Goal: Information Seeking & Learning: Learn about a topic

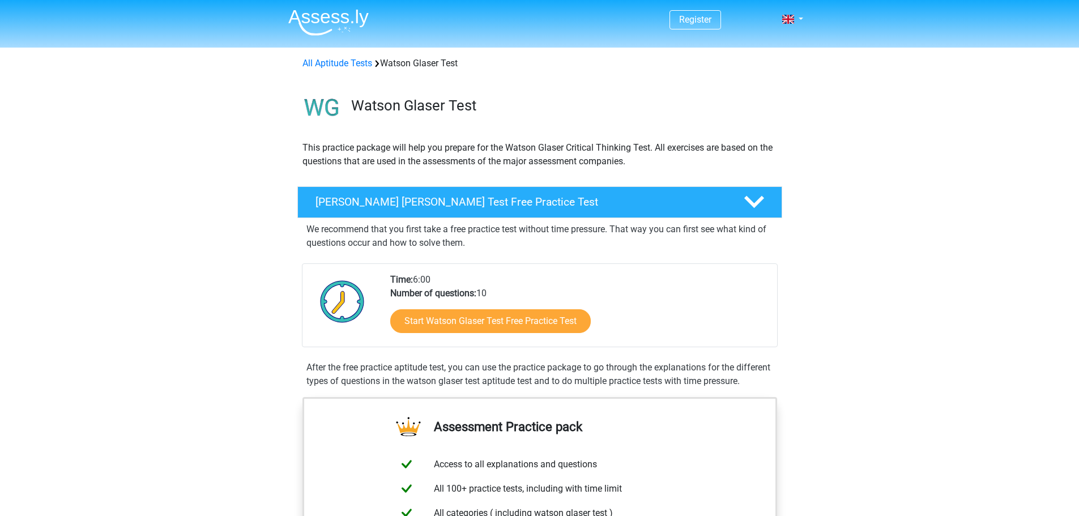
scroll to position [57, 0]
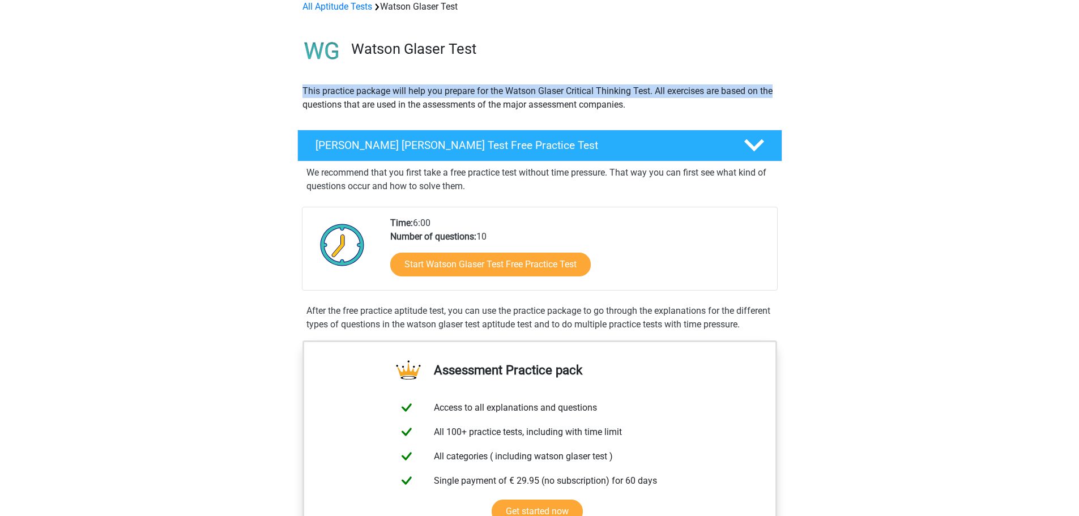
drag, startPoint x: 302, startPoint y: 87, endPoint x: 774, endPoint y: 96, distance: 472.3
click at [774, 96] on p "This practice package will help you prepare for the Watson Glaser Critical Thin…" at bounding box center [539, 97] width 474 height 27
click at [771, 96] on p "This practice package will help you prepare for the Watson Glaser Critical Thin…" at bounding box center [539, 97] width 474 height 27
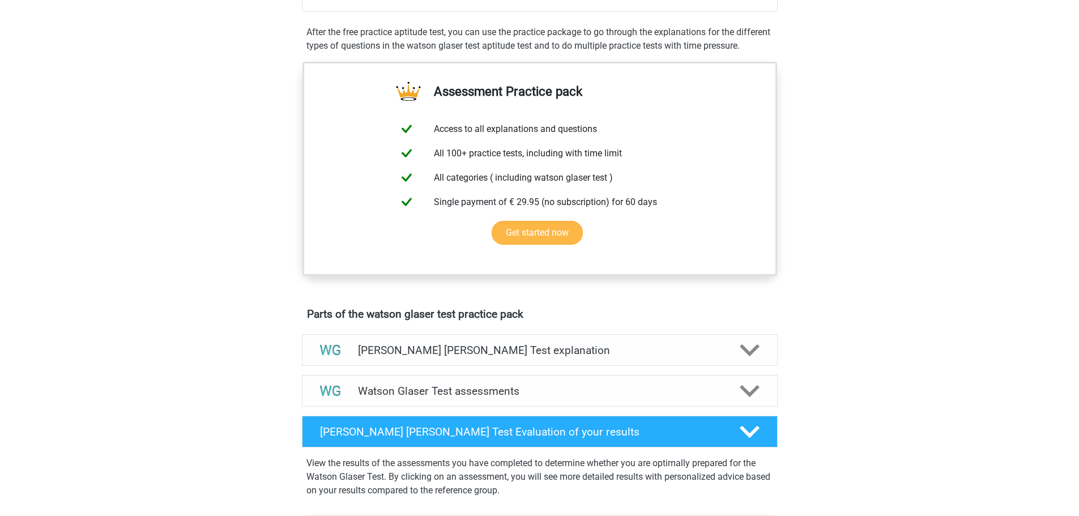
scroll to position [340, 0]
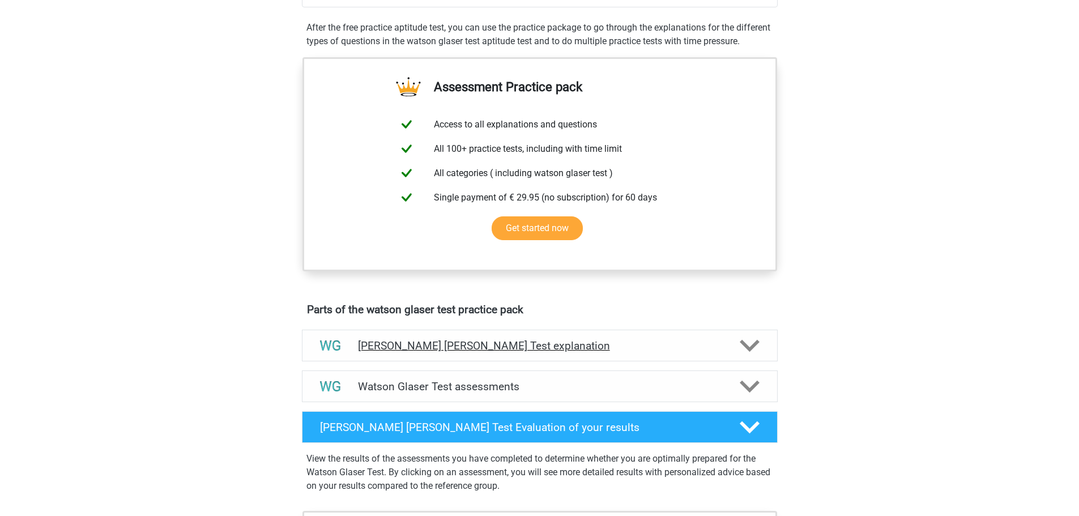
click at [753, 352] on icon at bounding box center [749, 346] width 20 height 20
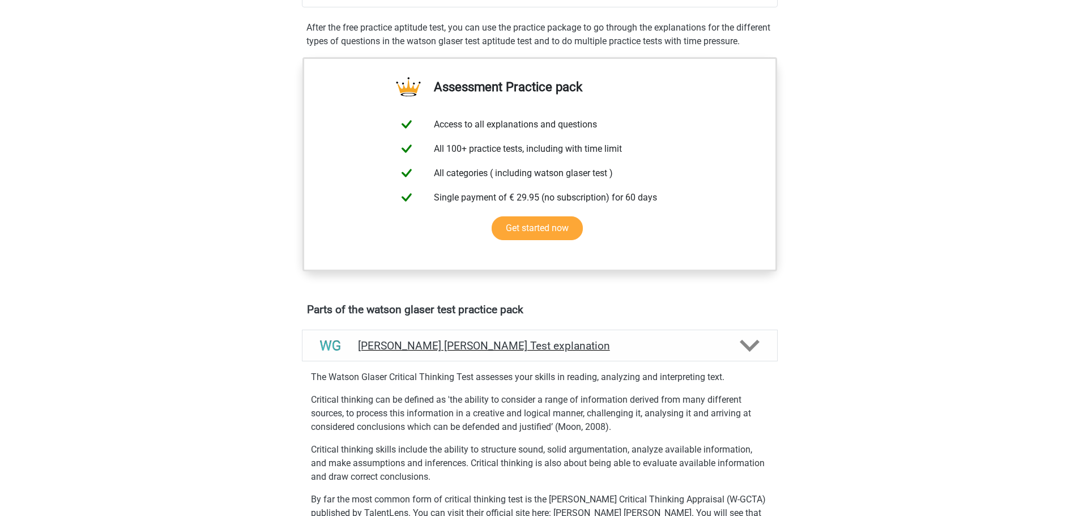
click at [753, 355] on icon at bounding box center [749, 346] width 20 height 20
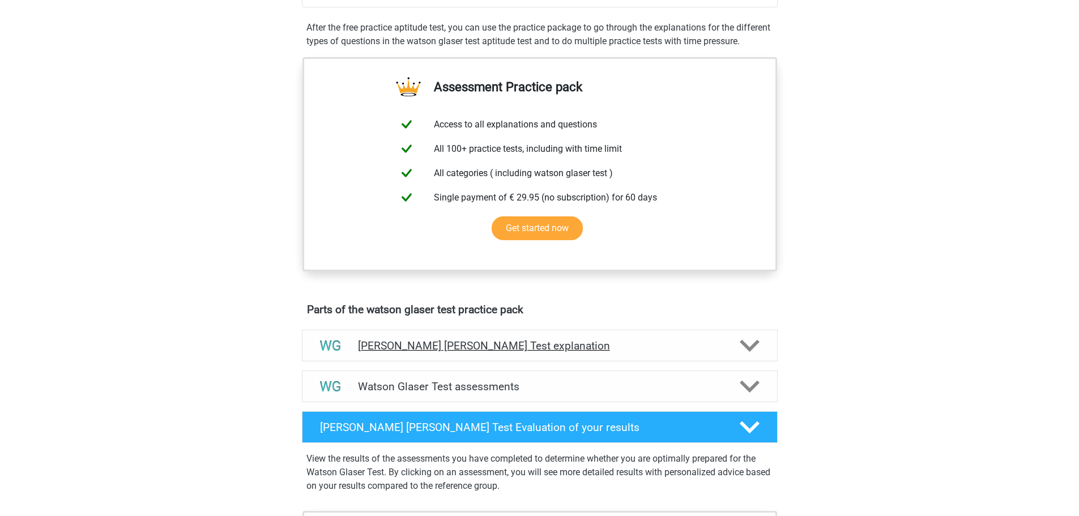
click at [753, 355] on icon at bounding box center [749, 346] width 20 height 20
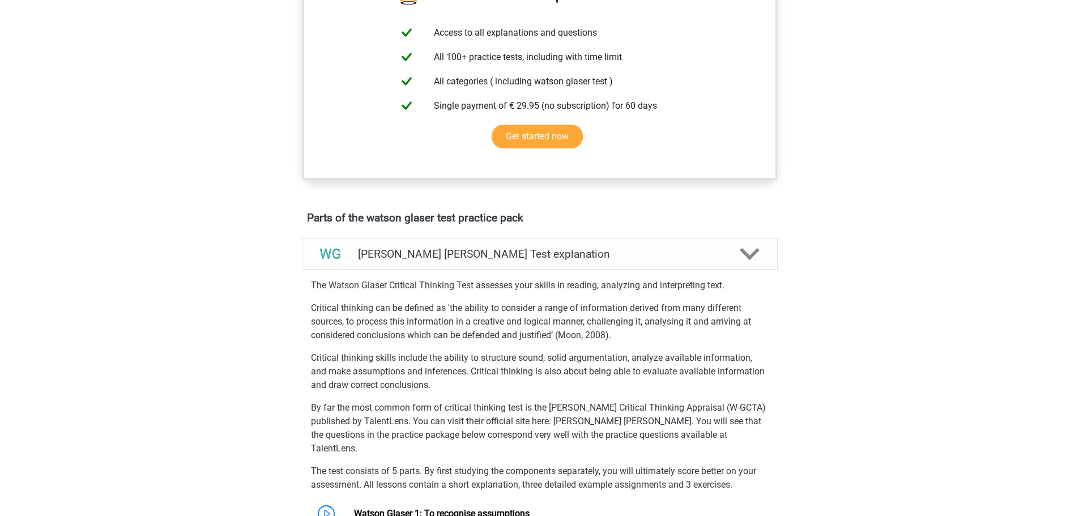
scroll to position [453, 0]
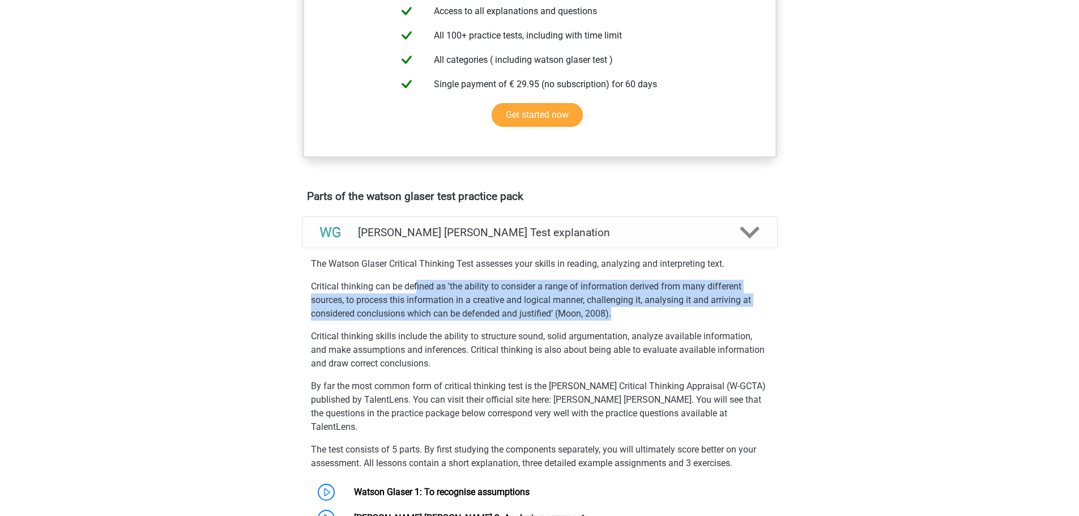
drag, startPoint x: 420, startPoint y: 301, endPoint x: 679, endPoint y: 329, distance: 260.9
click at [682, 320] on p "Critical thinking can be defined as 'the ability to consider a range of informa…" at bounding box center [540, 300] width 458 height 41
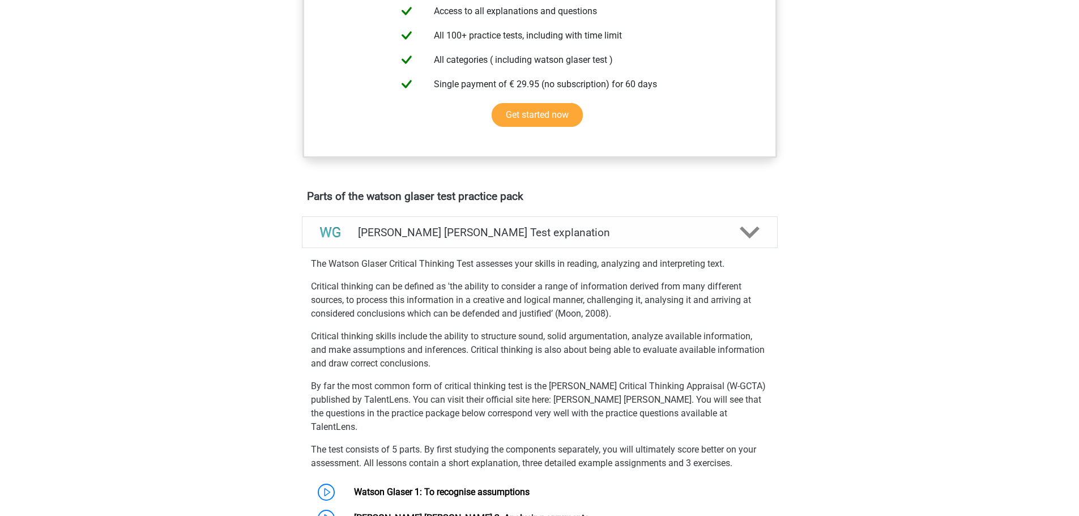
click at [357, 365] on p "Critical thinking skills include the ability to structure sound, solid argument…" at bounding box center [540, 350] width 458 height 41
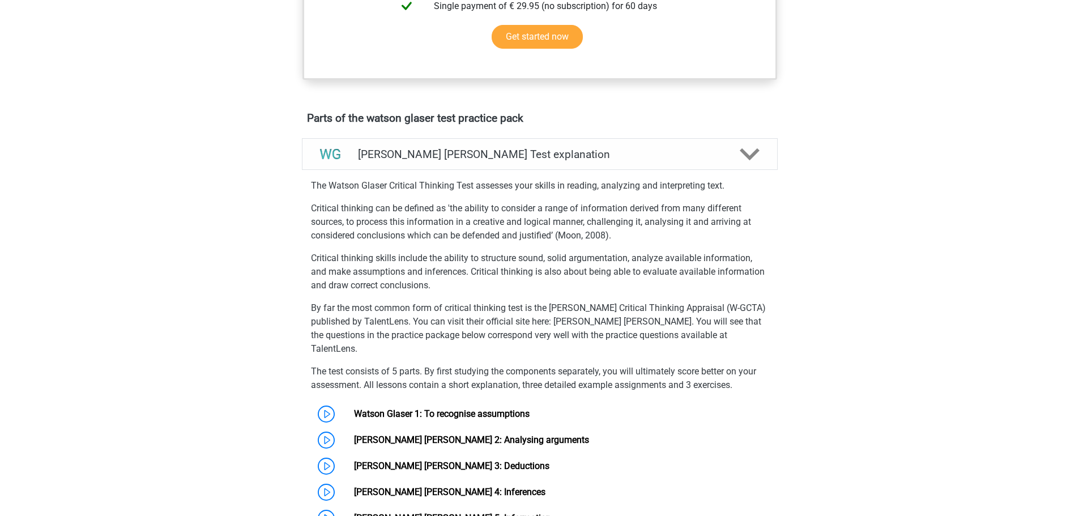
scroll to position [566, 0]
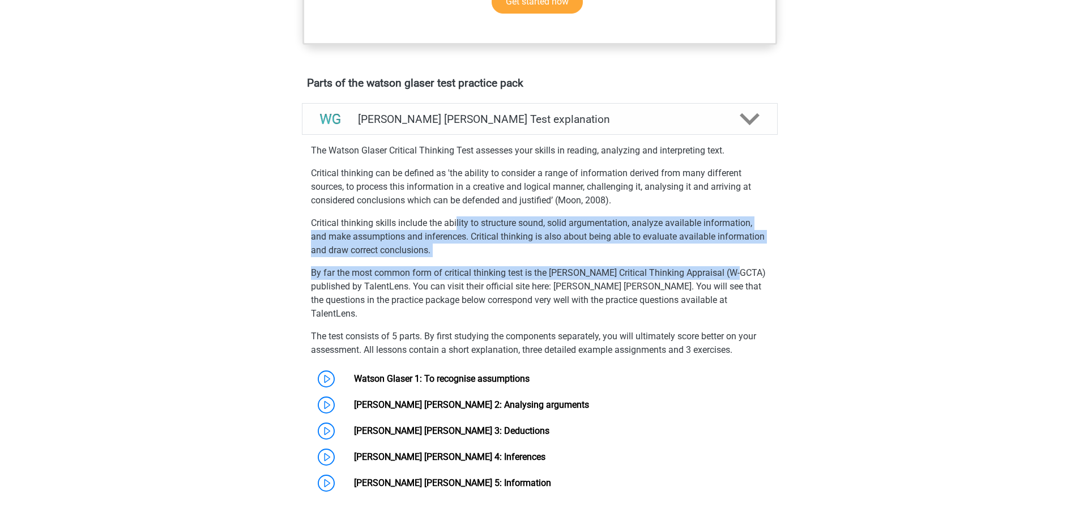
drag, startPoint x: 456, startPoint y: 237, endPoint x: 733, endPoint y: 287, distance: 281.3
click at [733, 287] on div "The Watson Glaser Critical Thinking Test assesses your skills in reading, analy…" at bounding box center [539, 317] width 485 height 357
click at [733, 287] on p "By far the most common form of critical thinking test is the Watson-Glaser Crit…" at bounding box center [540, 293] width 458 height 54
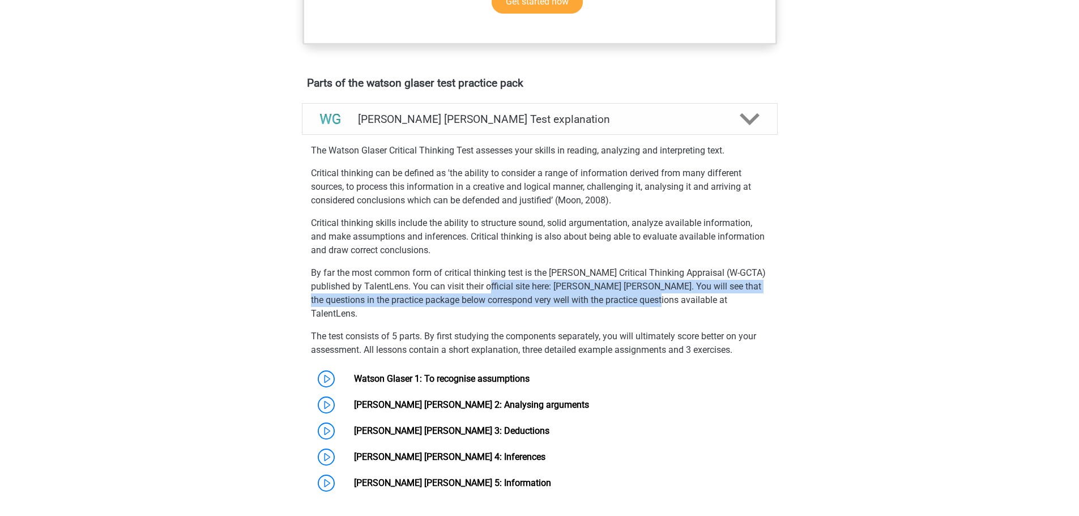
drag, startPoint x: 492, startPoint y: 301, endPoint x: 672, endPoint y: 317, distance: 180.8
click at [642, 313] on p "By far the most common form of critical thinking test is the Watson-Glaser Crit…" at bounding box center [540, 293] width 458 height 54
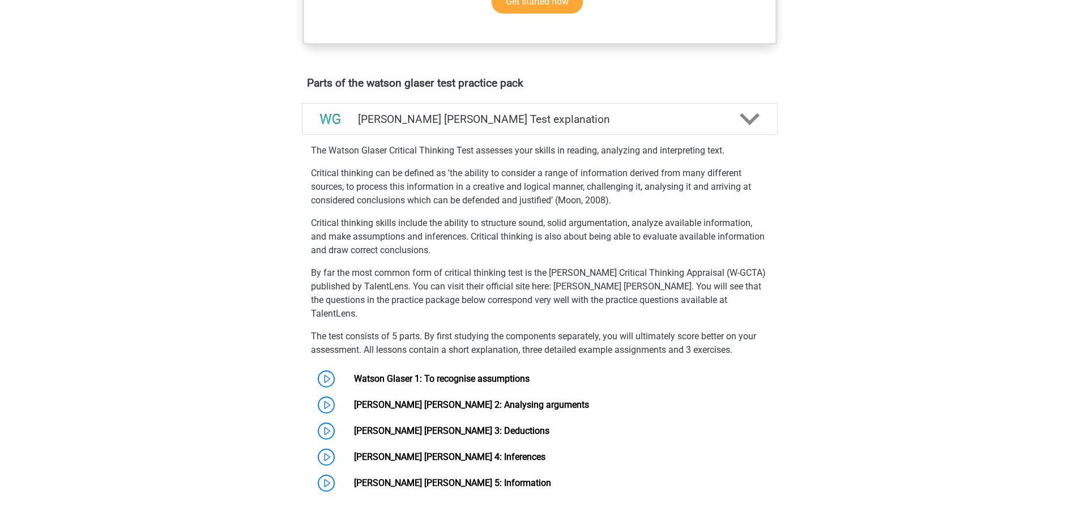
click at [682, 318] on p "By far the most common form of critical thinking test is the Watson-Glaser Crit…" at bounding box center [540, 293] width 458 height 54
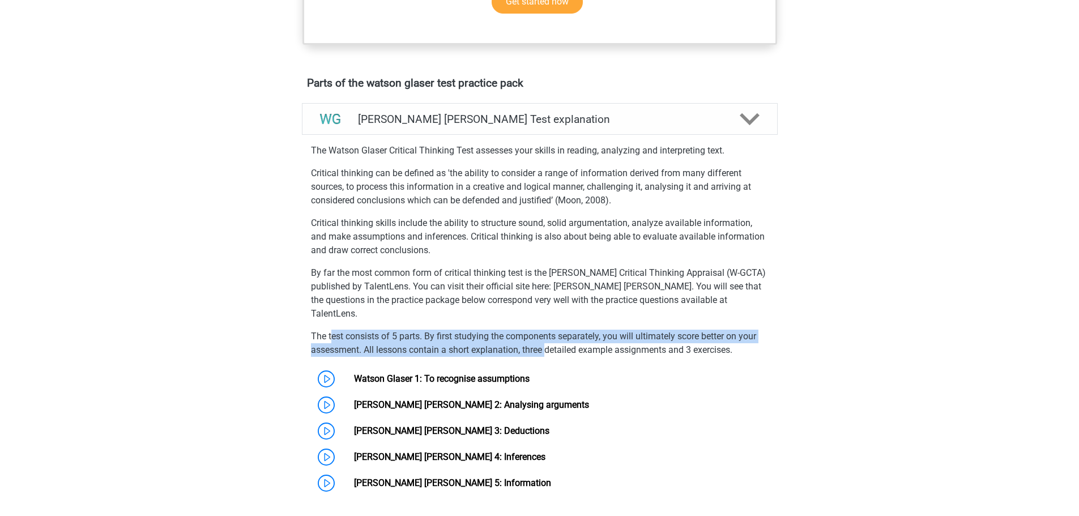
drag, startPoint x: 330, startPoint y: 333, endPoint x: 554, endPoint y: 345, distance: 224.6
click at [552, 347] on p "The test consists of 5 parts. By first studying the components separately, you …" at bounding box center [540, 343] width 458 height 27
click at [554, 345] on p "The test consists of 5 parts. By first studying the components separately, you …" at bounding box center [540, 343] width 458 height 27
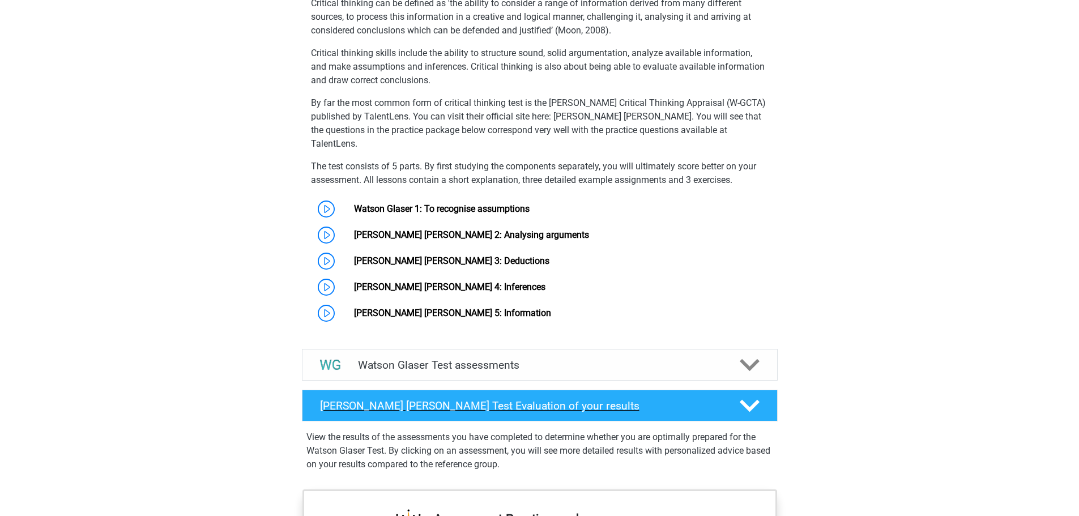
scroll to position [793, 0]
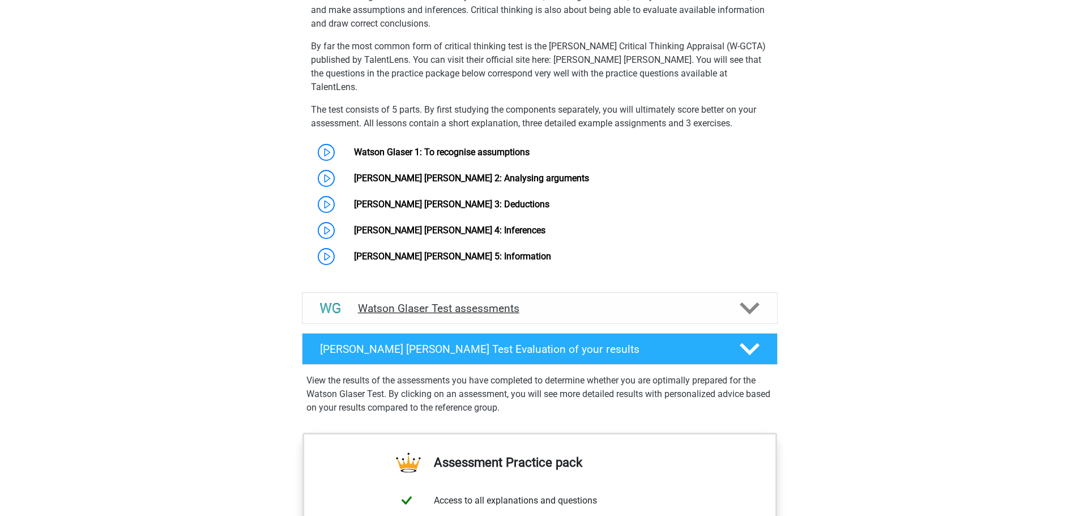
click at [653, 302] on h4 "Watson Glaser Test assessments" at bounding box center [540, 308] width 364 height 13
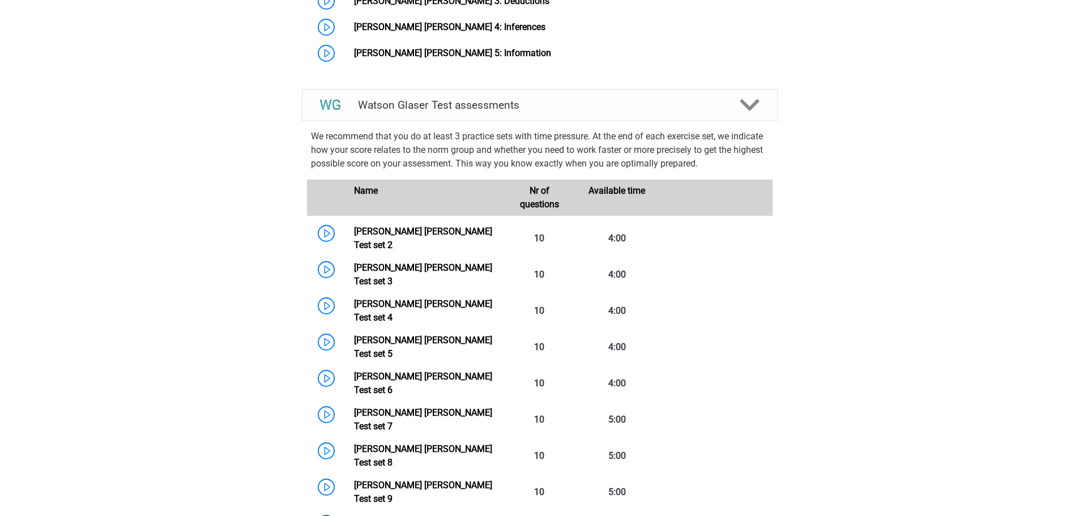
scroll to position [1019, 0]
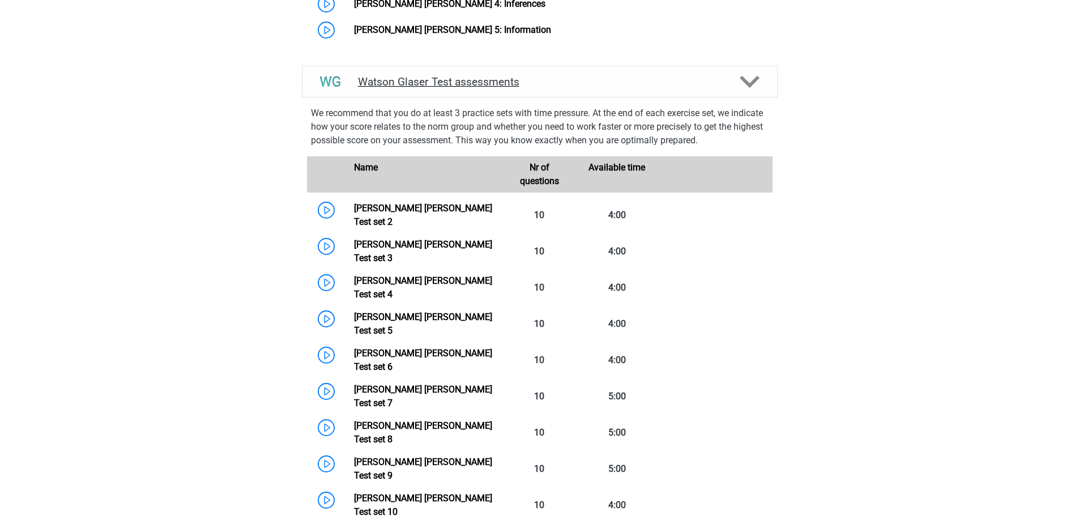
click at [536, 80] on h4 "Watson Glaser Test assessments" at bounding box center [540, 81] width 364 height 13
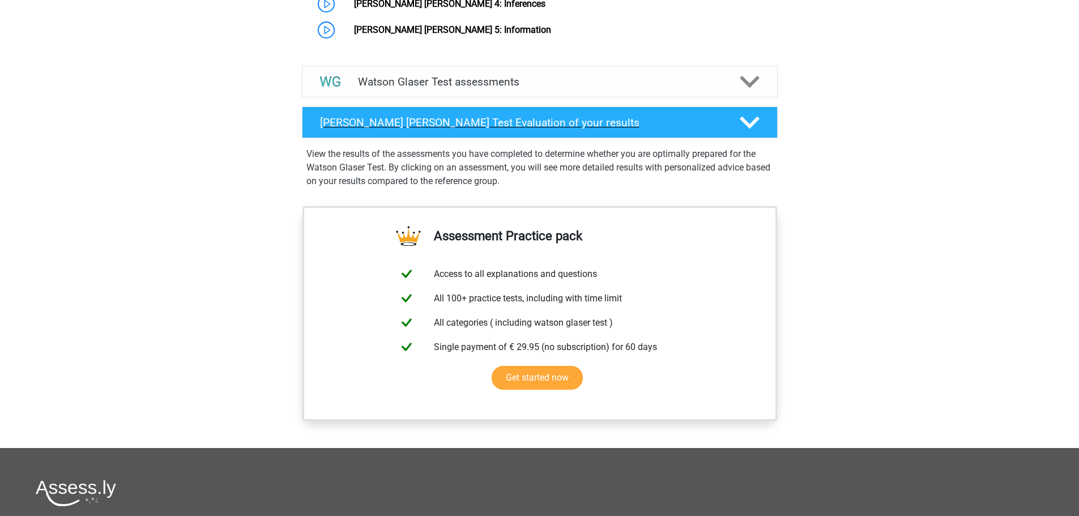
click at [620, 117] on h4 "Watson Glaser Test Evaluation of your results" at bounding box center [520, 122] width 401 height 13
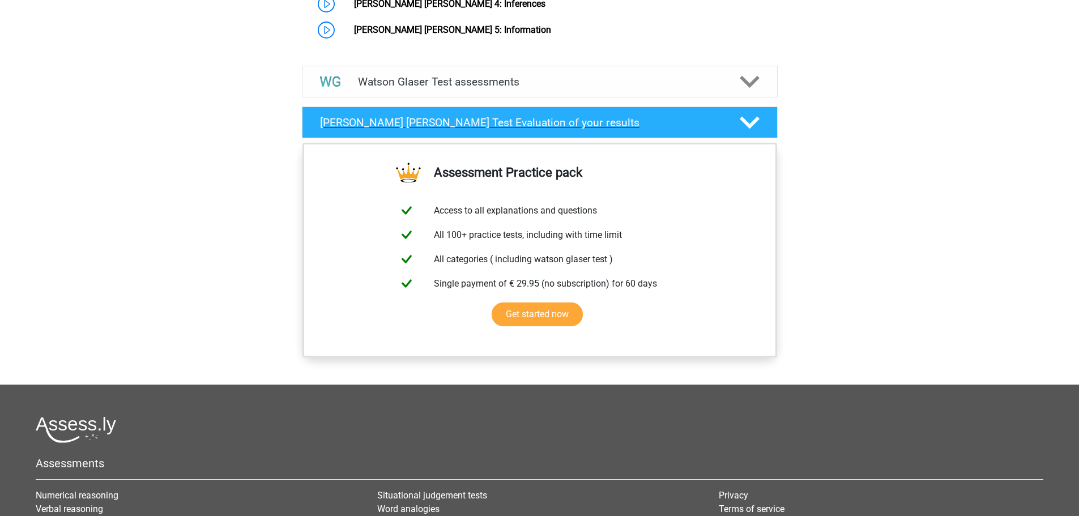
click at [619, 117] on h4 "Watson Glaser Test Evaluation of your results" at bounding box center [520, 122] width 401 height 13
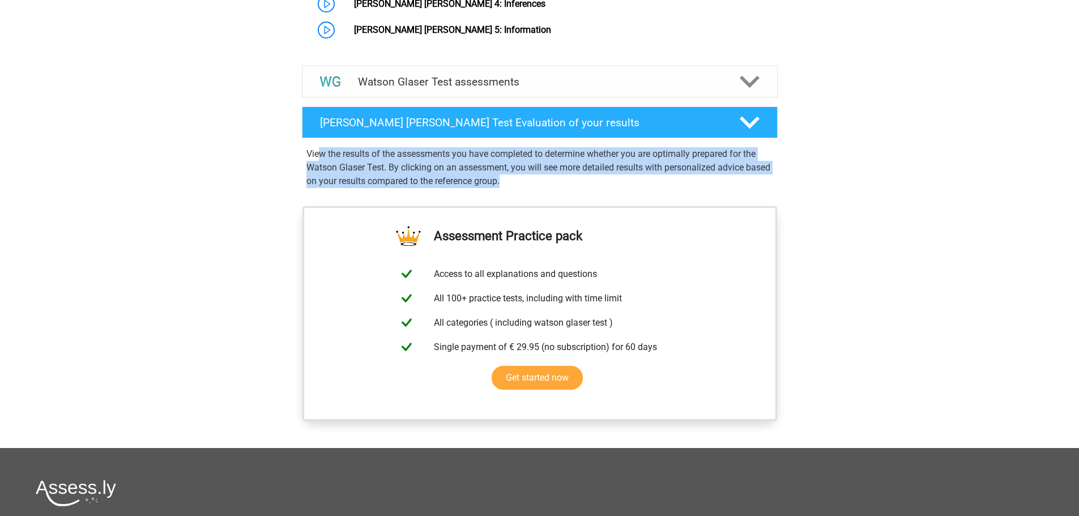
drag, startPoint x: 322, startPoint y: 153, endPoint x: 583, endPoint y: 182, distance: 262.6
click at [583, 182] on p "View the results of the assessments you have completed to determine whether you…" at bounding box center [539, 167] width 467 height 41
click at [645, 166] on p "View the results of the assessments you have completed to determine whether you…" at bounding box center [539, 167] width 467 height 41
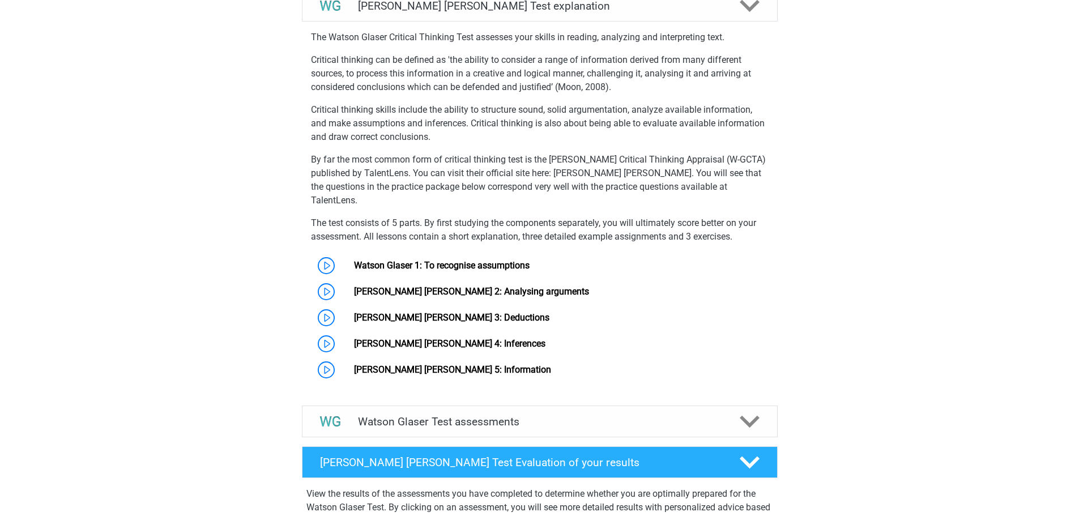
scroll to position [623, 0]
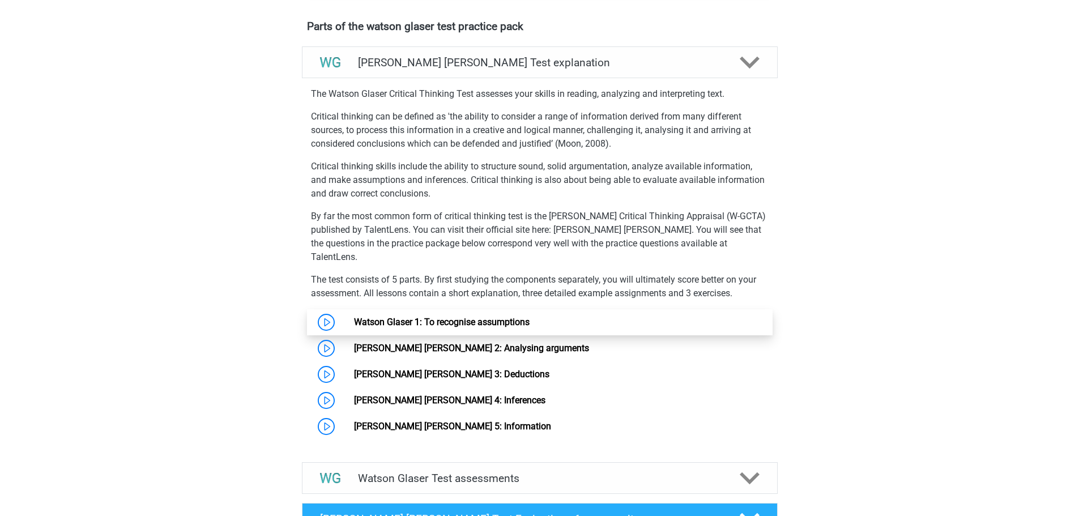
click at [458, 317] on link "Watson Glaser 1: To recognise assumptions" at bounding box center [442, 322] width 176 height 11
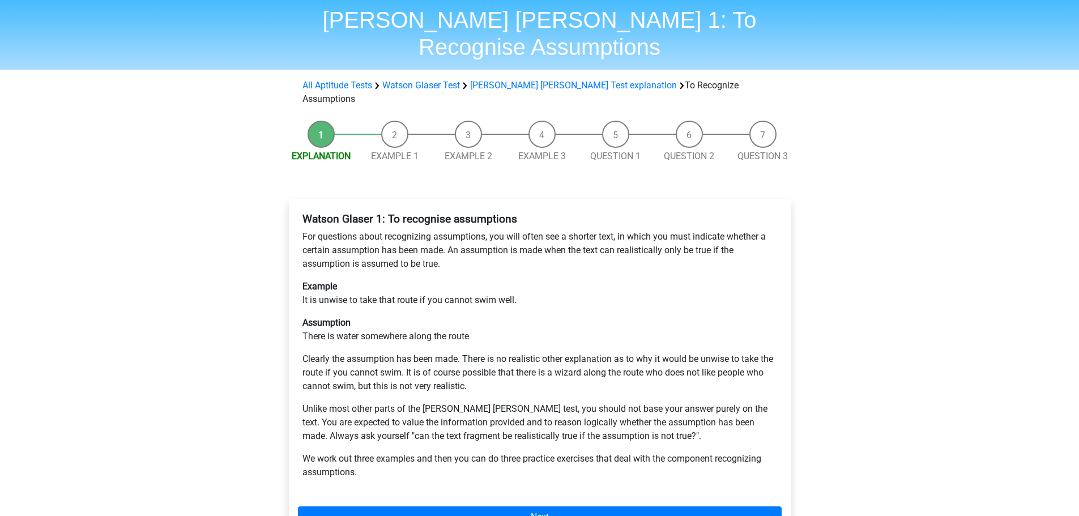
scroll to position [57, 0]
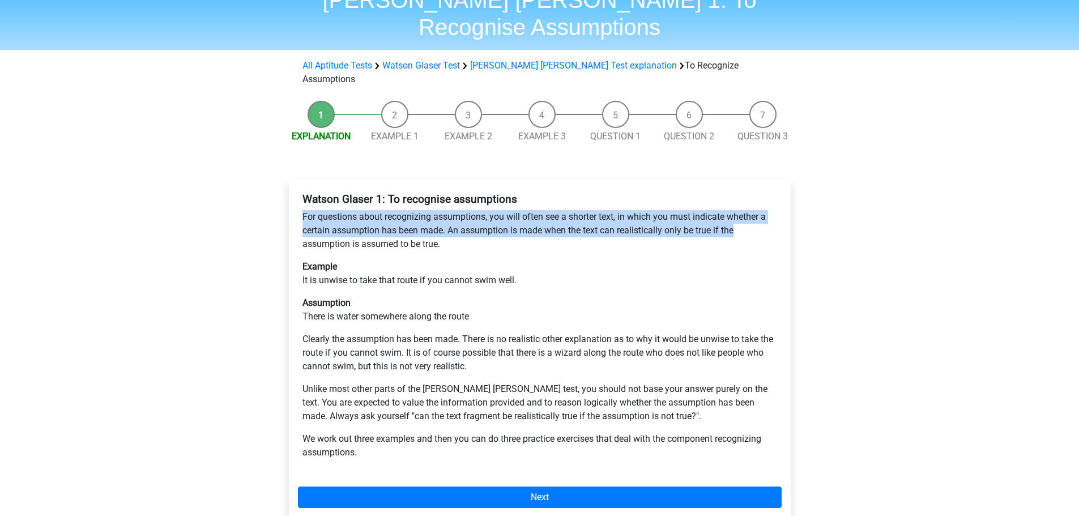
drag, startPoint x: 297, startPoint y: 173, endPoint x: 786, endPoint y: 193, distance: 489.6
click at [786, 193] on div "Watson Glaser 1: To recognise assumptions For questions about recognizing assum…" at bounding box center [540, 352] width 502 height 347
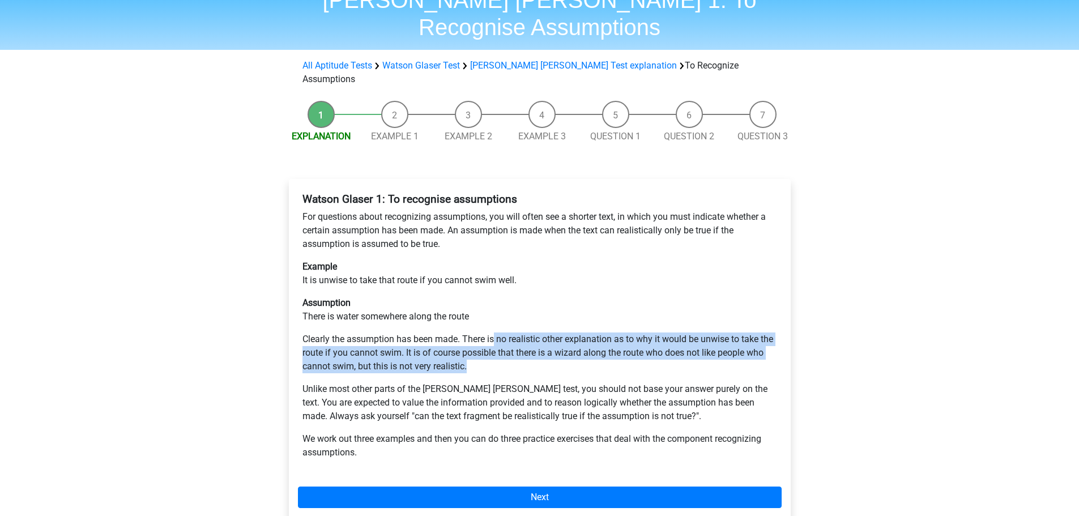
drag, startPoint x: 493, startPoint y: 303, endPoint x: 478, endPoint y: 330, distance: 30.7
click at [478, 332] on p "Clearly the assumption has been made. There is no realistic other explanation a…" at bounding box center [539, 352] width 474 height 41
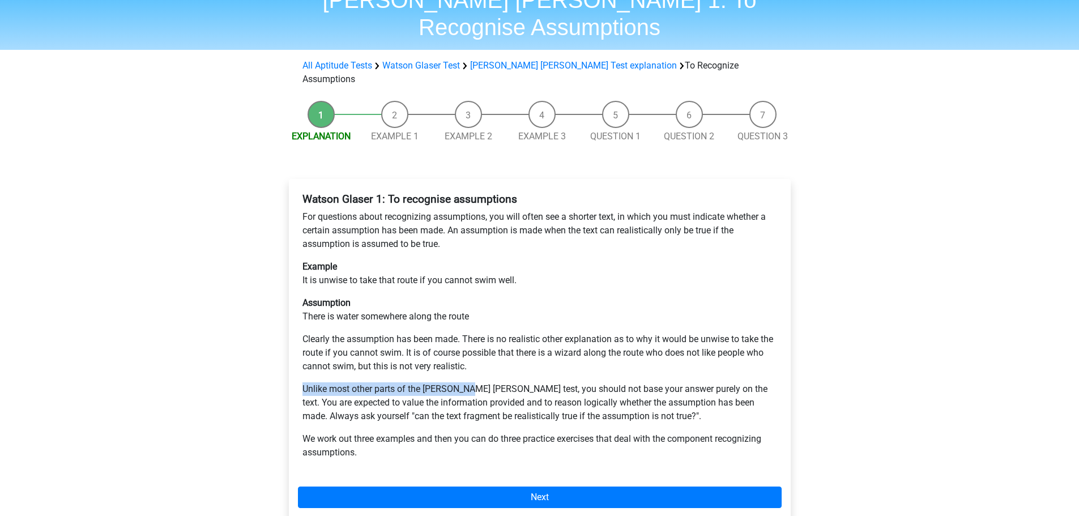
drag, startPoint x: 298, startPoint y: 348, endPoint x: 470, endPoint y: 352, distance: 171.6
click at [469, 352] on div "Watson Glaser 1: To recognise assumptions For questions about recognizing assum…" at bounding box center [540, 330] width 484 height 285
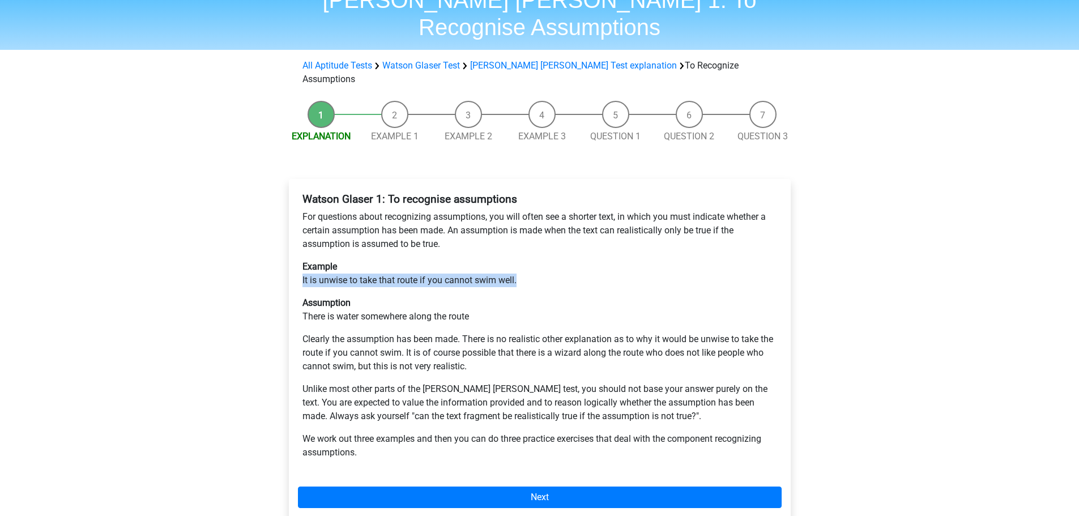
drag, startPoint x: 301, startPoint y: 242, endPoint x: 552, endPoint y: 240, distance: 251.4
click at [552, 240] on div "Watson Glaser 1: To recognise assumptions For questions about recognizing assum…" at bounding box center [540, 330] width 484 height 285
click at [552, 260] on p "Example It is unwise to take that route if you cannot swim well." at bounding box center [539, 273] width 474 height 27
drag, startPoint x: 305, startPoint y: 238, endPoint x: 320, endPoint y: 237, distance: 15.3
click at [320, 260] on p "Example It is unwise to take that route if you cannot swim well." at bounding box center [539, 273] width 474 height 27
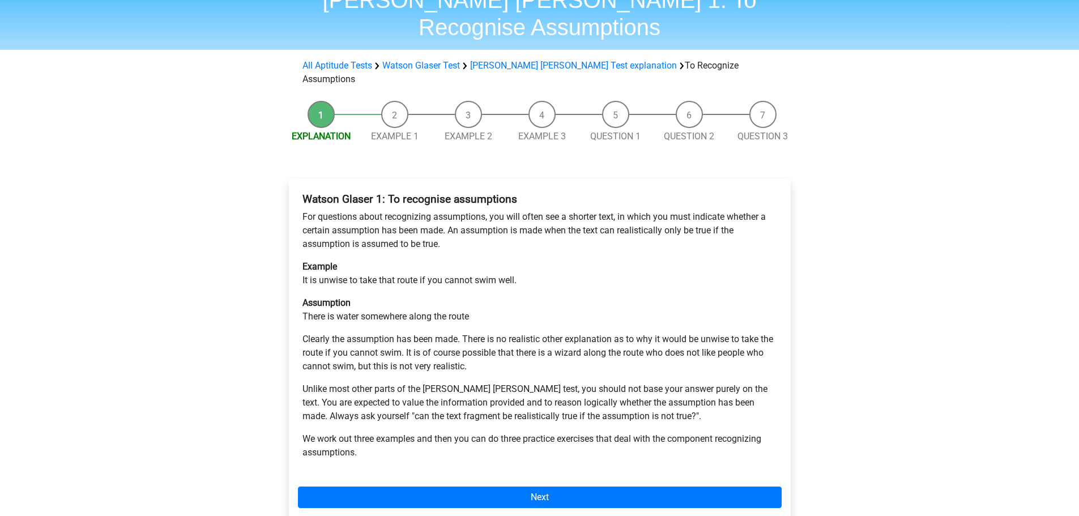
click at [302, 260] on p "Example It is unwise to take that route if you cannot swim well." at bounding box center [539, 273] width 474 height 27
drag, startPoint x: 299, startPoint y: 237, endPoint x: 536, endPoint y: 233, distance: 236.7
click at [536, 233] on div "Watson Glaser 1: To recognise assumptions For questions about recognizing assum…" at bounding box center [540, 330] width 484 height 285
click at [536, 260] on p "Example It is unwise to take that route if you cannot swim well." at bounding box center [539, 273] width 474 height 27
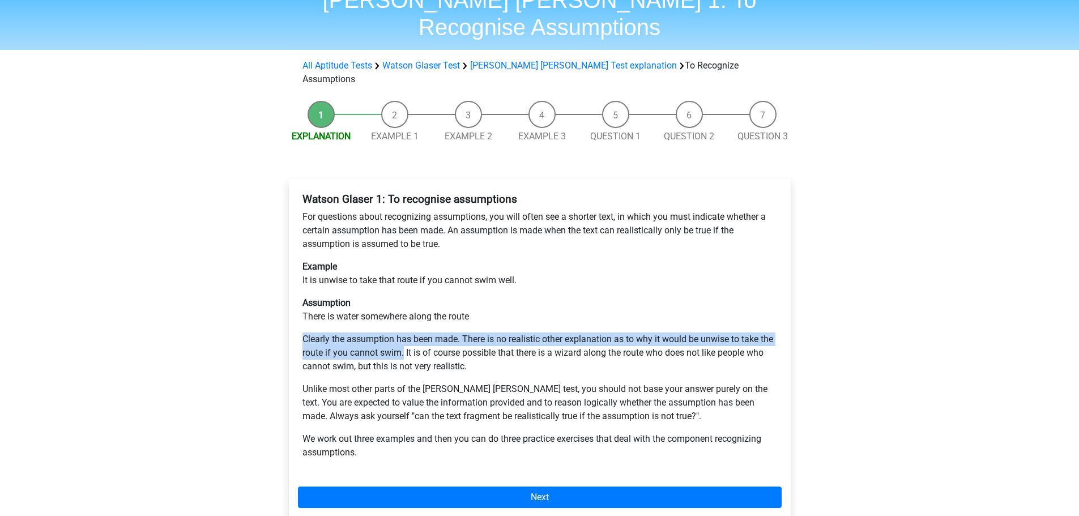
drag, startPoint x: 302, startPoint y: 290, endPoint x: 404, endPoint y: 308, distance: 103.0
click at [404, 308] on div "Watson Glaser 1: To recognise assumptions For questions about recognizing assum…" at bounding box center [540, 330] width 484 height 285
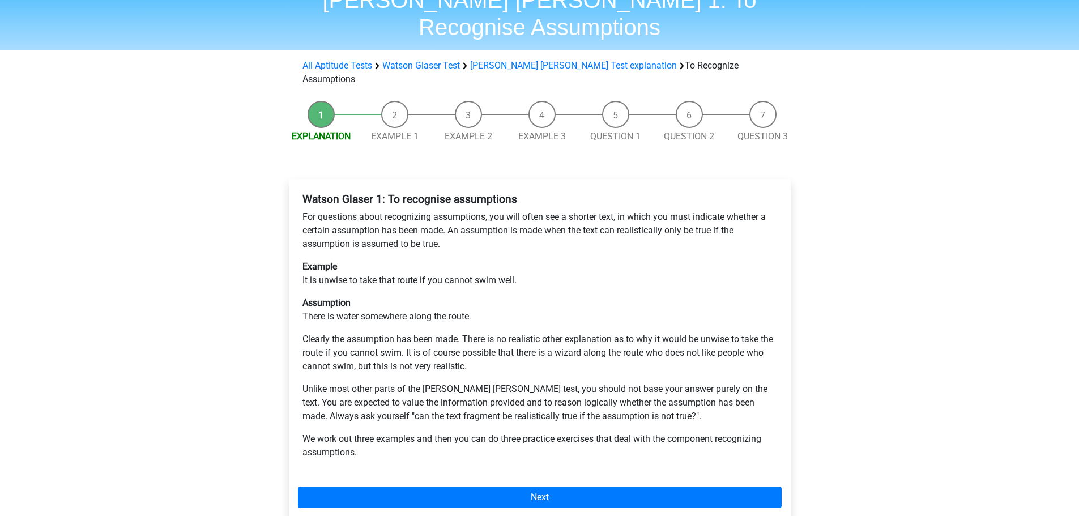
click at [499, 332] on p "Clearly the assumption has been made. There is no realistic other explanation a…" at bounding box center [539, 352] width 474 height 41
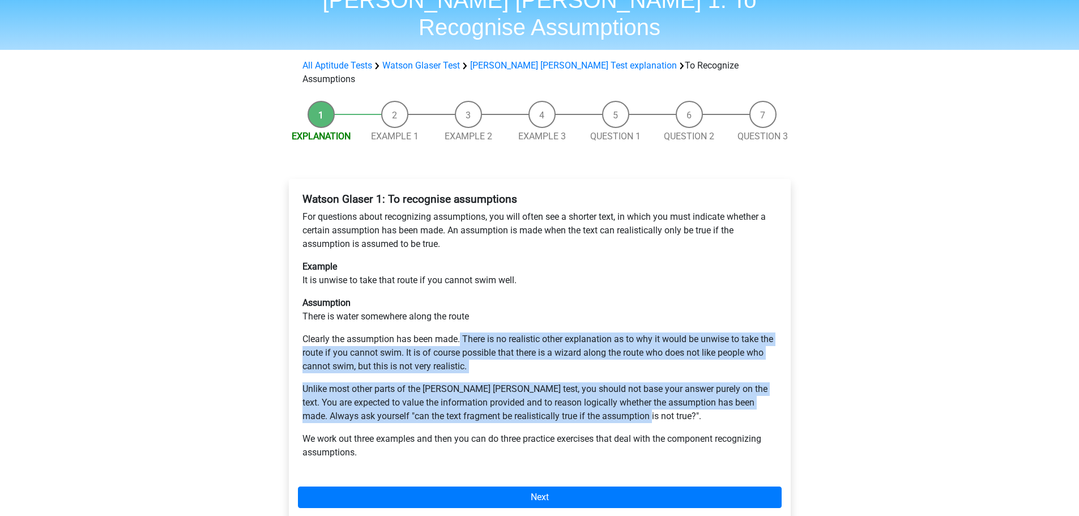
drag, startPoint x: 466, startPoint y: 299, endPoint x: 745, endPoint y: 374, distance: 288.4
click at [745, 374] on div "Watson Glaser 1: To recognise assumptions For questions about recognizing assum…" at bounding box center [540, 330] width 484 height 285
click at [481, 332] on p "Clearly the assumption has been made. There is no realistic other explanation a…" at bounding box center [539, 352] width 474 height 41
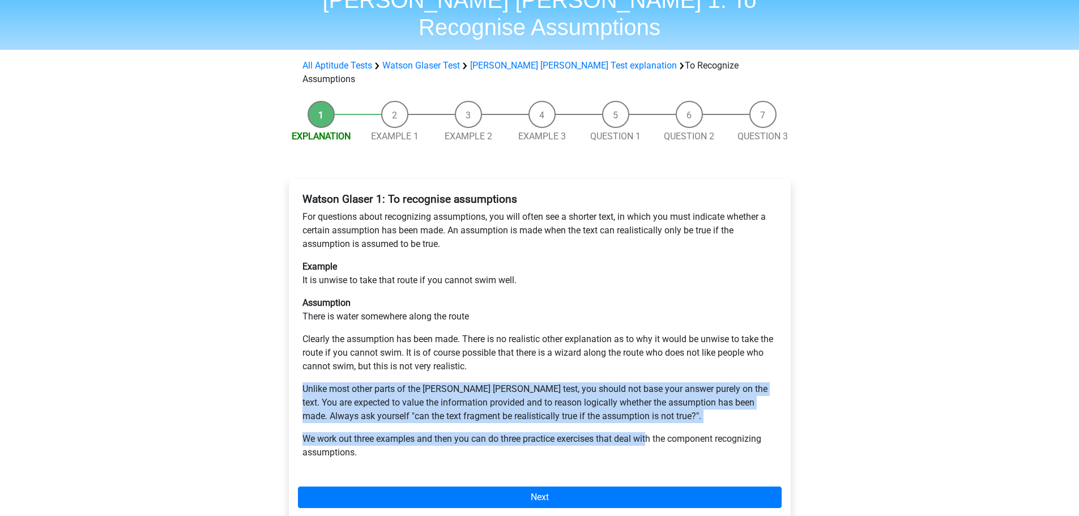
drag, startPoint x: 481, startPoint y: 326, endPoint x: 649, endPoint y: 383, distance: 177.6
click at [649, 383] on div "Watson Glaser 1: To recognise assumptions For questions about recognizing assum…" at bounding box center [540, 330] width 484 height 285
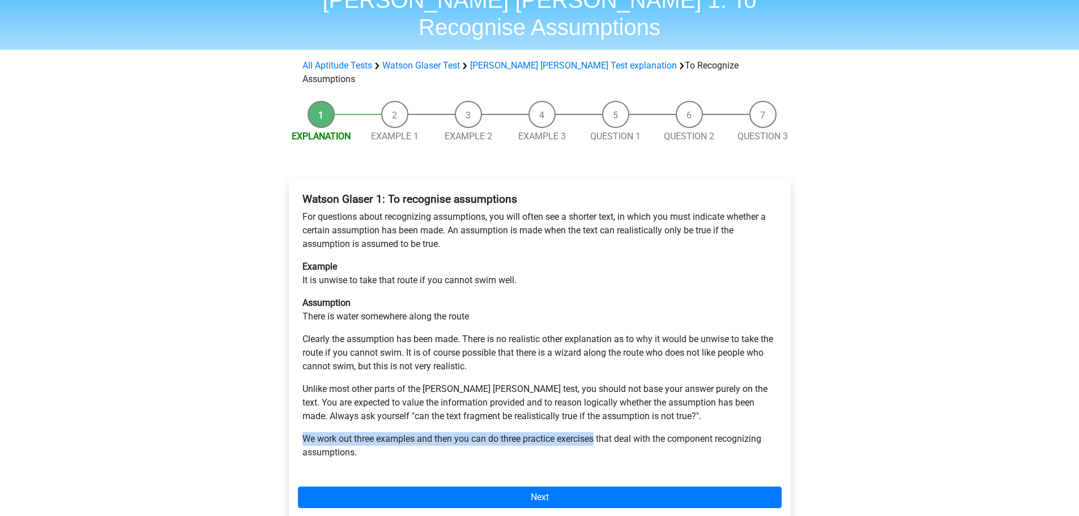
drag, startPoint x: 301, startPoint y: 396, endPoint x: 598, endPoint y: 399, distance: 297.3
click at [598, 399] on div "Watson Glaser 1: To recognise assumptions For questions about recognizing assum…" at bounding box center [540, 330] width 484 height 285
click at [598, 432] on p "We work out three examples and then you can do three practice exercises that de…" at bounding box center [539, 445] width 474 height 27
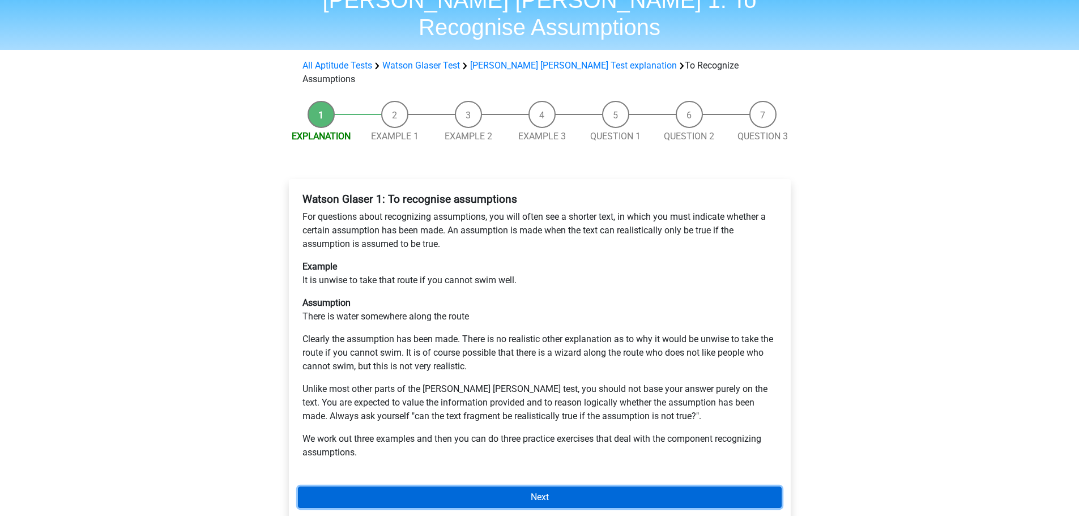
click at [479, 486] on link "Next" at bounding box center [540, 497] width 484 height 22
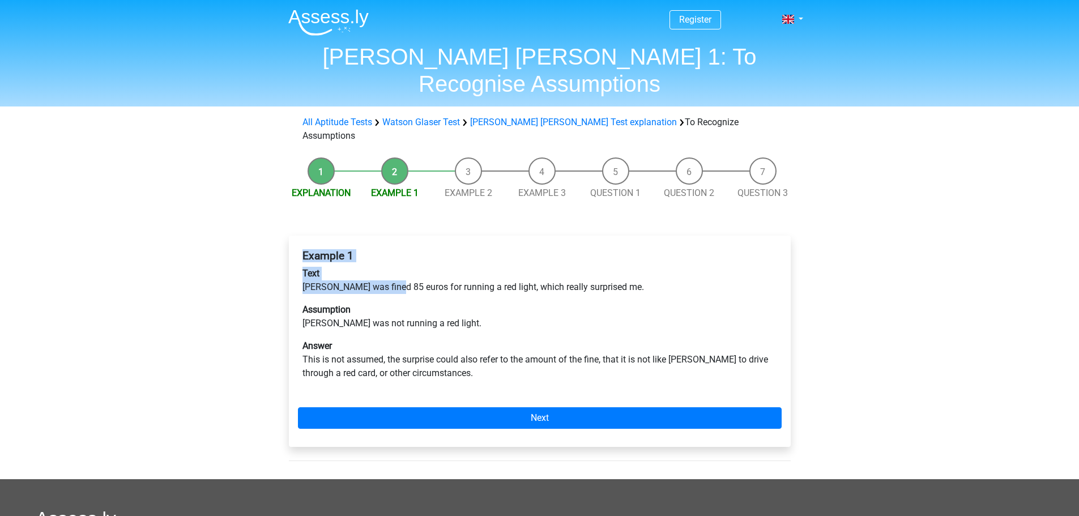
drag, startPoint x: 302, startPoint y: 213, endPoint x: 394, endPoint y: 243, distance: 96.3
click at [393, 245] on div "Example 1 Text Peter was fined 85 euros for running a red light, which really s…" at bounding box center [540, 319] width 484 height 149
click at [390, 267] on p "Text Peter was fined 85 euros for running a red light, which really surprised m…" at bounding box center [539, 280] width 474 height 27
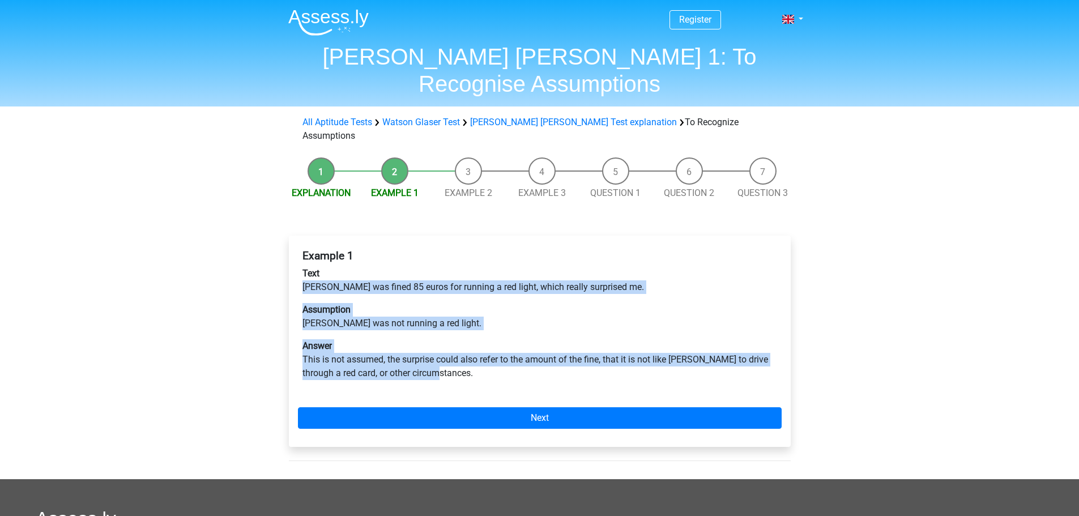
drag, startPoint x: 304, startPoint y: 242, endPoint x: 623, endPoint y: 322, distance: 328.5
click at [623, 331] on div "Example 1 Text Peter was fined 85 euros for running a red light, which really s…" at bounding box center [540, 319] width 484 height 149
click at [622, 339] on p "Answer This is not assumed, the surprise could also refer to the amount of the …" at bounding box center [539, 359] width 474 height 41
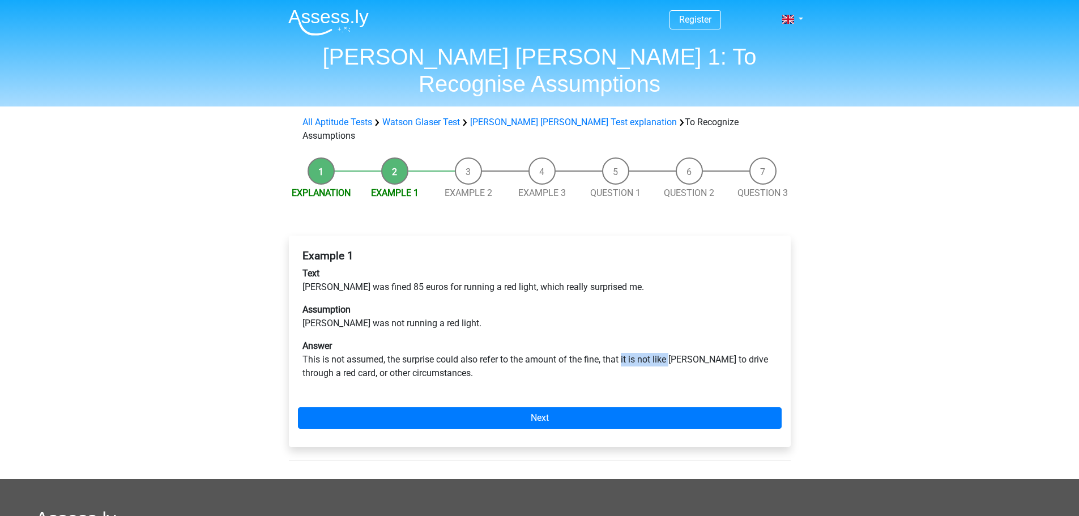
drag, startPoint x: 622, startPoint y: 319, endPoint x: 670, endPoint y: 318, distance: 48.2
click at [670, 339] on p "Answer This is not assumed, the surprise could also refer to the amount of the …" at bounding box center [539, 359] width 474 height 41
click at [665, 362] on div "Example 1 Text Peter was fined 85 euros for running a red light, which really s…" at bounding box center [540, 341] width 502 height 211
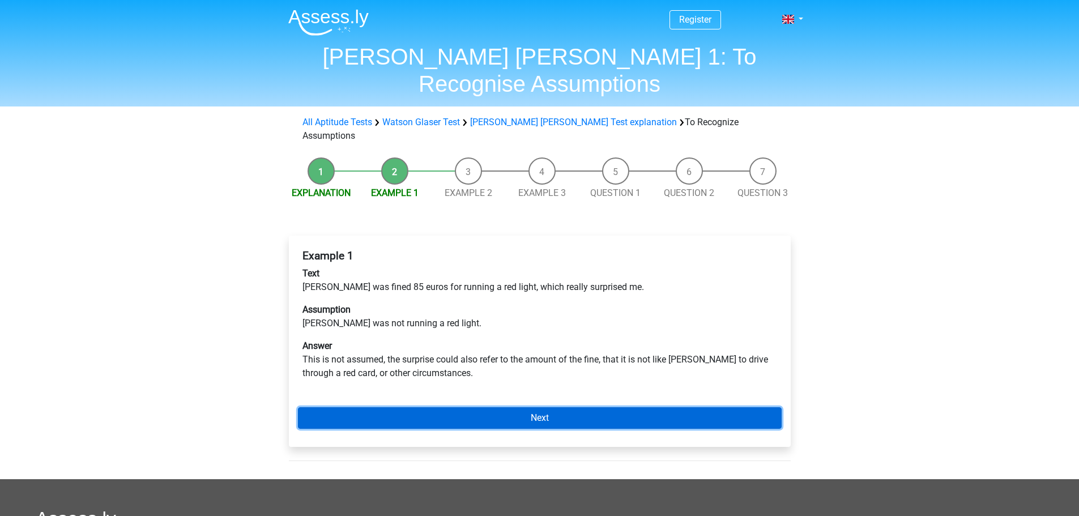
click at [666, 407] on link "Next" at bounding box center [540, 418] width 484 height 22
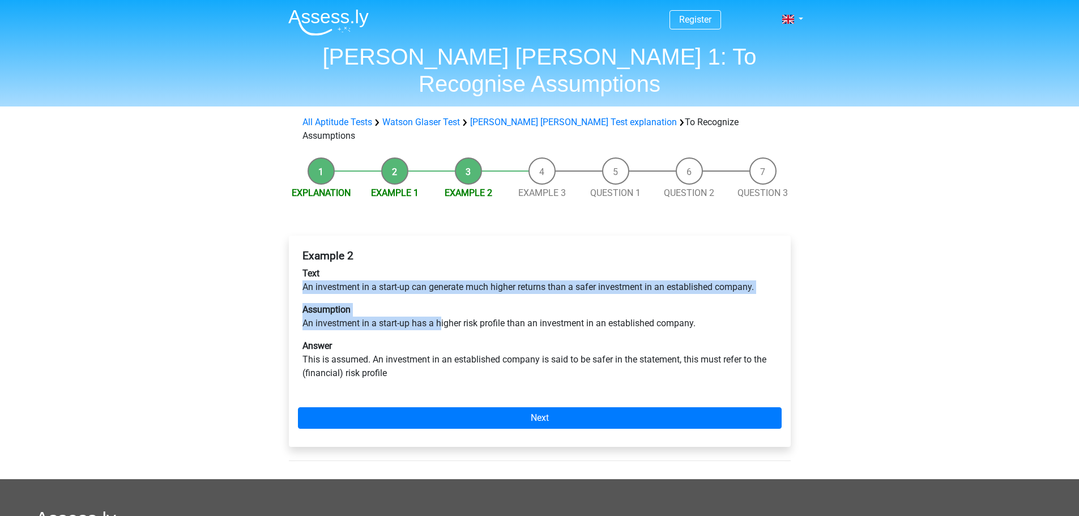
drag, startPoint x: 298, startPoint y: 242, endPoint x: 431, endPoint y: 283, distance: 139.2
click at [432, 283] on div "Example 2 Text An investment in a start-up can generate much higher returns tha…" at bounding box center [540, 319] width 484 height 149
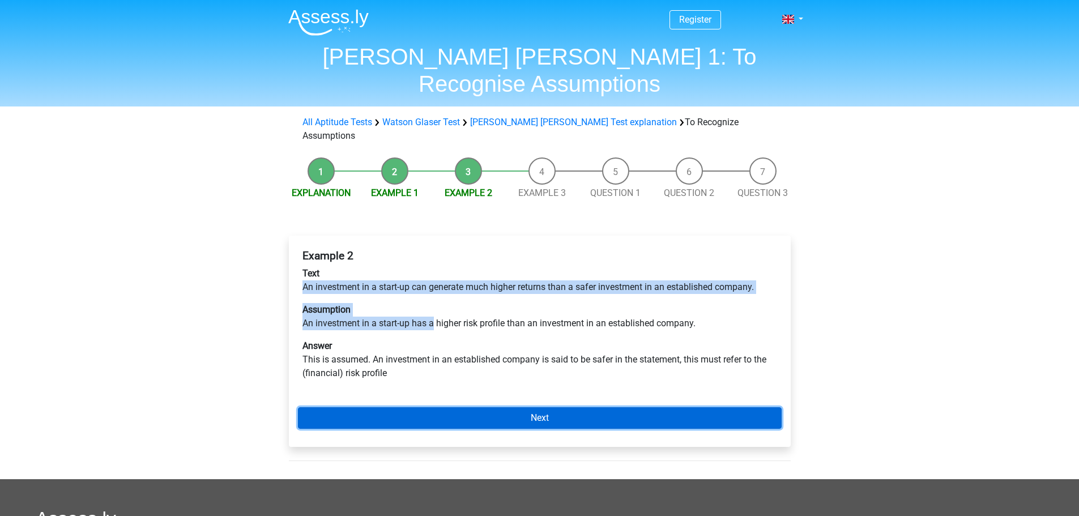
click at [456, 407] on link "Next" at bounding box center [540, 418] width 484 height 22
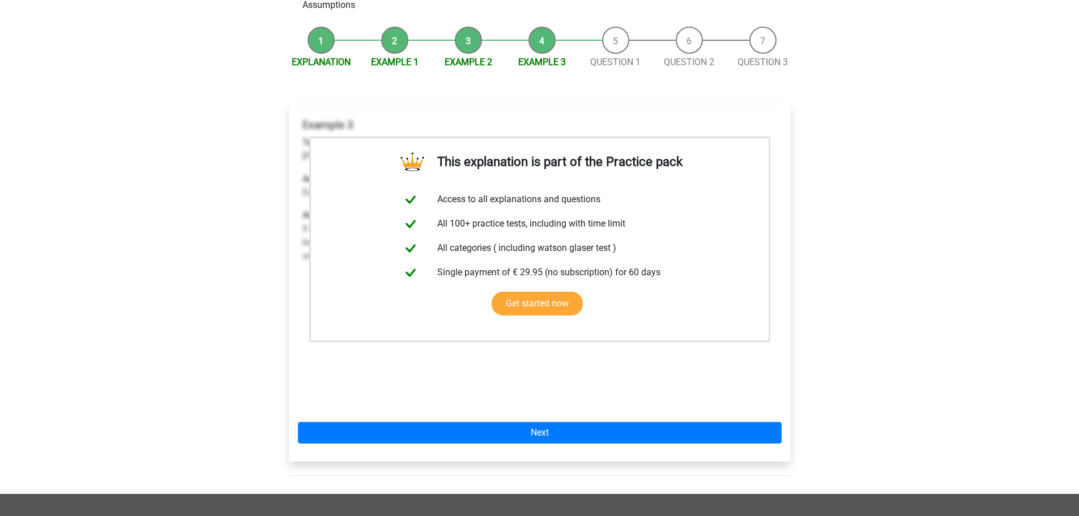
scroll to position [57, 0]
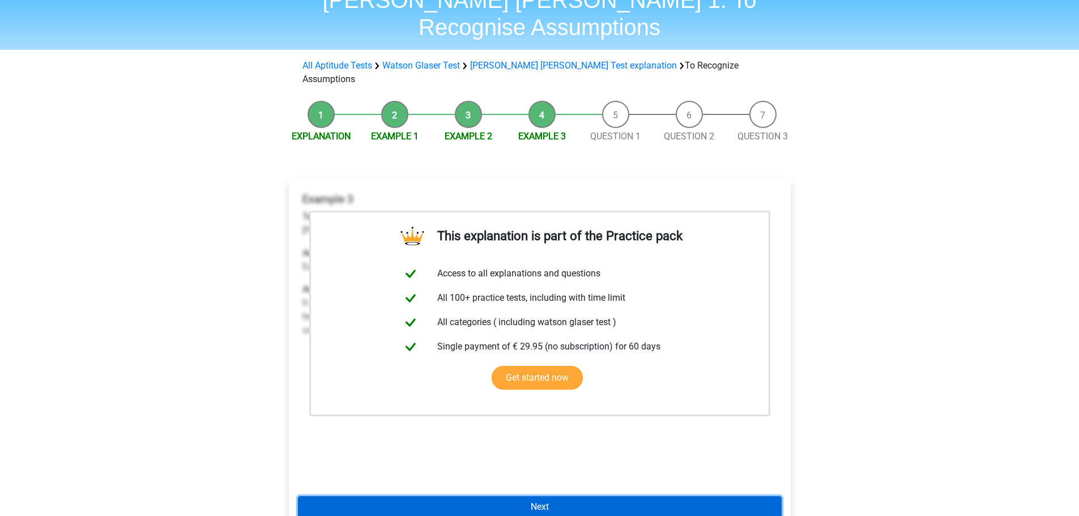
click at [508, 496] on link "Next" at bounding box center [540, 507] width 484 height 22
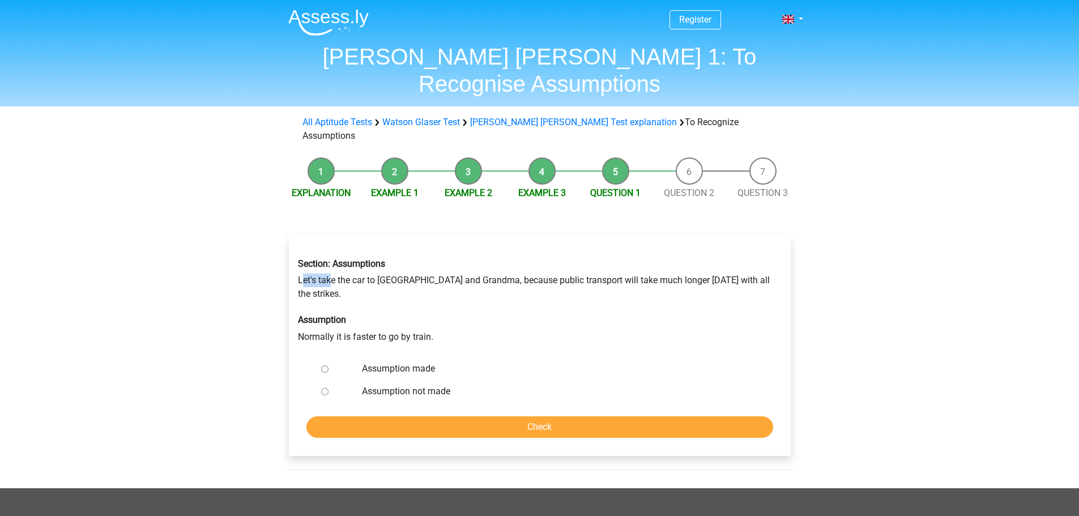
drag, startPoint x: 301, startPoint y: 235, endPoint x: 332, endPoint y: 239, distance: 31.4
click at [332, 249] on div "Section: Assumptions Let's take the car to [GEOGRAPHIC_DATA] and Grandma, becau…" at bounding box center [539, 300] width 501 height 103
click at [330, 249] on div "Section: Assumptions Let's take the car to [GEOGRAPHIC_DATA] and Grandma, becau…" at bounding box center [539, 300] width 501 height 103
click at [303, 249] on div "Section: Assumptions Let's take the car to [GEOGRAPHIC_DATA] and Grandma, becau…" at bounding box center [539, 300] width 501 height 103
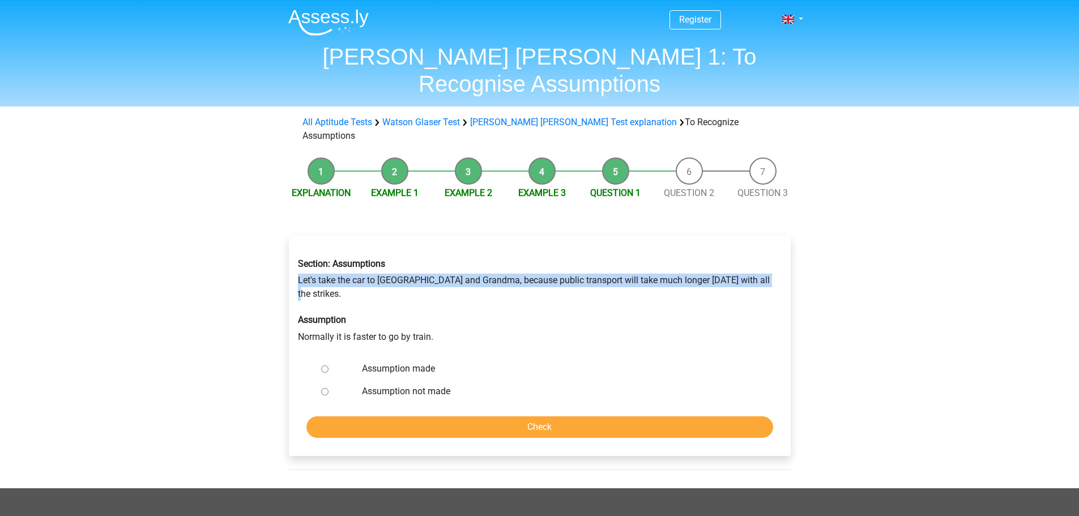
drag, startPoint x: 293, startPoint y: 236, endPoint x: 778, endPoint y: 246, distance: 484.8
click at [778, 249] on div "Section: Assumptions Let's take the car to [GEOGRAPHIC_DATA] and Grandma, becau…" at bounding box center [539, 300] width 501 height 103
drag, startPoint x: 778, startPoint y: 246, endPoint x: 777, endPoint y: 238, distance: 8.0
click at [777, 249] on div "Section: Assumptions Let's take the car to [GEOGRAPHIC_DATA] and Grandma, becau…" at bounding box center [539, 300] width 501 height 103
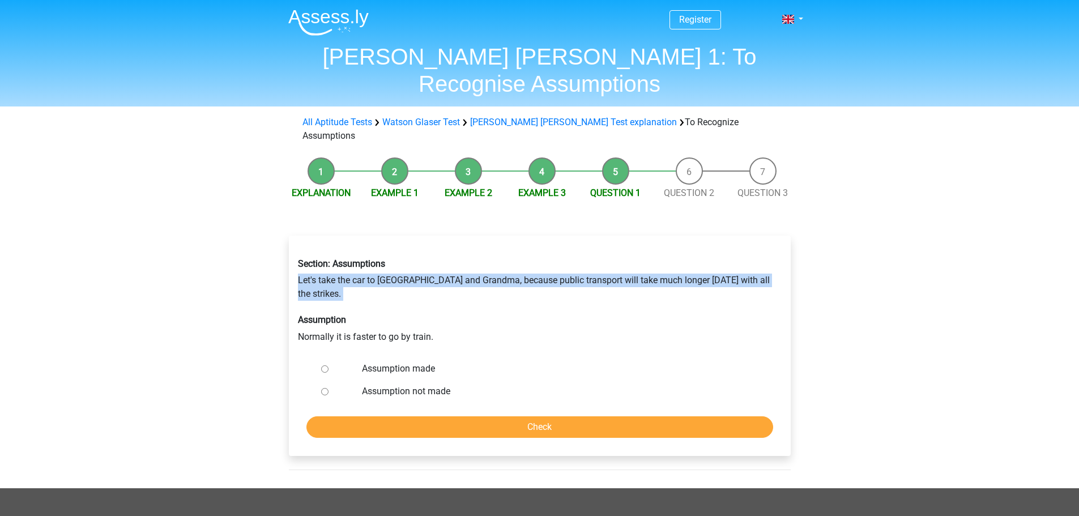
click at [777, 249] on div "Section: Assumptions Let's take the car to [GEOGRAPHIC_DATA] and Grandma, becau…" at bounding box center [539, 300] width 501 height 103
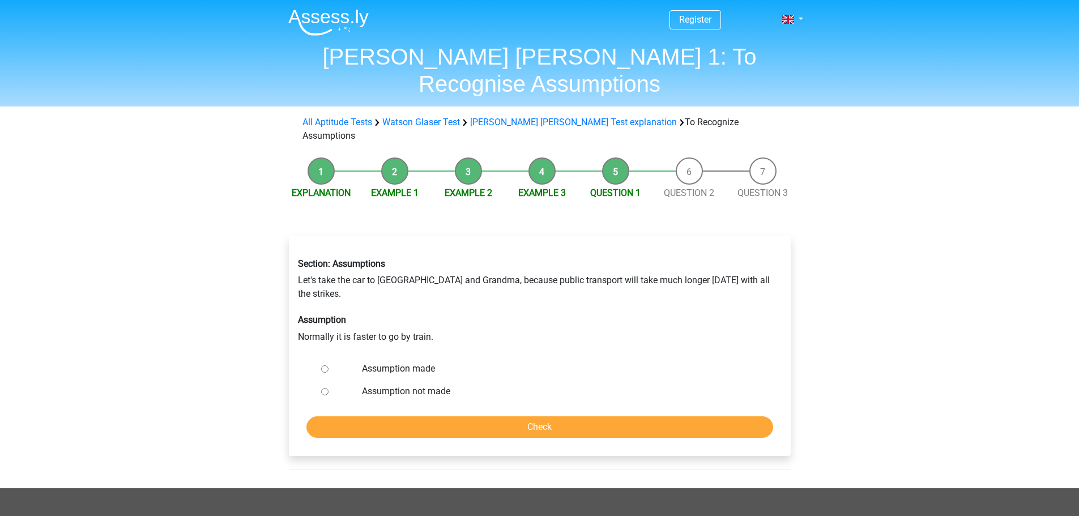
click at [375, 362] on label "Assumption made" at bounding box center [558, 369] width 392 height 14
click at [328, 365] on input "Assumption made" at bounding box center [324, 368] width 7 height 7
radio input "true"
click at [429, 416] on input "Check" at bounding box center [539, 427] width 467 height 22
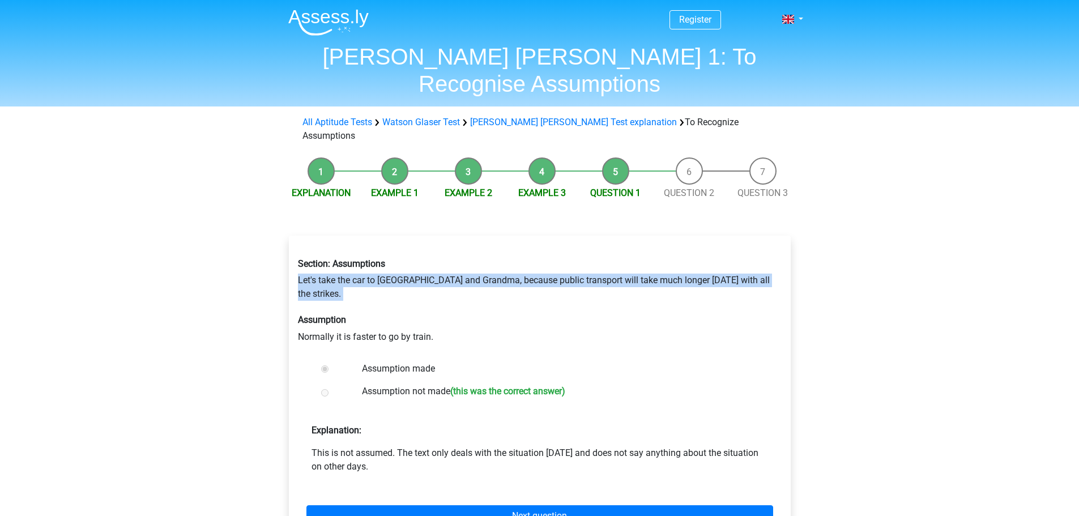
drag, startPoint x: 298, startPoint y: 238, endPoint x: 451, endPoint y: 249, distance: 153.3
click at [451, 249] on div "Section: Assumptions Let's take the car to Grandpa and Grandma, because public …" at bounding box center [539, 300] width 501 height 103
click at [477, 254] on div "Section: Assumptions Let's take the car to Grandpa and Grandma, because public …" at bounding box center [539, 300] width 501 height 103
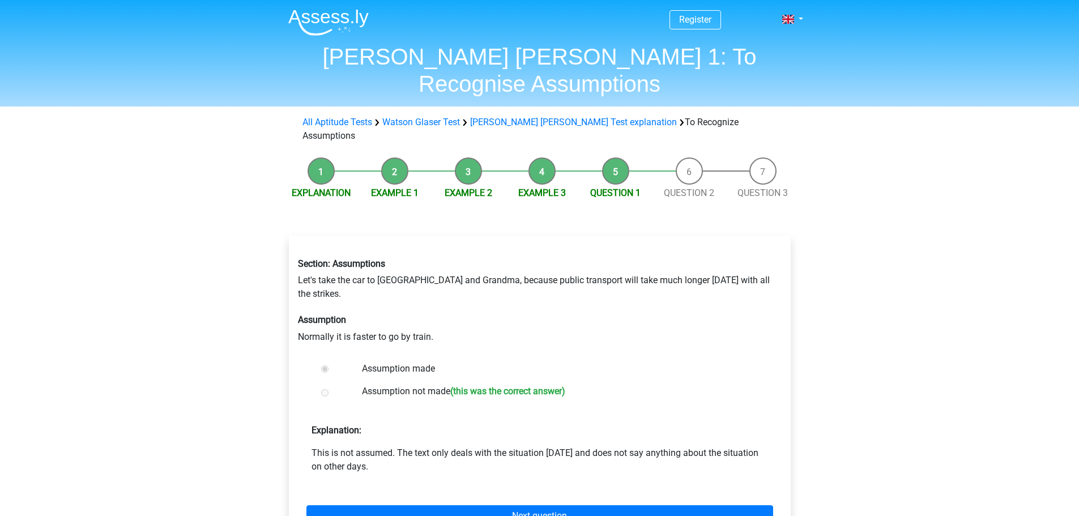
scroll to position [57, 0]
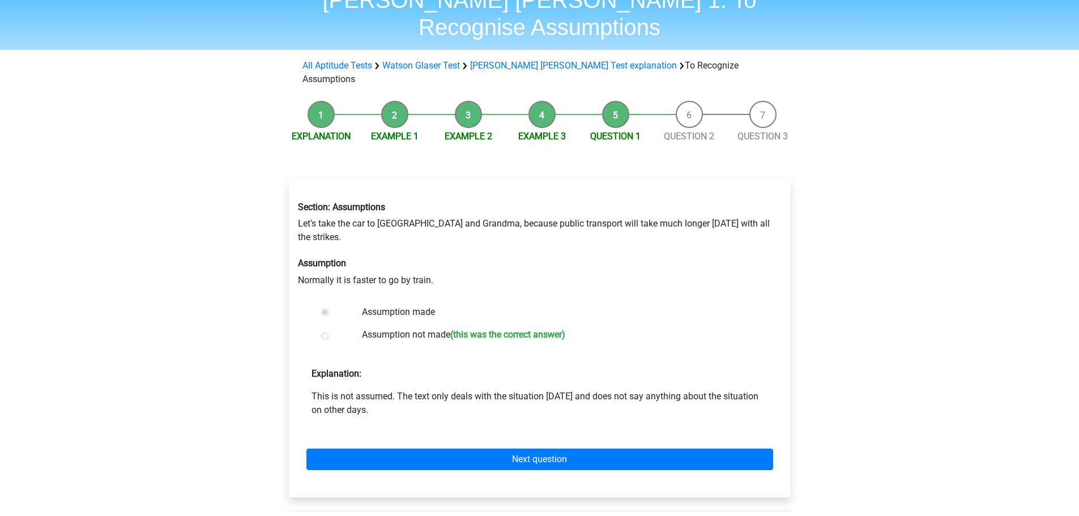
drag, startPoint x: 633, startPoint y: 344, endPoint x: 751, endPoint y: 342, distance: 118.4
click at [751, 390] on p "This is not assumed. The text only deals with the situation today and does not …" at bounding box center [539, 403] width 456 height 27
click at [753, 390] on p "This is not assumed. The text only deals with the situation today and does not …" at bounding box center [539, 403] width 456 height 27
drag, startPoint x: 752, startPoint y: 341, endPoint x: 361, endPoint y: 338, distance: 391.3
click at [361, 390] on p "This is not assumed. The text only deals with the situation today and does not …" at bounding box center [539, 403] width 456 height 27
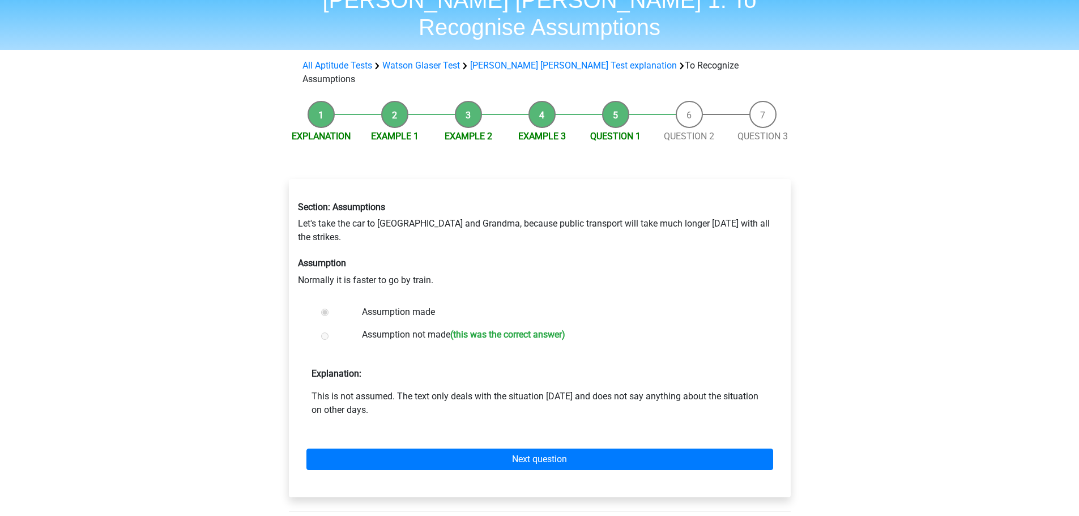
click at [361, 390] on p "This is not assumed. The text only deals with the situation today and does not …" at bounding box center [539, 403] width 456 height 27
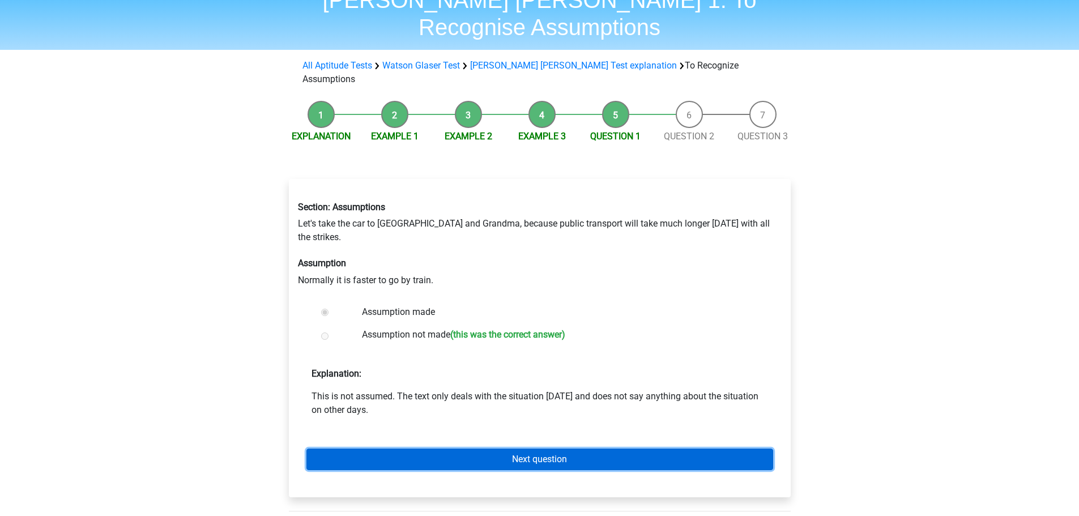
click at [424, 448] on link "Next question" at bounding box center [539, 459] width 467 height 22
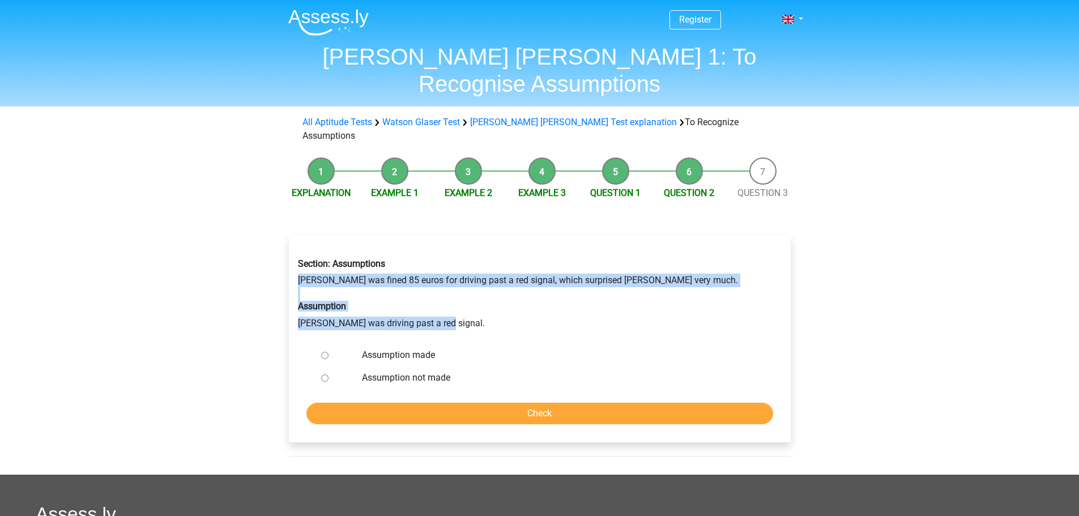
drag, startPoint x: 298, startPoint y: 236, endPoint x: 661, endPoint y: 280, distance: 365.1
click at [661, 280] on div "Section: Assumptions [PERSON_NAME] was fined 85 euros for driving past a red si…" at bounding box center [539, 293] width 501 height 89
drag, startPoint x: 455, startPoint y: 276, endPoint x: 285, endPoint y: 226, distance: 176.5
click at [285, 226] on div "Section: Assumptions [PERSON_NAME] was fined 85 euros for driving past a red si…" at bounding box center [540, 343] width 520 height 261
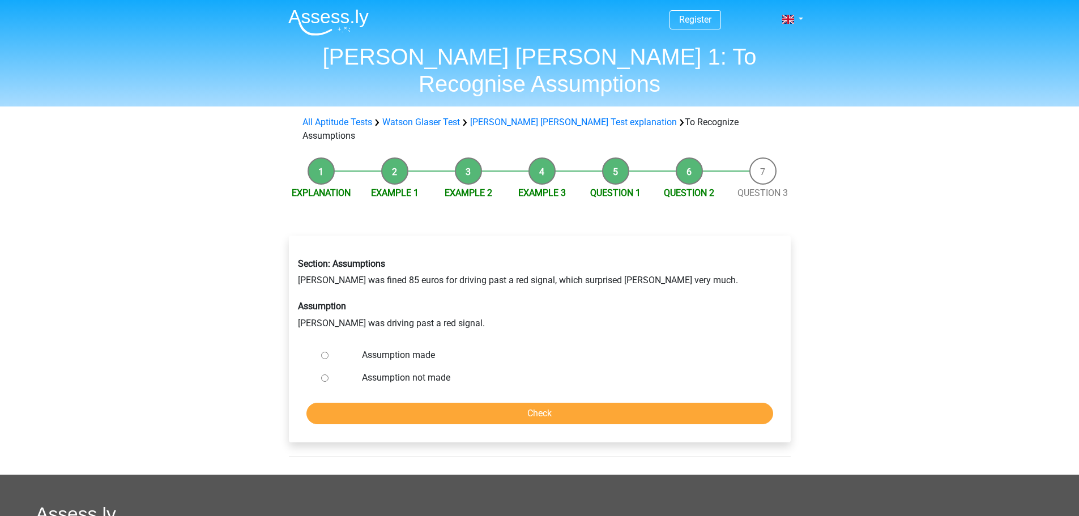
click at [389, 371] on label "Assumption not made" at bounding box center [558, 378] width 392 height 14
click at [328, 374] on input "Assumption not made" at bounding box center [324, 377] width 7 height 7
radio input "true"
click at [404, 362] on form "Assumption made Assumption not made Check" at bounding box center [540, 384] width 484 height 80
click at [398, 348] on label "Assumption made" at bounding box center [558, 355] width 392 height 14
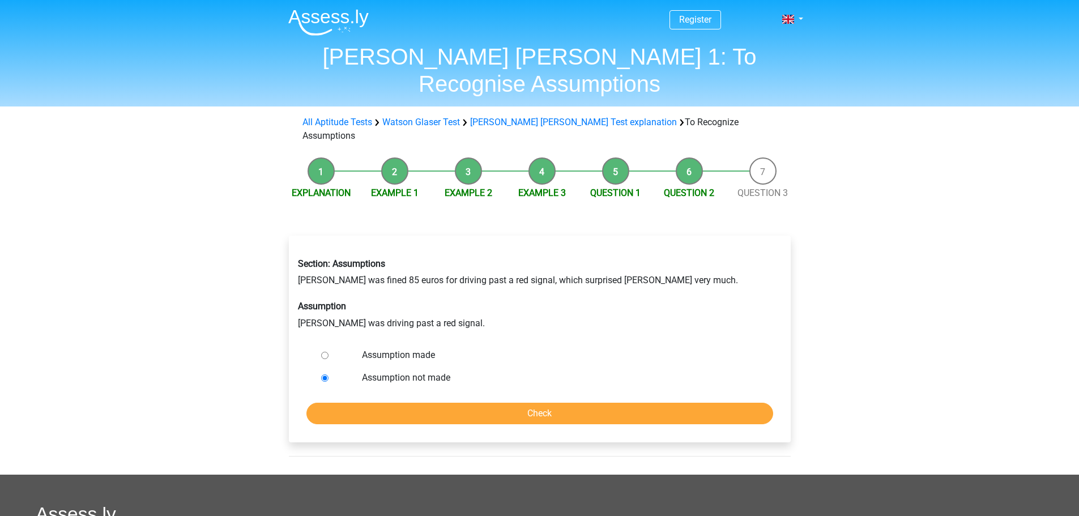
click at [328, 352] on input "Assumption made" at bounding box center [324, 355] width 7 height 7
radio input "true"
drag, startPoint x: 370, startPoint y: 238, endPoint x: 635, endPoint y: 246, distance: 264.5
click at [635, 249] on div "Section: Assumptions [PERSON_NAME] was fined 85 euros for driving past a red si…" at bounding box center [539, 293] width 501 height 89
click at [640, 249] on div "Section: Assumptions [PERSON_NAME] was fined 85 euros for driving past a red si…" at bounding box center [539, 293] width 501 height 89
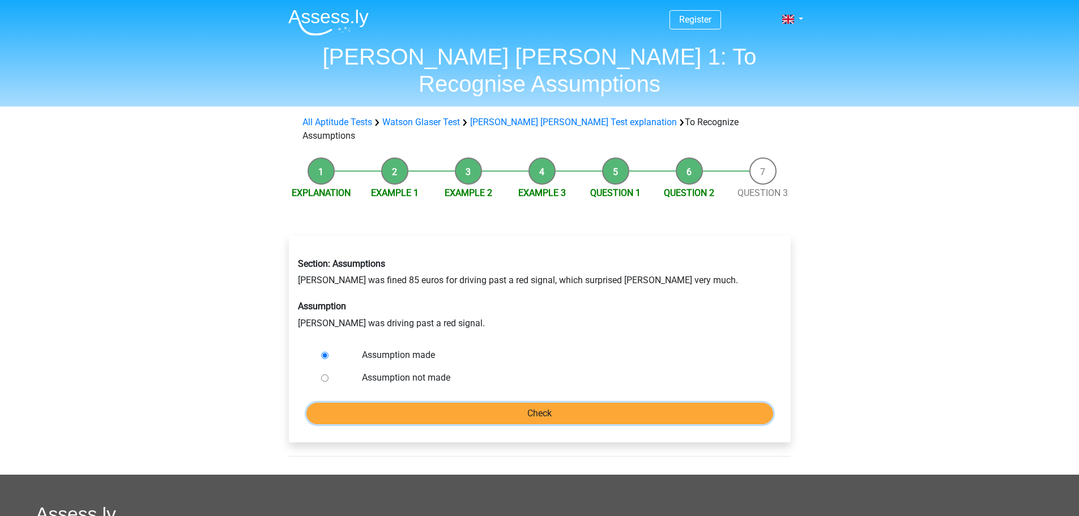
click at [622, 403] on input "Check" at bounding box center [539, 414] width 467 height 22
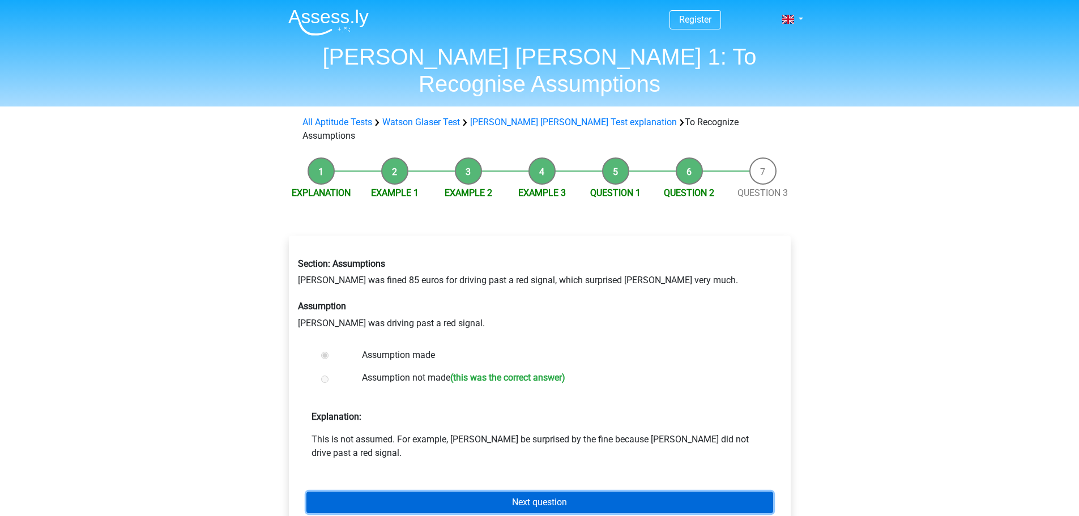
click at [612, 491] on link "Next question" at bounding box center [539, 502] width 467 height 22
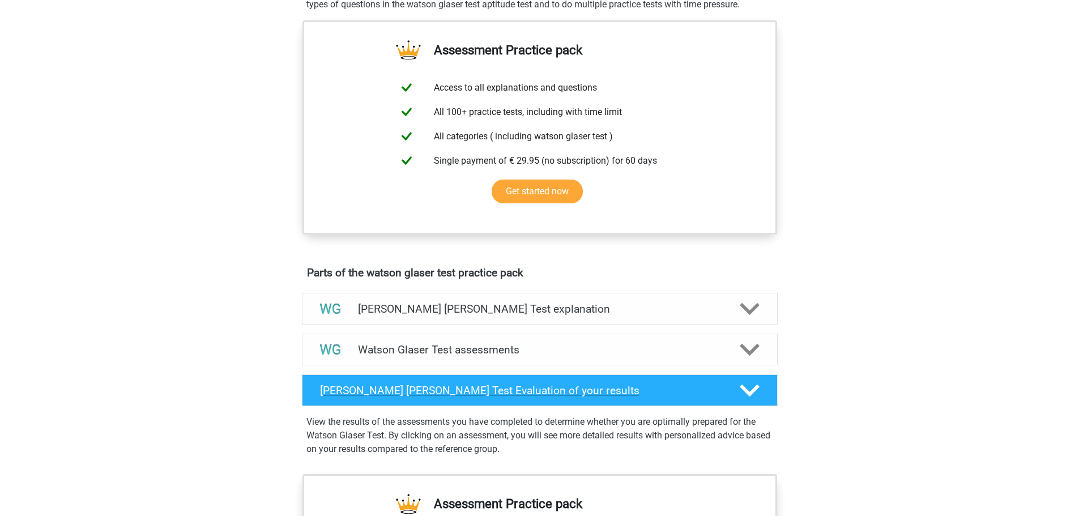
scroll to position [396, 0]
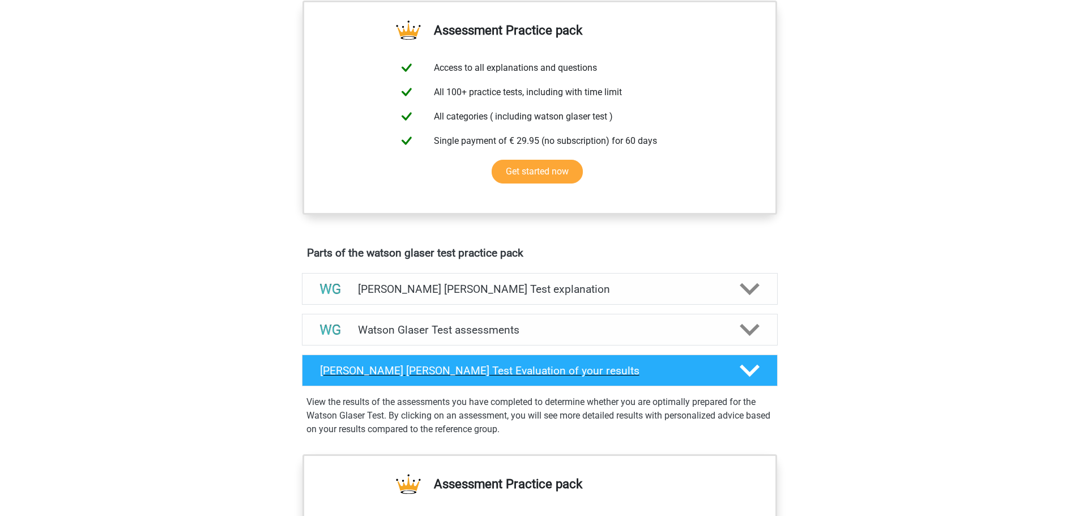
click at [632, 377] on h4 "[PERSON_NAME] [PERSON_NAME] Test Evaluation of your results" at bounding box center [520, 370] width 401 height 13
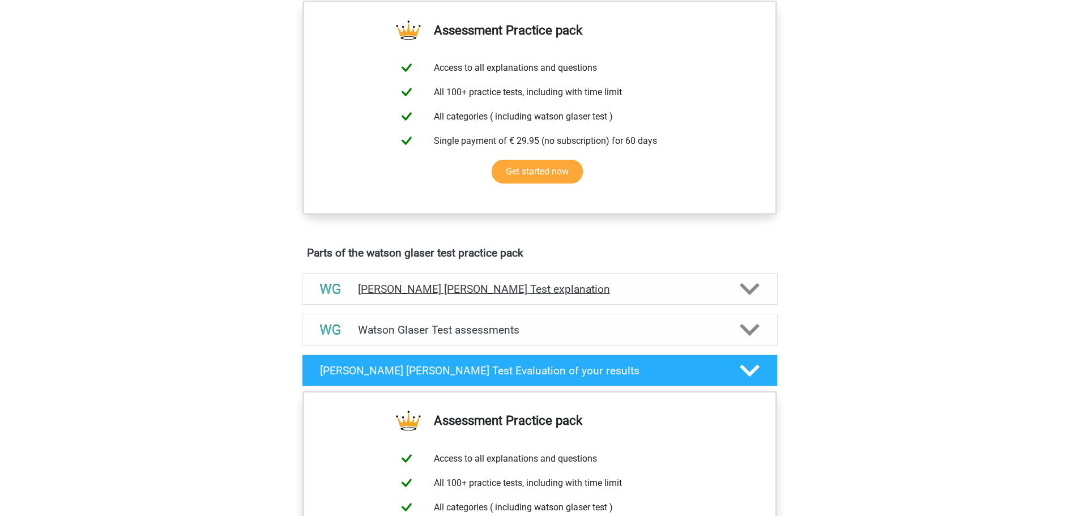
click at [692, 296] on h4 "[PERSON_NAME] [PERSON_NAME] Test explanation" at bounding box center [540, 289] width 364 height 13
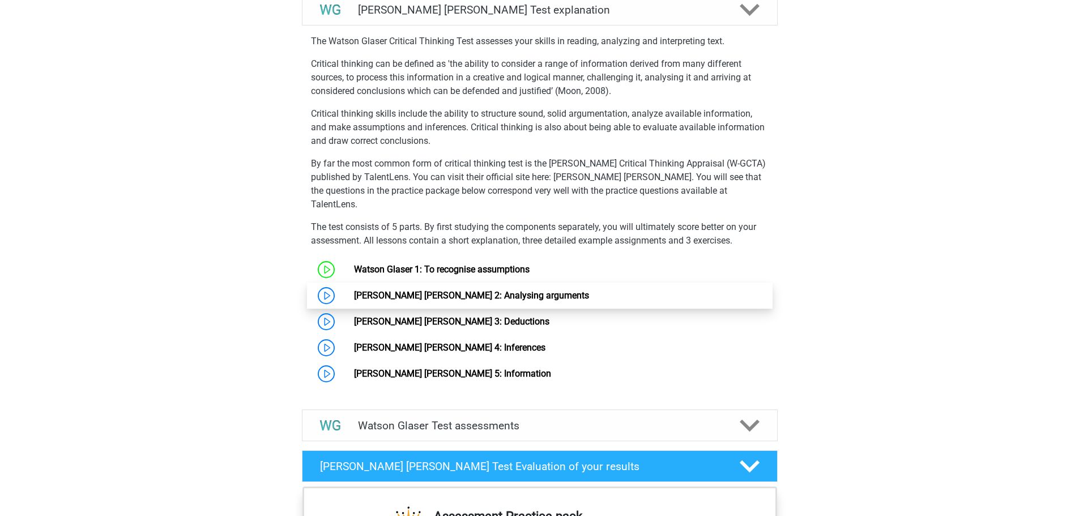
scroll to position [679, 0]
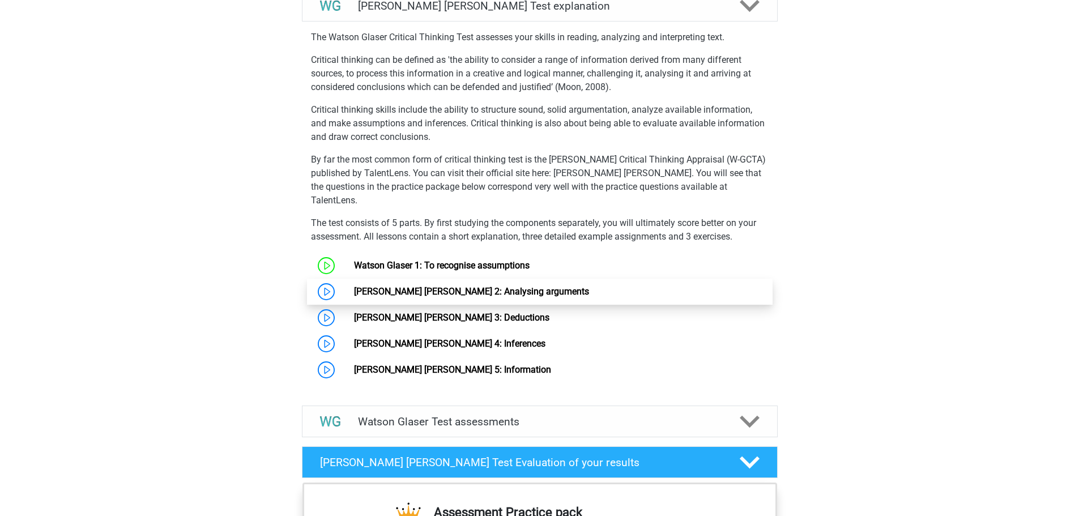
click at [404, 297] on link "[PERSON_NAME] [PERSON_NAME] 2: Analysing arguments" at bounding box center [471, 291] width 235 height 11
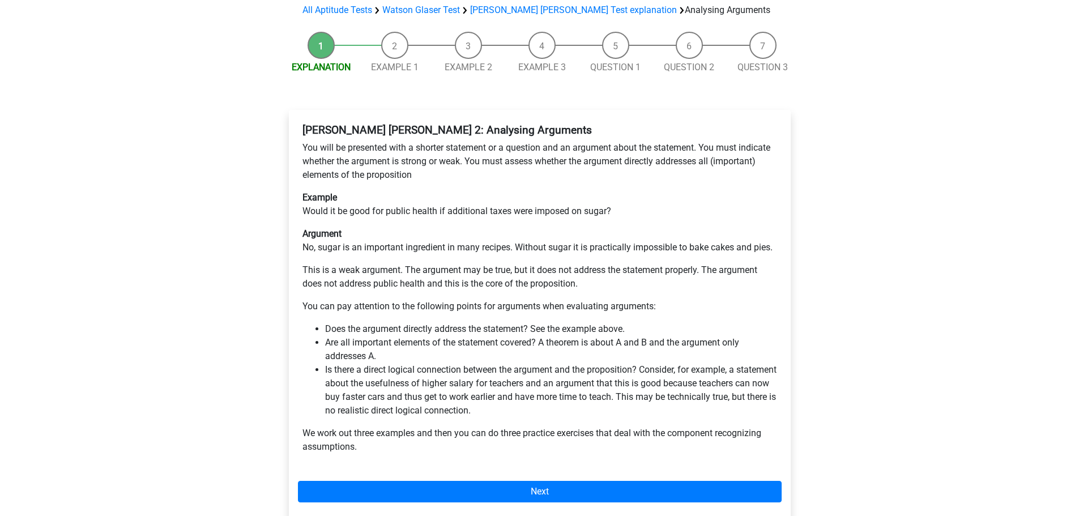
scroll to position [113, 0]
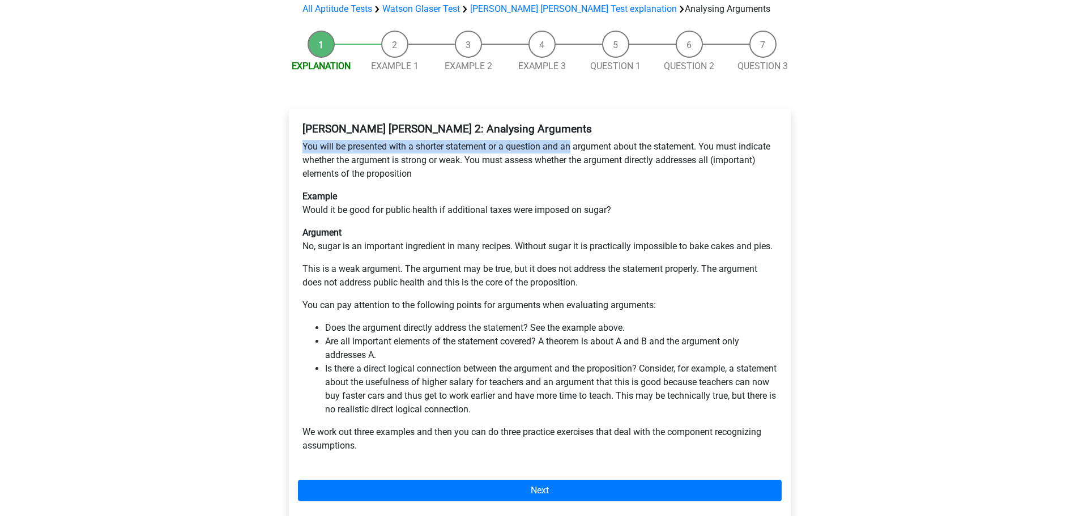
drag, startPoint x: 300, startPoint y: 117, endPoint x: 571, endPoint y: 109, distance: 271.4
click at [571, 118] on div "[PERSON_NAME] [PERSON_NAME] 2: Analysing Arguments You will be presented with a…" at bounding box center [540, 292] width 484 height 348
click at [557, 140] on p "You will be presented with a shorter statement or a question and an argument ab…" at bounding box center [539, 160] width 474 height 41
click at [414, 140] on p "You will be presented with a shorter statement or a question and an argument ab…" at bounding box center [539, 160] width 474 height 41
drag, startPoint x: 414, startPoint y: 122, endPoint x: 630, endPoint y: 116, distance: 215.8
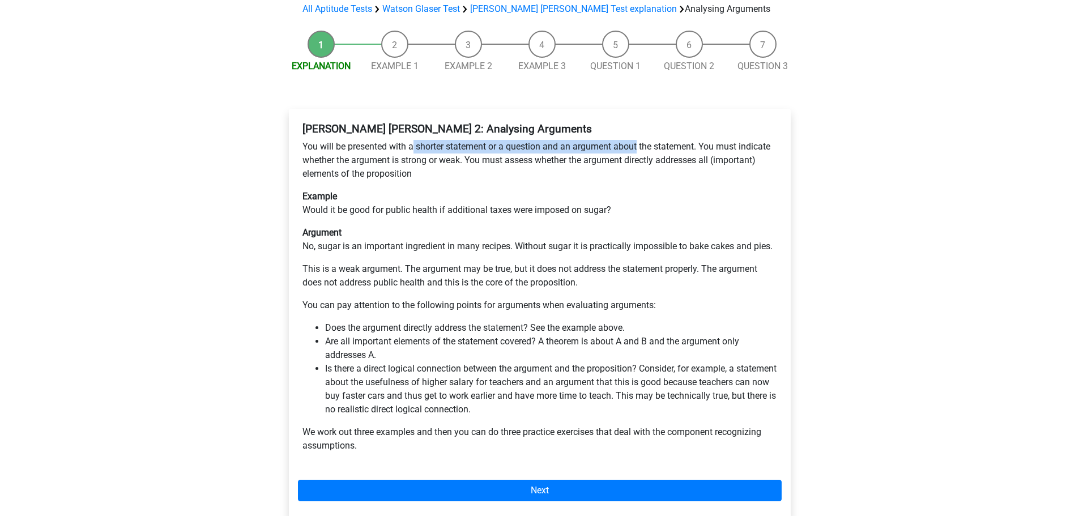
click at [630, 140] on p "You will be presented with a shorter statement or a question and an argument ab…" at bounding box center [539, 160] width 474 height 41
click at [496, 118] on div "[PERSON_NAME] [PERSON_NAME] 2: Analysing Arguments You will be presented with a…" at bounding box center [540, 292] width 484 height 348
drag, startPoint x: 303, startPoint y: 118, endPoint x: 704, endPoint y: 119, distance: 400.3
click at [704, 140] on p "You will be presented with a shorter statement or a question and an argument ab…" at bounding box center [539, 160] width 474 height 41
click at [706, 140] on p "You will be presented with a shorter statement or a question and an argument ab…" at bounding box center [539, 160] width 474 height 41
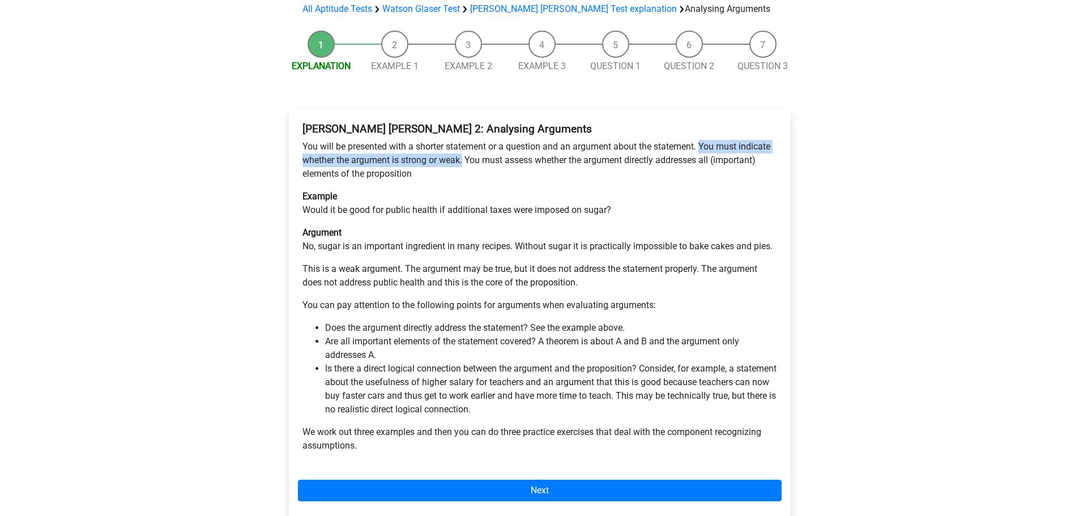
drag, startPoint x: 703, startPoint y: 118, endPoint x: 464, endPoint y: 131, distance: 239.3
click at [464, 140] on p "You will be presented with a shorter statement or a question and an argument ab…" at bounding box center [539, 160] width 474 height 41
click at [295, 190] on div "[PERSON_NAME] [PERSON_NAME] 2: Analysing Arguments You will be presented with a…" at bounding box center [540, 314] width 502 height 411
click at [314, 190] on p "Example Would it be good for public health if additional taxes were imposed on …" at bounding box center [539, 203] width 474 height 27
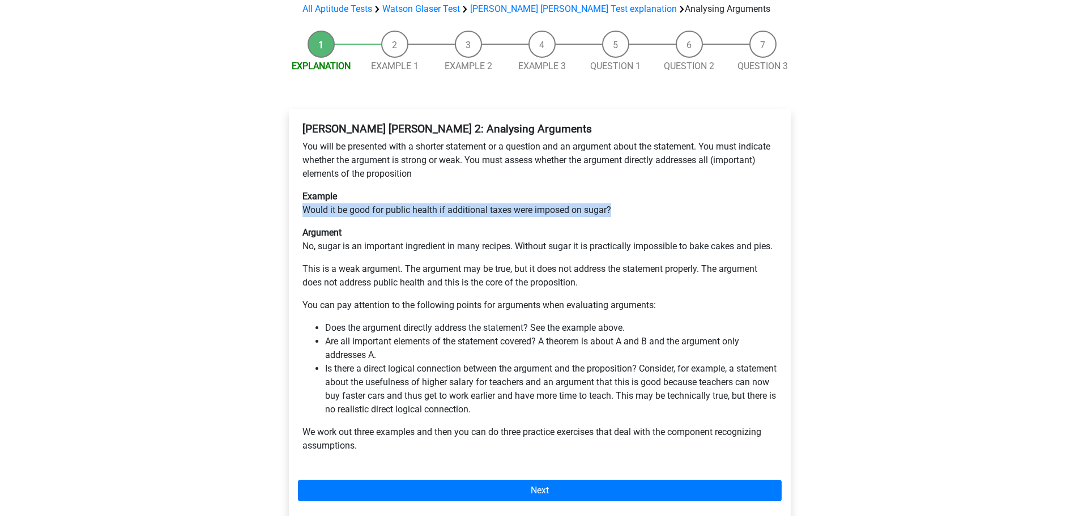
drag, startPoint x: 301, startPoint y: 181, endPoint x: 622, endPoint y: 187, distance: 320.5
click at [622, 187] on div "[PERSON_NAME] [PERSON_NAME] 2: Analysing Arguments You will be presented with a…" at bounding box center [540, 292] width 484 height 348
click at [480, 234] on div "[PERSON_NAME] [PERSON_NAME] 2: Analysing Arguments You will be presented with a…" at bounding box center [540, 292] width 484 height 348
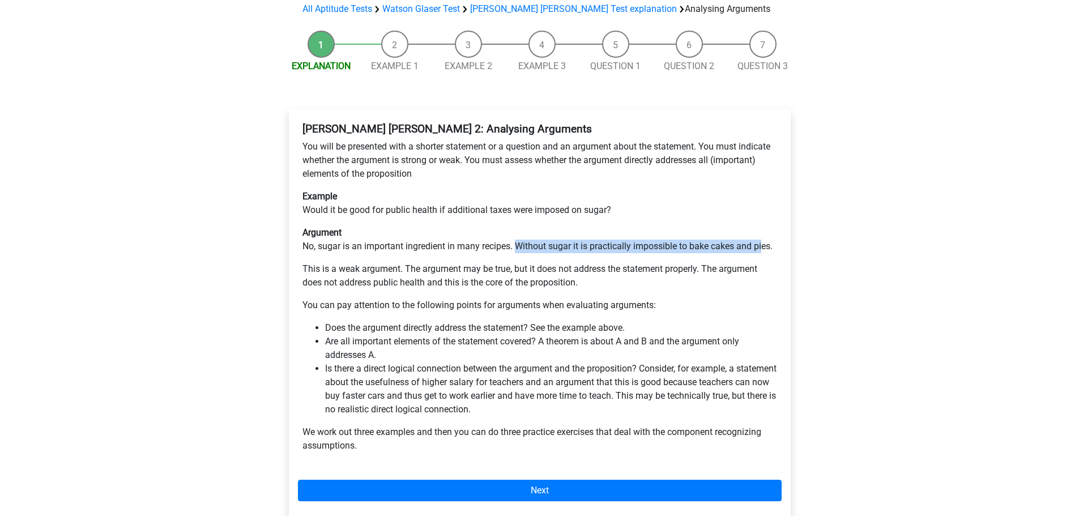
drag, startPoint x: 520, startPoint y: 222, endPoint x: 765, endPoint y: 224, distance: 245.2
click at [765, 226] on p "Argument No, sugar is an important ingredient in many recipes. Without sugar it…" at bounding box center [539, 239] width 474 height 27
drag, startPoint x: 765, startPoint y: 224, endPoint x: 330, endPoint y: 209, distance: 435.1
click at [330, 226] on p "Argument No, sugar is an important ingredient in many recipes. Without sugar it…" at bounding box center [539, 239] width 474 height 27
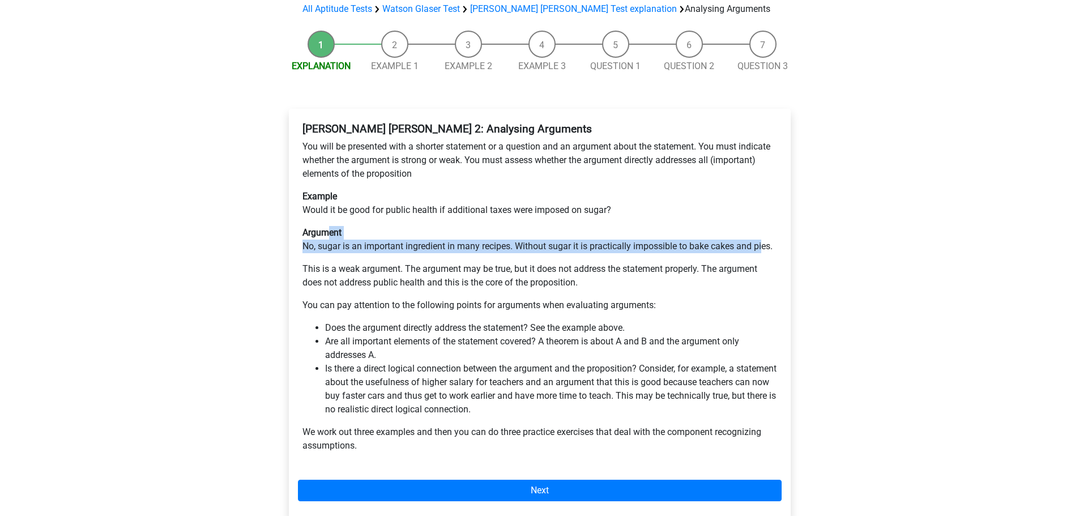
click at [330, 227] on b "Argument" at bounding box center [321, 232] width 39 height 11
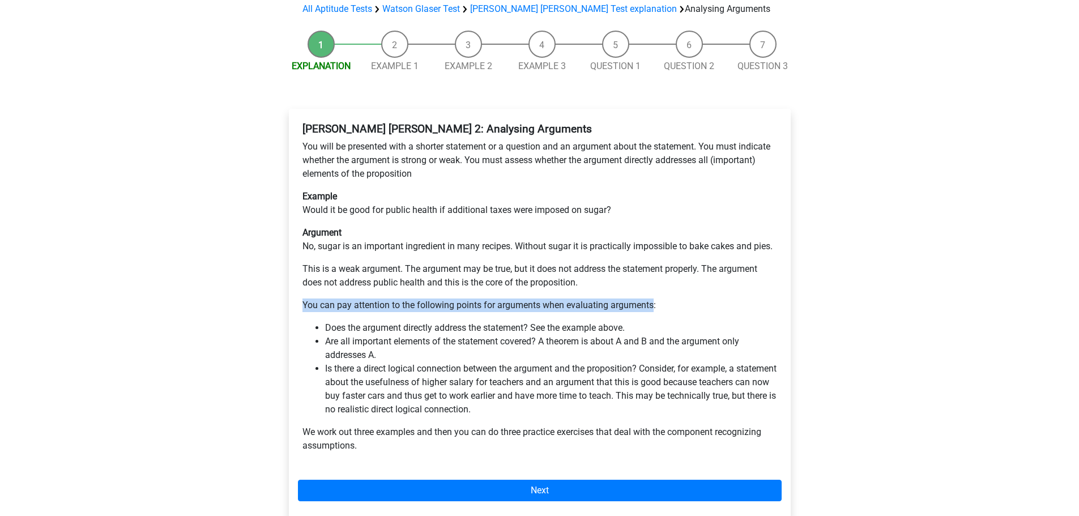
drag, startPoint x: 304, startPoint y: 277, endPoint x: 653, endPoint y: 270, distance: 349.4
click at [653, 270] on div "[PERSON_NAME] [PERSON_NAME] 2: Analysing Arguments You will be presented with a…" at bounding box center [540, 292] width 484 height 348
click at [373, 290] on div "[PERSON_NAME] [PERSON_NAME] 2: Analysing Arguments You will be presented with a…" at bounding box center [540, 292] width 484 height 348
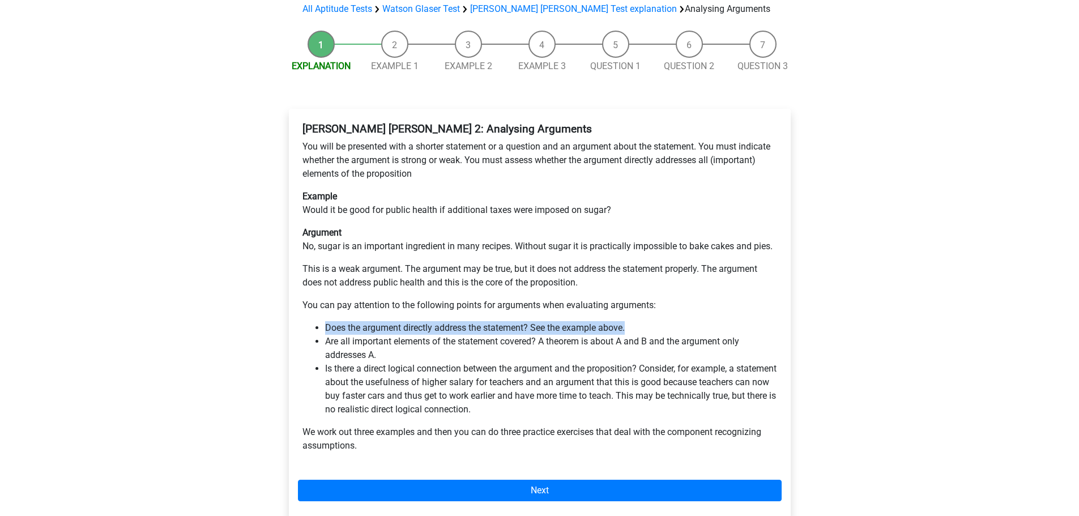
drag, startPoint x: 323, startPoint y: 297, endPoint x: 657, endPoint y: 292, distance: 334.7
click at [657, 292] on div "[PERSON_NAME] [PERSON_NAME] 2: Analysing Arguments You will be presented with a…" at bounding box center [540, 292] width 484 height 348
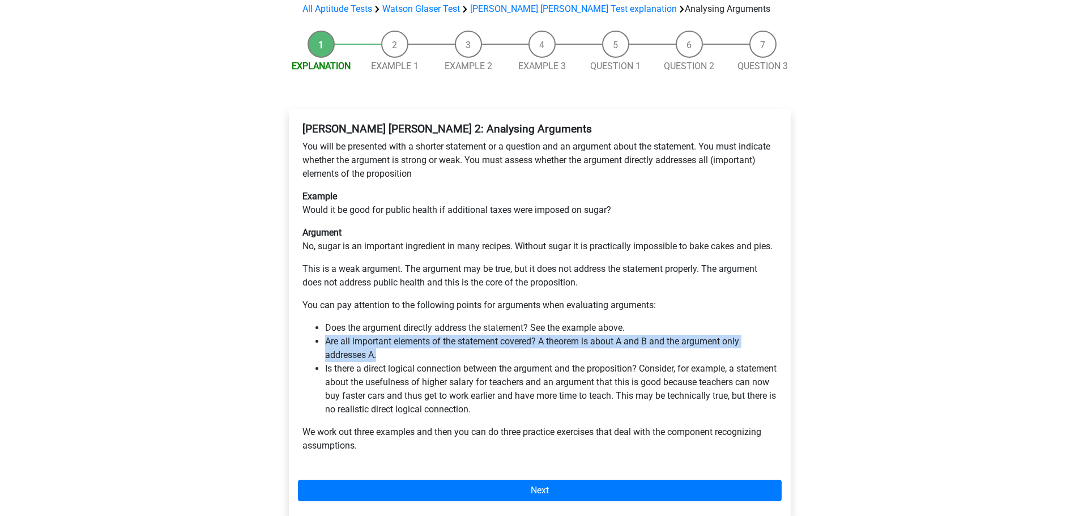
drag, startPoint x: 324, startPoint y: 314, endPoint x: 394, endPoint y: 327, distance: 71.4
click at [394, 327] on ul "Does the argument directly address the statement? See the example above. Are al…" at bounding box center [539, 368] width 474 height 95
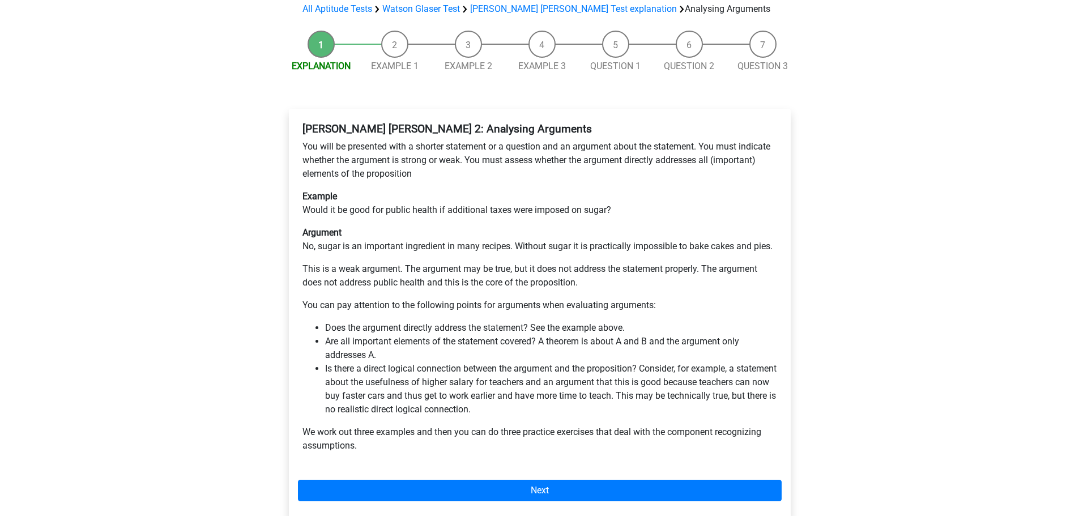
click at [473, 362] on li "Is there a direct logical connection between the argument and the proposition? …" at bounding box center [551, 389] width 452 height 54
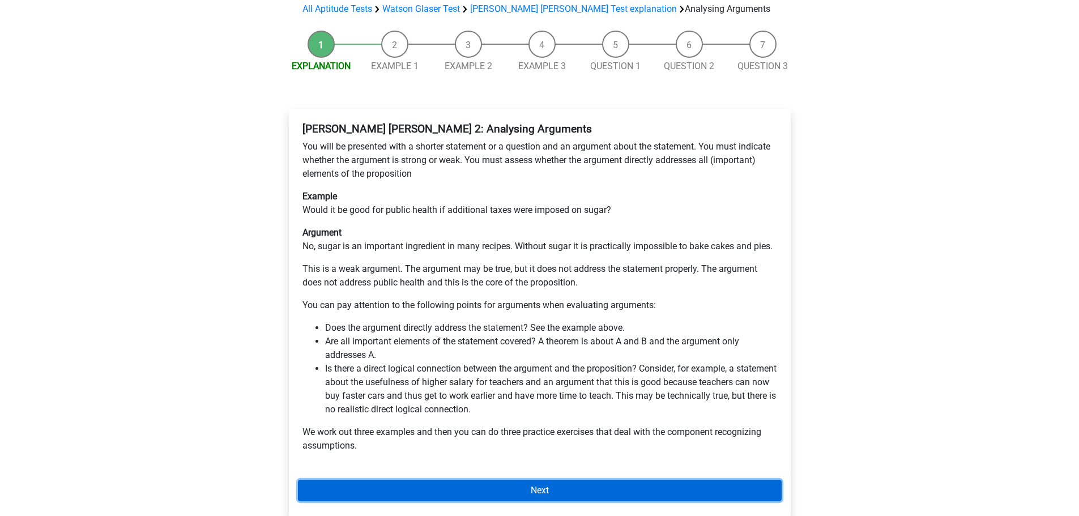
click at [361, 480] on link "Next" at bounding box center [540, 491] width 484 height 22
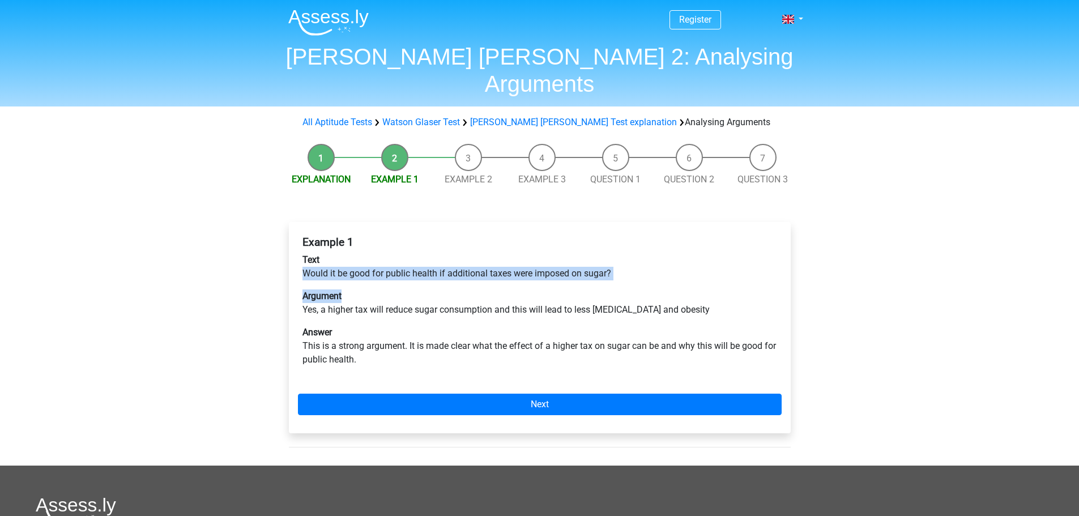
drag, startPoint x: 299, startPoint y: 245, endPoint x: 733, endPoint y: 257, distance: 434.5
click at [733, 257] on div "Example 1 Text Would it be good for public health if additional taxes were impo…" at bounding box center [540, 305] width 484 height 149
click at [497, 326] on p "Answer This is a strong argument. It is made clear what the effect of a higher …" at bounding box center [539, 346] width 474 height 41
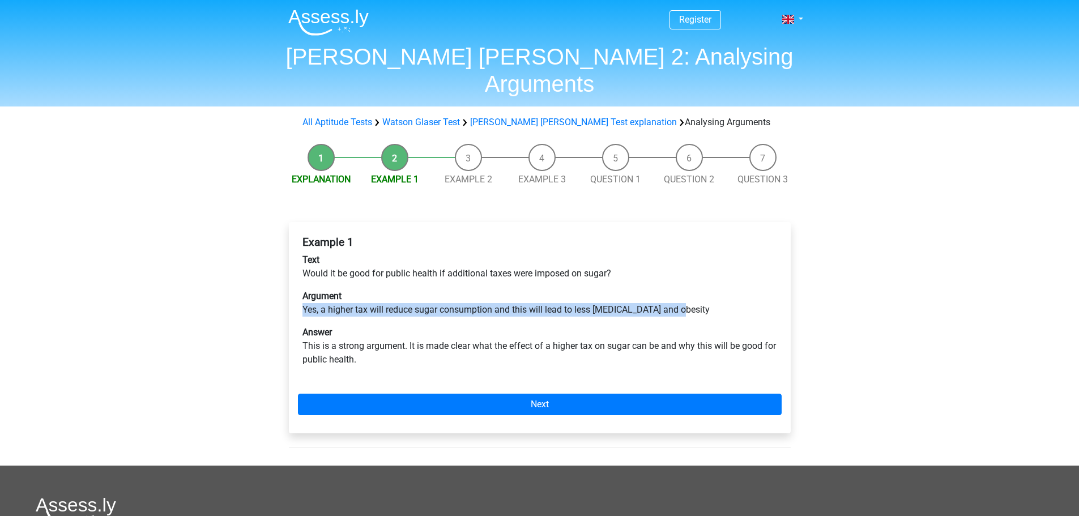
drag, startPoint x: 297, startPoint y: 279, endPoint x: 686, endPoint y: 284, distance: 389.6
click at [686, 284] on div "Example 1 Text Would it be good for public health if additional taxes were impo…" at bounding box center [540, 327] width 502 height 211
click at [689, 289] on p "Argument Yes, a higher tax will reduce sugar consumption and this will lead to …" at bounding box center [539, 302] width 474 height 27
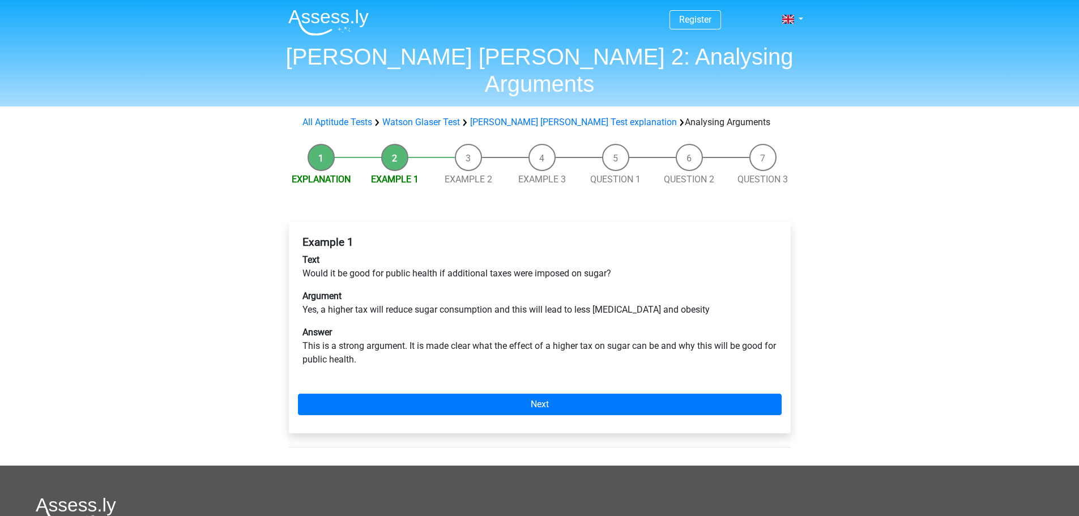
click at [542, 326] on p "Answer This is a strong argument. It is made clear what the effect of a higher …" at bounding box center [539, 346] width 474 height 41
click at [550, 365] on div "Example 1 Text Would it be good for public health if additional taxes were impo…" at bounding box center [540, 327] width 502 height 211
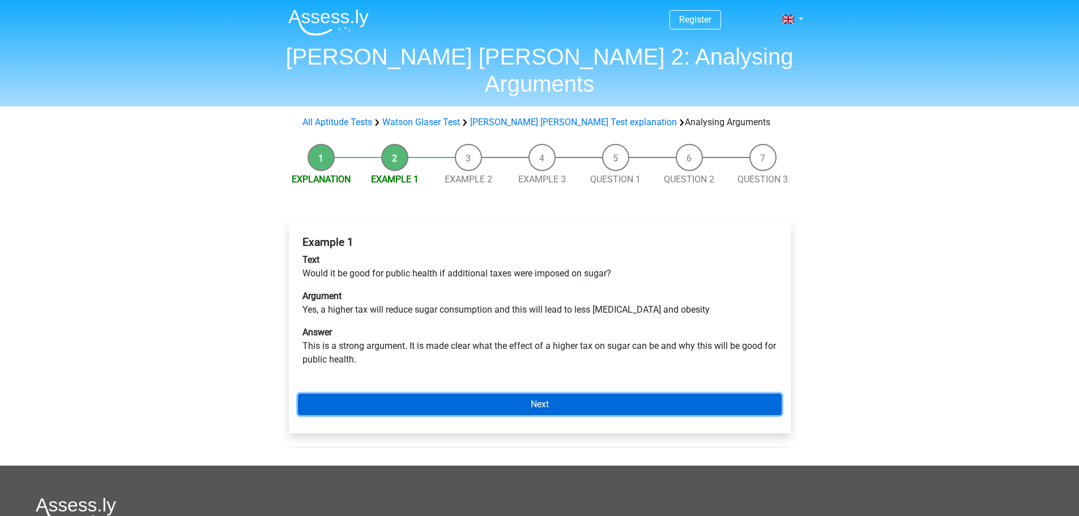
click at [539, 394] on link "Next" at bounding box center [540, 405] width 484 height 22
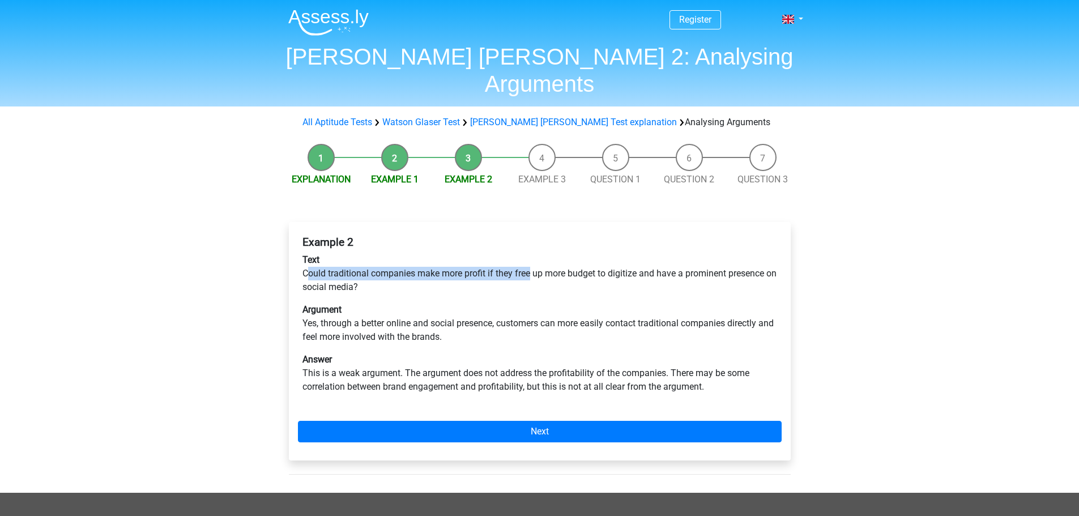
drag, startPoint x: 311, startPoint y: 249, endPoint x: 486, endPoint y: 250, distance: 175.0
click at [506, 253] on p "Text Could traditional companies make more profit if they free up more budget t…" at bounding box center [539, 273] width 474 height 41
click at [486, 253] on p "Text Could traditional companies make more profit if they free up more budget t…" at bounding box center [539, 273] width 474 height 41
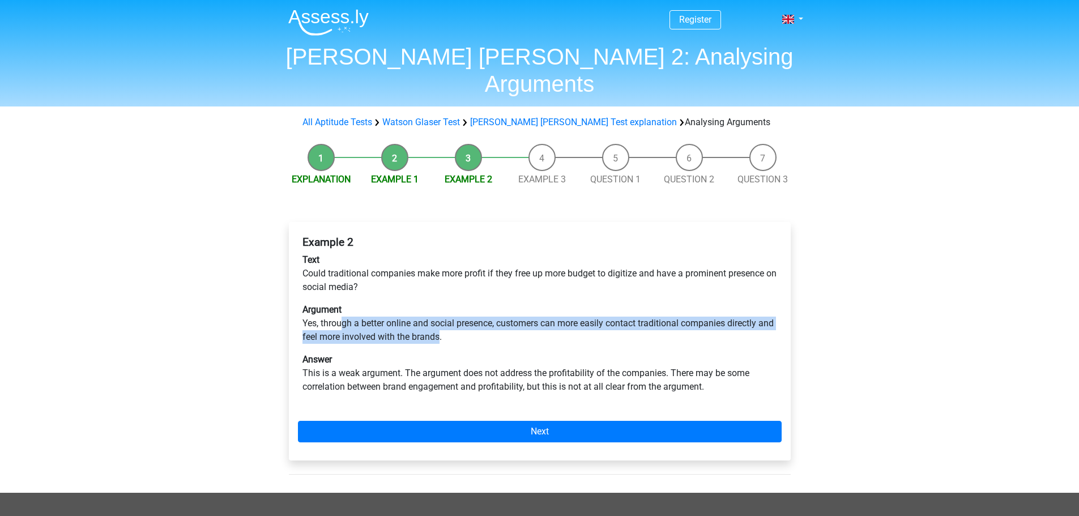
drag, startPoint x: 341, startPoint y: 298, endPoint x: 457, endPoint y: 311, distance: 116.3
click at [457, 311] on p "Argument Yes, through a better online and social presence, customers can more e…" at bounding box center [539, 323] width 474 height 41
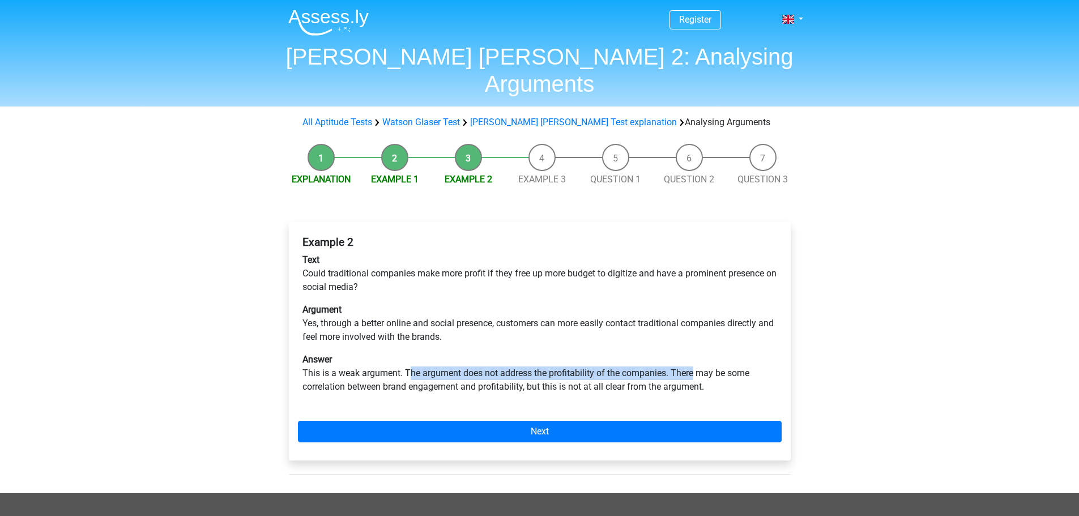
drag, startPoint x: 408, startPoint y: 347, endPoint x: 695, endPoint y: 350, distance: 287.7
click at [695, 353] on p "Answer This is a weak argument. The argument does not address the profitability…" at bounding box center [539, 373] width 474 height 41
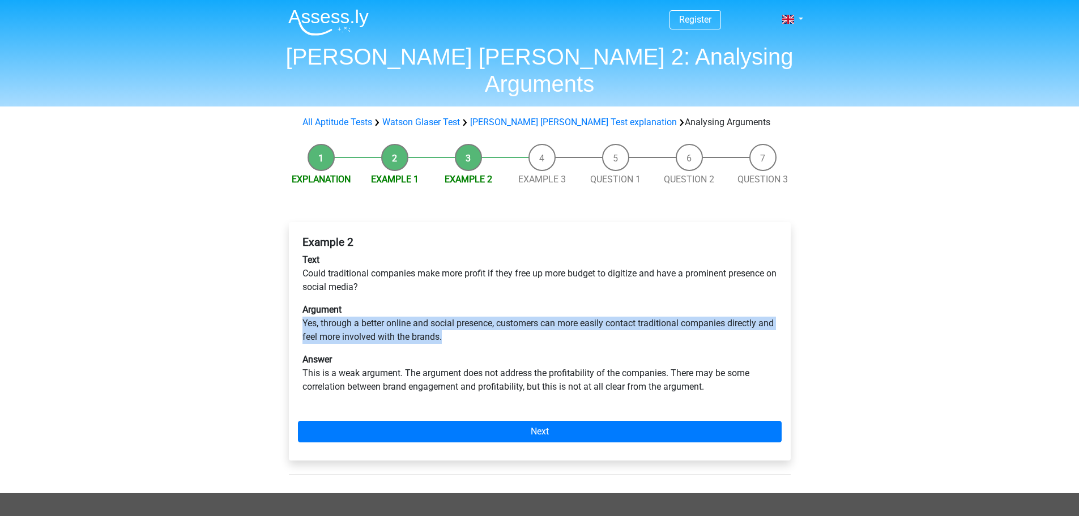
drag, startPoint x: 296, startPoint y: 294, endPoint x: 751, endPoint y: 306, distance: 455.4
click at [751, 306] on div "Example 2 Text Could traditional companies make more profit if they free up mor…" at bounding box center [540, 341] width 502 height 238
click at [751, 306] on p "Argument Yes, through a better online and social presence, customers can more e…" at bounding box center [539, 323] width 474 height 41
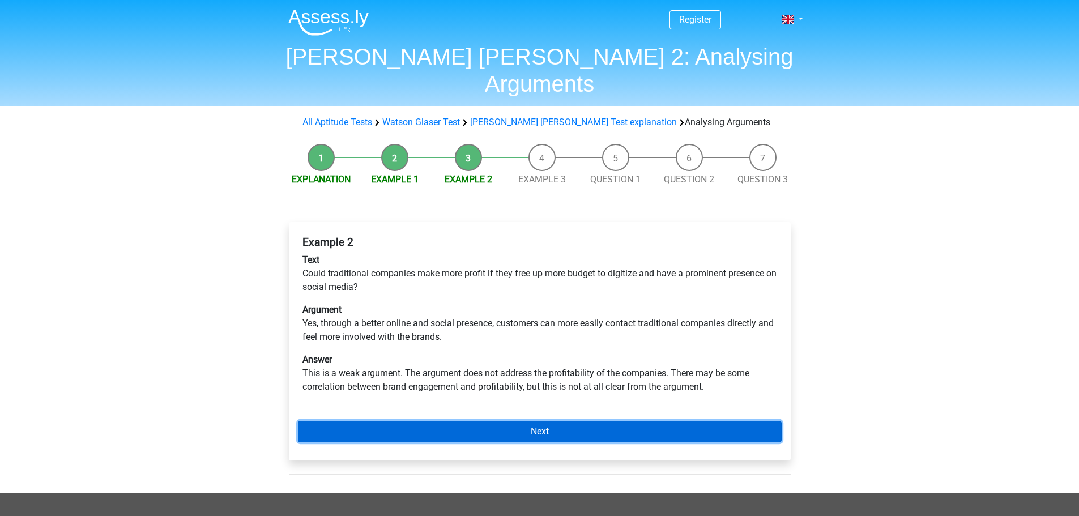
click at [543, 421] on link "Next" at bounding box center [540, 432] width 484 height 22
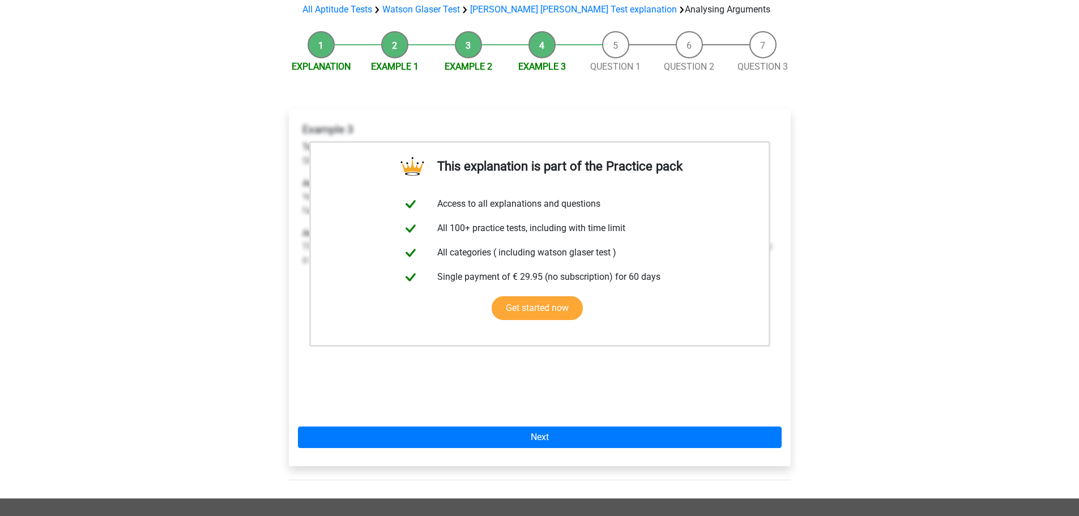
scroll to position [113, 0]
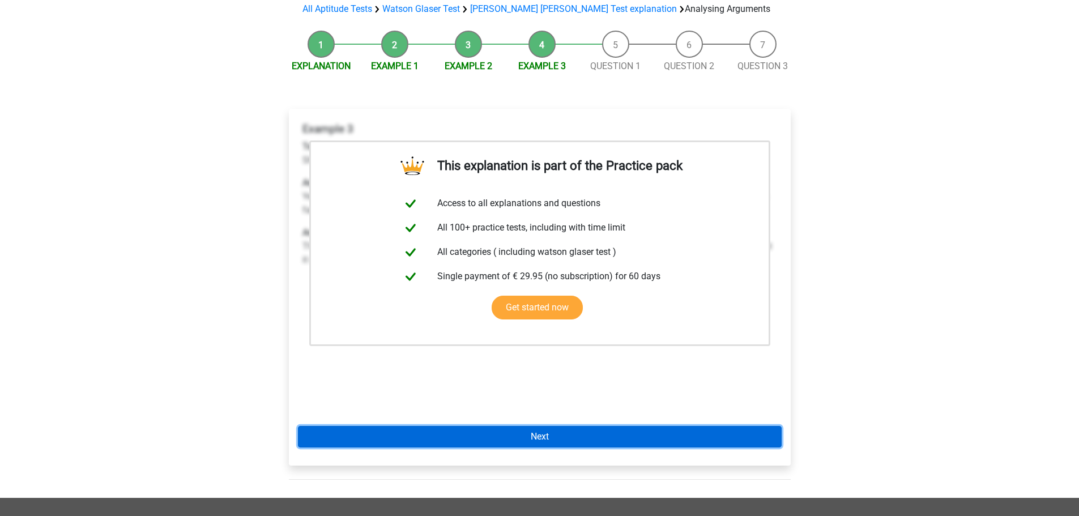
click at [536, 426] on link "Next" at bounding box center [540, 437] width 484 height 22
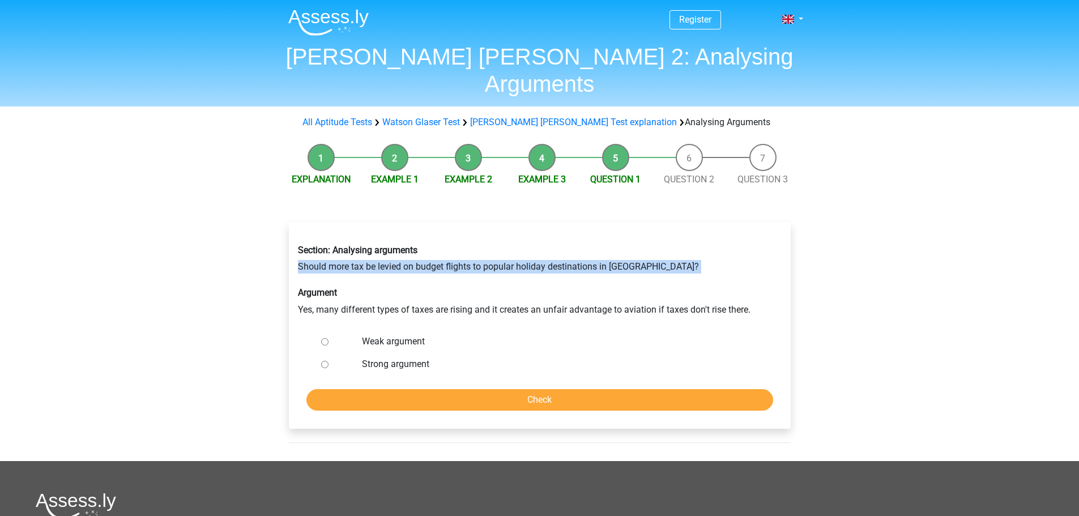
drag, startPoint x: 297, startPoint y: 240, endPoint x: 636, endPoint y: 249, distance: 339.9
click at [636, 249] on div "Section: Analysing arguments Should more tax be levied on budget flights to pop…" at bounding box center [539, 280] width 501 height 89
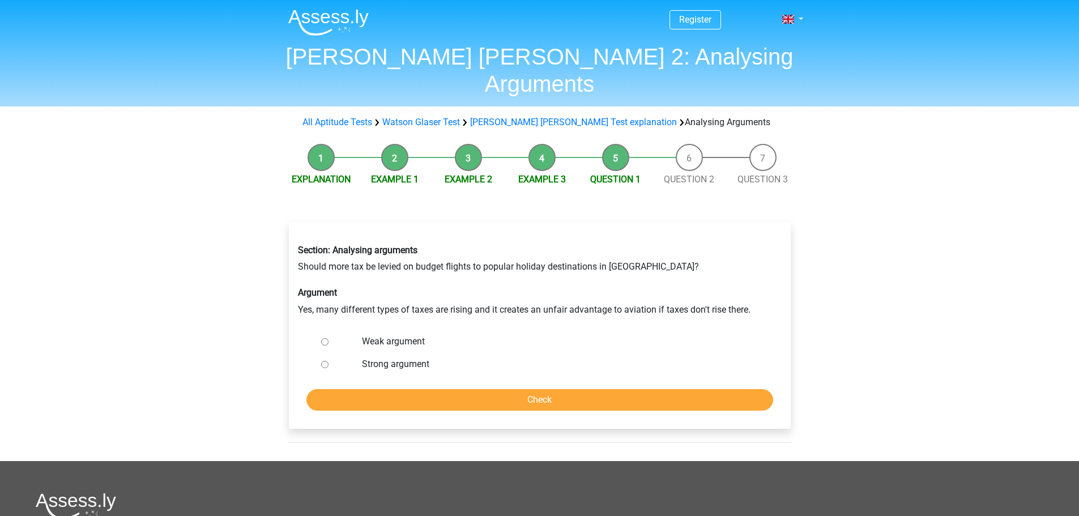
click at [411, 335] on label "Weak argument" at bounding box center [558, 342] width 392 height 14
click at [328, 338] on input "Weak argument" at bounding box center [324, 341] width 7 height 7
radio input "true"
click at [517, 389] on input "Check" at bounding box center [539, 400] width 467 height 22
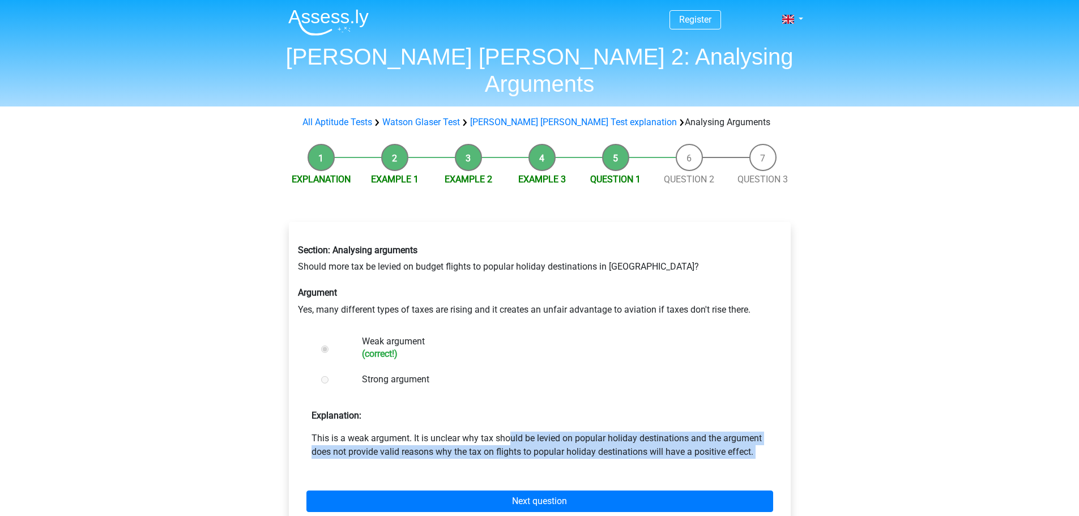
drag, startPoint x: 418, startPoint y: 409, endPoint x: 714, endPoint y: 447, distance: 298.5
click at [714, 447] on form "Weak argument (correct!) Strong argument Explanation: This is a weak argument. …" at bounding box center [540, 430] width 484 height 200
click at [695, 434] on form "Weak argument (correct!) Strong argument Explanation: This is a weak argument. …" at bounding box center [540, 430] width 484 height 200
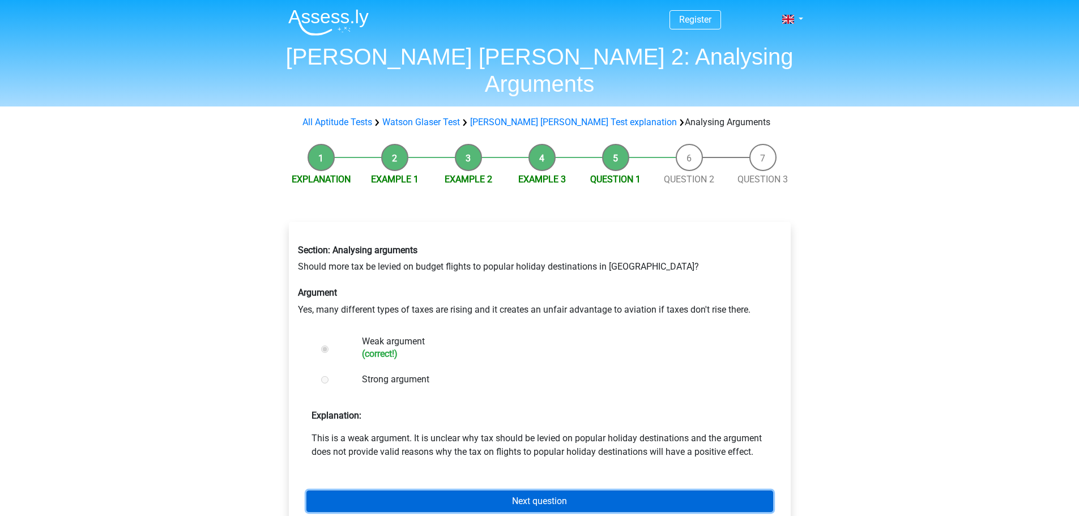
click at [685, 490] on link "Next question" at bounding box center [539, 501] width 467 height 22
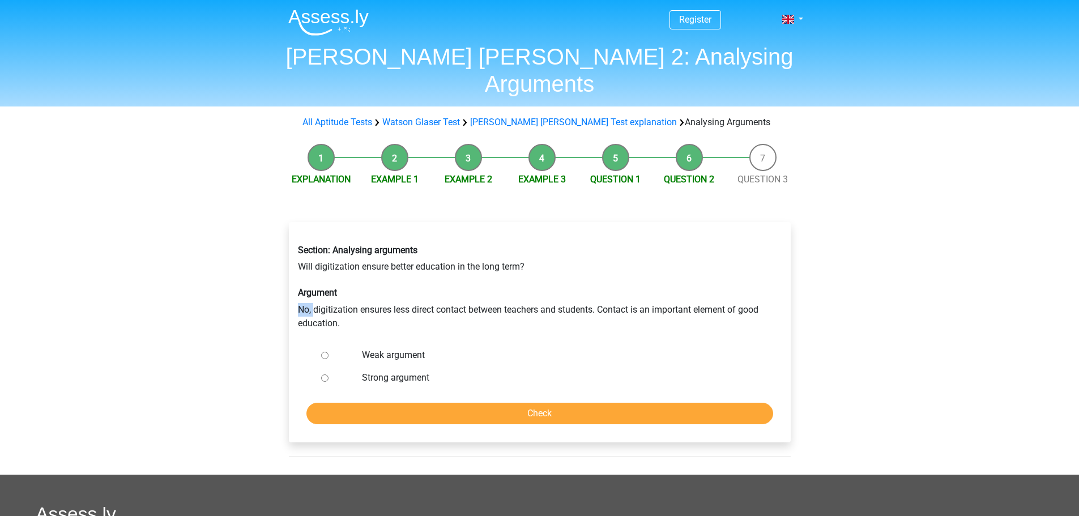
drag, startPoint x: 293, startPoint y: 275, endPoint x: 319, endPoint y: 271, distance: 26.4
click at [313, 277] on div "Section: Analysing arguments Will digitization ensure better education in the l…" at bounding box center [539, 287] width 501 height 103
click at [293, 238] on div "Section: Analysing arguments Will digitization ensure better education in the l…" at bounding box center [539, 287] width 501 height 103
drag, startPoint x: 297, startPoint y: 238, endPoint x: 566, endPoint y: 247, distance: 269.1
click at [583, 236] on div "Section: Analysing arguments Will digitization ensure better education in the l…" at bounding box center [539, 287] width 501 height 103
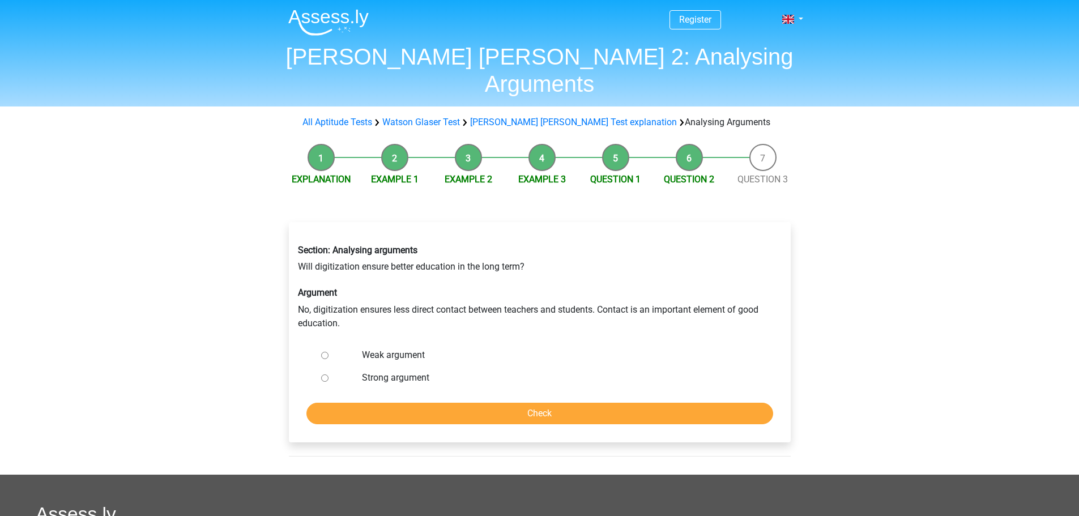
click at [520, 287] on h6 "Argument" at bounding box center [540, 292] width 484 height 11
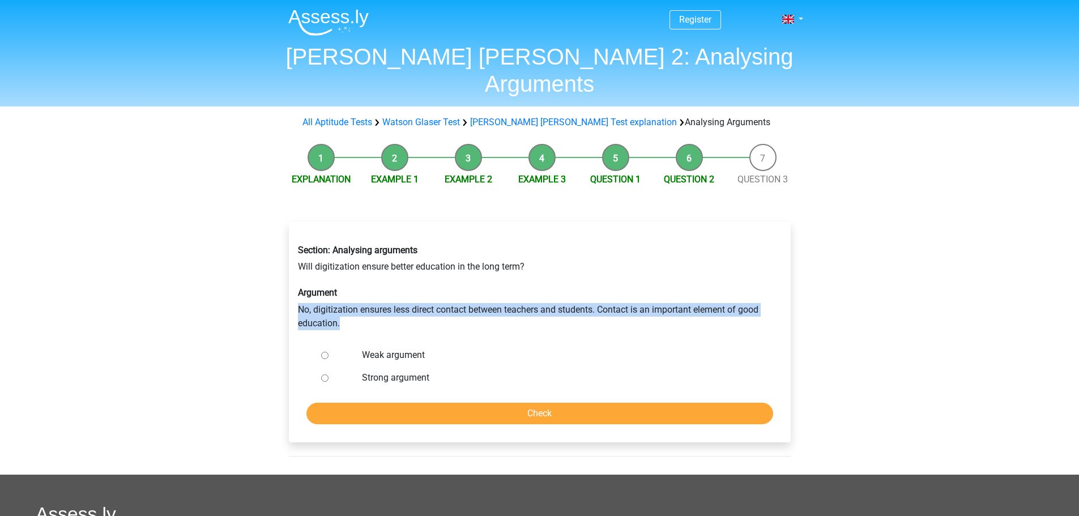
drag, startPoint x: 296, startPoint y: 282, endPoint x: 733, endPoint y: 292, distance: 437.2
click at [733, 292] on div "Section: Analysing arguments Will digitization ensure better education in the l…" at bounding box center [539, 287] width 501 height 103
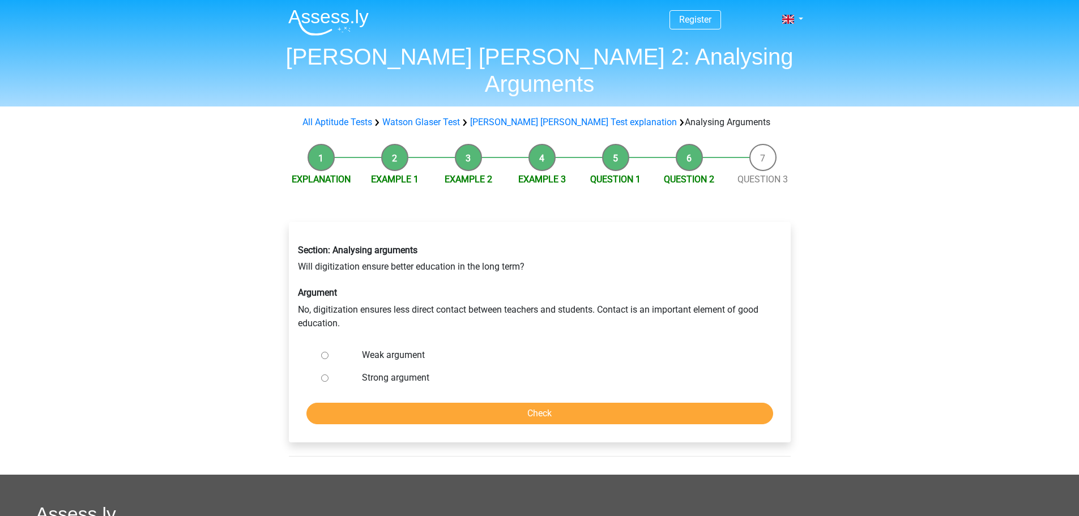
click at [387, 371] on label "Strong argument" at bounding box center [558, 378] width 392 height 14
click at [328, 374] on input "Strong argument" at bounding box center [324, 377] width 7 height 7
radio input "true"
click at [418, 403] on input "Check" at bounding box center [539, 414] width 467 height 22
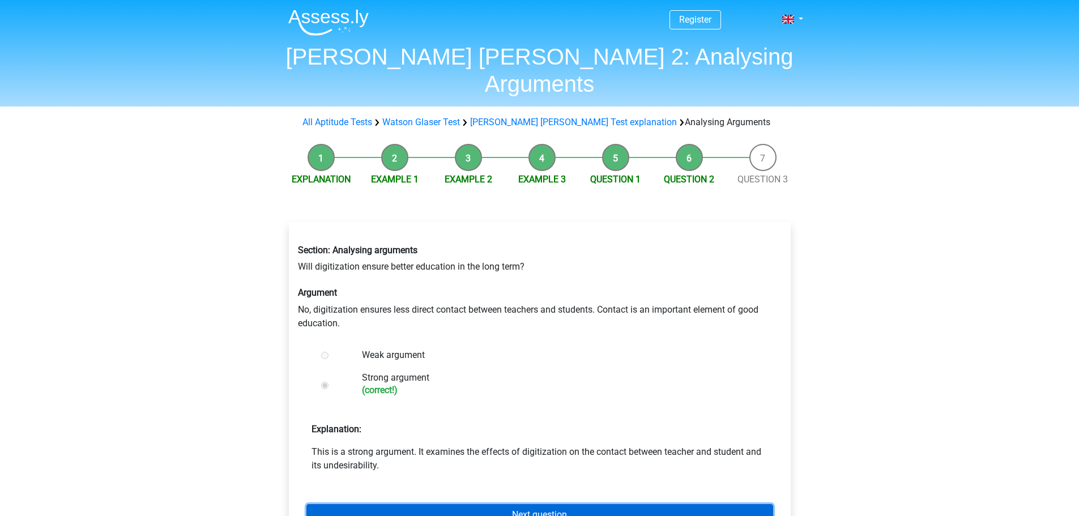
click at [459, 504] on link "Next question" at bounding box center [539, 515] width 467 height 22
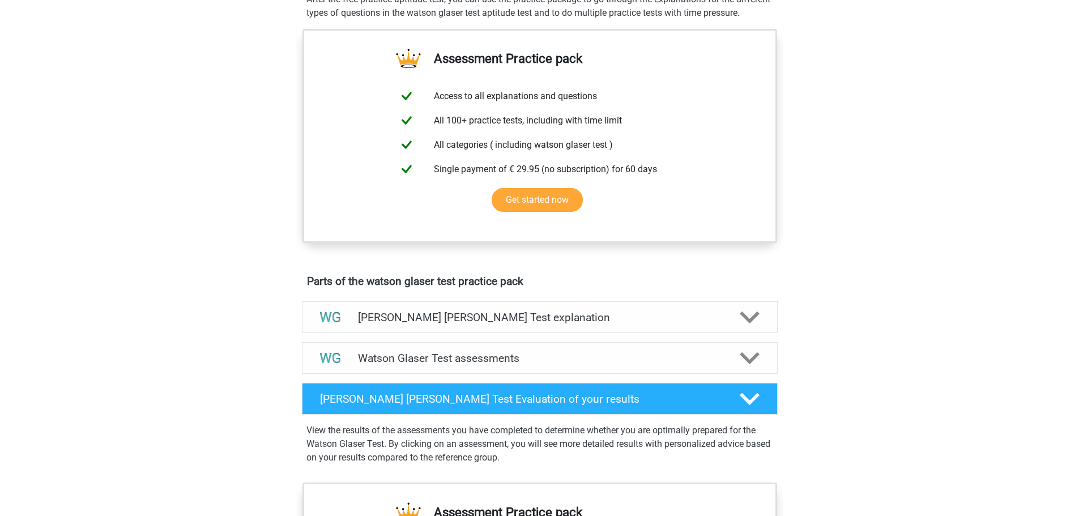
scroll to position [396, 0]
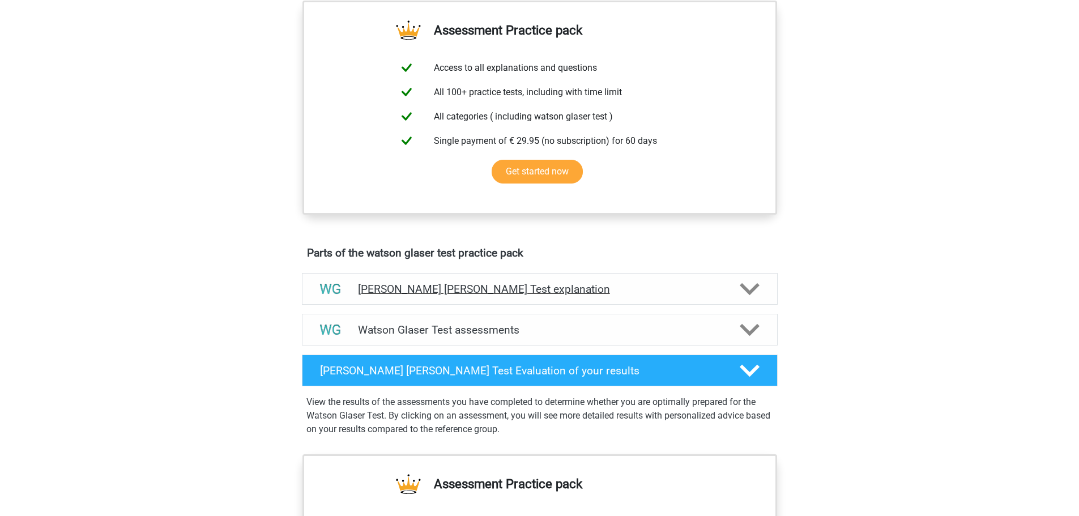
click at [645, 296] on h4 "[PERSON_NAME] [PERSON_NAME] Test explanation" at bounding box center [540, 289] width 364 height 13
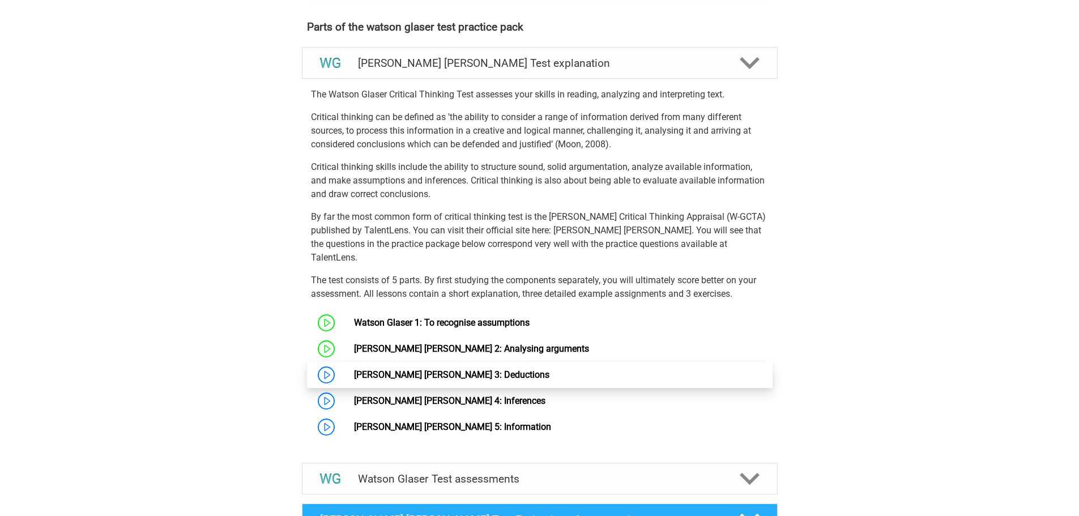
scroll to position [623, 0]
click at [456, 379] on link "Watson Glaser 3: Deductions" at bounding box center [451, 374] width 195 height 11
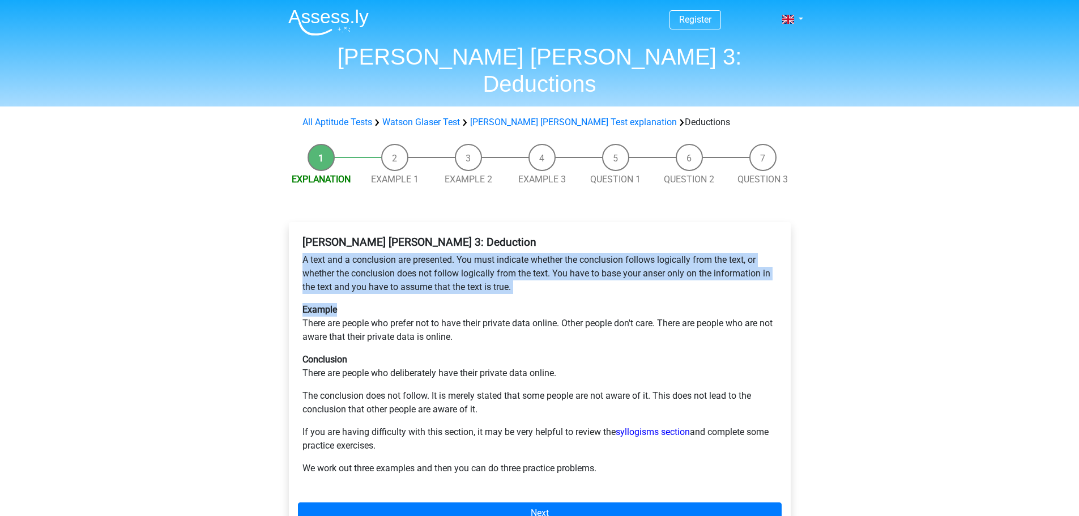
drag, startPoint x: 304, startPoint y: 231, endPoint x: 518, endPoint y: 270, distance: 217.5
click at [518, 270] on div "[PERSON_NAME] [PERSON_NAME] 3: Deduction A text and a conclusion are presented.…" at bounding box center [540, 360] width 484 height 258
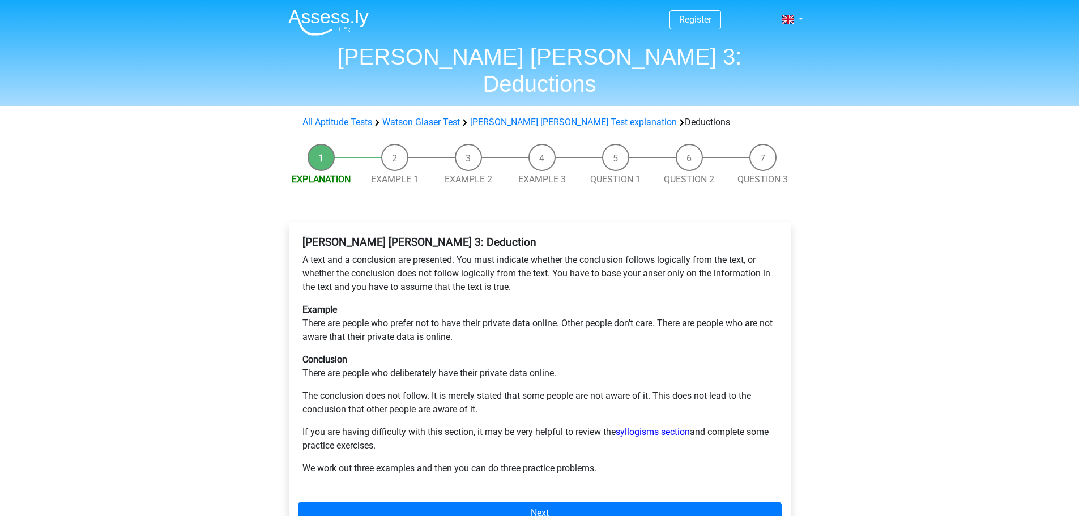
click at [306, 303] on p "Example There are people who prefer not to have their private data online. Othe…" at bounding box center [539, 323] width 474 height 41
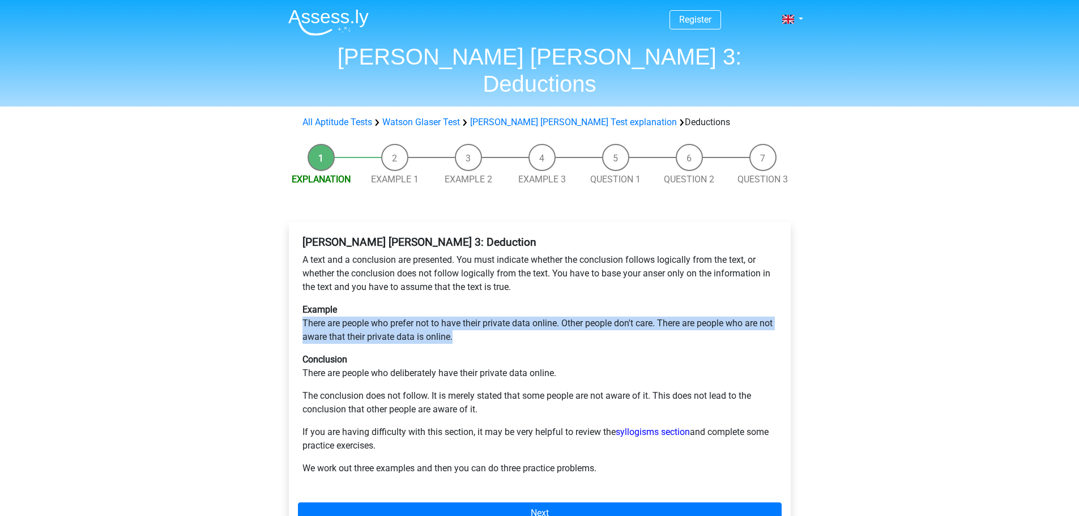
drag, startPoint x: 303, startPoint y: 293, endPoint x: 493, endPoint y: 307, distance: 190.8
click at [493, 307] on p "Example There are people who prefer not to have their private data online. Othe…" at bounding box center [539, 323] width 474 height 41
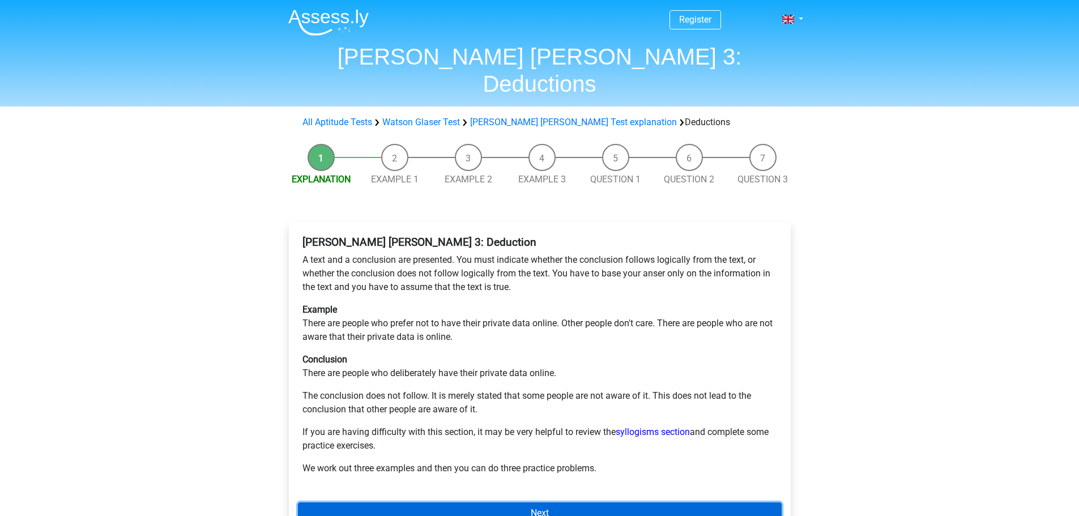
click at [634, 502] on link "Next" at bounding box center [540, 513] width 484 height 22
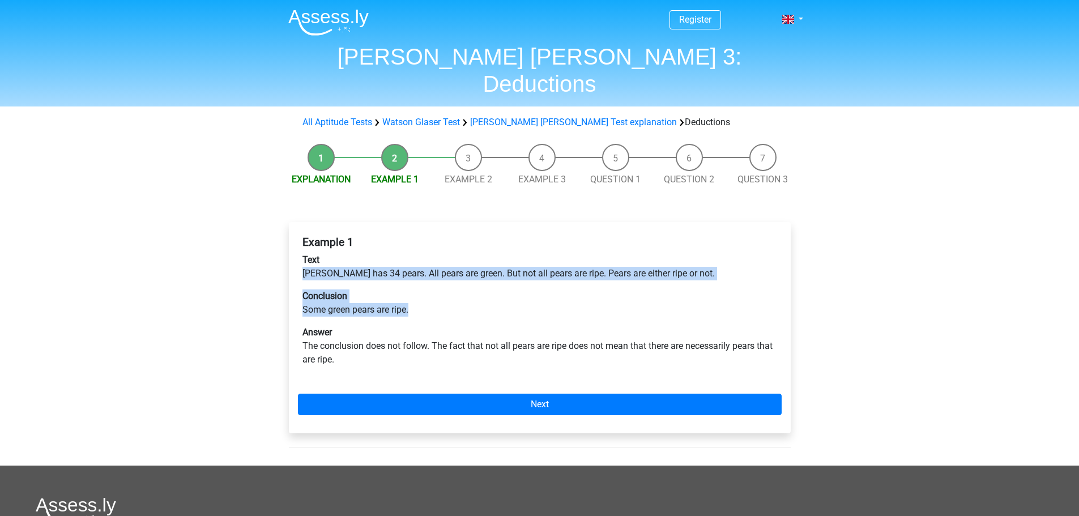
drag, startPoint x: 303, startPoint y: 242, endPoint x: 430, endPoint y: 284, distance: 133.0
click at [430, 284] on div "Example 1 Text [PERSON_NAME] has 34 pears. All pears are green. But not all pea…" at bounding box center [540, 305] width 484 height 149
click at [430, 289] on p "Conclusion Some green pears are ripe." at bounding box center [539, 302] width 474 height 27
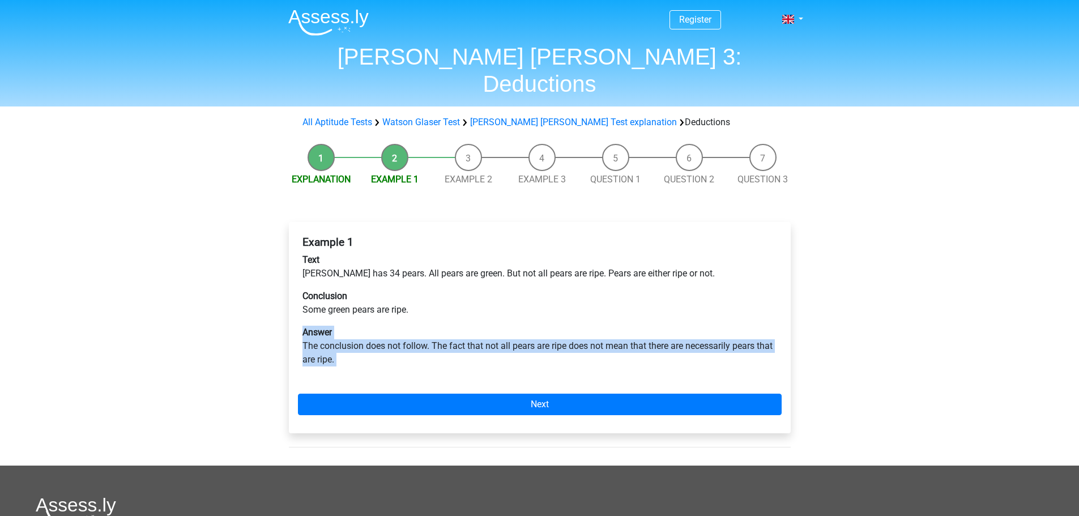
drag, startPoint x: 430, startPoint y: 284, endPoint x: 437, endPoint y: 326, distance: 43.1
click at [437, 326] on div "Example 1 Text [PERSON_NAME] has 34 pears. All pears are green. But not all pea…" at bounding box center [540, 305] width 484 height 149
click at [438, 326] on p "Answer The conclusion does not follow. The fact that not all pears are ripe doe…" at bounding box center [539, 346] width 474 height 41
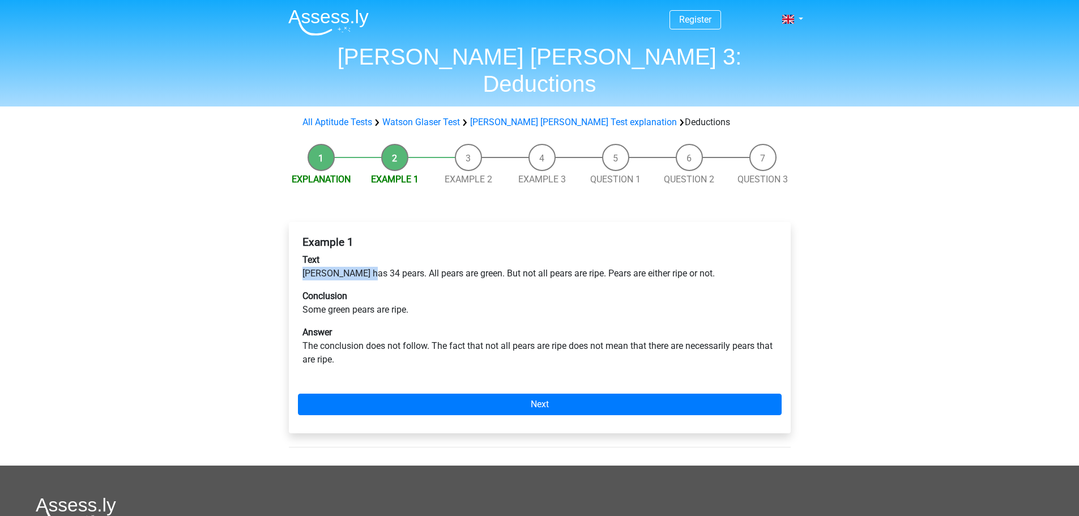
drag, startPoint x: 302, startPoint y: 245, endPoint x: 365, endPoint y: 251, distance: 63.7
click at [365, 253] on p "Text [PERSON_NAME] has 34 pears. All pears are green. But not all pears are rip…" at bounding box center [539, 266] width 474 height 27
click at [378, 253] on p "Text [PERSON_NAME] has 34 pears. All pears are green. But not all pears are rip…" at bounding box center [539, 266] width 474 height 27
drag, startPoint x: 382, startPoint y: 245, endPoint x: 458, endPoint y: 247, distance: 75.9
click at [458, 253] on p "Text [PERSON_NAME] has 34 pears. All pears are green. But not all pears are rip…" at bounding box center [539, 266] width 474 height 27
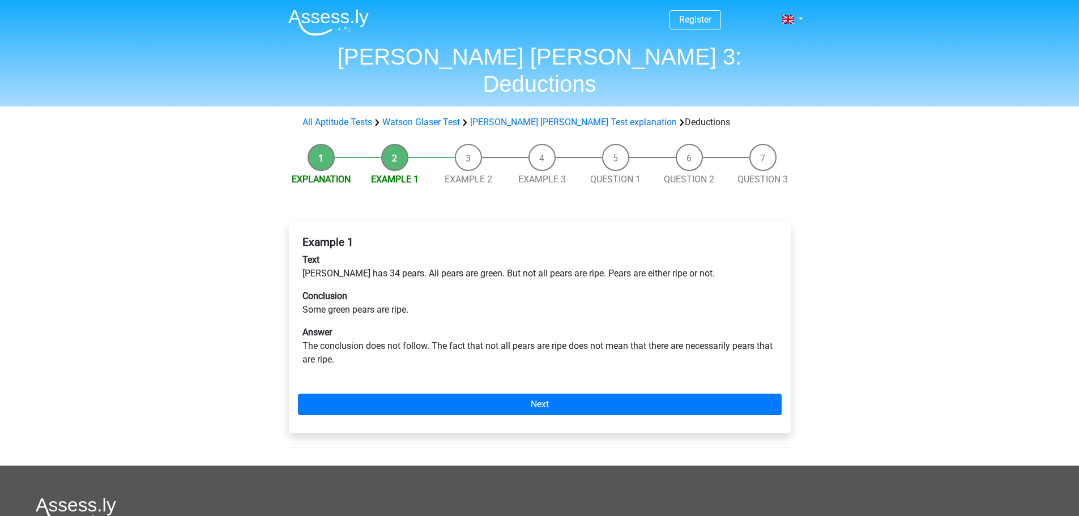
click at [411, 289] on p "Conclusion Some green pears are ripe." at bounding box center [539, 302] width 474 height 27
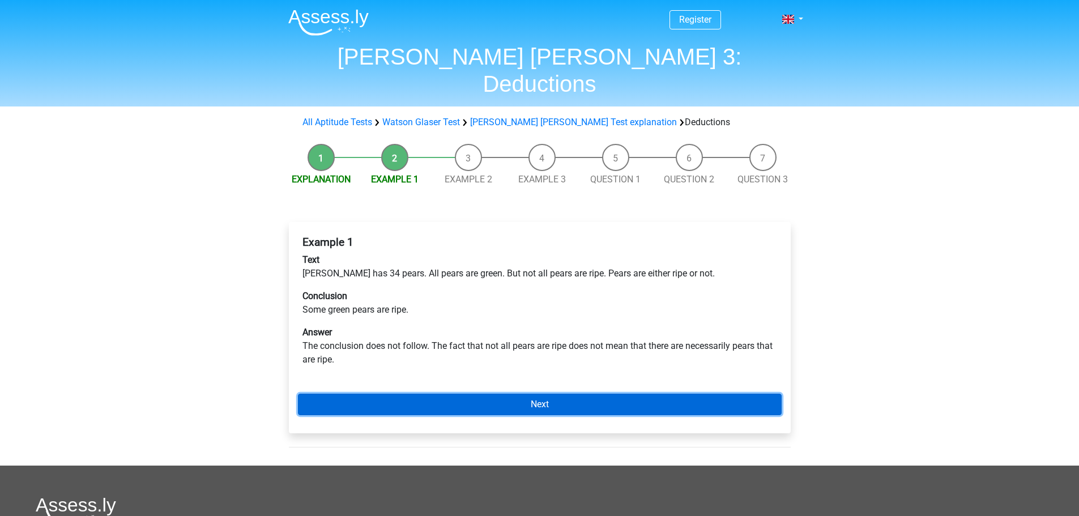
click at [566, 394] on link "Next" at bounding box center [540, 405] width 484 height 22
click at [516, 394] on link "Next" at bounding box center [540, 405] width 484 height 22
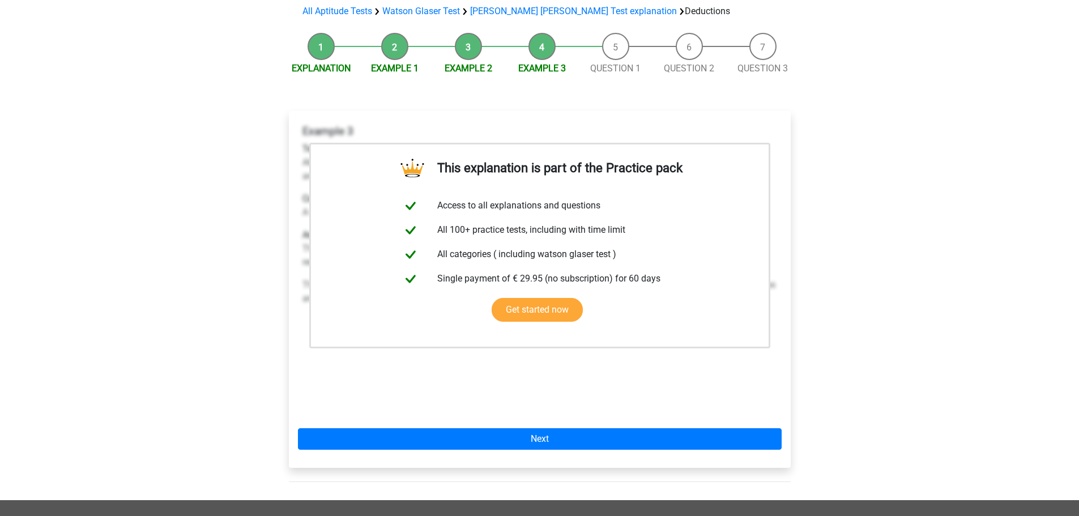
scroll to position [113, 0]
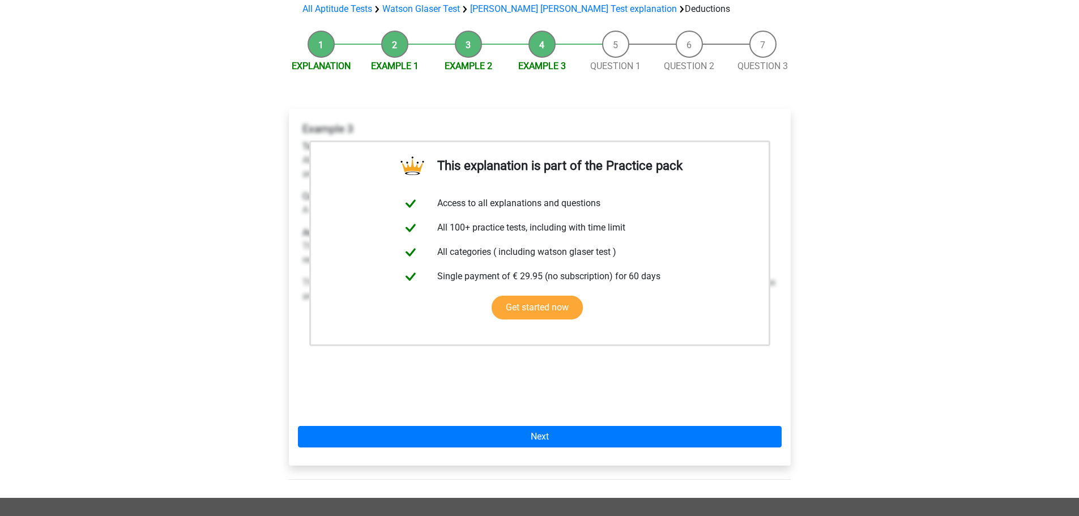
click at [561, 395] on div "This explanation is part of the Practice pack Access to all explanations and qu…" at bounding box center [540, 287] width 502 height 357
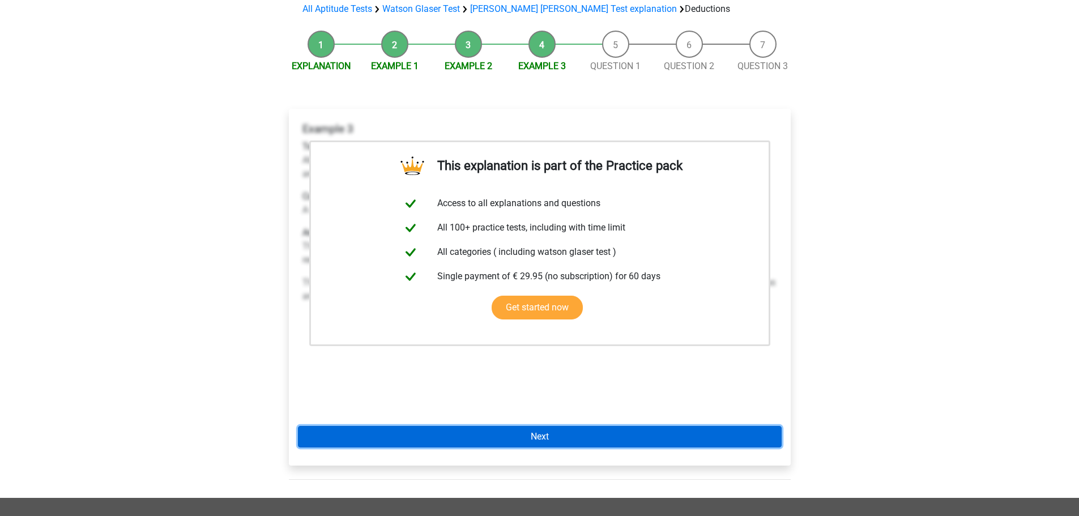
click at [557, 426] on link "Next" at bounding box center [540, 437] width 484 height 22
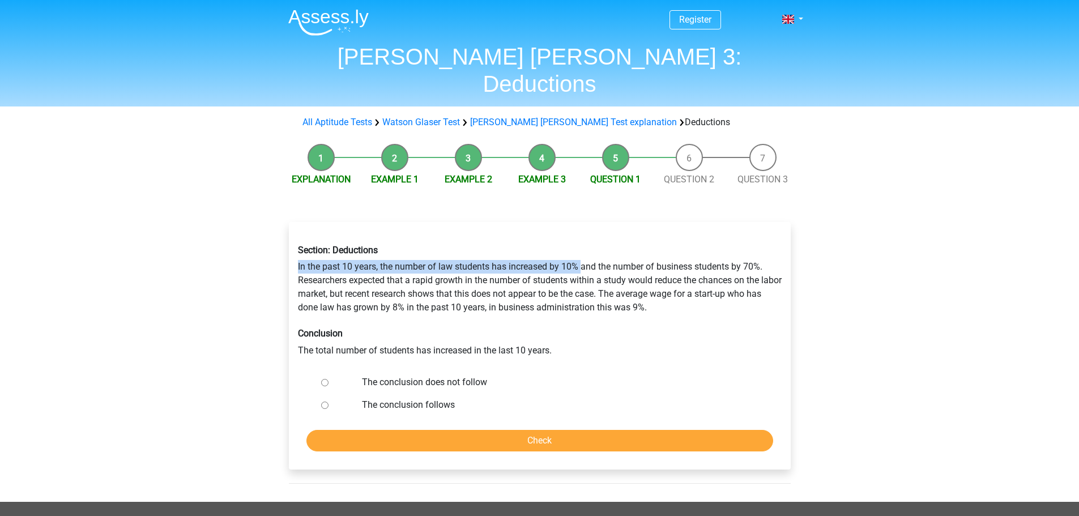
drag, startPoint x: 293, startPoint y: 238, endPoint x: 584, endPoint y: 238, distance: 290.5
click at [584, 238] on div "Section: Deductions In the past 10 years, the number of law students has increa…" at bounding box center [539, 301] width 501 height 130
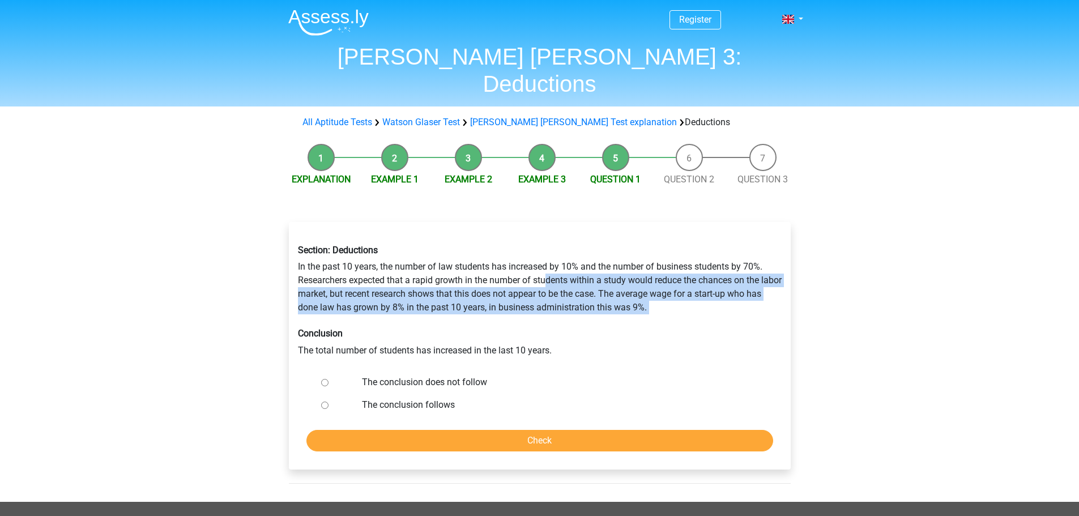
drag, startPoint x: 550, startPoint y: 249, endPoint x: 683, endPoint y: 290, distance: 140.0
click at [683, 290] on div "Section: Deductions In the past 10 years, the number of law students has increa…" at bounding box center [539, 301] width 501 height 130
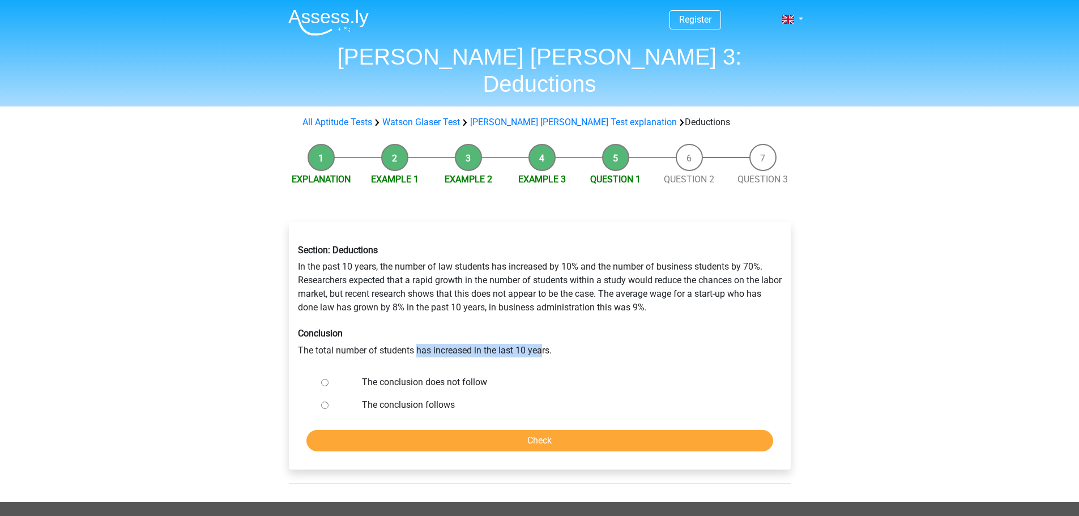
drag, startPoint x: 416, startPoint y: 321, endPoint x: 541, endPoint y: 324, distance: 124.6
click at [541, 324] on div "Section: Deductions In the past 10 years, the number of law students has increa…" at bounding box center [539, 301] width 501 height 130
click at [558, 315] on div "Section: Deductions In the past 10 years, the number of law students has increa…" at bounding box center [539, 301] width 501 height 130
drag, startPoint x: 469, startPoint y: 358, endPoint x: 477, endPoint y: 367, distance: 12.5
click at [470, 375] on label "The conclusion does not follow" at bounding box center [558, 382] width 392 height 14
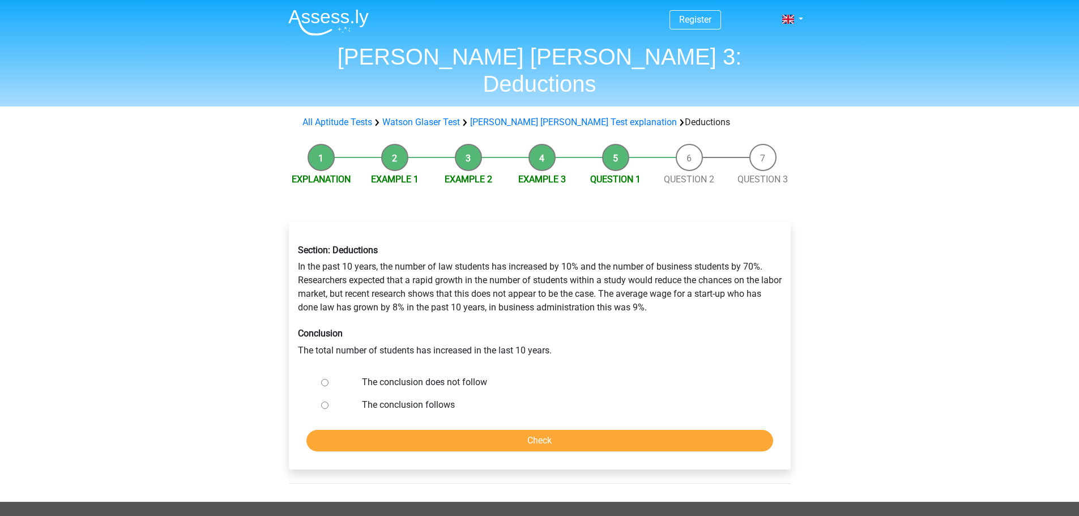
click at [328, 379] on input "The conclusion does not follow" at bounding box center [324, 382] width 7 height 7
radio input "true"
click at [484, 430] on input "Check" at bounding box center [539, 441] width 467 height 22
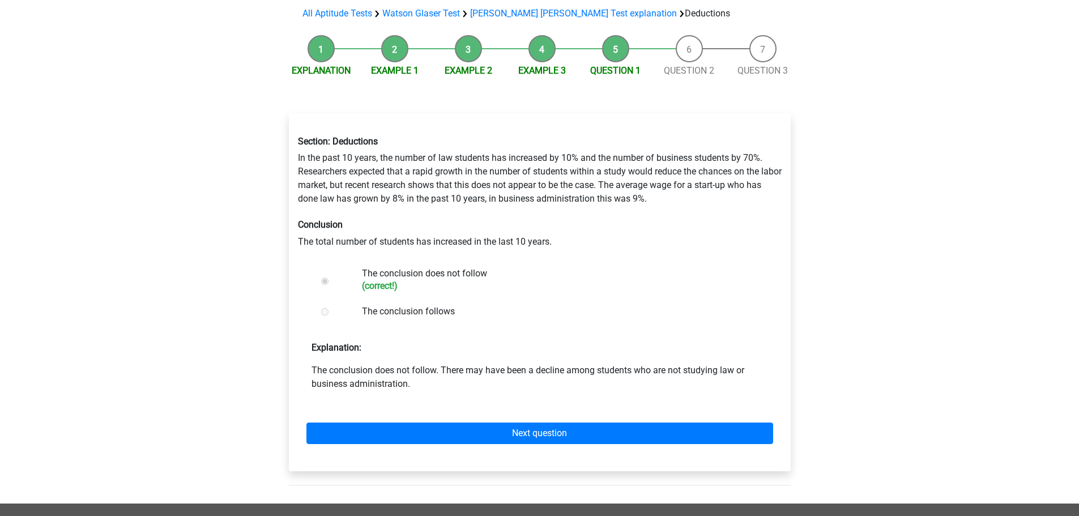
scroll to position [113, 0]
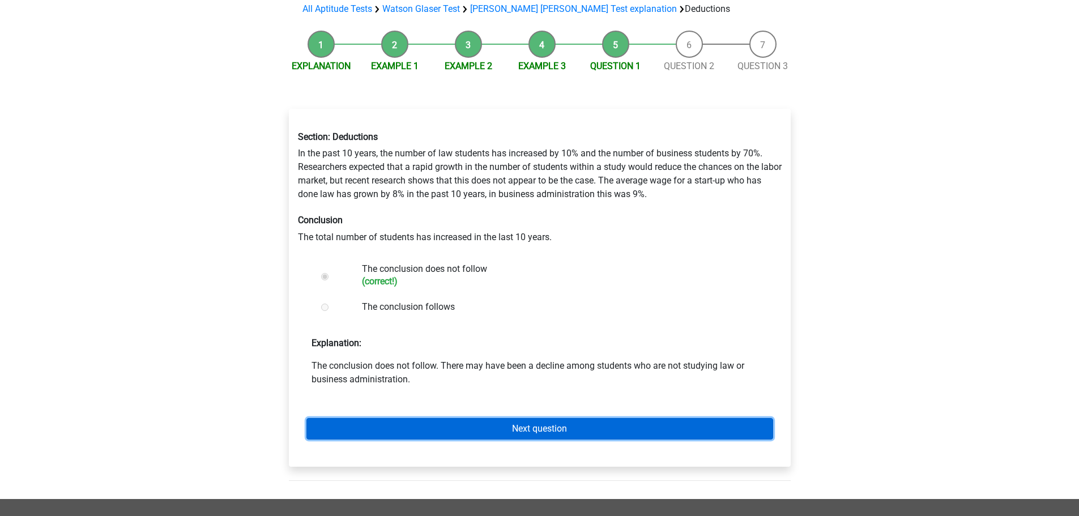
click at [623, 418] on link "Next question" at bounding box center [539, 429] width 467 height 22
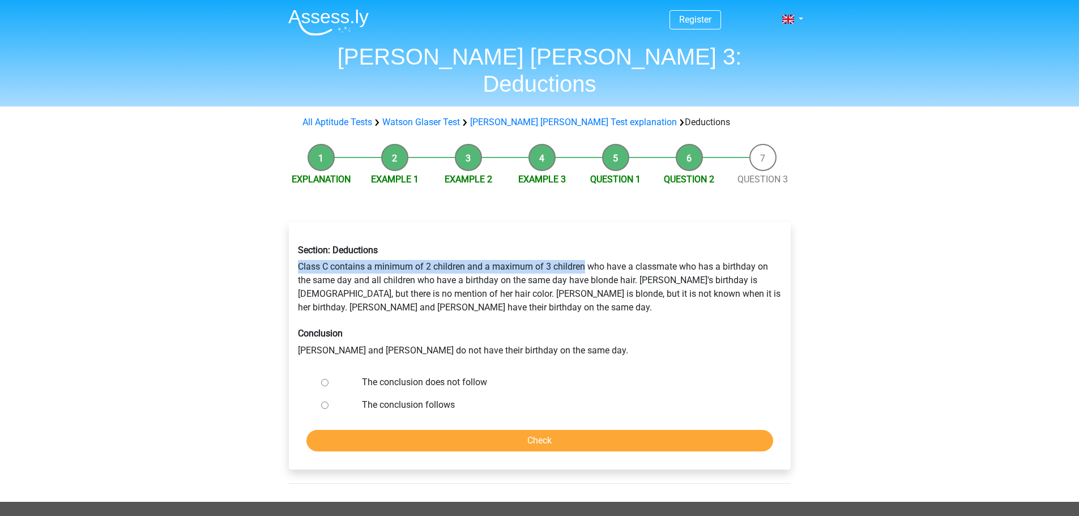
drag, startPoint x: 313, startPoint y: 242, endPoint x: 584, endPoint y: 243, distance: 270.7
click at [584, 243] on div "Section: Deductions Class C contains a minimum of 2 children and a maximum of 3…" at bounding box center [539, 301] width 501 height 130
click at [465, 375] on label "The conclusion does not follow" at bounding box center [558, 382] width 392 height 14
click at [328, 379] on input "The conclusion does not follow" at bounding box center [324, 382] width 7 height 7
radio input "true"
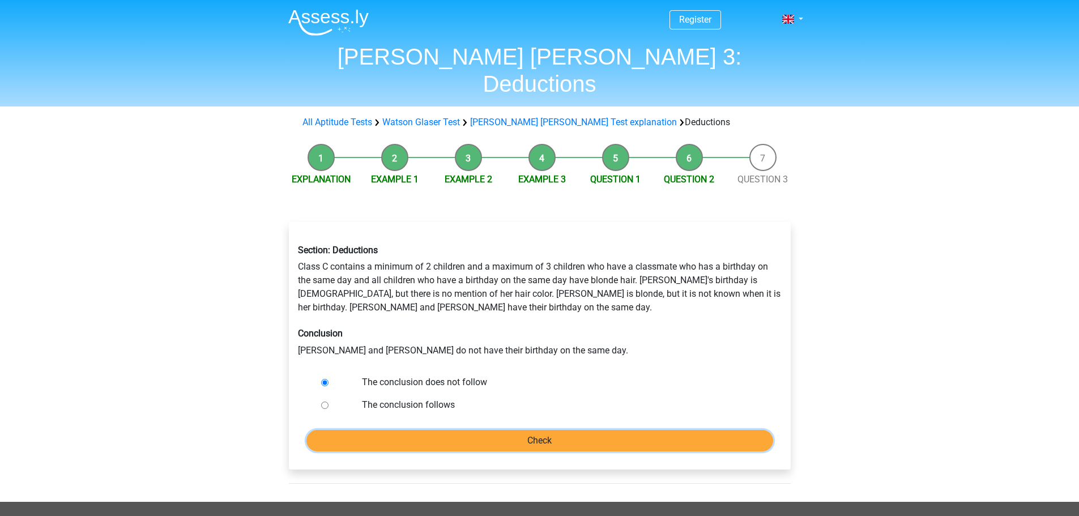
click at [468, 430] on input "Check" at bounding box center [539, 441] width 467 height 22
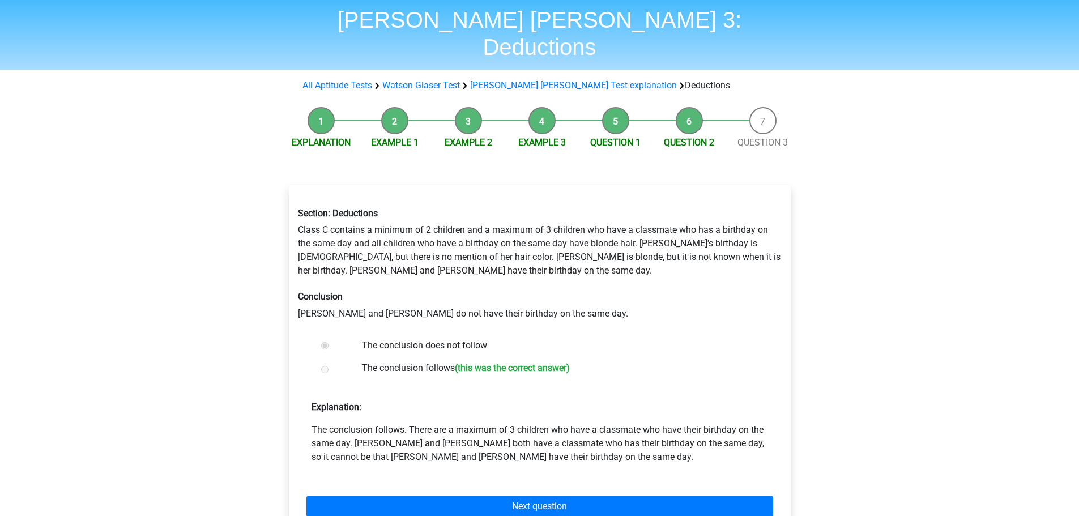
scroll to position [57, 0]
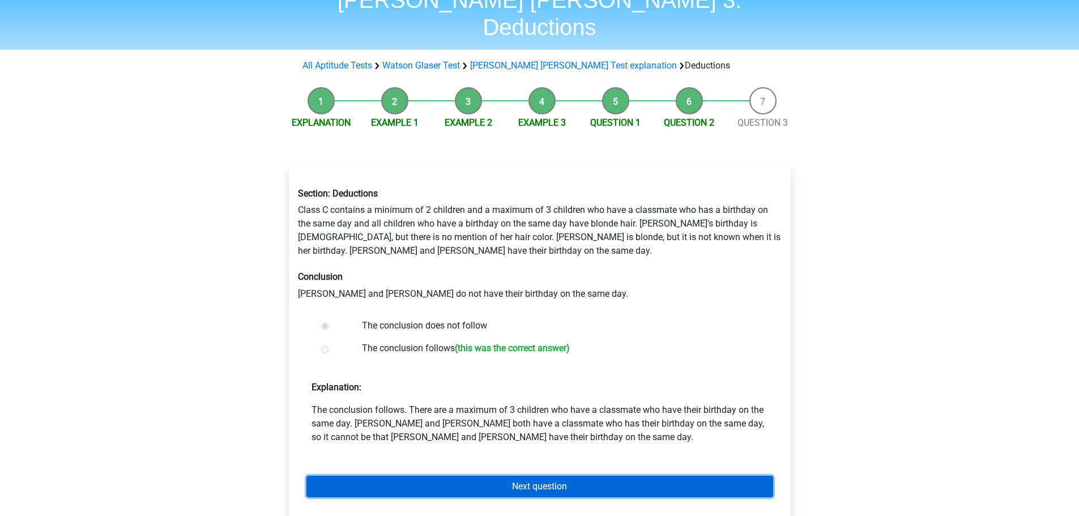
click at [355, 476] on link "Next question" at bounding box center [539, 487] width 467 height 22
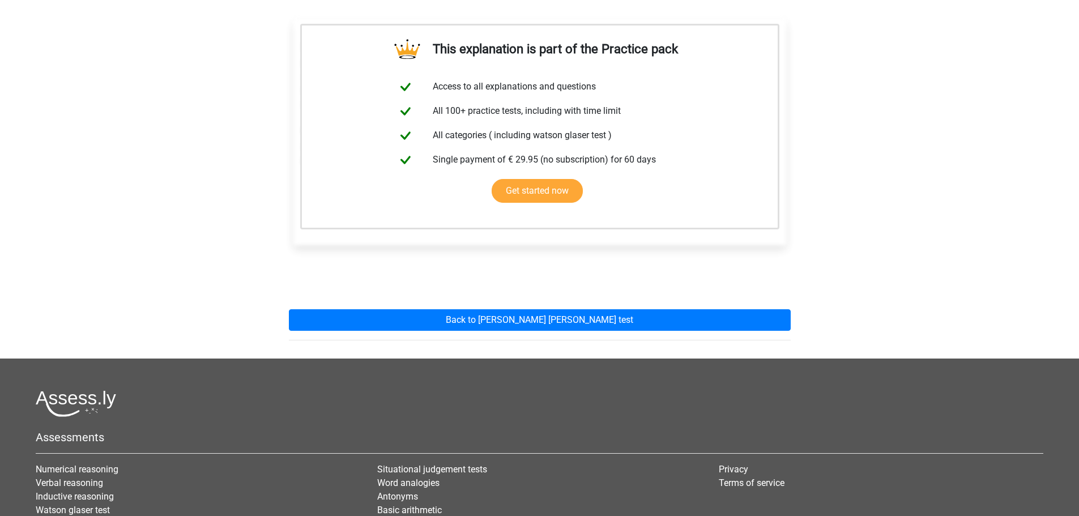
scroll to position [226, 0]
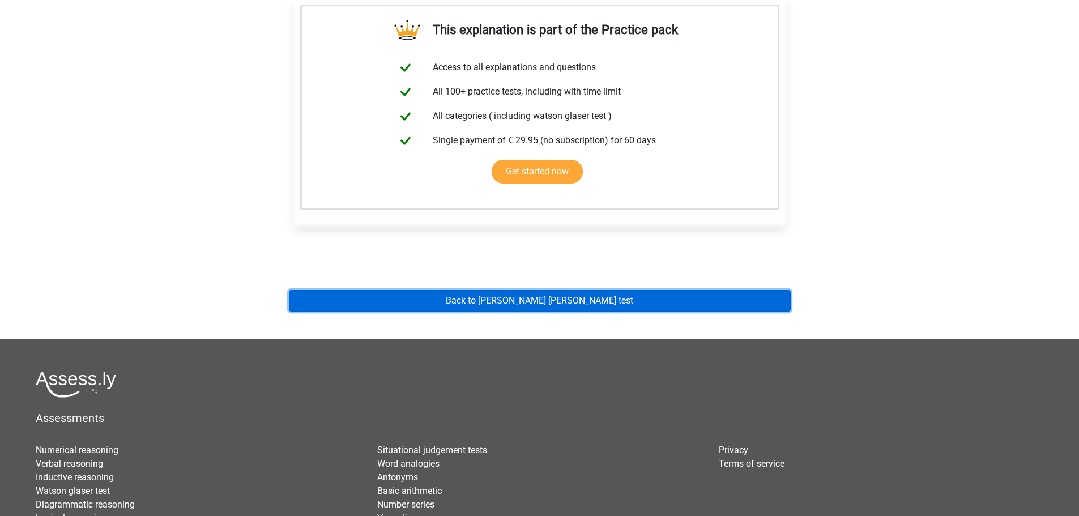
click at [599, 290] on link "Back to [PERSON_NAME] [PERSON_NAME] test" at bounding box center [540, 301] width 502 height 22
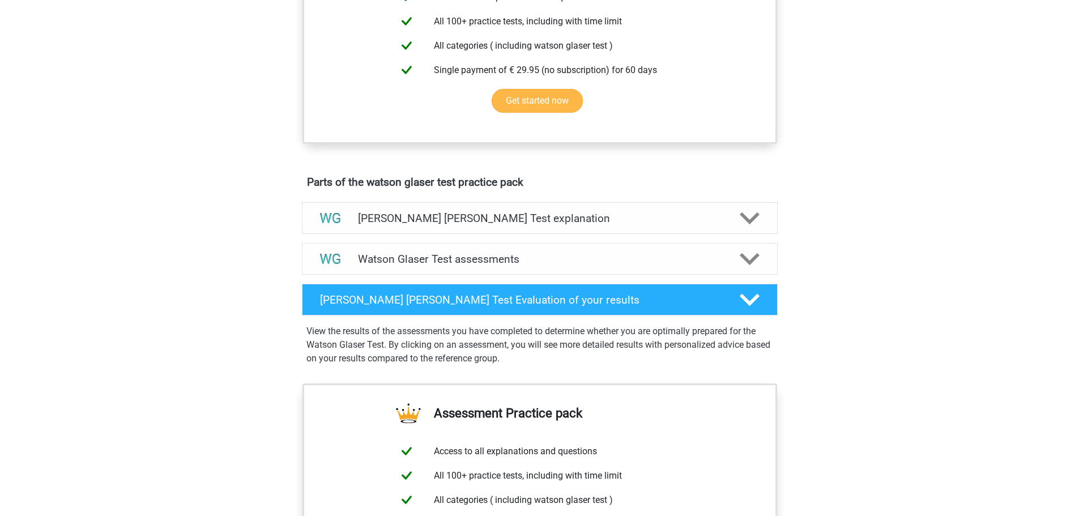
scroll to position [453, 0]
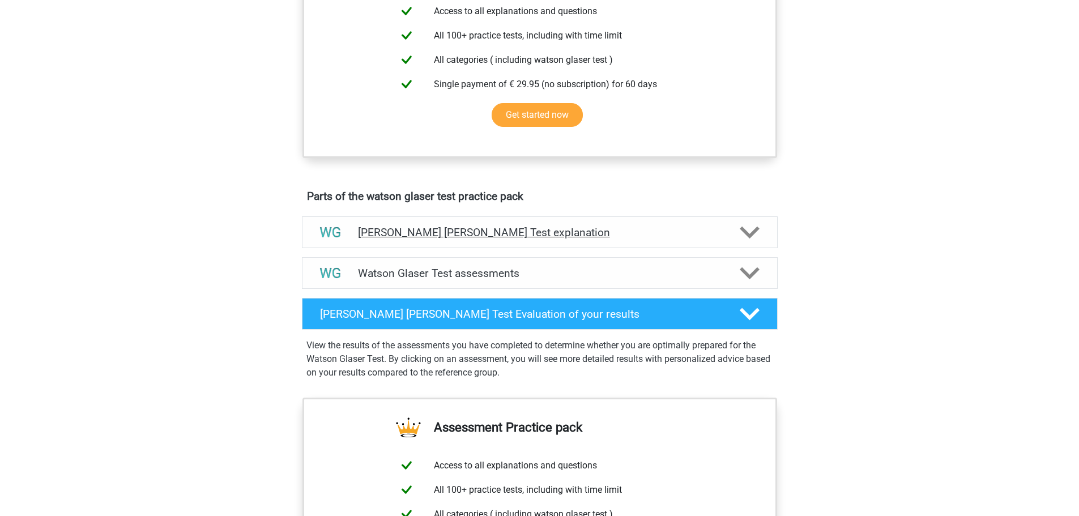
click at [622, 237] on div "[PERSON_NAME] [PERSON_NAME] Test explanation" at bounding box center [540, 232] width 476 height 32
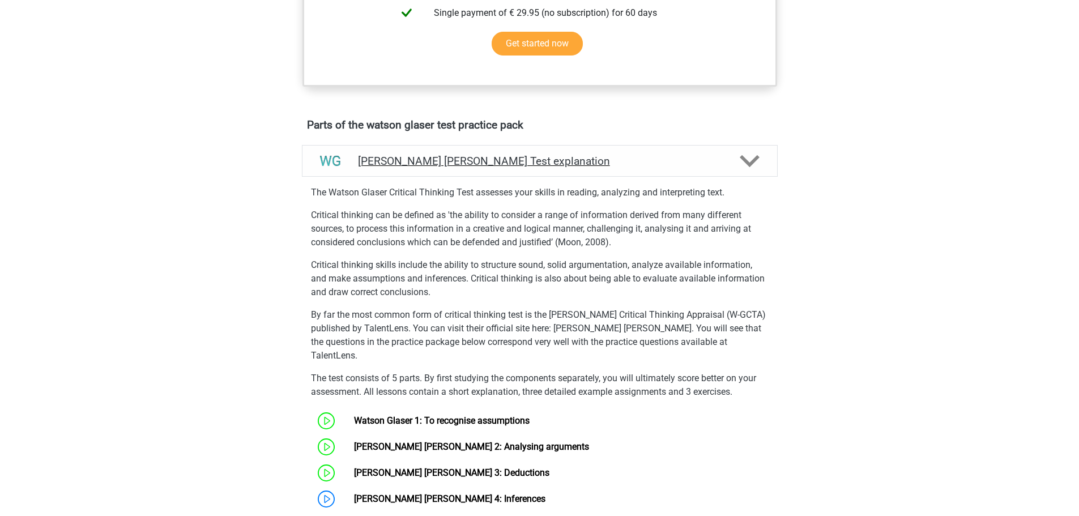
scroll to position [679, 0]
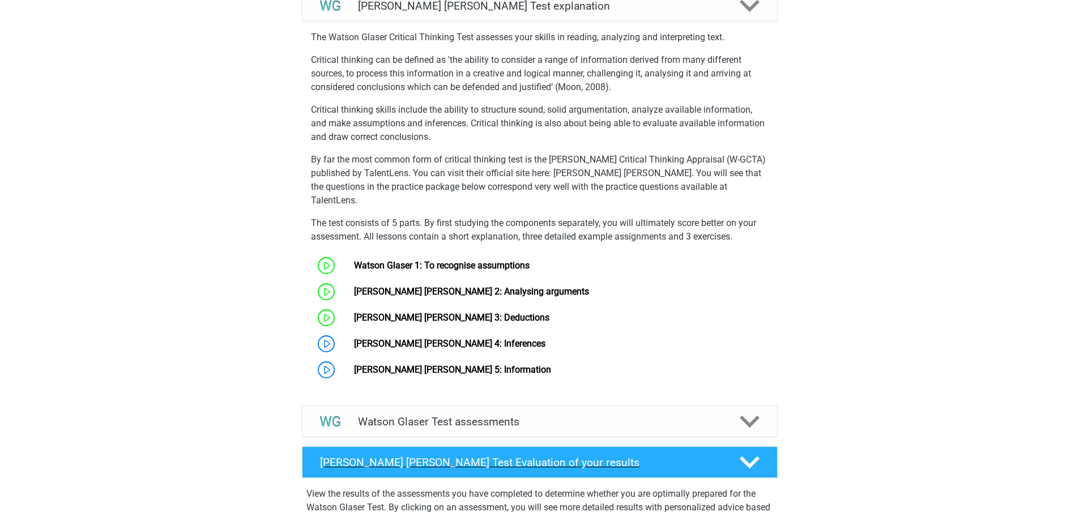
click at [764, 454] on div at bounding box center [748, 462] width 38 height 20
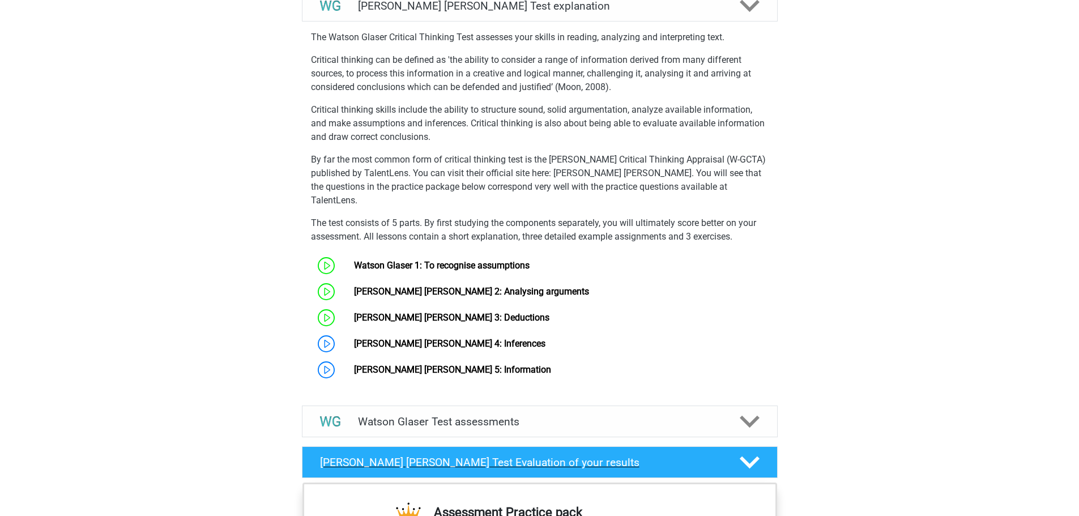
click at [764, 454] on div at bounding box center [748, 462] width 38 height 20
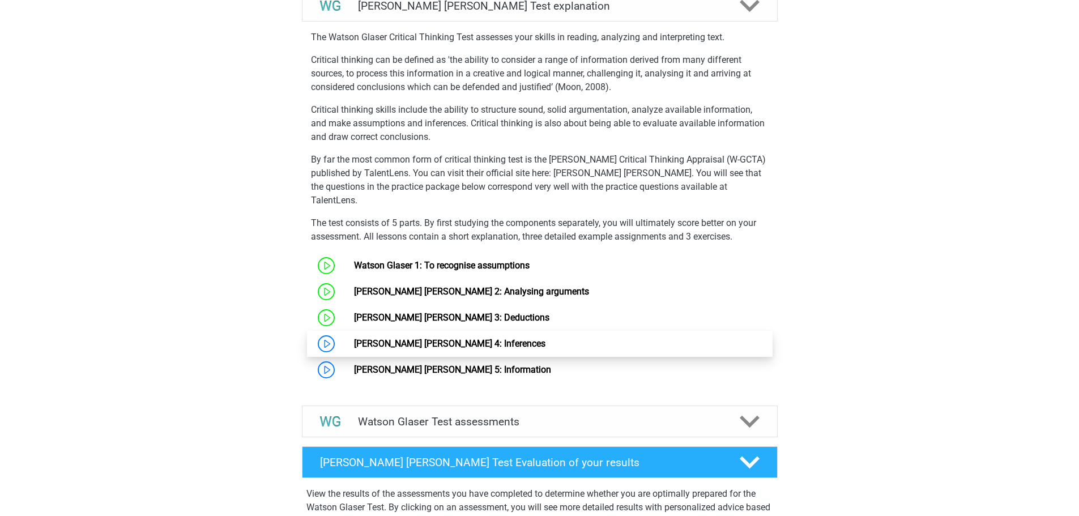
click at [359, 345] on link "[PERSON_NAME] [PERSON_NAME] 4: Inferences" at bounding box center [449, 343] width 191 height 11
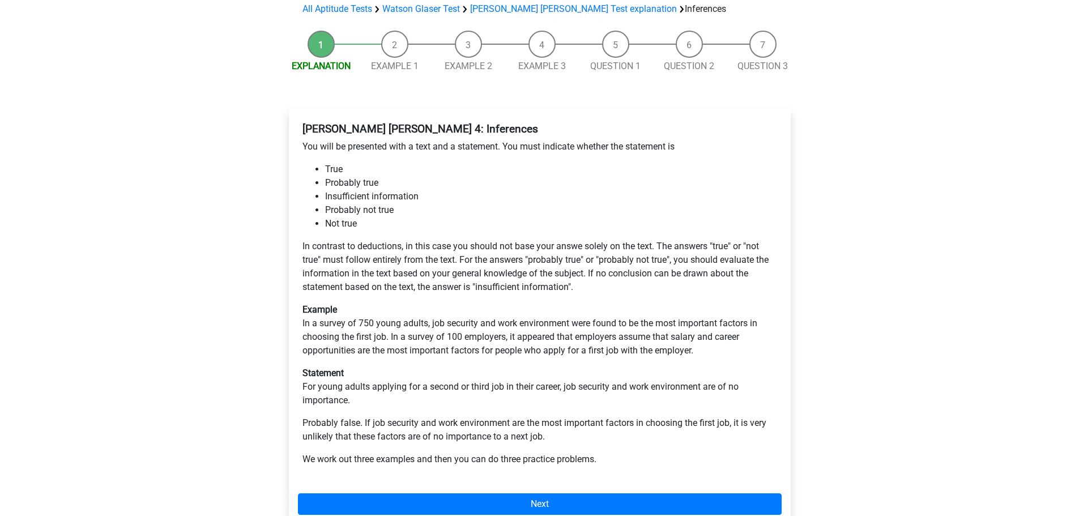
scroll to position [113, 0]
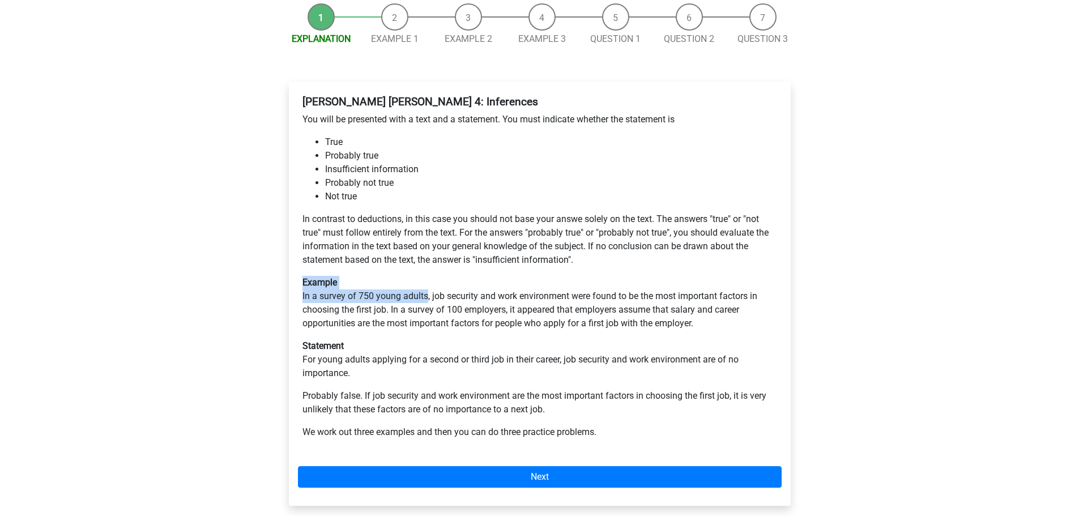
drag, startPoint x: 295, startPoint y: 288, endPoint x: 427, endPoint y: 294, distance: 132.1
click at [427, 294] on div "[PERSON_NAME] [PERSON_NAME] 4: Inferences You will be presented with a text and…" at bounding box center [540, 294] width 502 height 424
click at [427, 294] on p "Example In a survey of 750 young adults, job security and work environment were…" at bounding box center [539, 303] width 474 height 54
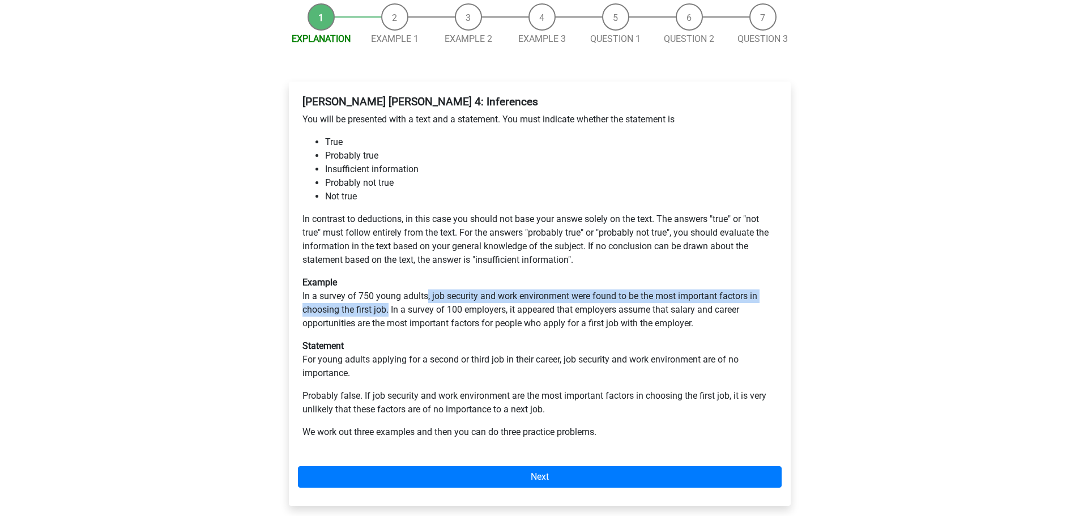
drag, startPoint x: 427, startPoint y: 294, endPoint x: 388, endPoint y: 306, distance: 41.0
click at [388, 306] on p "Example In a survey of 750 young adults, job security and work environment were…" at bounding box center [539, 303] width 474 height 54
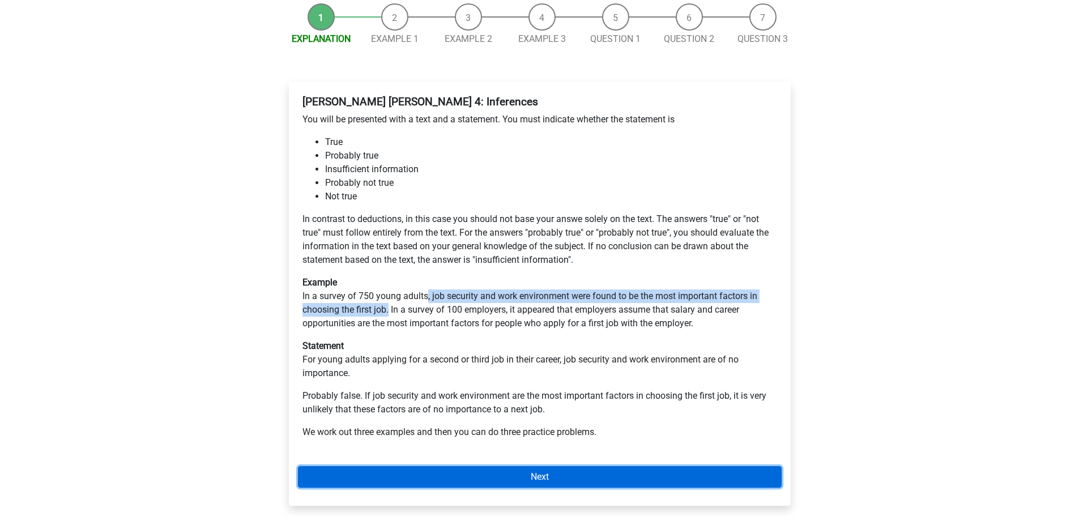
click at [451, 469] on link "Next" at bounding box center [540, 477] width 484 height 22
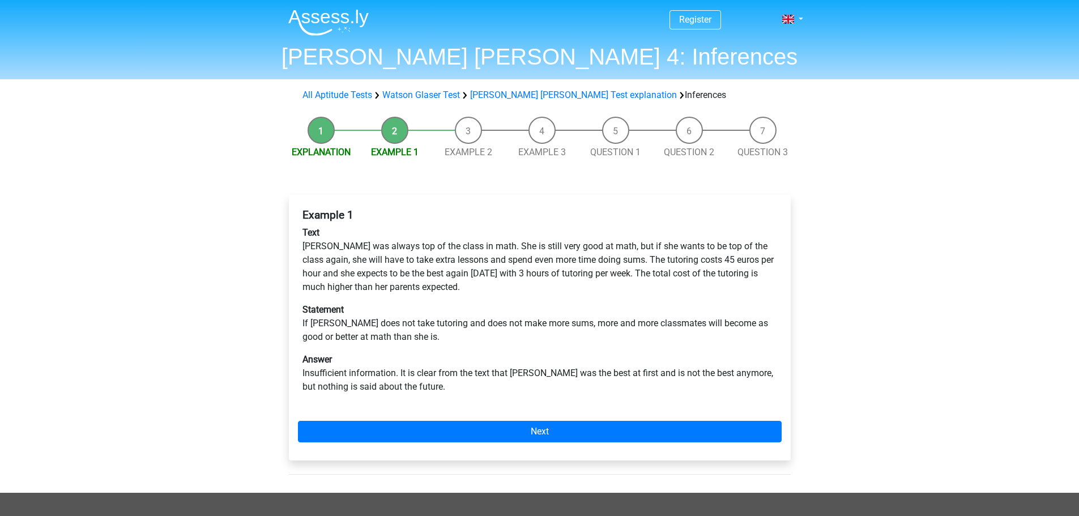
drag, startPoint x: 301, startPoint y: 245, endPoint x: 768, endPoint y: 288, distance: 469.1
click at [768, 288] on div "Example 1 Text [PERSON_NAME] was always top of the class in math. She is still …" at bounding box center [540, 305] width 484 height 203
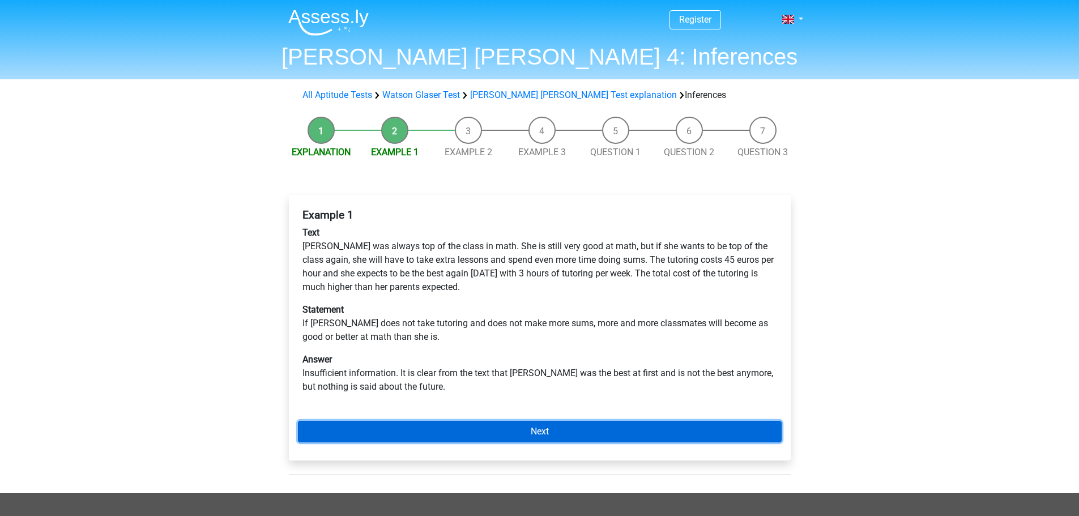
click at [689, 424] on link "Next" at bounding box center [540, 432] width 484 height 22
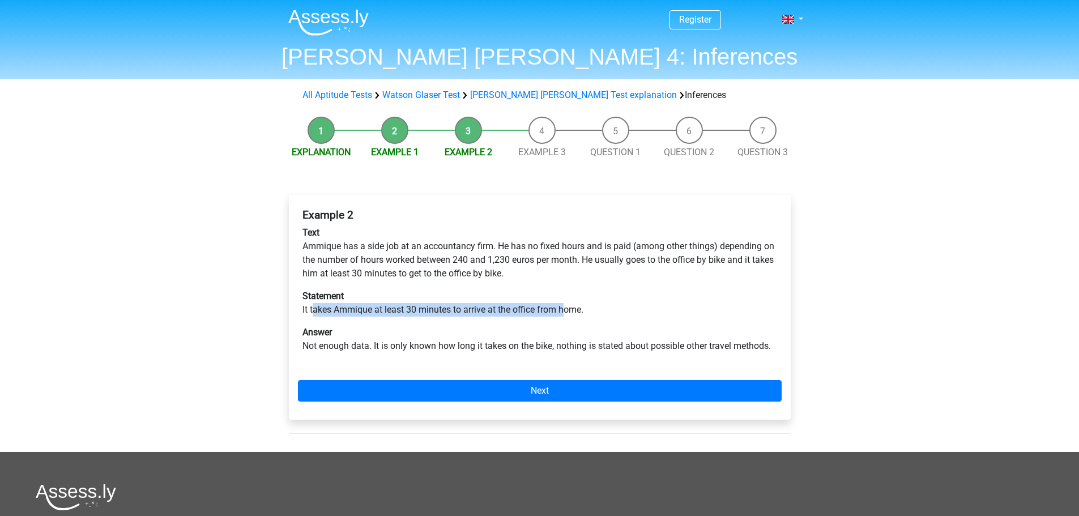
drag, startPoint x: 315, startPoint y: 315, endPoint x: 568, endPoint y: 310, distance: 253.2
click at [566, 310] on p "Statement It takes Ammique at least 30 minutes to arrive at the office from hom…" at bounding box center [539, 302] width 474 height 27
click at [570, 310] on p "Statement It takes Ammique at least 30 minutes to arrive at the office from hom…" at bounding box center [539, 302] width 474 height 27
drag, startPoint x: 593, startPoint y: 308, endPoint x: 306, endPoint y: 315, distance: 287.2
click at [306, 315] on p "Statement It takes Ammique at least 30 minutes to arrive at the office from hom…" at bounding box center [539, 302] width 474 height 27
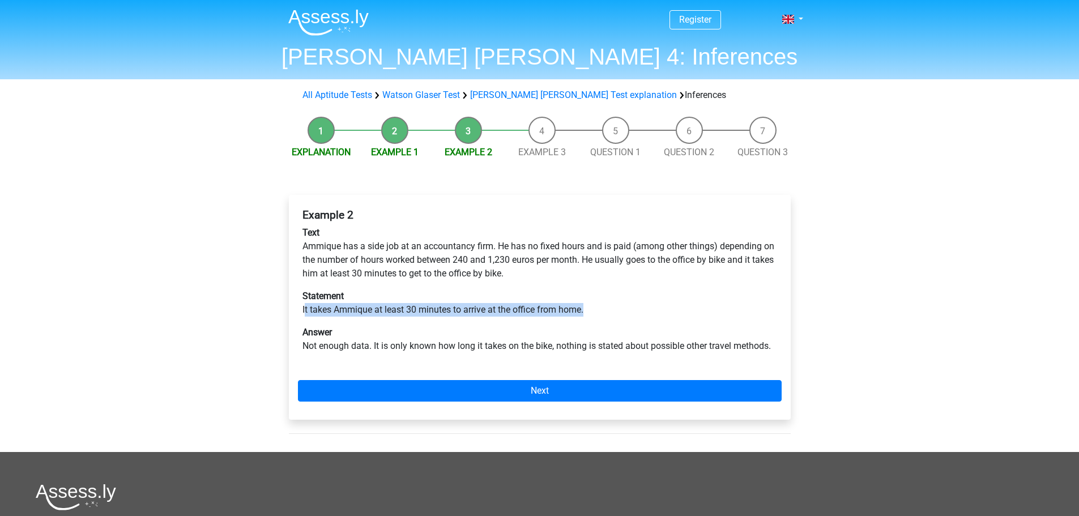
click at [306, 315] on p "Statement It takes Ammique at least 30 minutes to arrive at the office from hom…" at bounding box center [539, 302] width 474 height 27
drag, startPoint x: 319, startPoint y: 305, endPoint x: 601, endPoint y: 305, distance: 282.0
click at [601, 305] on div "Example 2 Text Ammique has a side job at an accountancy firm. He has no fixed h…" at bounding box center [540, 285] width 484 height 163
click at [601, 305] on p "Statement It takes Ammique at least 30 minutes to arrive at the office from hom…" at bounding box center [539, 302] width 474 height 27
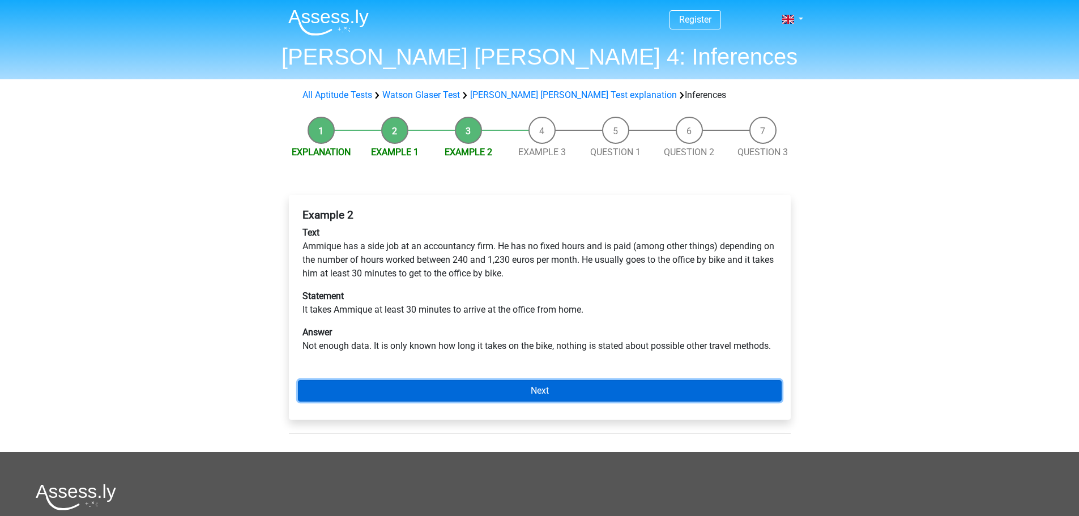
click at [635, 386] on link "Next" at bounding box center [540, 391] width 484 height 22
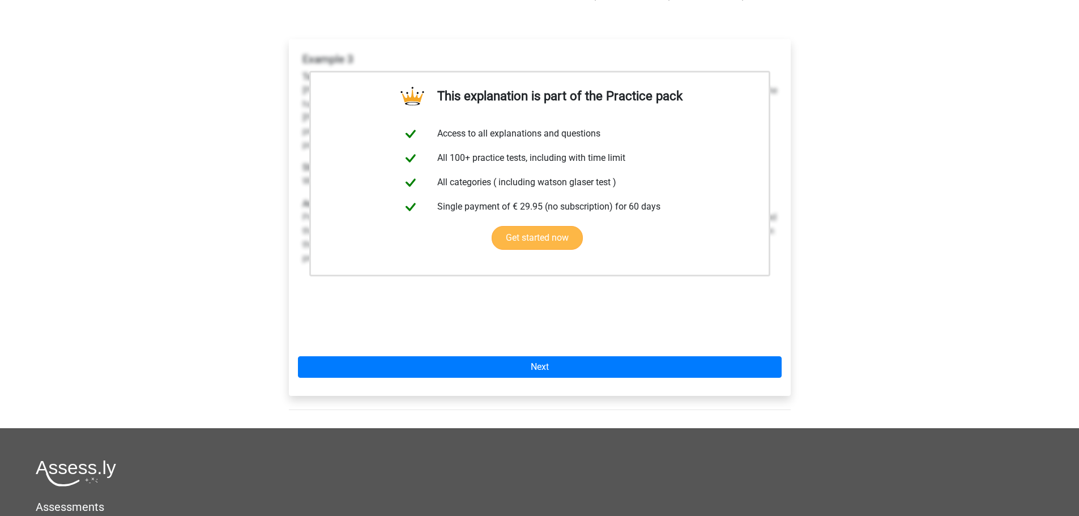
scroll to position [170, 0]
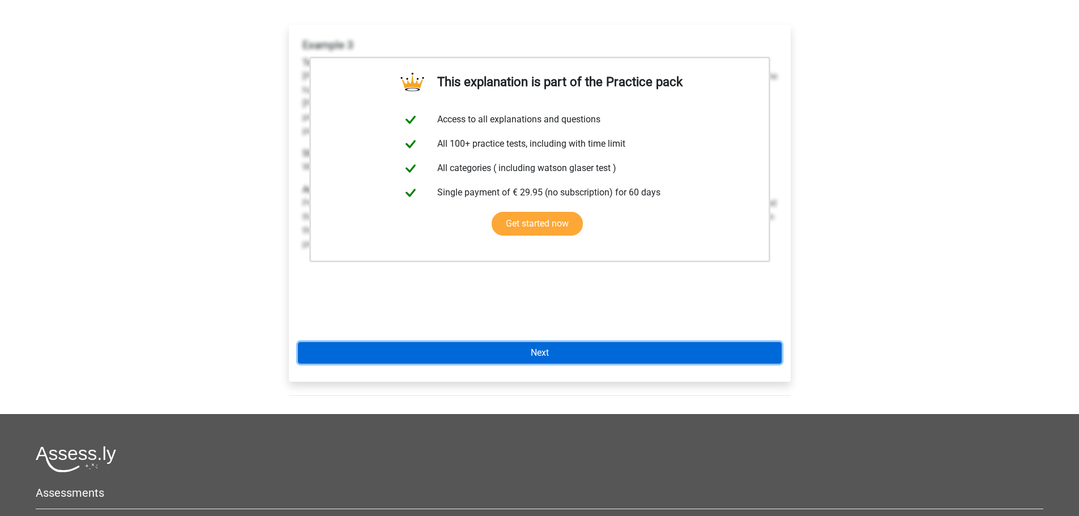
click at [521, 345] on link "Next" at bounding box center [540, 353] width 484 height 22
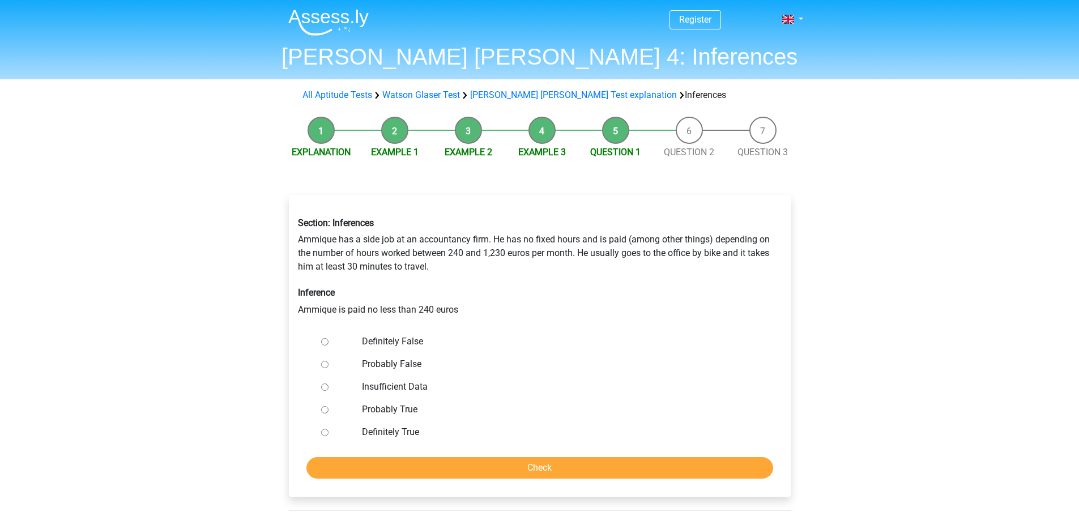
click at [397, 367] on label "Probably False" at bounding box center [558, 364] width 392 height 14
click at [328, 367] on input "Probably False" at bounding box center [324, 364] width 7 height 7
radio input "true"
click at [456, 464] on input "Check" at bounding box center [539, 468] width 467 height 22
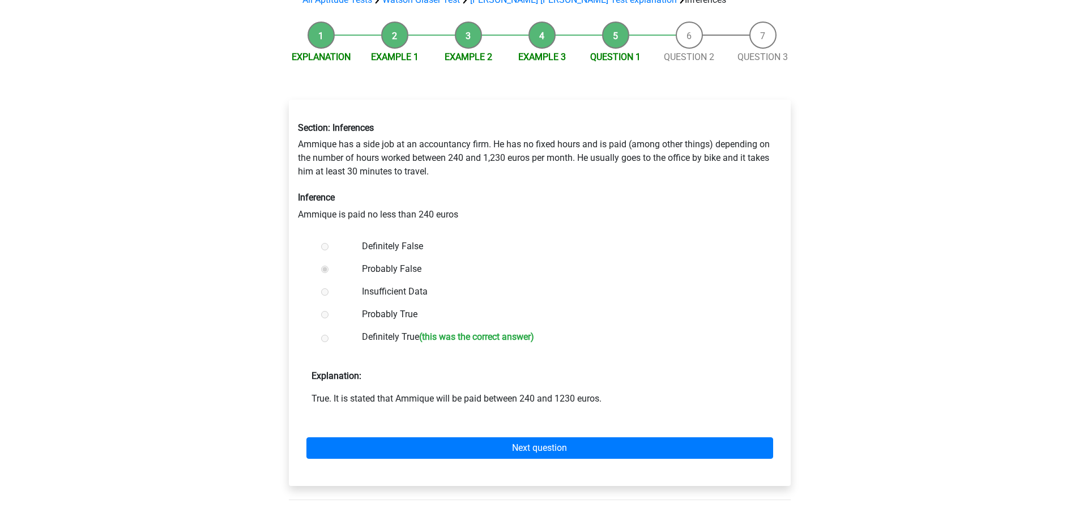
scroll to position [113, 0]
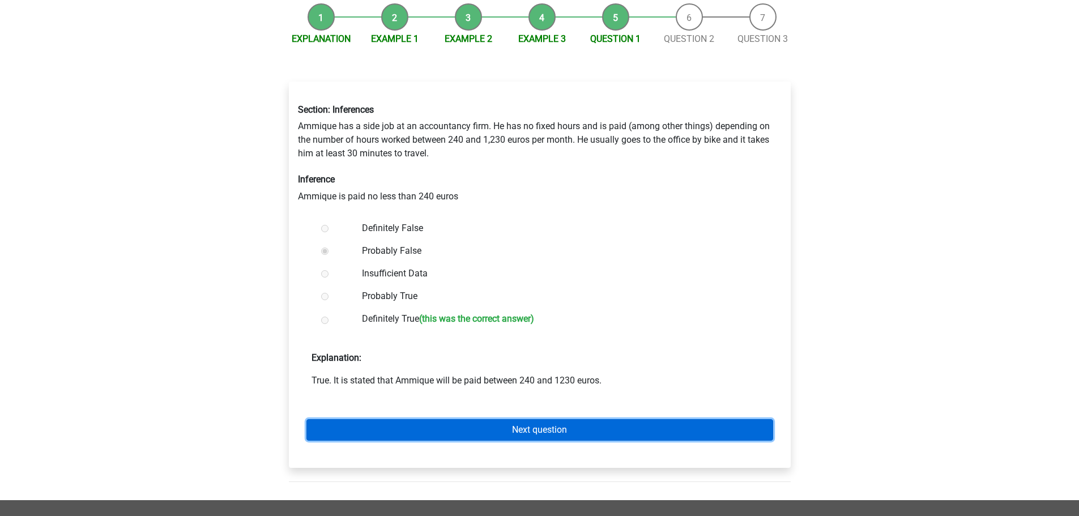
click at [625, 433] on link "Next question" at bounding box center [539, 430] width 467 height 22
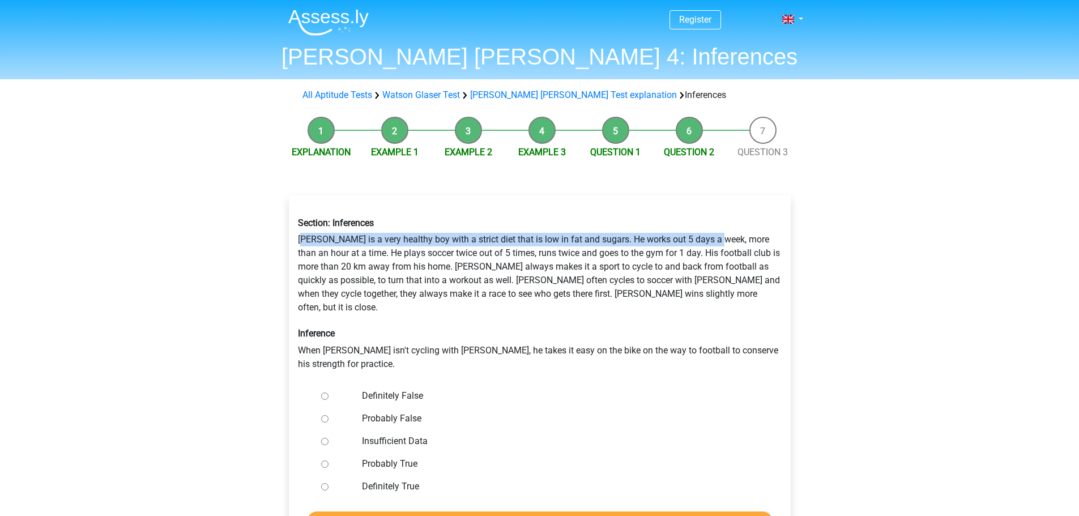
drag, startPoint x: 302, startPoint y: 235, endPoint x: 722, endPoint y: 242, distance: 420.8
click at [722, 242] on div "Section: Inferences [PERSON_NAME] is a very healthy boy with a strict diet that…" at bounding box center [539, 293] width 501 height 171
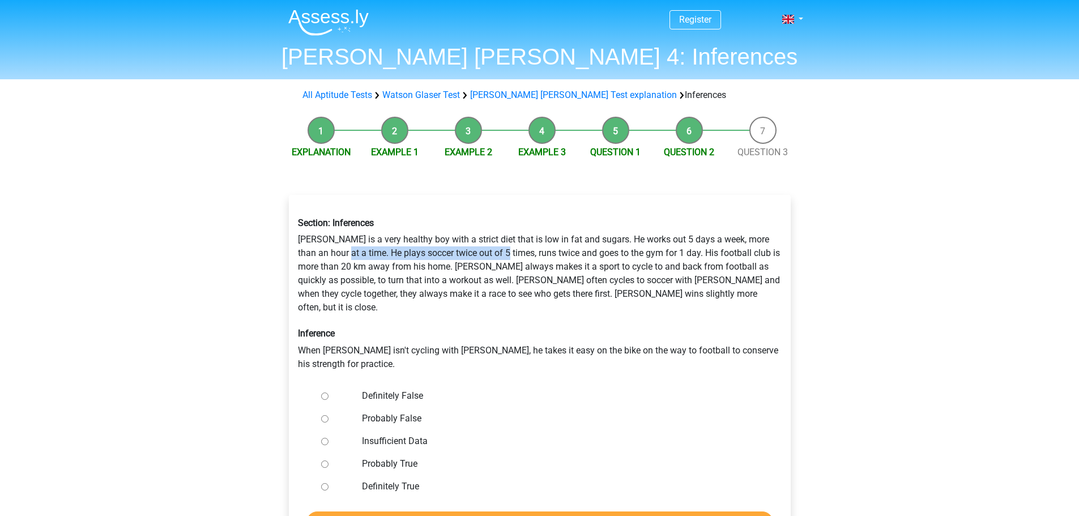
drag, startPoint x: 349, startPoint y: 251, endPoint x: 509, endPoint y: 249, distance: 159.7
click at [509, 249] on div "Section: Inferences [PERSON_NAME] is a very healthy boy with a strict diet that…" at bounding box center [539, 293] width 501 height 171
click at [500, 254] on div "Section: Inferences [PERSON_NAME] is a very healthy boy with a strict diet that…" at bounding box center [539, 293] width 501 height 171
drag, startPoint x: 487, startPoint y: 258, endPoint x: 561, endPoint y: 256, distance: 74.2
click at [561, 256] on div "Section: Inferences [PERSON_NAME] is a very healthy boy with a strict diet that…" at bounding box center [539, 293] width 501 height 171
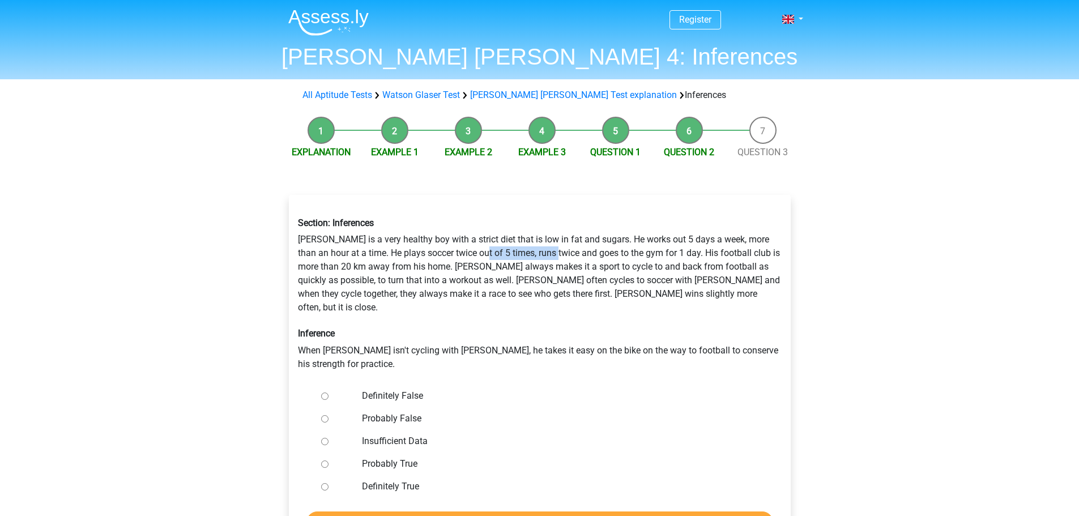
click at [564, 256] on div "Section: Inferences [PERSON_NAME] is a very healthy boy with a strict diet that…" at bounding box center [539, 293] width 501 height 171
drag, startPoint x: 564, startPoint y: 256, endPoint x: 642, endPoint y: 259, distance: 78.2
click at [642, 259] on div "Section: Inferences [PERSON_NAME] is a very healthy boy with a strict diet that…" at bounding box center [539, 293] width 501 height 171
click at [655, 256] on div "Section: Inferences [PERSON_NAME] is a very healthy boy with a strict diet that…" at bounding box center [539, 293] width 501 height 171
drag, startPoint x: 303, startPoint y: 261, endPoint x: 550, endPoint y: 276, distance: 247.9
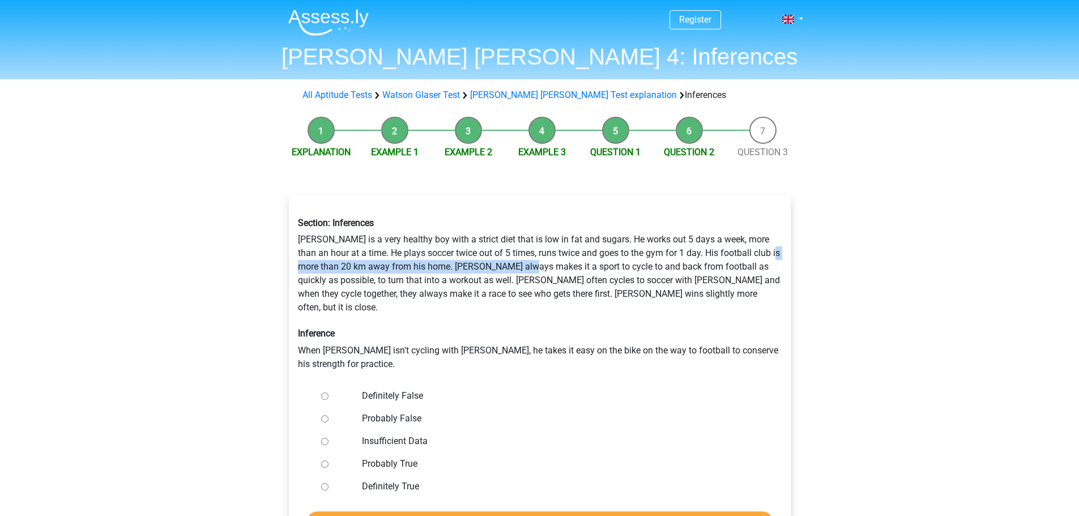
click at [544, 272] on div "Section: Inferences [PERSON_NAME] is a very healthy boy with a strict diet that…" at bounding box center [539, 293] width 501 height 171
click at [539, 269] on div "Section: Inferences [PERSON_NAME] is a very healthy boy with a strict diet that…" at bounding box center [539, 293] width 501 height 171
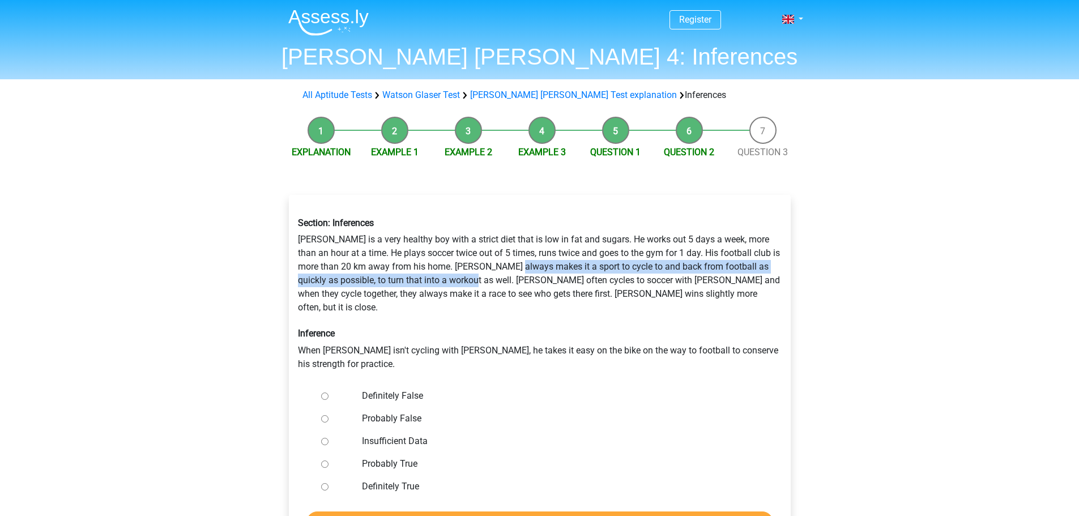
drag, startPoint x: 541, startPoint y: 269, endPoint x: 556, endPoint y: 291, distance: 26.9
click at [506, 281] on div "Section: Inferences Rowan is a very healthy boy with a strict diet that is low …" at bounding box center [539, 293] width 501 height 171
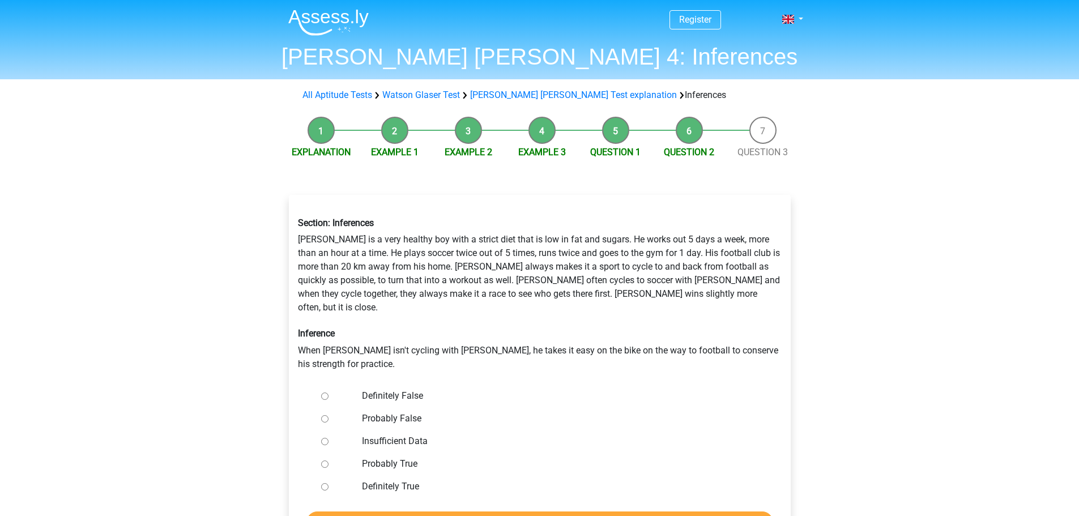
click at [558, 287] on div "Section: Inferences Rowan is a very healthy boy with a strict diet that is low …" at bounding box center [539, 293] width 501 height 171
drag, startPoint x: 467, startPoint y: 328, endPoint x: 666, endPoint y: 330, distance: 198.7
click at [665, 330] on div "Section: Inferences Rowan is a very healthy boy with a strict diet that is low …" at bounding box center [539, 293] width 501 height 171
click at [666, 330] on div "Section: Inferences Rowan is a very healthy boy with a strict diet that is low …" at bounding box center [539, 293] width 501 height 171
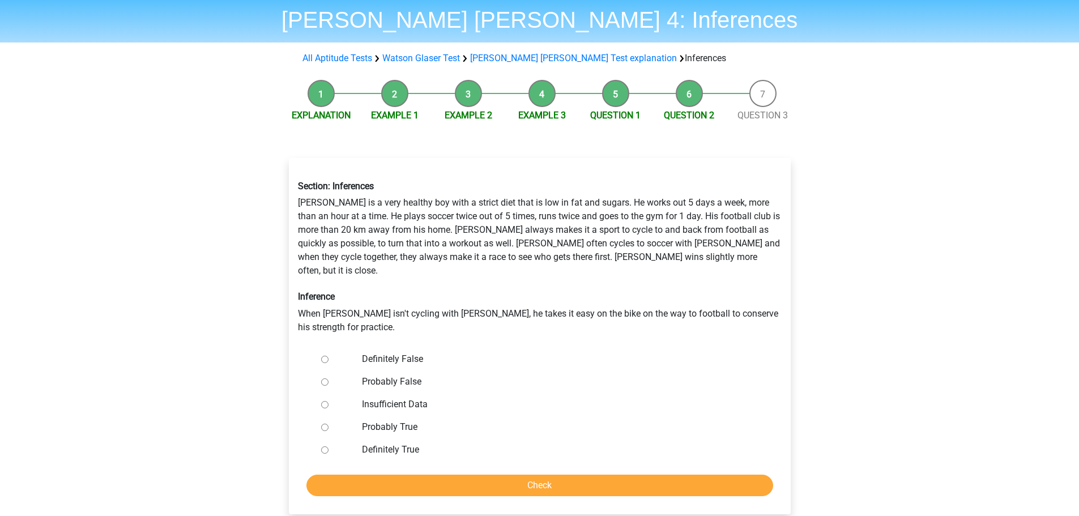
scroll to position [57, 0]
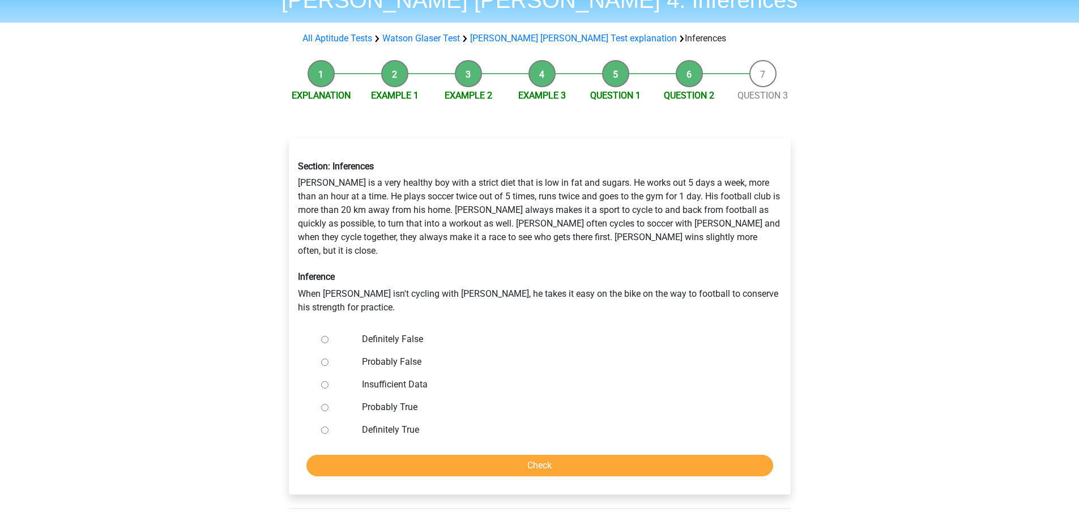
click at [457, 332] on label "Definitely False" at bounding box center [558, 339] width 392 height 14
click at [328, 336] on input "Definitely False" at bounding box center [324, 339] width 7 height 7
radio input "true"
click at [496, 455] on input "Check" at bounding box center [539, 466] width 467 height 22
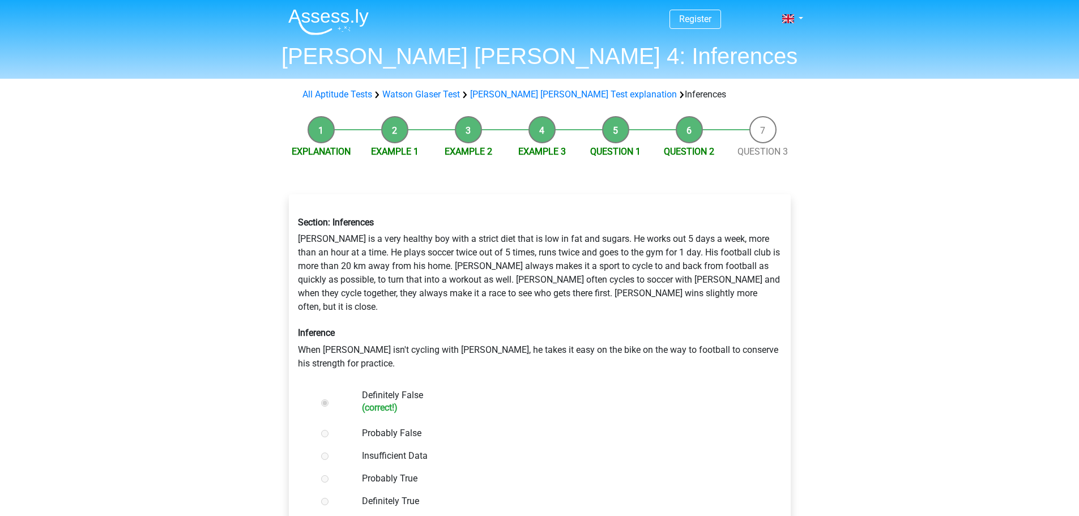
scroll to position [113, 0]
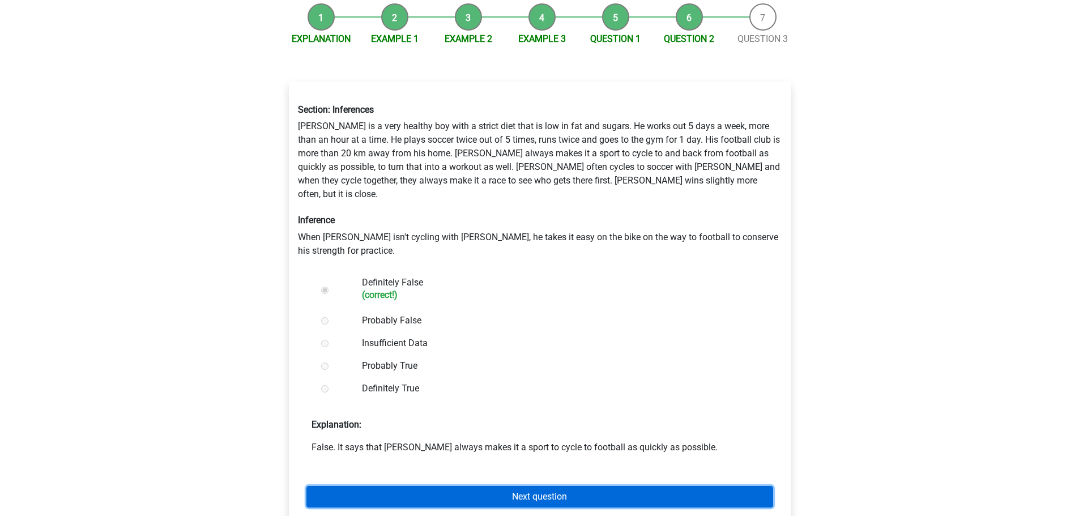
click at [434, 486] on link "Next question" at bounding box center [539, 497] width 467 height 22
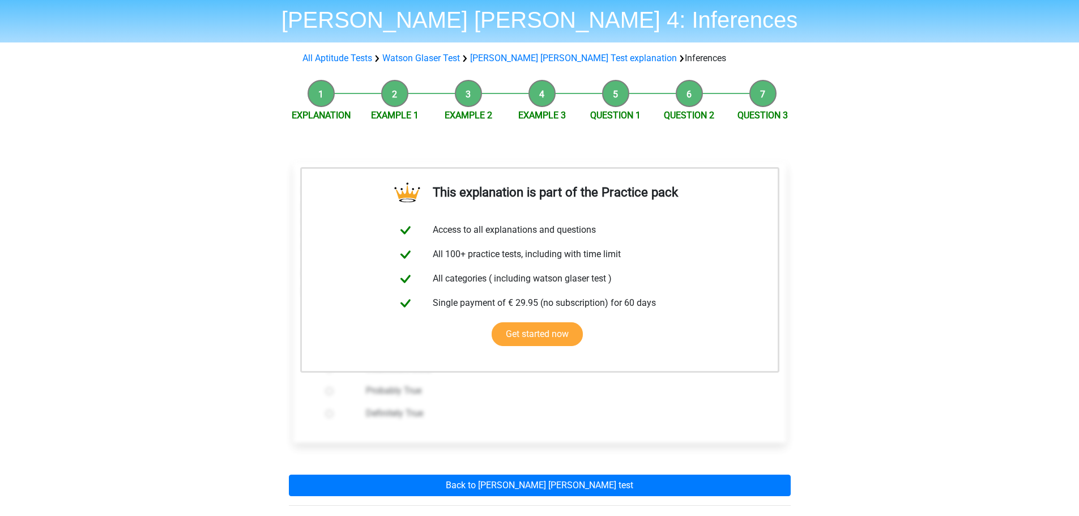
scroll to position [57, 0]
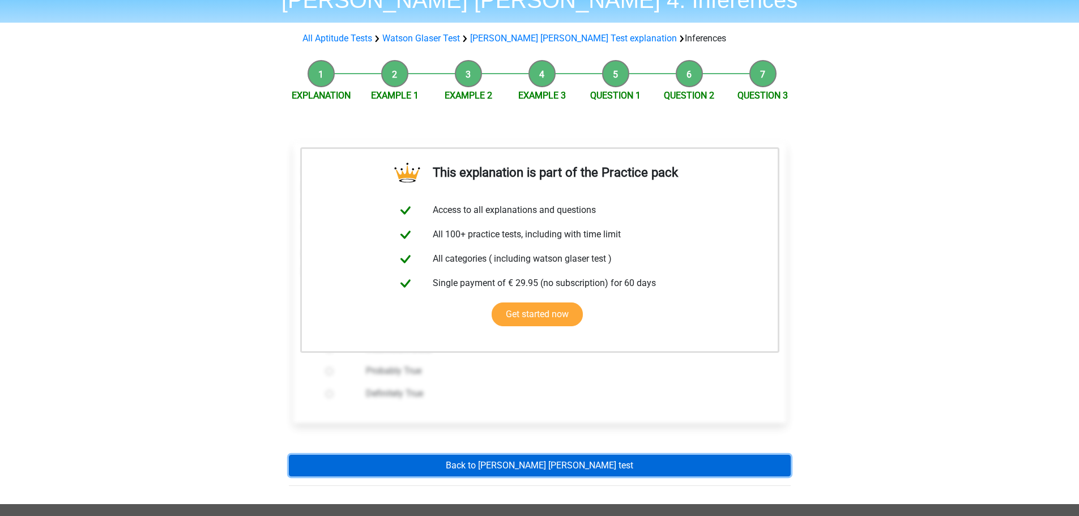
click at [531, 467] on link "Back to watson glaser test" at bounding box center [540, 466] width 502 height 22
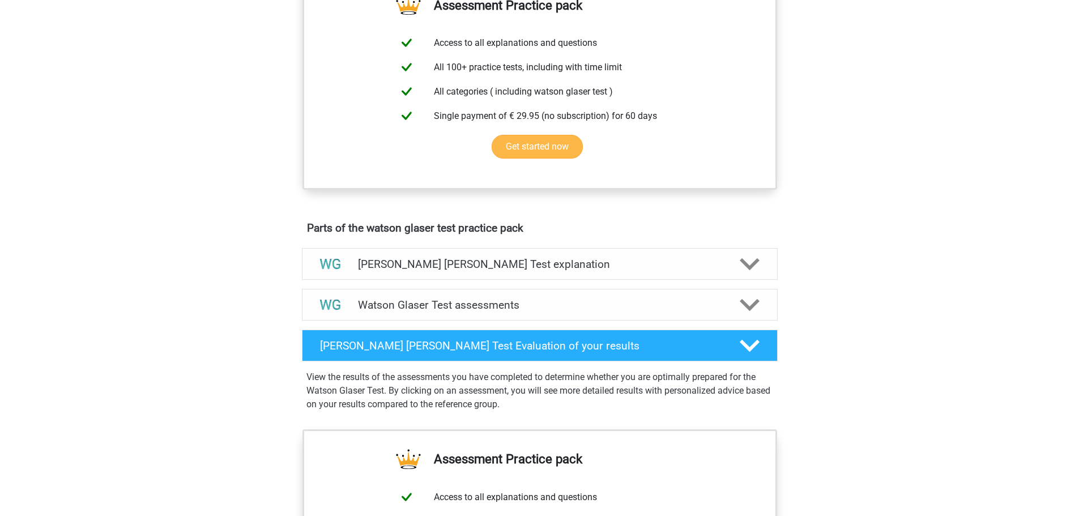
scroll to position [453, 0]
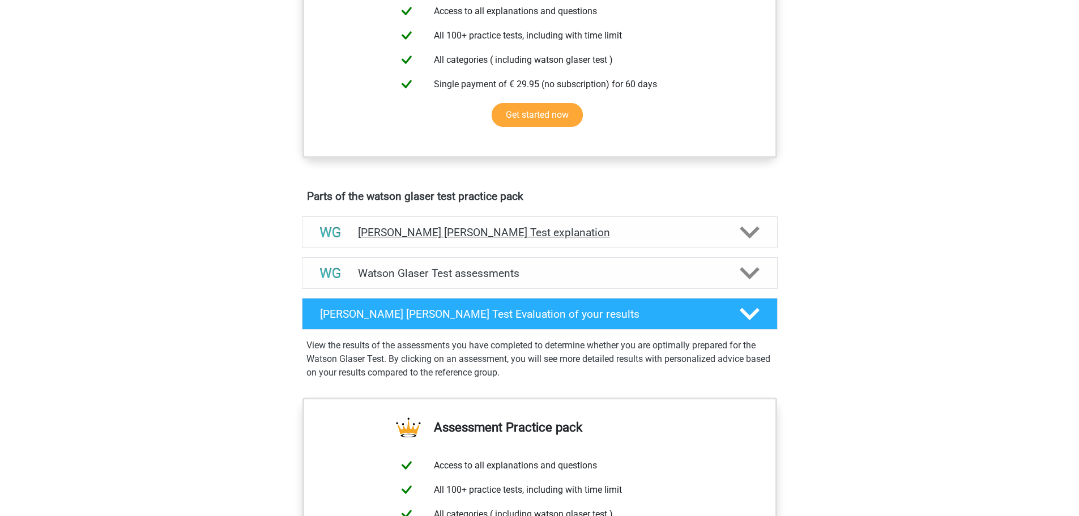
click at [458, 231] on div "[PERSON_NAME] [PERSON_NAME] Test explanation" at bounding box center [540, 232] width 476 height 32
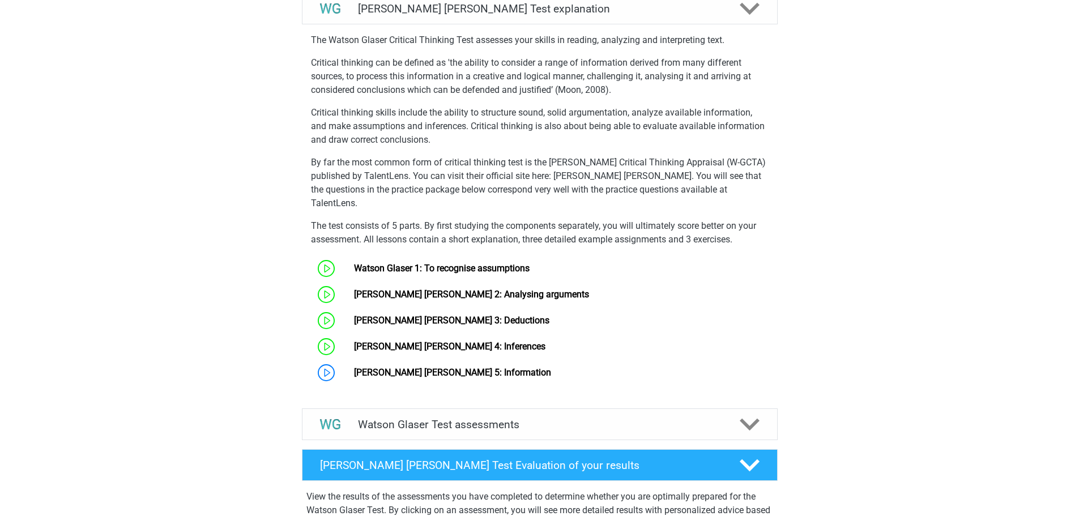
scroll to position [679, 0]
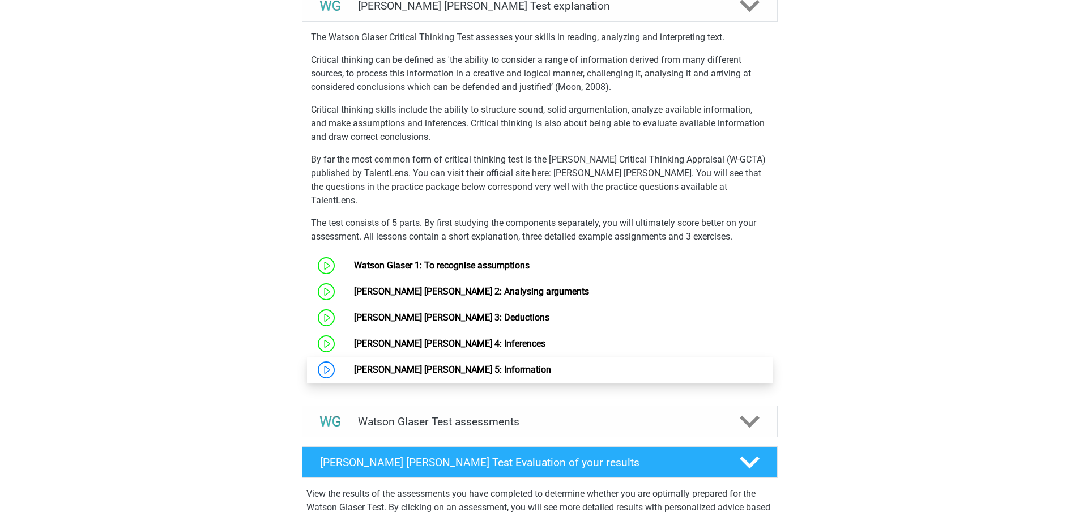
click at [426, 370] on link "[PERSON_NAME] [PERSON_NAME] 5: Information" at bounding box center [452, 369] width 197 height 11
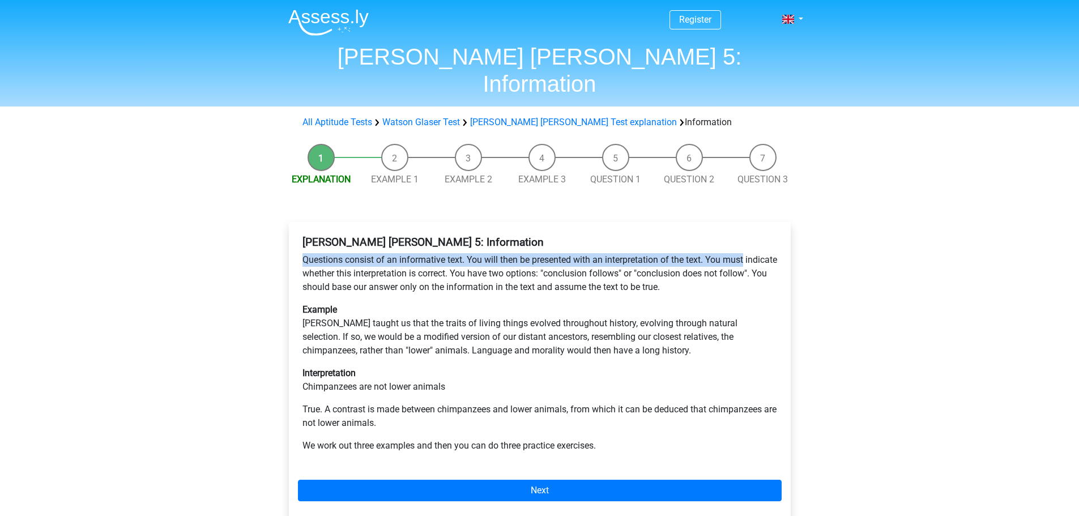
drag, startPoint x: 302, startPoint y: 234, endPoint x: 775, endPoint y: 230, distance: 472.8
click at [775, 253] on p "Questions consist of an informative text. You will then be presented with an in…" at bounding box center [539, 273] width 474 height 41
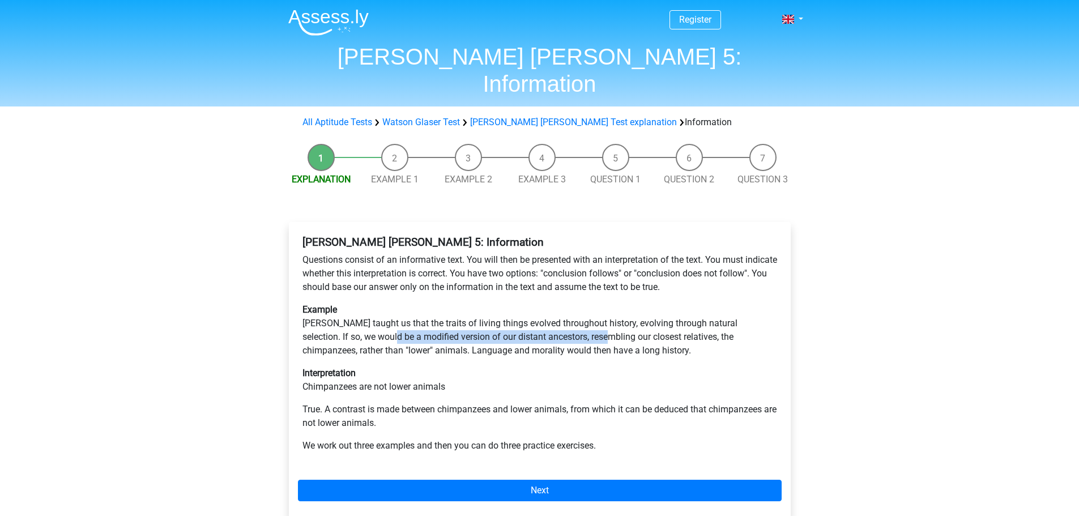
drag, startPoint x: 348, startPoint y: 311, endPoint x: 565, endPoint y: 309, distance: 216.9
click at [565, 309] on p "Example [PERSON_NAME] taught us that the traits of living things evolved throug…" at bounding box center [539, 330] width 474 height 54
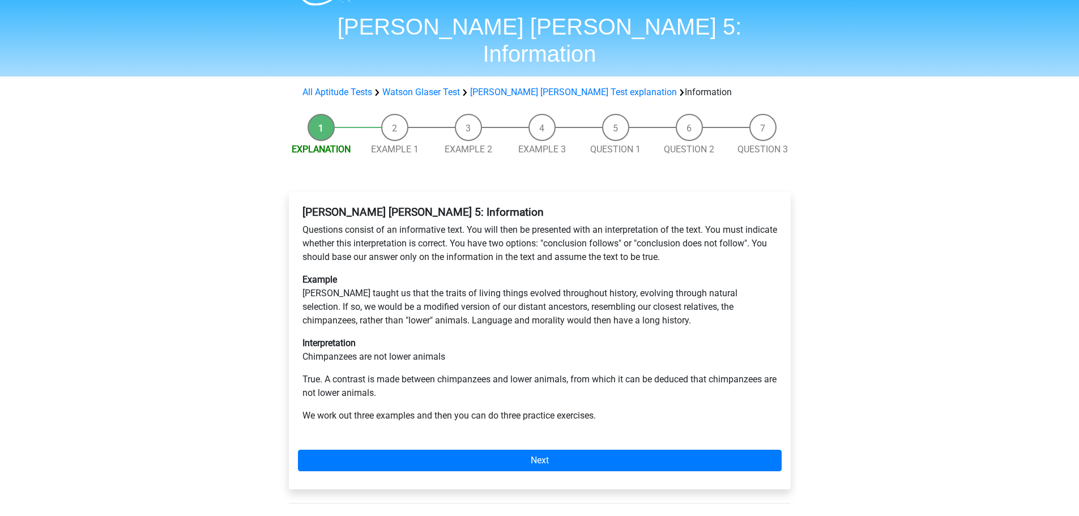
scroll to position [57, 0]
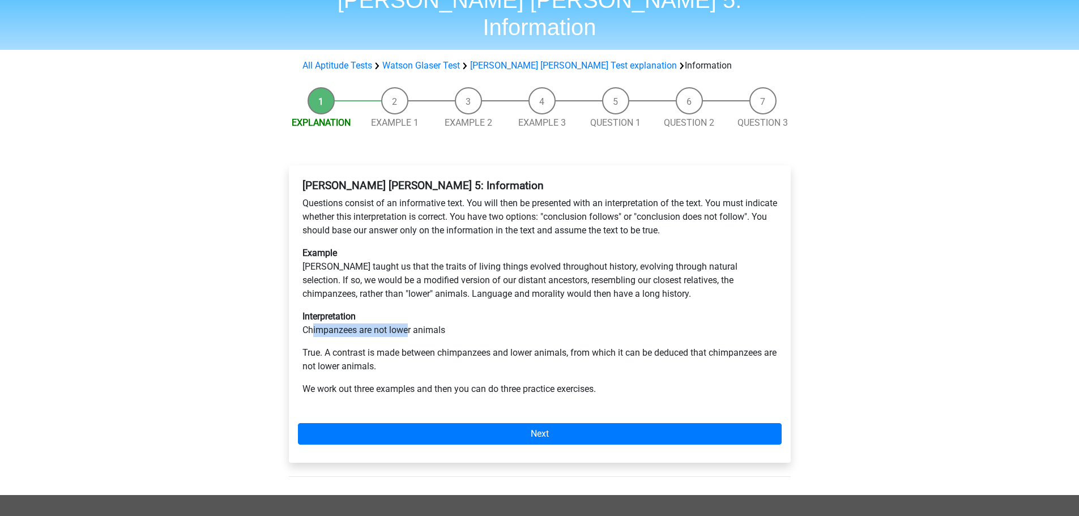
drag, startPoint x: 314, startPoint y: 300, endPoint x: 431, endPoint y: 307, distance: 118.0
click at [427, 310] on p "Interpretation Chimpanzees are not lower animals" at bounding box center [539, 323] width 474 height 27
click at [433, 310] on p "Interpretation Chimpanzees are not lower animals" at bounding box center [539, 323] width 474 height 27
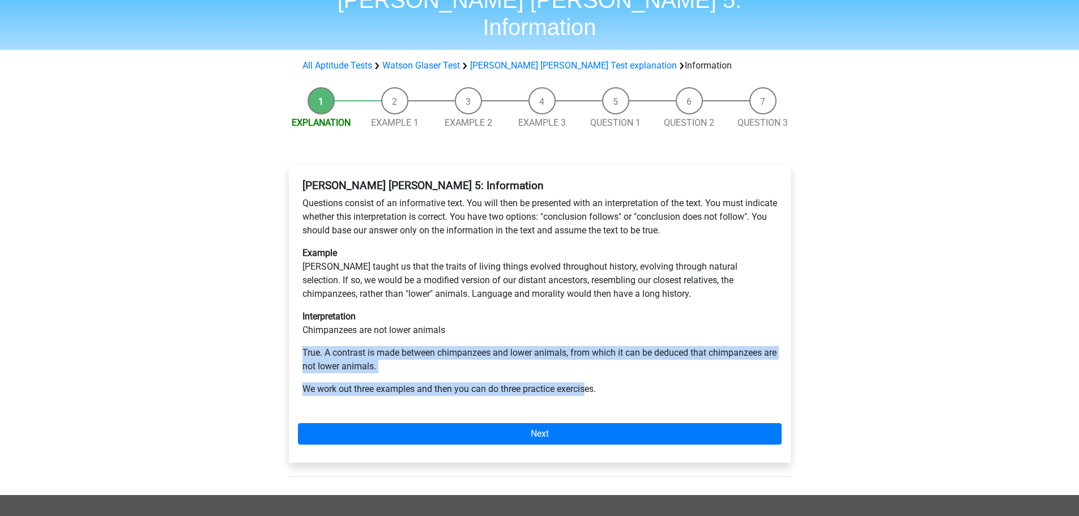
drag, startPoint x: 467, startPoint y: 302, endPoint x: 587, endPoint y: 355, distance: 131.8
click at [587, 355] on div "[PERSON_NAME] [PERSON_NAME] 5: Information Questions consist of an informative …" at bounding box center [540, 291] width 484 height 235
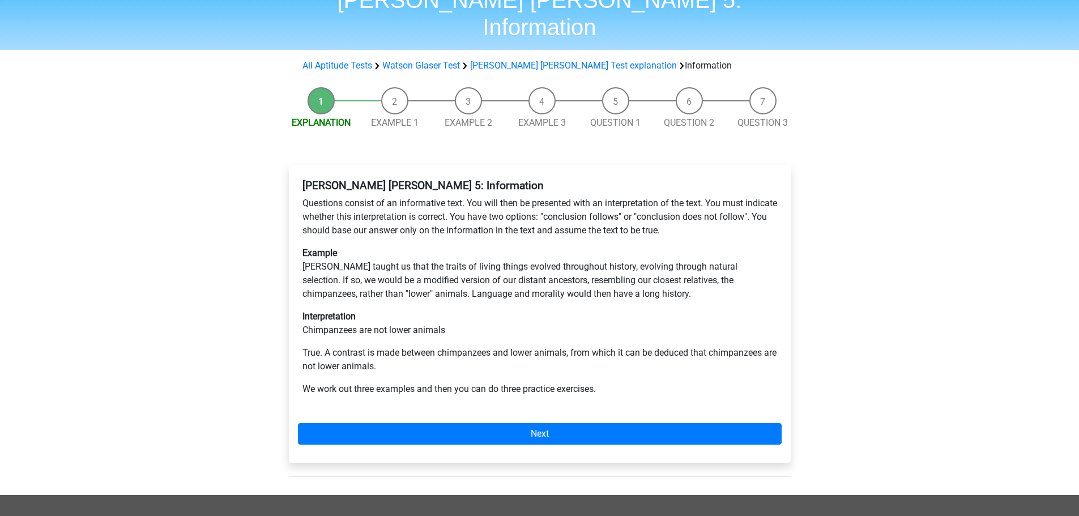
click at [476, 247] on p "Example [PERSON_NAME] taught us that the traits of living things evolved throug…" at bounding box center [539, 273] width 474 height 54
drag, startPoint x: 407, startPoint y: 242, endPoint x: 427, endPoint y: 242, distance: 19.8
click at [427, 246] on p "Example [PERSON_NAME] taught us that the traits of living things evolved throug…" at bounding box center [539, 273] width 474 height 54
click at [405, 246] on p "Example [PERSON_NAME] taught us that the traits of living things evolved throug…" at bounding box center [539, 273] width 474 height 54
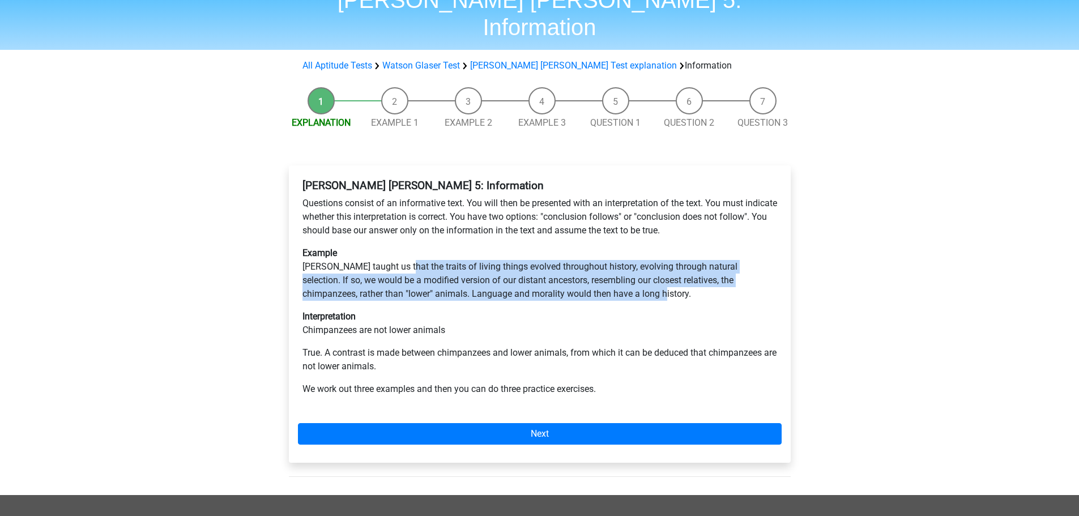
drag, startPoint x: 402, startPoint y: 240, endPoint x: 754, endPoint y: 265, distance: 353.1
click at [754, 265] on p "Example [PERSON_NAME] taught us that the traits of living things evolved throug…" at bounding box center [539, 273] width 474 height 54
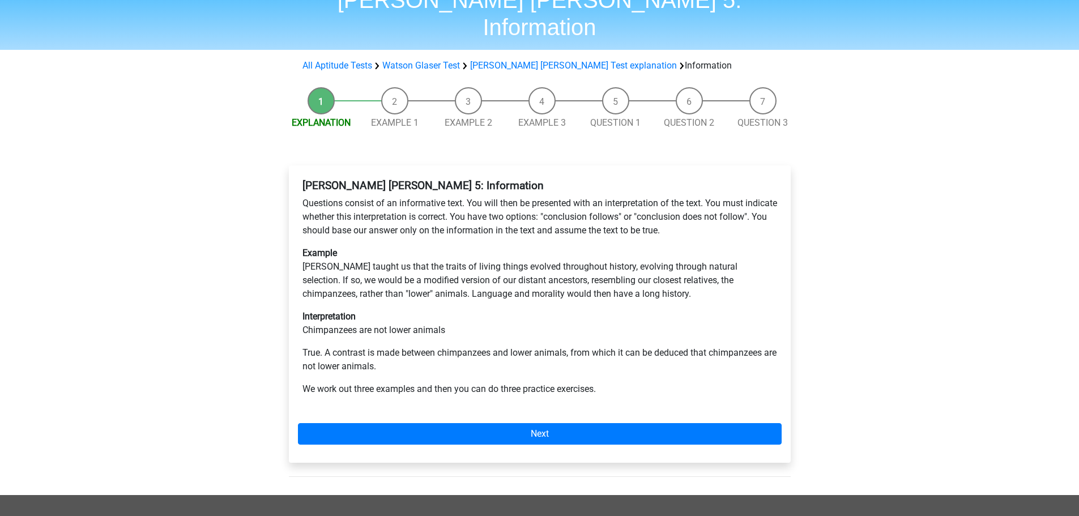
click at [614, 395] on div "[PERSON_NAME] [PERSON_NAME] 5: Information Questions consist of an informative …" at bounding box center [540, 313] width 502 height 297
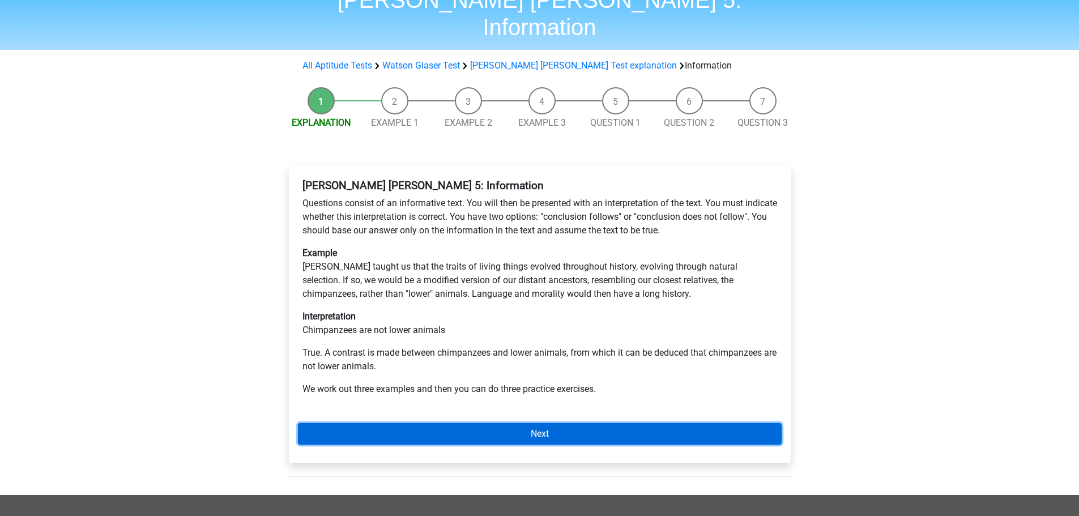
click at [622, 423] on link "Next" at bounding box center [540, 434] width 484 height 22
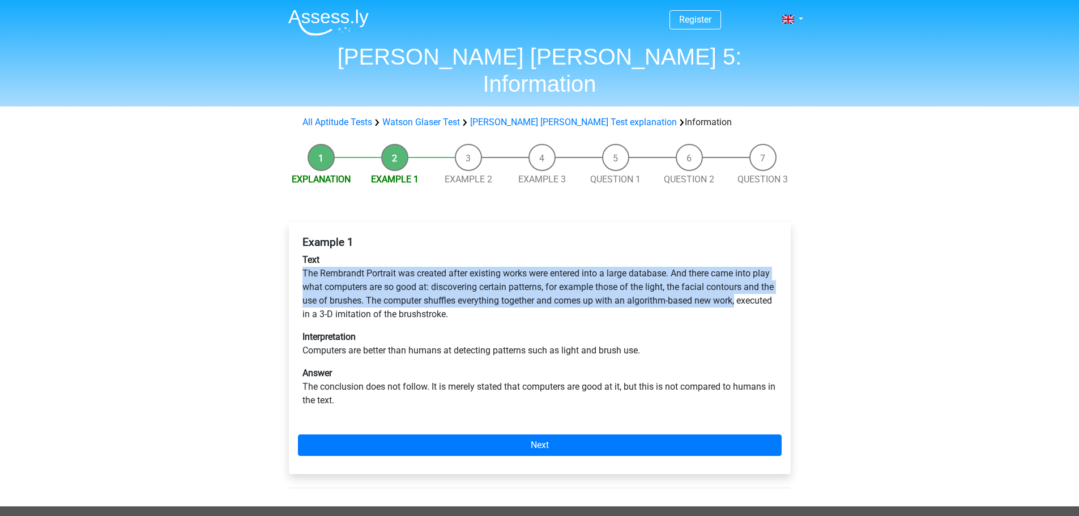
drag, startPoint x: 301, startPoint y: 247, endPoint x: 773, endPoint y: 275, distance: 472.5
click at [773, 275] on div "Example 1 Text The Rembrandt Portrait was created after existing works were ent…" at bounding box center [540, 326] width 484 height 190
click at [773, 275] on p "Text The Rembrandt Portrait was created after existing works were entered into …" at bounding box center [539, 287] width 474 height 68
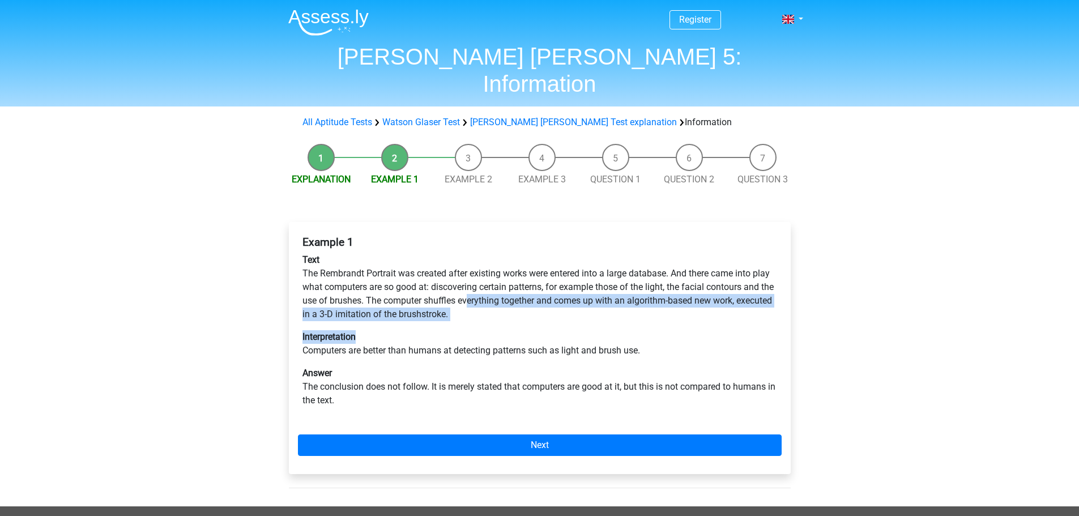
drag, startPoint x: 482, startPoint y: 279, endPoint x: 424, endPoint y: 305, distance: 64.4
click at [425, 305] on div "Example 1 Text The Rembrandt Portrait was created after existing works were ent…" at bounding box center [540, 326] width 484 height 190
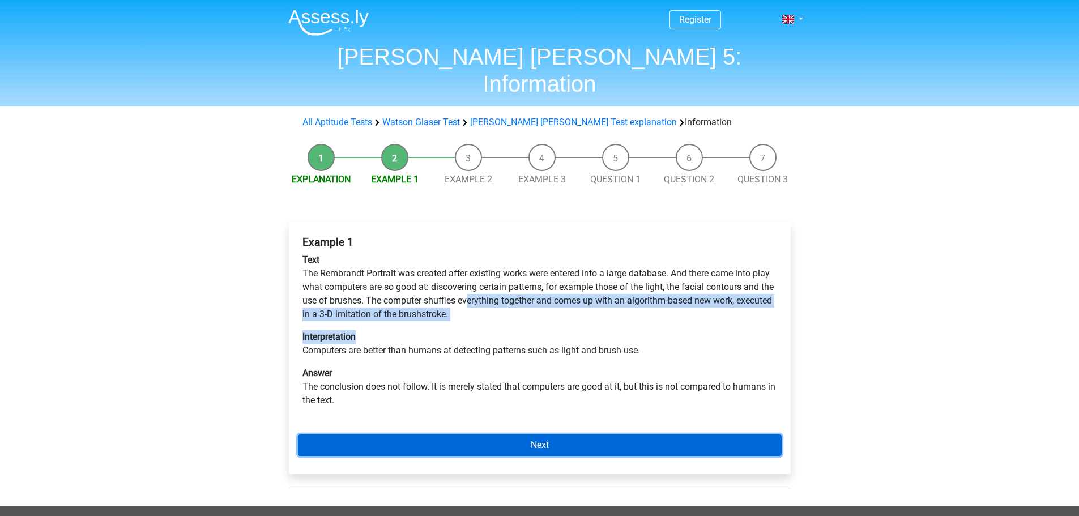
click at [355, 434] on link "Next" at bounding box center [540, 445] width 484 height 22
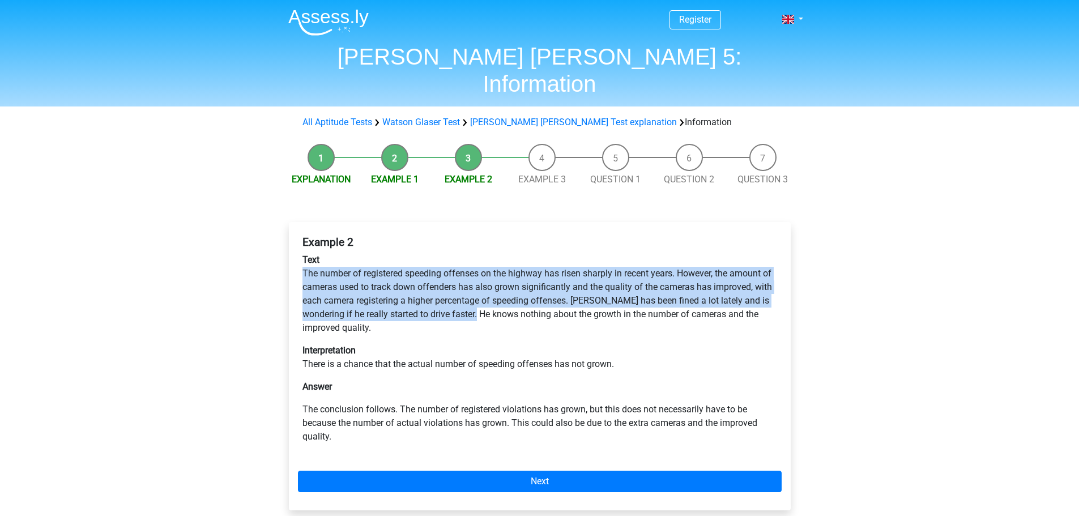
drag, startPoint x: 303, startPoint y: 246, endPoint x: 469, endPoint y: 293, distance: 173.0
click at [469, 293] on p "Text The number of registered speeding offenses on the highway has risen sharpl…" at bounding box center [539, 294] width 474 height 82
click at [471, 288] on p "Text The number of registered speeding offenses on the highway has risen sharpl…" at bounding box center [539, 294] width 474 height 82
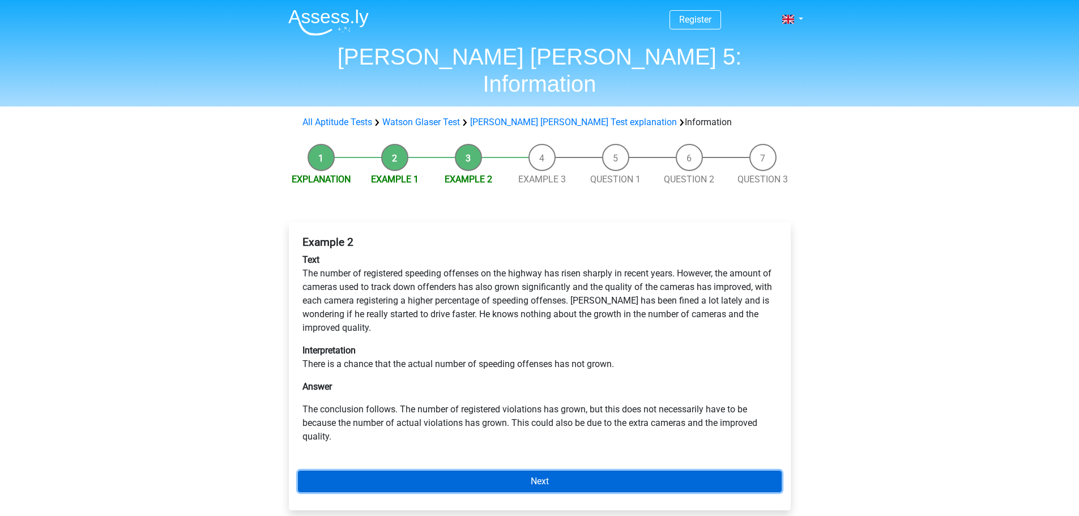
click at [467, 471] on link "Next" at bounding box center [540, 482] width 484 height 22
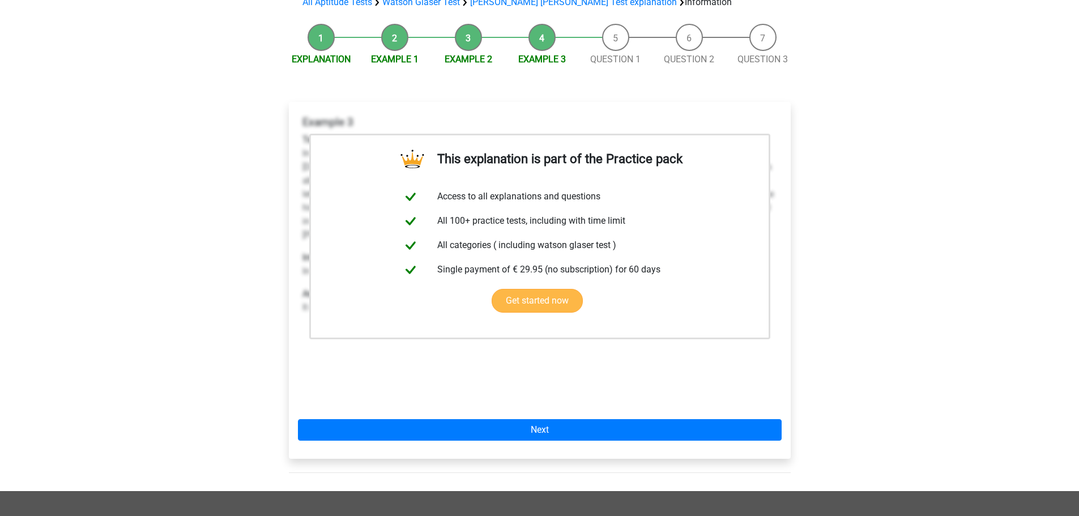
scroll to position [283, 0]
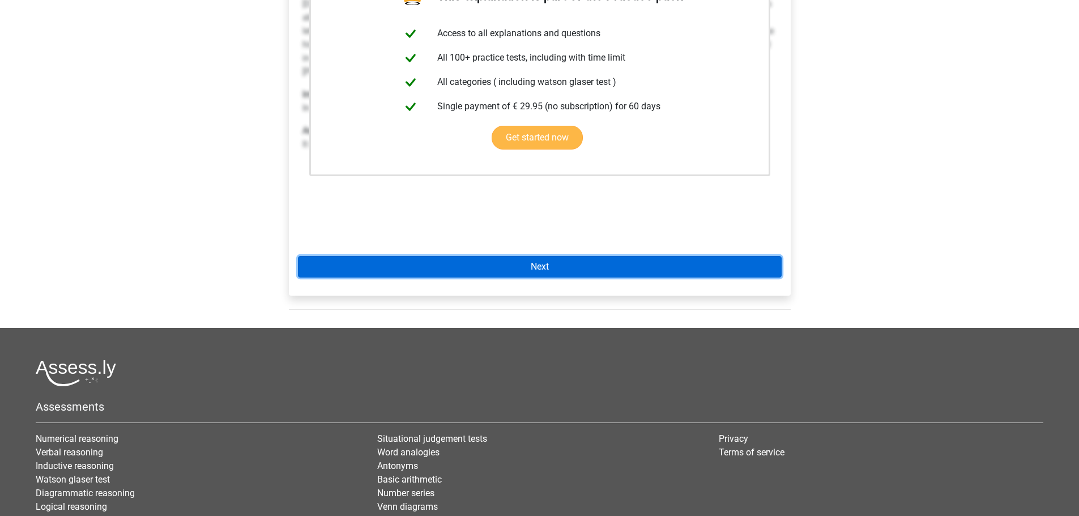
click at [671, 256] on link "Next" at bounding box center [540, 267] width 484 height 22
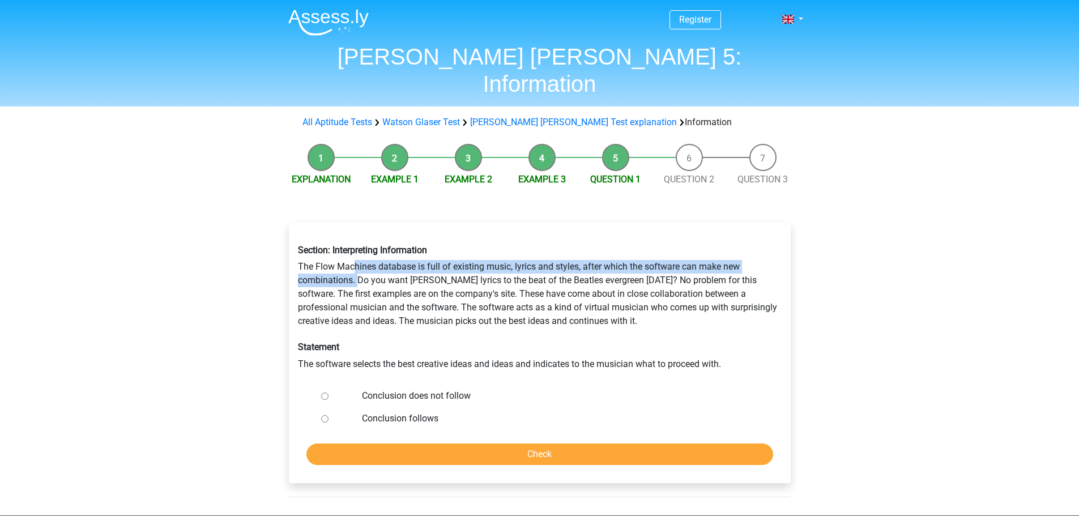
drag, startPoint x: 357, startPoint y: 243, endPoint x: 357, endPoint y: 250, distance: 7.4
click at [357, 250] on div "Section: Interpreting Information The Flow Machines database is full of existin…" at bounding box center [539, 308] width 501 height 144
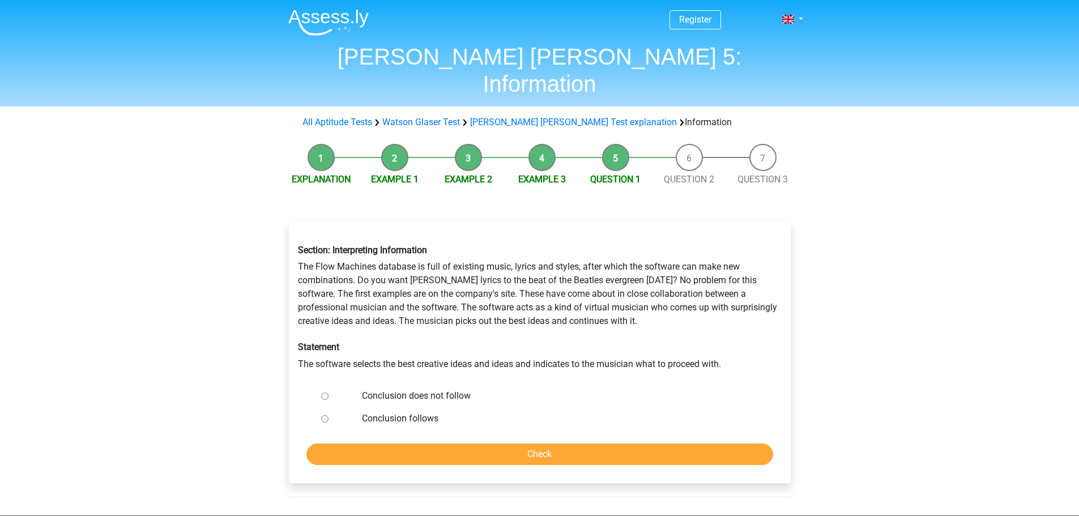
click at [391, 389] on label "Conclusion does not follow" at bounding box center [558, 396] width 392 height 14
click at [328, 392] on input "Conclusion does not follow" at bounding box center [324, 395] width 7 height 7
radio input "true"
click at [446, 443] on input "Check" at bounding box center [539, 454] width 467 height 22
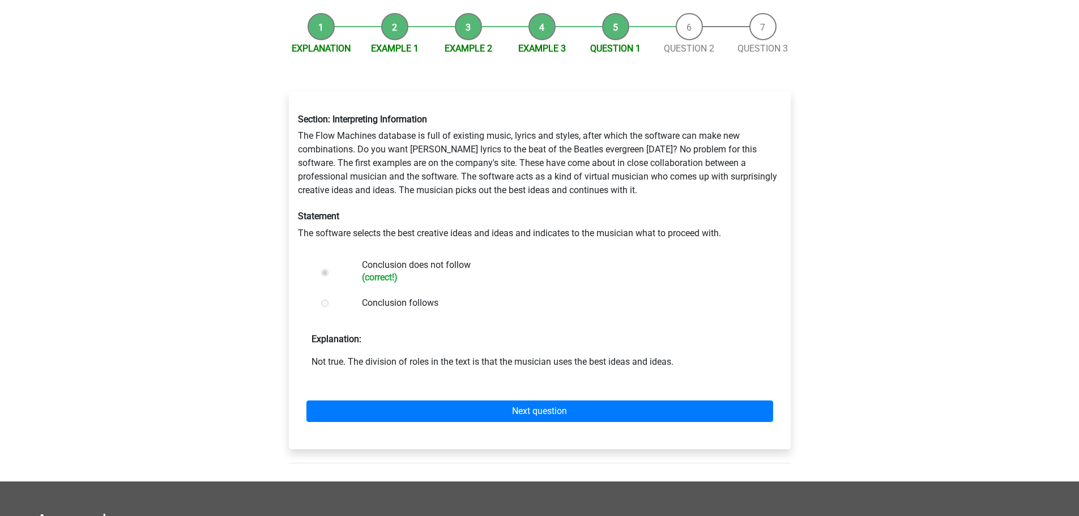
scroll to position [170, 0]
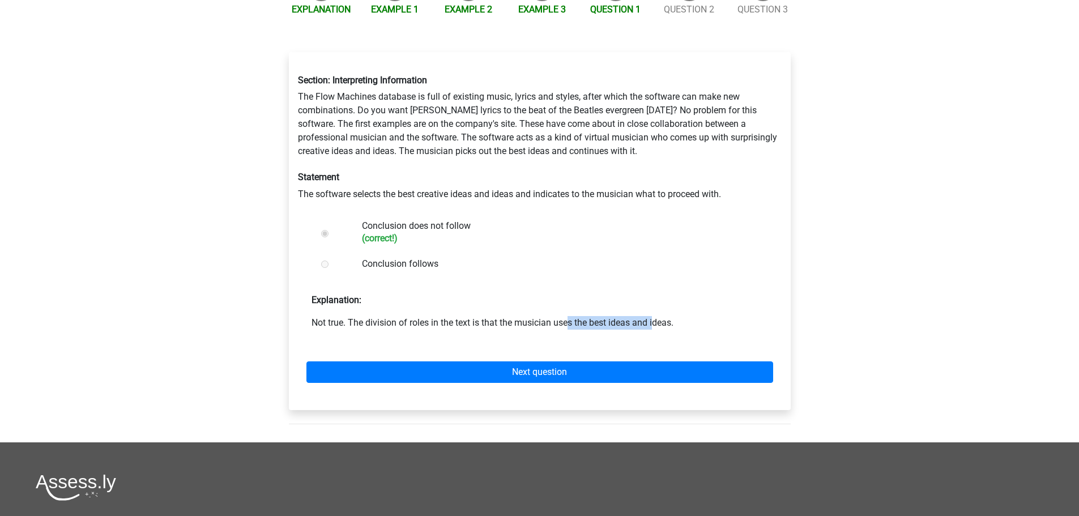
drag, startPoint x: 506, startPoint y: 295, endPoint x: 589, endPoint y: 296, distance: 83.8
click at [574, 316] on p "Not true. The division of roles in the text is that the musician uses the best …" at bounding box center [539, 323] width 456 height 14
click at [596, 316] on p "Not true. The division of roles in the text is that the musician uses the best …" at bounding box center [539, 323] width 456 height 14
click at [651, 339] on div "Next question" at bounding box center [540, 370] width 484 height 62
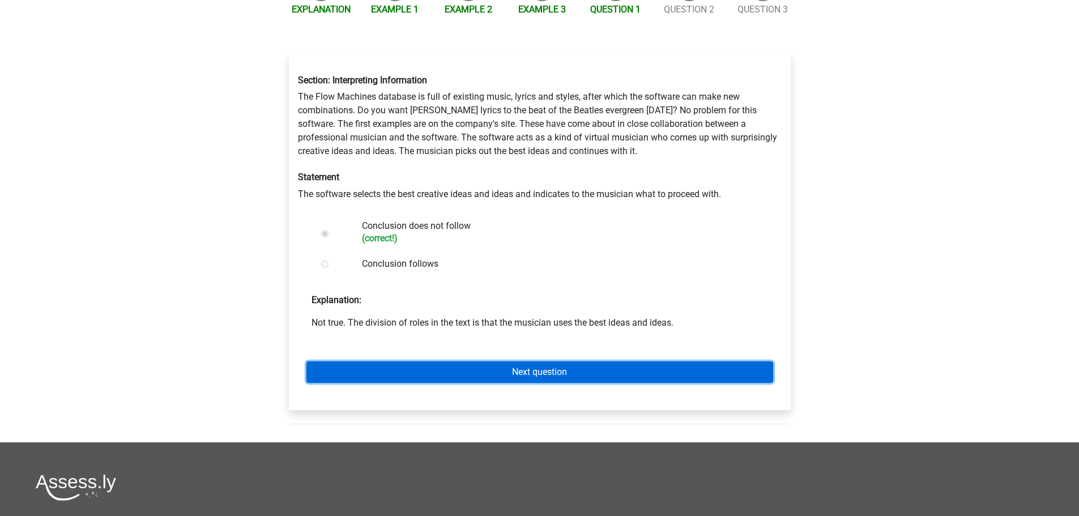
click at [661, 361] on link "Next question" at bounding box center [539, 372] width 467 height 22
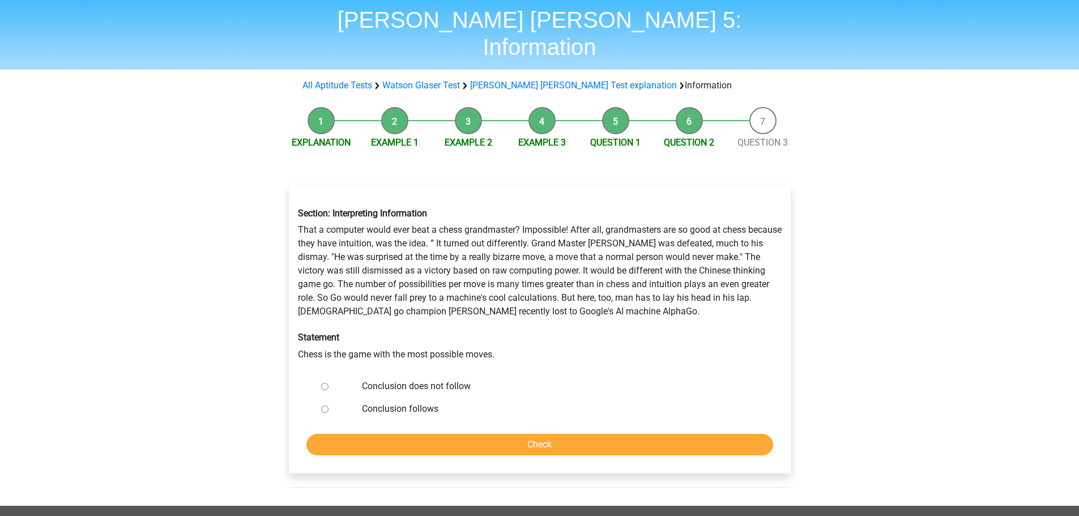
scroll to position [57, 0]
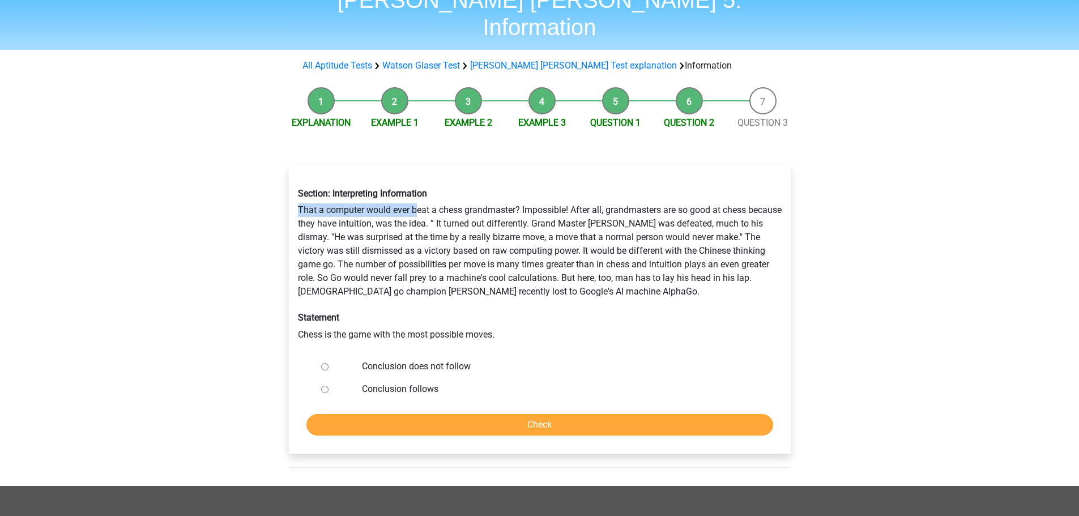
drag, startPoint x: 297, startPoint y: 179, endPoint x: 417, endPoint y: 179, distance: 120.0
click at [417, 179] on div "Section: Interpreting Information That a computer would ever beat a chess grand…" at bounding box center [539, 264] width 501 height 171
click at [398, 360] on label "Conclusion does not follow" at bounding box center [558, 367] width 392 height 14
click at [328, 363] on input "Conclusion does not follow" at bounding box center [324, 366] width 7 height 7
radio input "true"
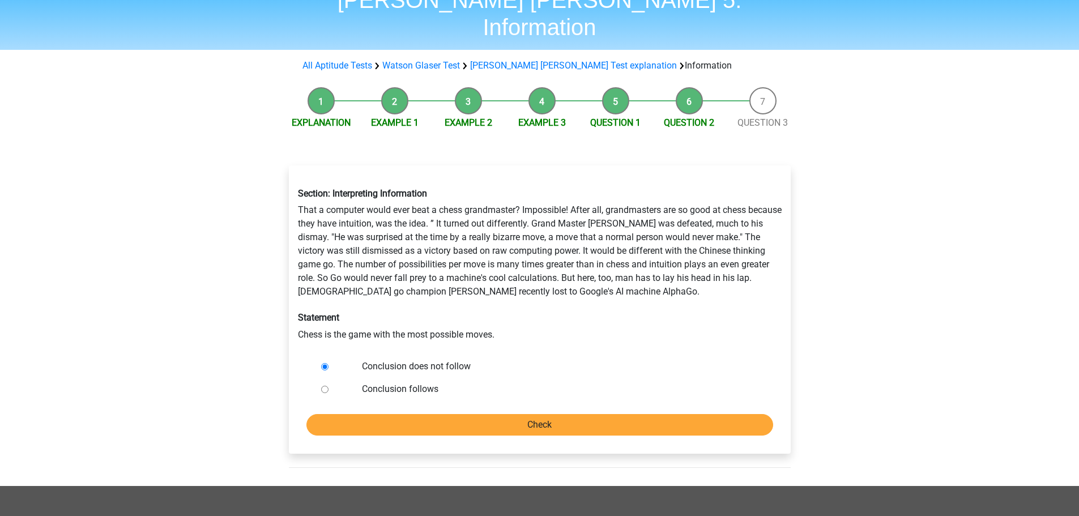
drag, startPoint x: 437, startPoint y: 384, endPoint x: 439, endPoint y: 390, distance: 6.1
click at [438, 386] on form "Conclusion does not follow Conclusion follows Check" at bounding box center [540, 395] width 484 height 80
click at [442, 414] on input "Check" at bounding box center [539, 425] width 467 height 22
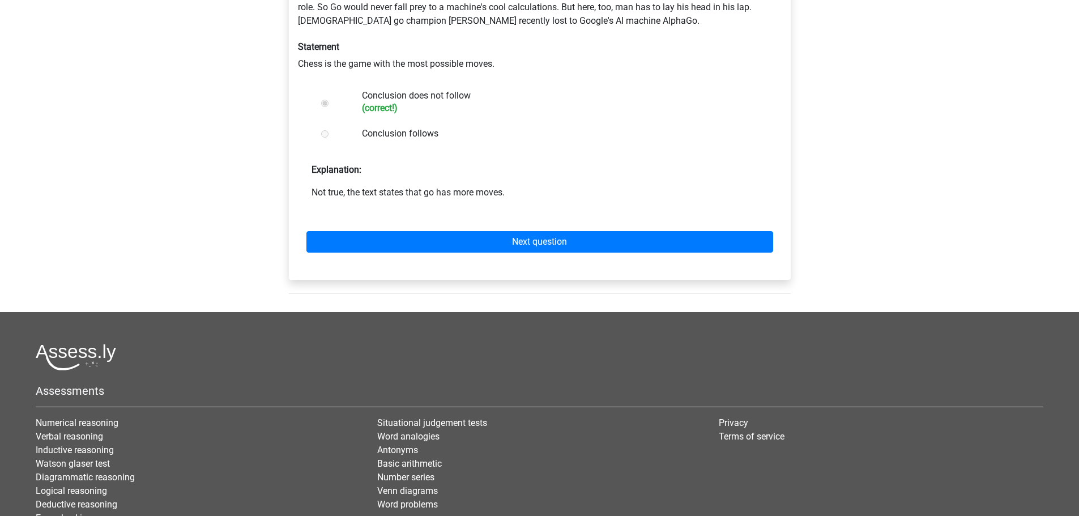
scroll to position [340, 0]
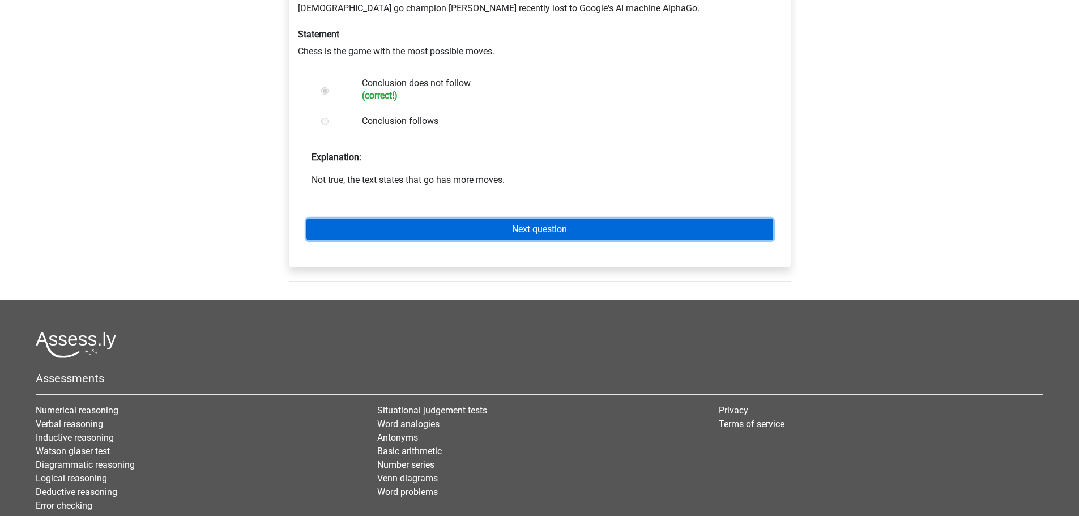
click at [400, 219] on link "Next question" at bounding box center [539, 230] width 467 height 22
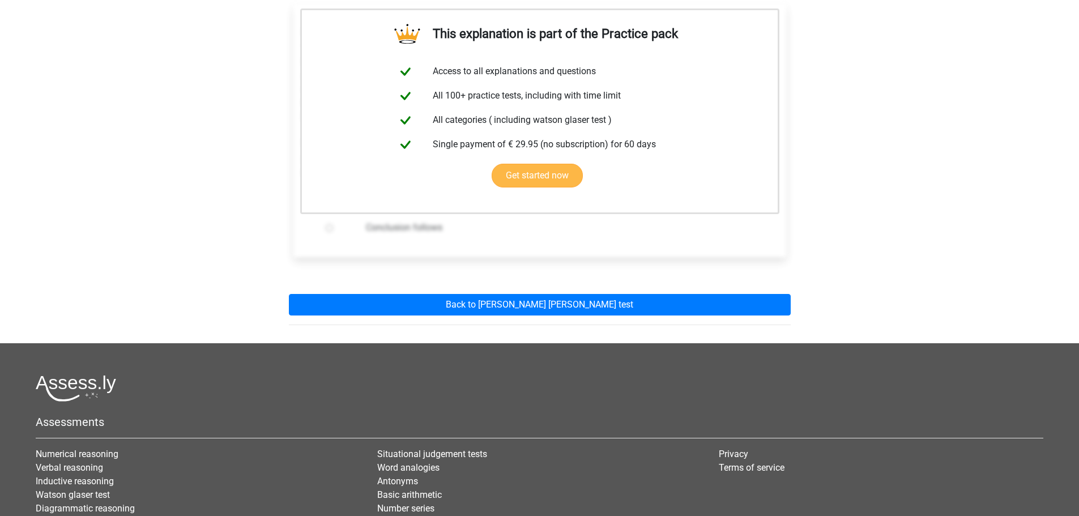
scroll to position [322, 0]
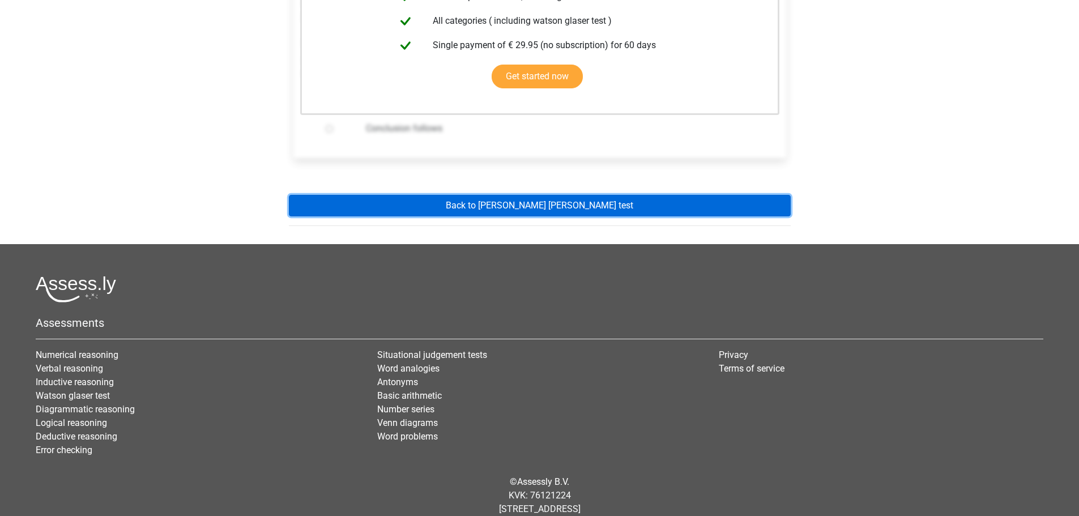
click at [401, 195] on link "Back to watson glaser test" at bounding box center [540, 206] width 502 height 22
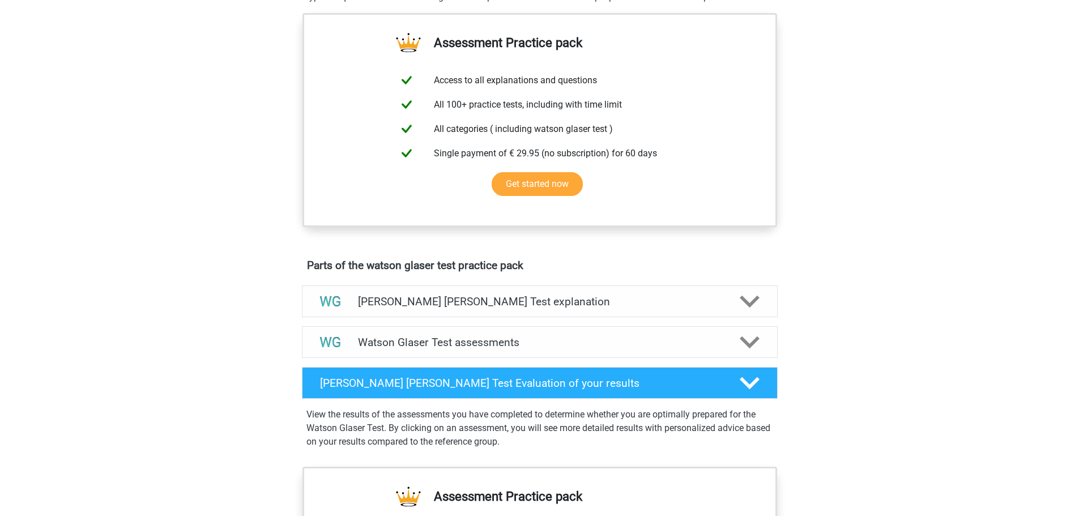
scroll to position [453, 0]
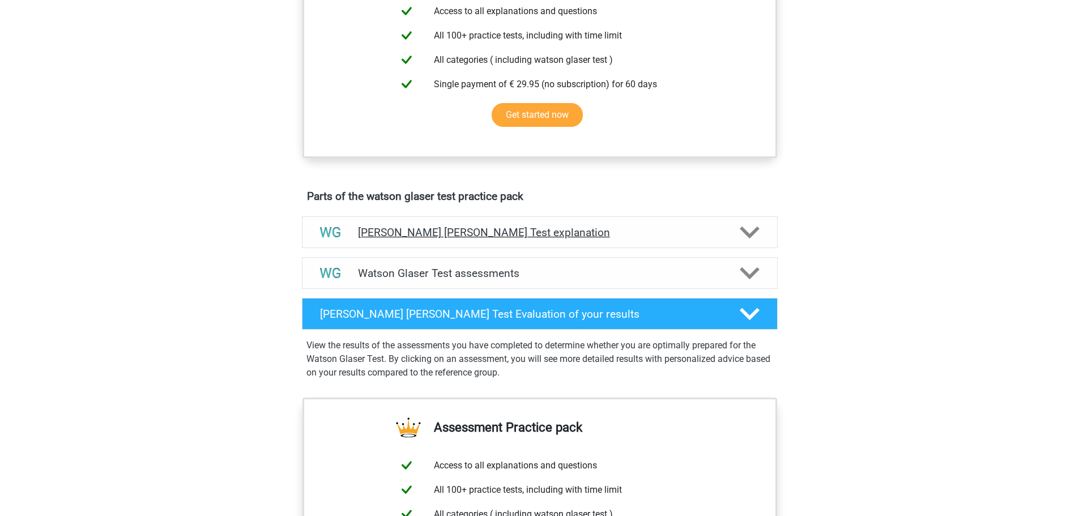
click at [432, 239] on h4 "Watson Glaser Test explanation" at bounding box center [540, 232] width 364 height 13
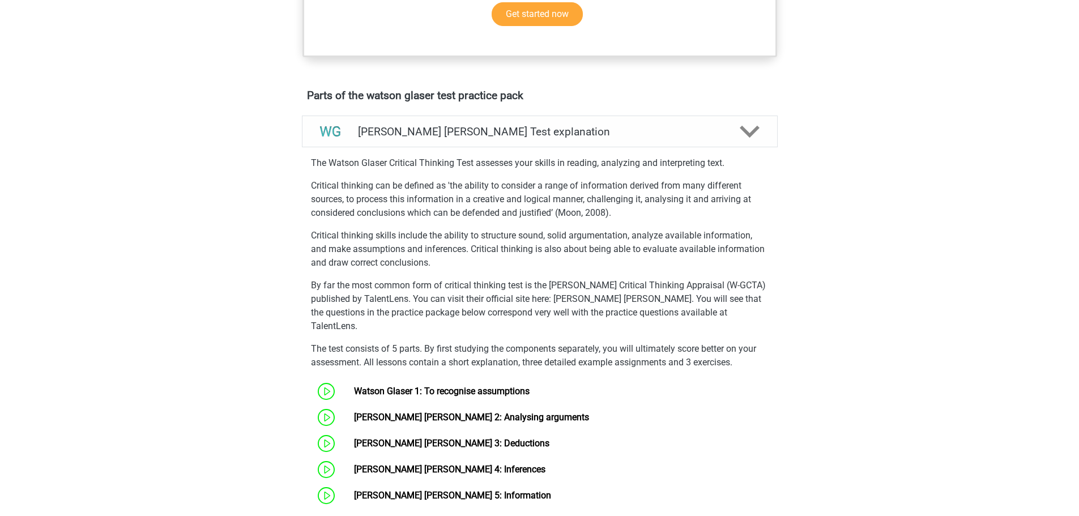
scroll to position [510, 0]
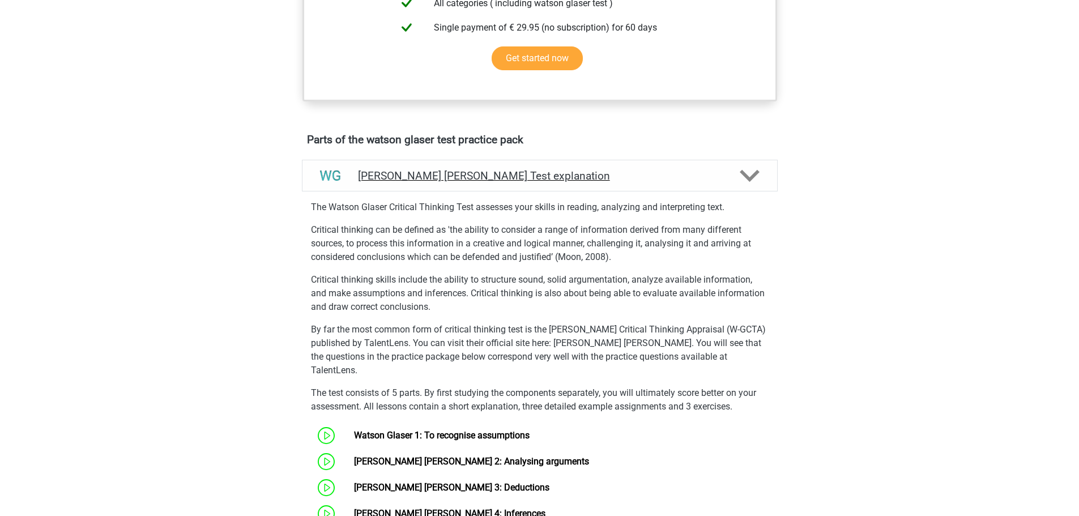
click at [491, 191] on div "Watson Glaser Test explanation" at bounding box center [540, 176] width 476 height 32
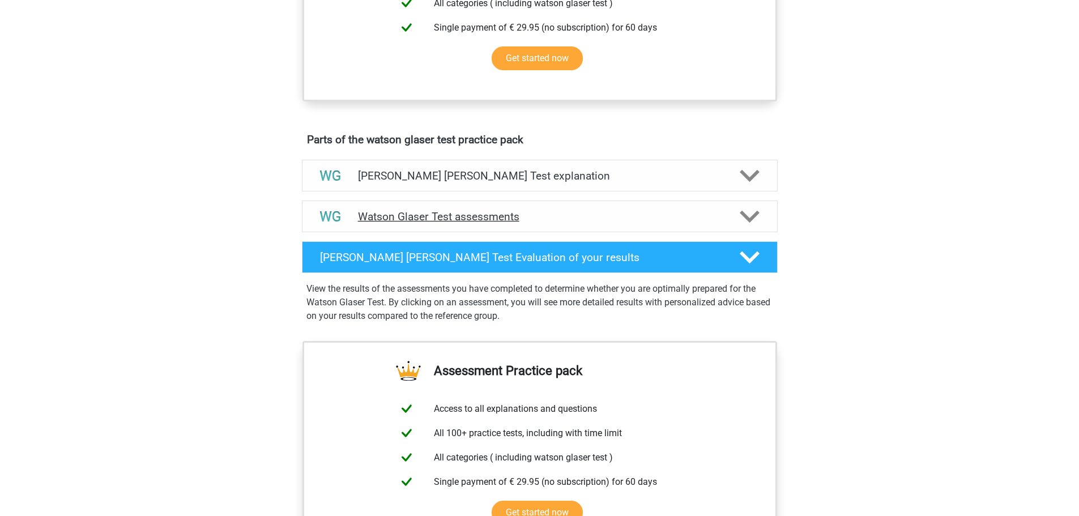
click at [485, 219] on div "Watson Glaser Test assessments" at bounding box center [540, 216] width 476 height 32
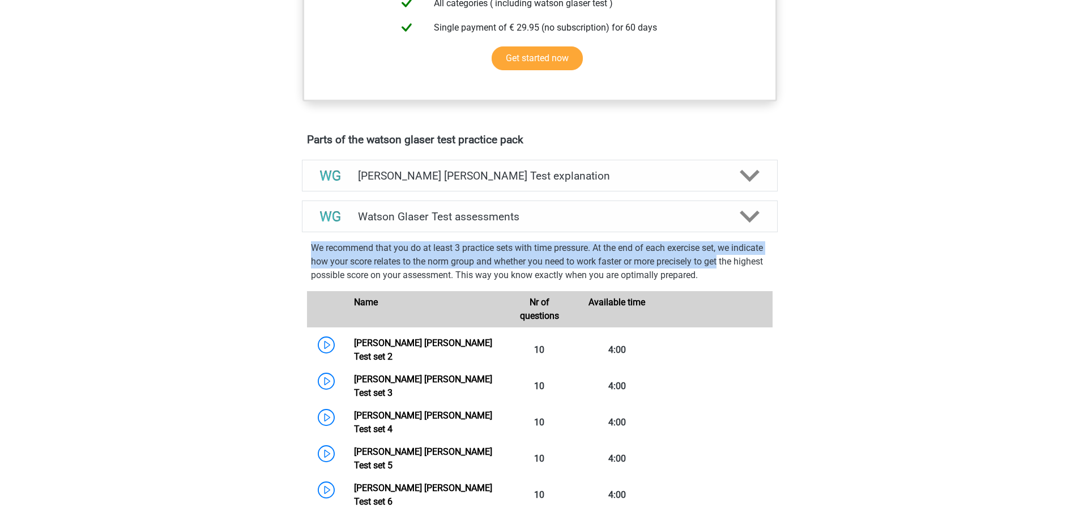
drag, startPoint x: 307, startPoint y: 256, endPoint x: 789, endPoint y: 272, distance: 482.1
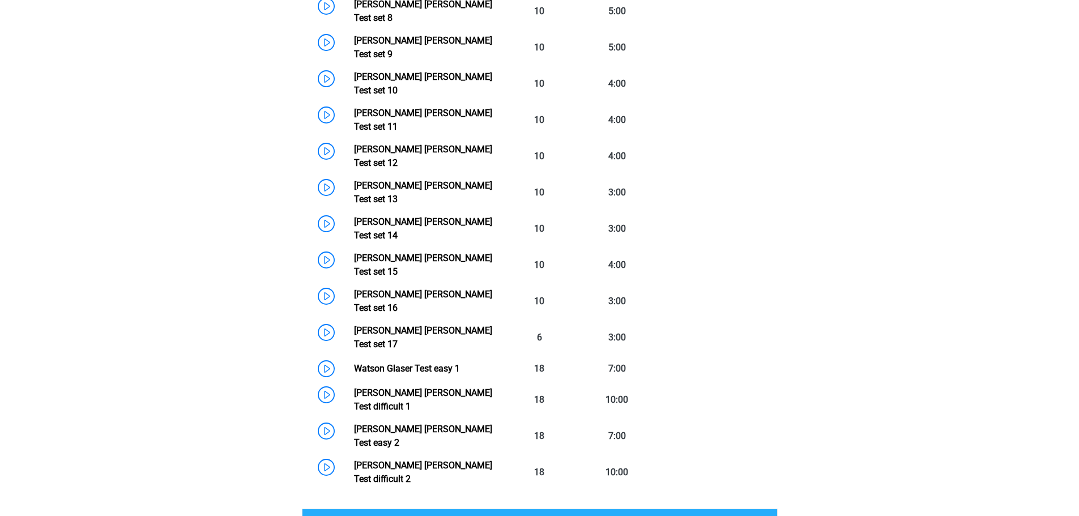
scroll to position [1189, 0]
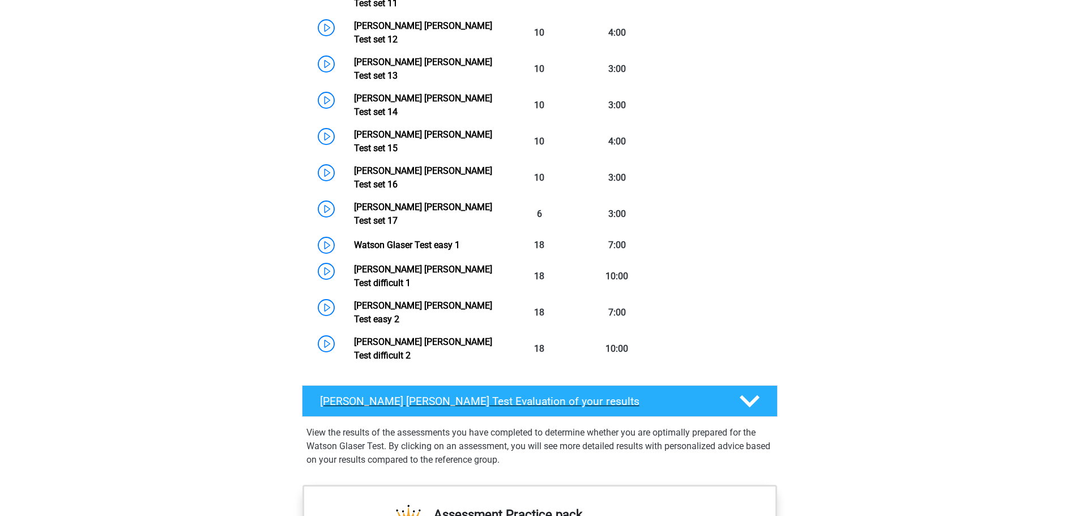
click at [337, 385] on div "Watson Glaser Test Evaluation of your results" at bounding box center [540, 401] width 476 height 32
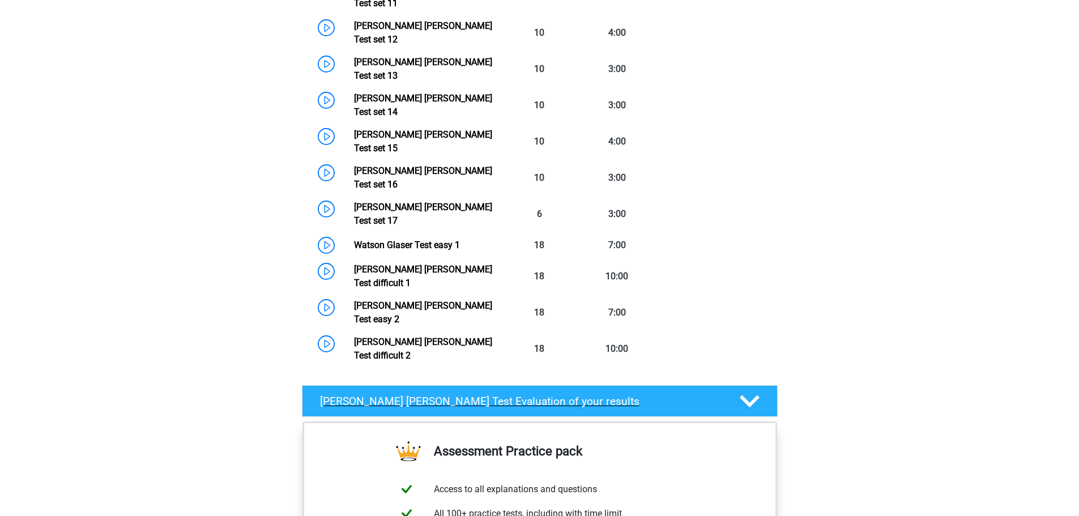
click at [337, 385] on div "Watson Glaser Test Evaluation of your results" at bounding box center [540, 401] width 476 height 32
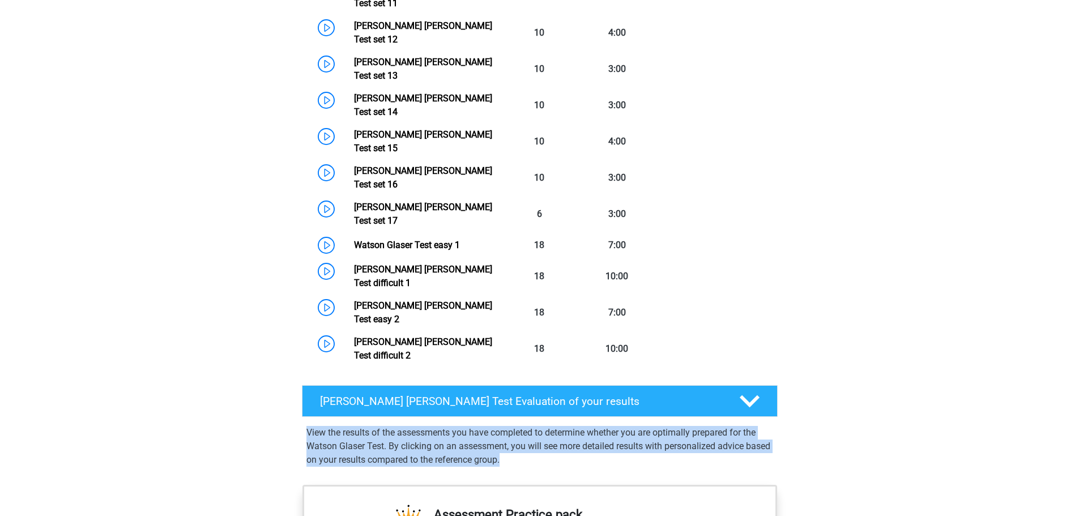
drag, startPoint x: 307, startPoint y: 250, endPoint x: 775, endPoint y: 272, distance: 467.7
click at [780, 421] on div "View the results of the assessments you have completed to determine whether you…" at bounding box center [539, 443] width 485 height 45
click at [772, 426] on p "View the results of the assessments you have completed to determine whether you…" at bounding box center [539, 446] width 467 height 41
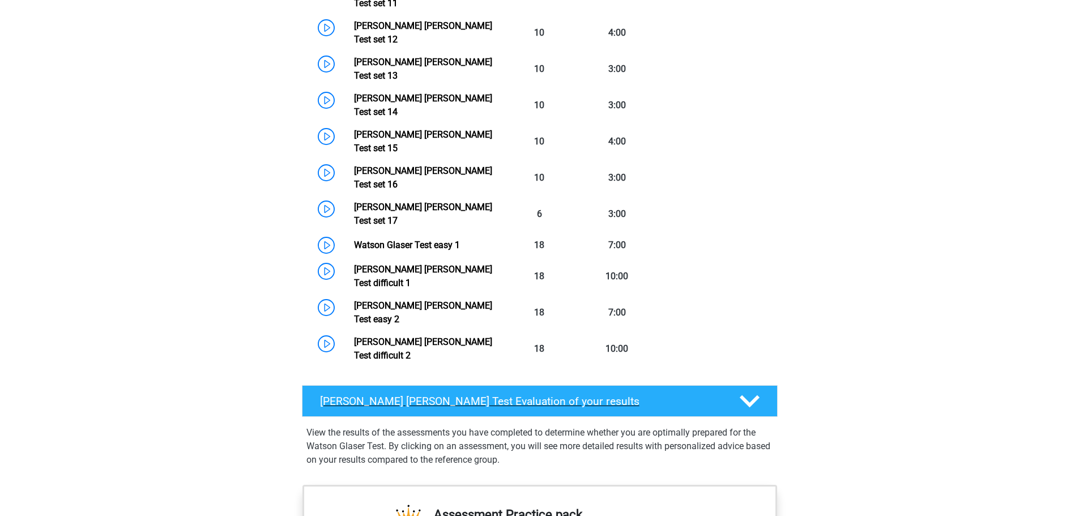
click at [716, 395] on h4 "Watson Glaser Test Evaluation of your results" at bounding box center [520, 401] width 401 height 13
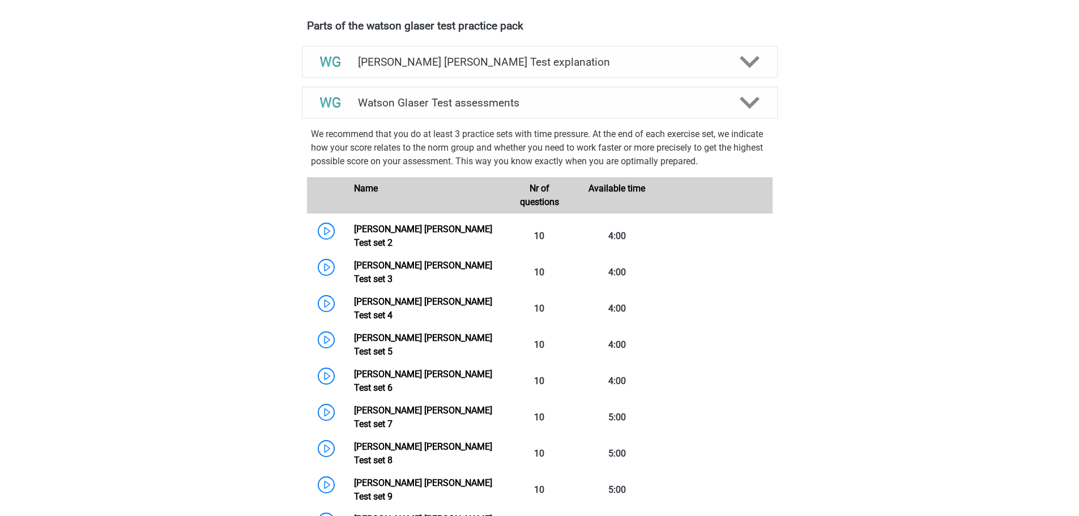
scroll to position [623, 0]
click at [492, 249] on link "Watson Glaser Test set 2" at bounding box center [423, 236] width 138 height 24
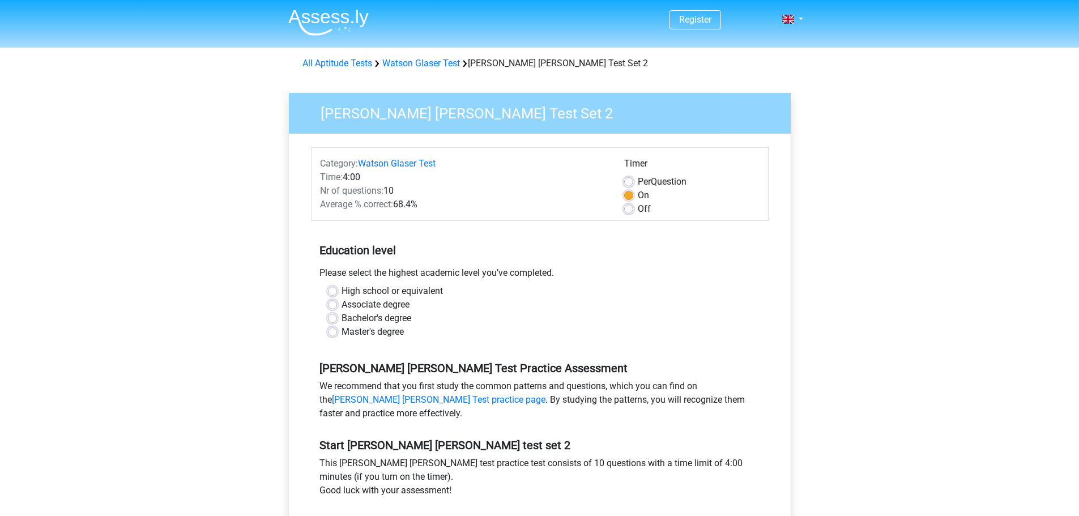
drag, startPoint x: 323, startPoint y: 266, endPoint x: 556, endPoint y: 270, distance: 232.8
click at [556, 270] on div "Education level Please select the highest academic level you’ve completed. High…" at bounding box center [540, 286] width 458 height 122
click at [559, 268] on div "Please select the highest academic level you’ve completed." at bounding box center [540, 275] width 458 height 18
click at [417, 288] on label "High school or equivalent" at bounding box center [391, 291] width 101 height 14
click at [337, 288] on input "High school or equivalent" at bounding box center [332, 289] width 9 height 11
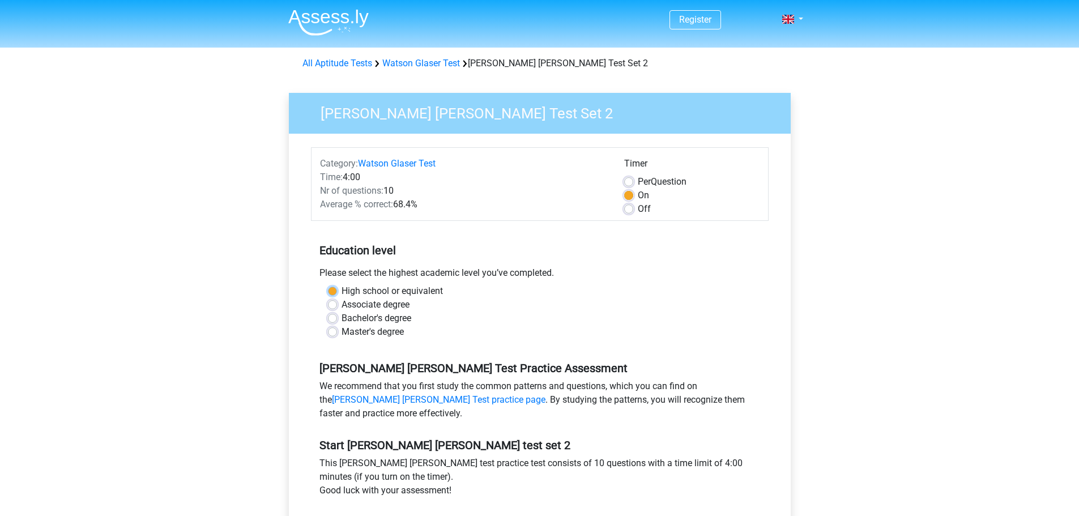
radio input "true"
click at [417, 288] on label "High school or equivalent" at bounding box center [391, 291] width 101 height 14
click at [337, 288] on input "High school or equivalent" at bounding box center [332, 289] width 9 height 11
click at [421, 292] on label "High school or equivalent" at bounding box center [391, 291] width 101 height 14
click at [337, 292] on input "High school or equivalent" at bounding box center [332, 289] width 9 height 11
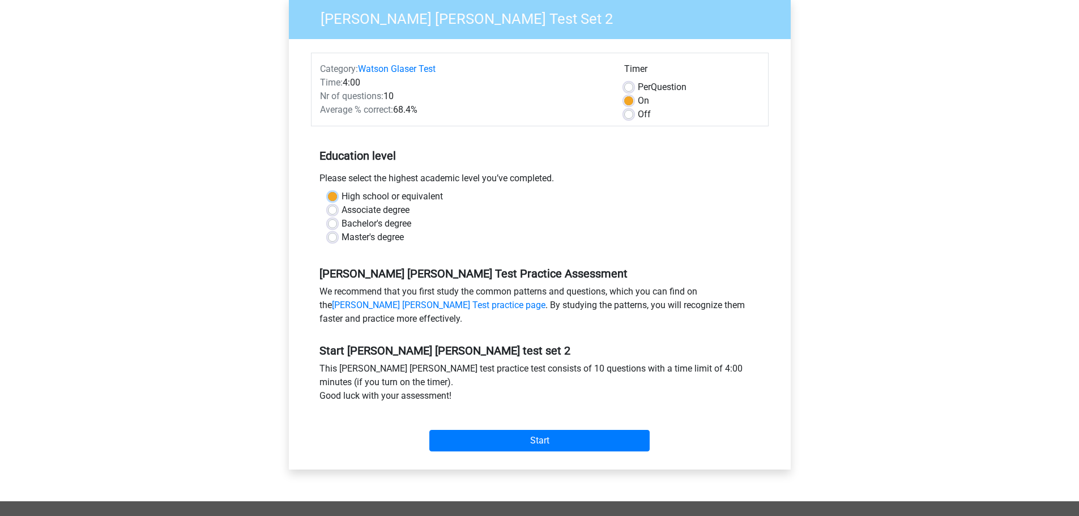
scroll to position [113, 0]
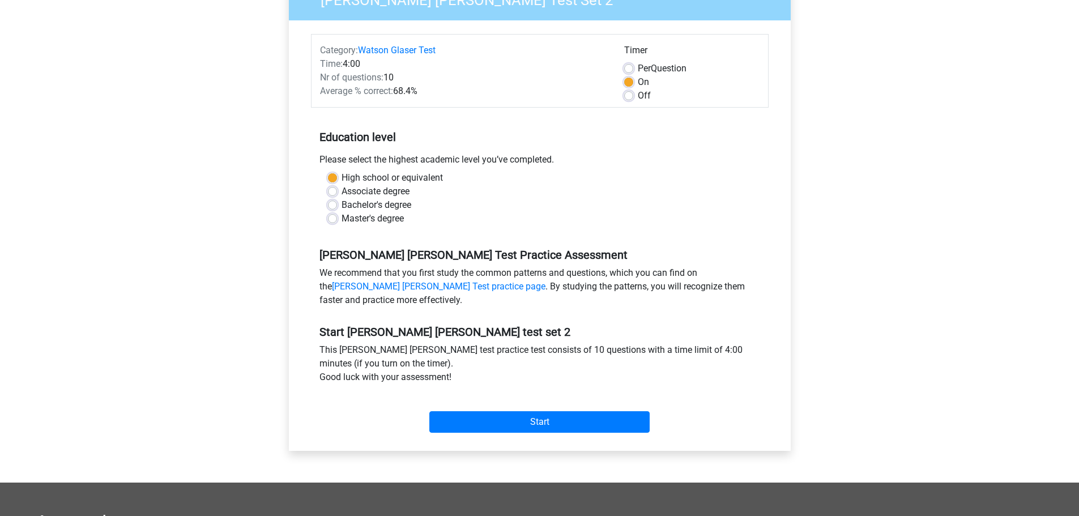
drag, startPoint x: 565, startPoint y: 411, endPoint x: 566, endPoint y: 417, distance: 6.3
click at [565, 411] on div "Start" at bounding box center [540, 413] width 458 height 40
click at [567, 420] on input "Start" at bounding box center [539, 422] width 220 height 22
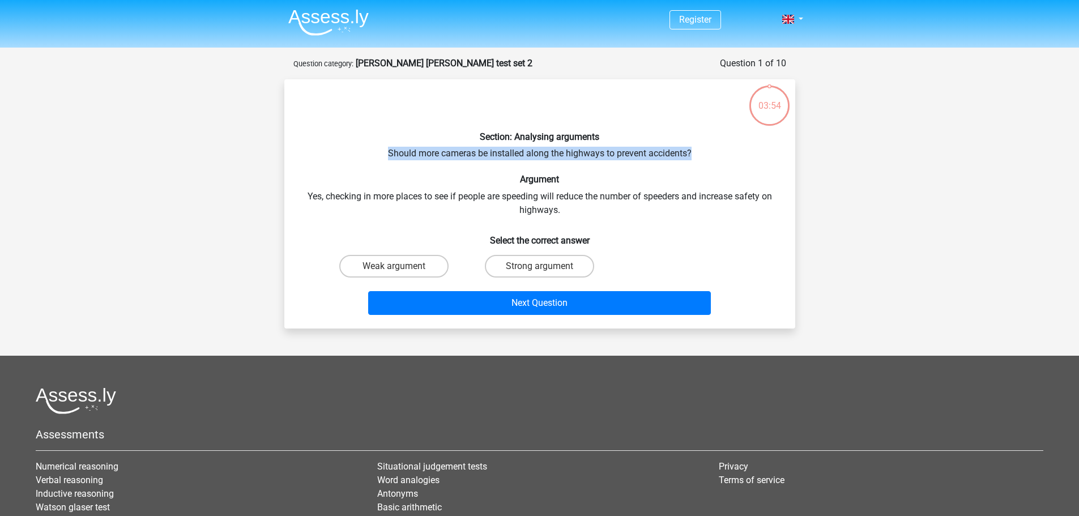
drag, startPoint x: 390, startPoint y: 150, endPoint x: 696, endPoint y: 160, distance: 307.1
click at [696, 160] on div "Section: Analysing arguments Should more cameras be installed along the highway…" at bounding box center [540, 203] width 502 height 231
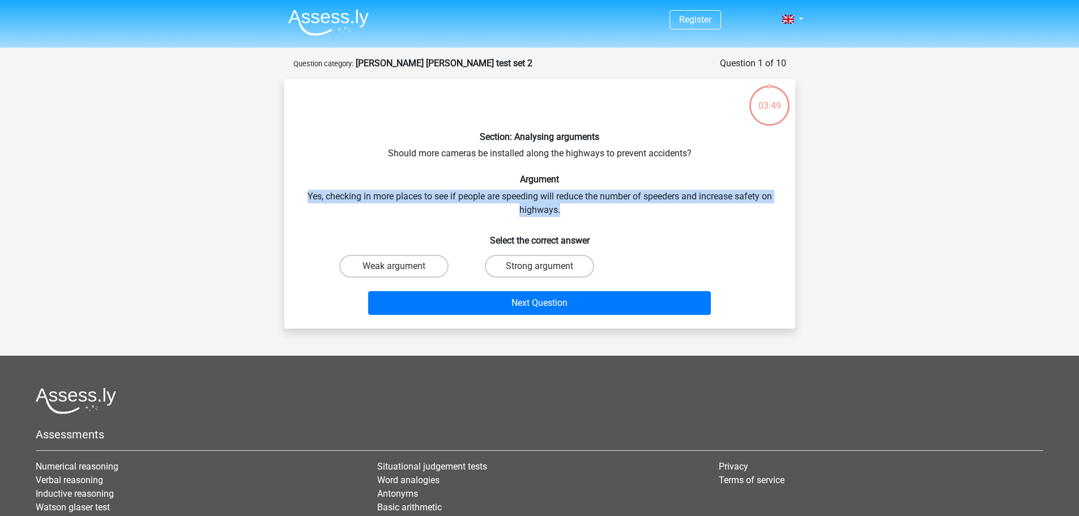
drag, startPoint x: 305, startPoint y: 194, endPoint x: 693, endPoint y: 209, distance: 388.2
click at [693, 209] on div "Section: Analysing arguments Should more cameras be installed along the highway…" at bounding box center [540, 203] width 502 height 231
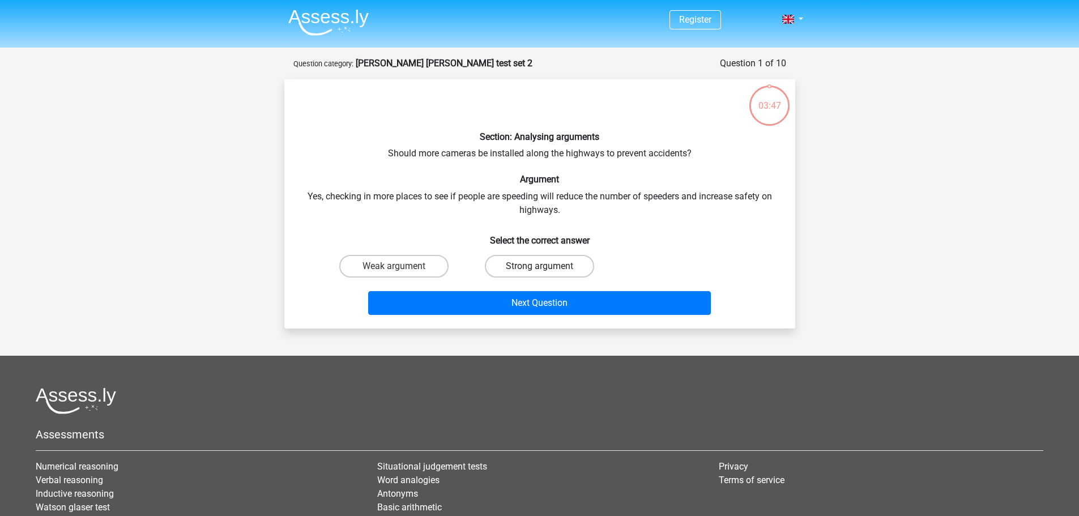
click at [542, 262] on label "Strong argument" at bounding box center [539, 266] width 109 height 23
click at [542, 266] on input "Strong argument" at bounding box center [542, 269] width 7 height 7
radio input "true"
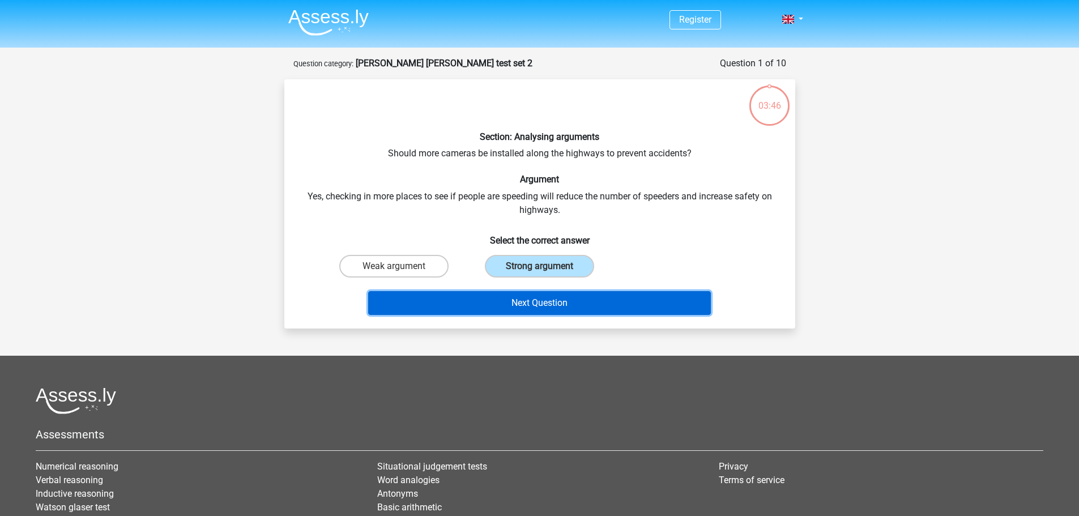
click at [568, 297] on button "Next Question" at bounding box center [539, 303] width 343 height 24
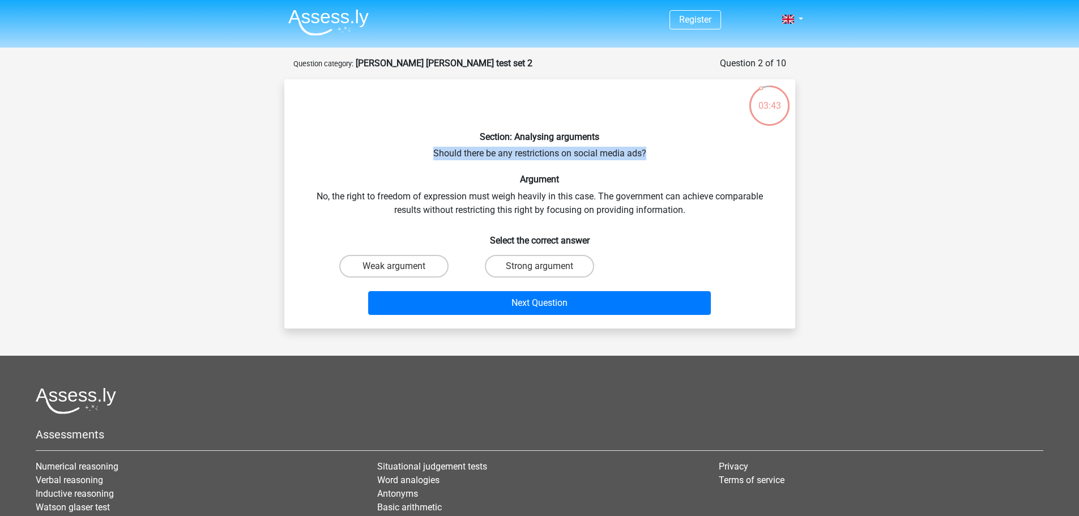
drag, startPoint x: 431, startPoint y: 153, endPoint x: 646, endPoint y: 159, distance: 215.2
click at [646, 159] on div "Section: Analysing arguments Should there be any restrictions on social media a…" at bounding box center [540, 203] width 502 height 231
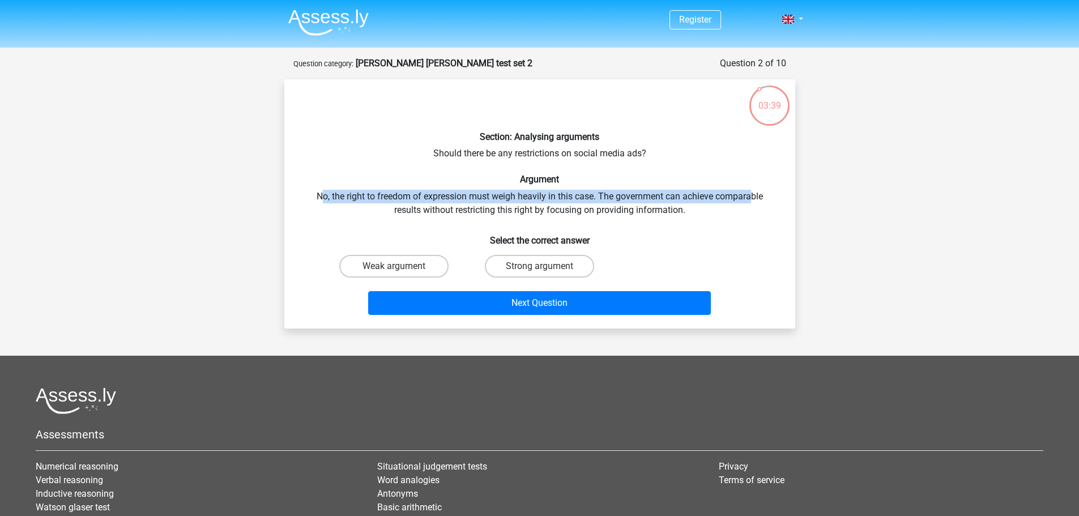
drag, startPoint x: 319, startPoint y: 196, endPoint x: 754, endPoint y: 199, distance: 434.9
click at [754, 199] on div "Section: Analysing arguments Should there be any restrictions on social media a…" at bounding box center [540, 203] width 502 height 231
drag, startPoint x: 717, startPoint y: 207, endPoint x: 320, endPoint y: 194, distance: 397.2
click at [320, 194] on div "Section: Analysing arguments Should there be any restrictions on social media a…" at bounding box center [540, 203] width 502 height 231
click at [371, 259] on label "Weak argument" at bounding box center [393, 266] width 109 height 23
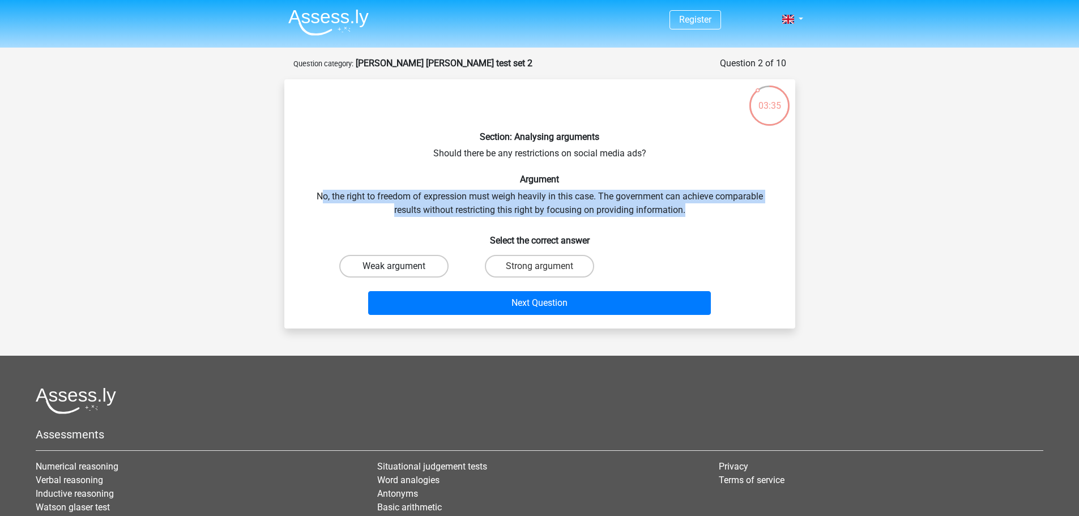
click at [394, 266] on input "Weak argument" at bounding box center [397, 269] width 7 height 7
radio input "true"
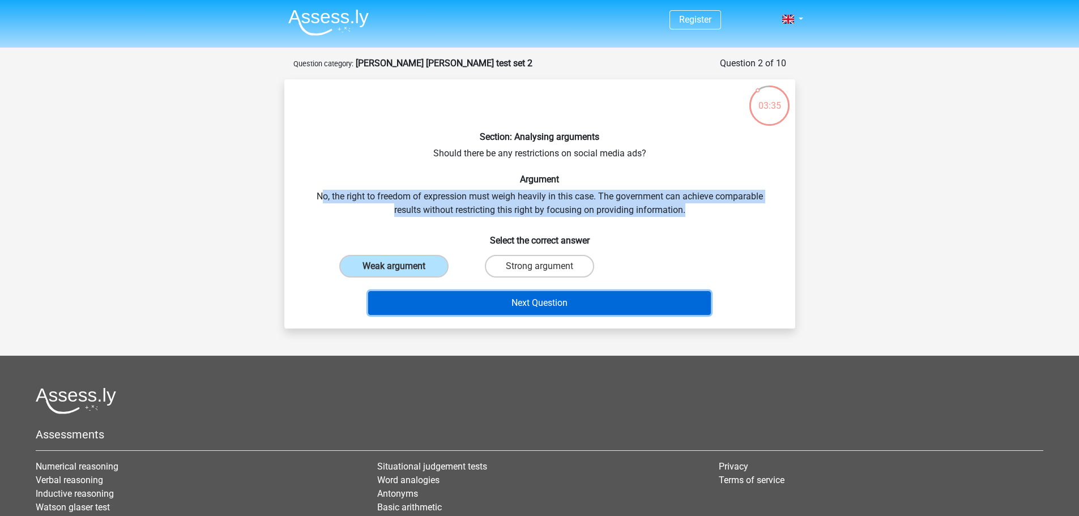
click at [430, 309] on button "Next Question" at bounding box center [539, 303] width 343 height 24
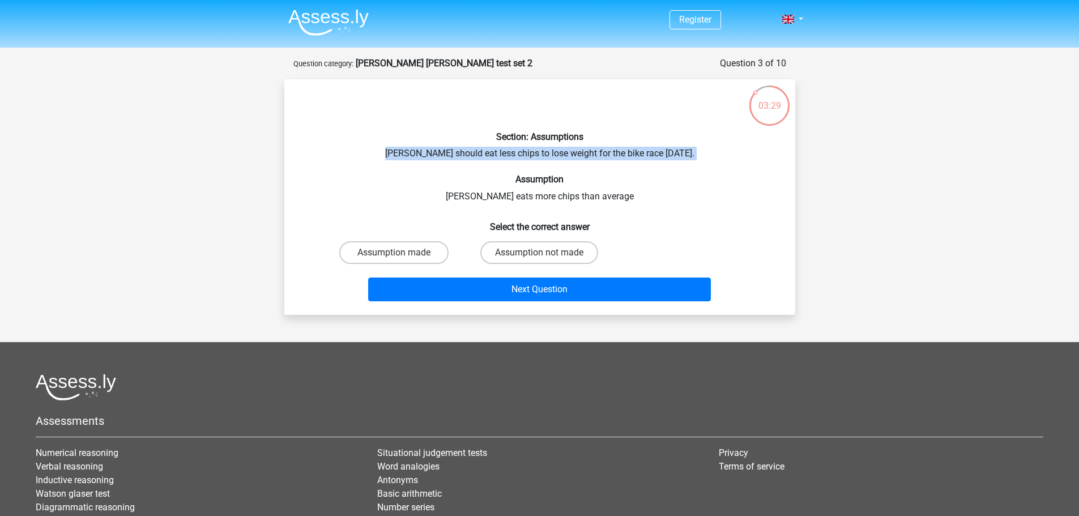
drag, startPoint x: 390, startPoint y: 153, endPoint x: 576, endPoint y: 161, distance: 186.5
click at [576, 161] on div "Section: Assumptions Chris should eat less chips to lose weight for the bike ra…" at bounding box center [540, 196] width 502 height 217
click at [541, 159] on div "Section: Assumptions Chris should eat less chips to lose weight for the bike ra…" at bounding box center [540, 196] width 502 height 217
click at [546, 250] on label "Assumption not made" at bounding box center [539, 252] width 118 height 23
click at [546, 253] on input "Assumption not made" at bounding box center [542, 256] width 7 height 7
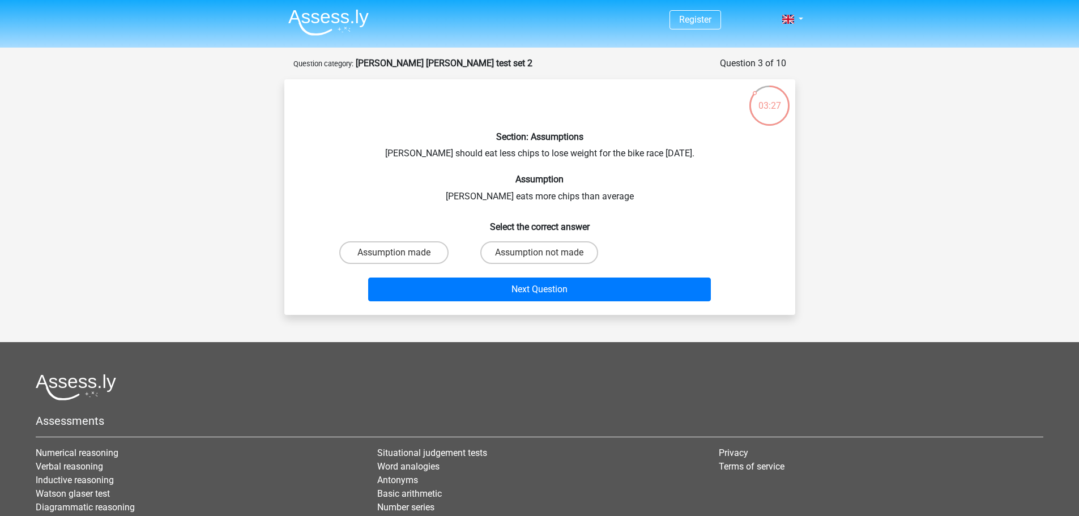
radio input "true"
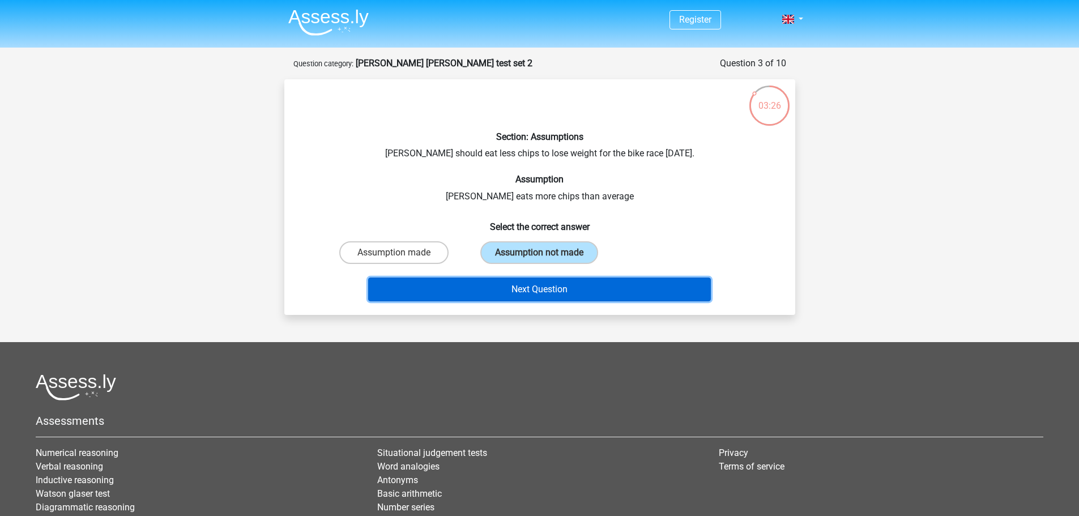
click at [559, 287] on button "Next Question" at bounding box center [539, 289] width 343 height 24
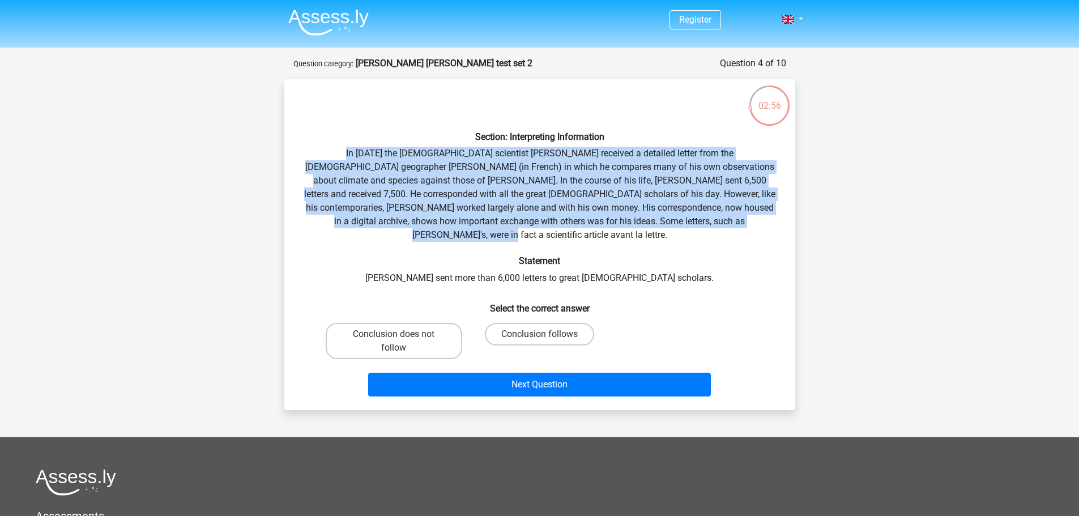
drag, startPoint x: 308, startPoint y: 151, endPoint x: 737, endPoint y: 222, distance: 434.5
click at [737, 222] on div "Section: Interpreting Information In 1839 the English scientist Charles Darwin …" at bounding box center [540, 244] width 502 height 313
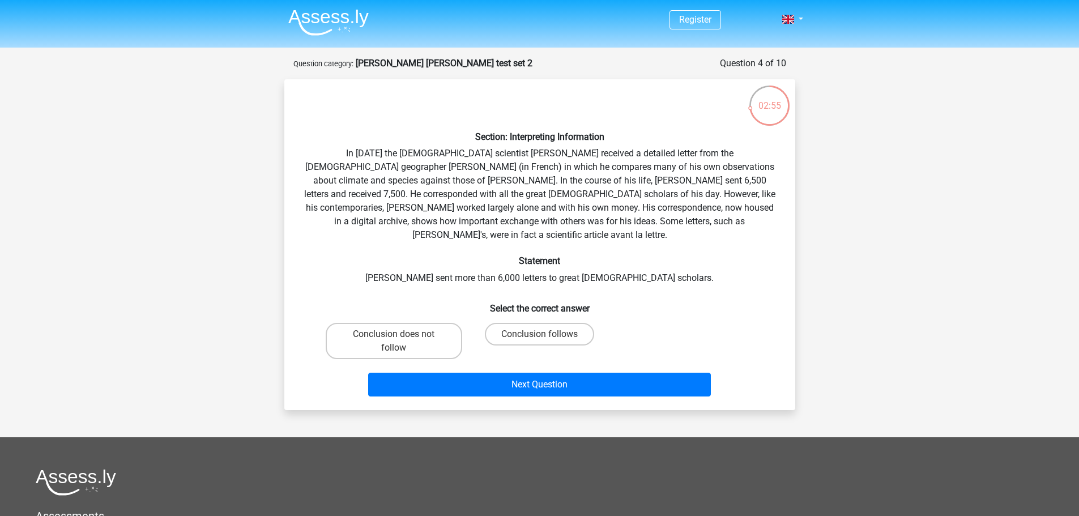
click at [500, 267] on div "Section: Interpreting Information In 1839 the English scientist Charles Darwin …" at bounding box center [540, 244] width 502 height 313
drag, startPoint x: 542, startPoint y: 266, endPoint x: 618, endPoint y: 268, distance: 76.5
click at [617, 269] on div "Section: Interpreting Information In 1839 the English scientist Charles Darwin …" at bounding box center [540, 244] width 502 height 313
drag, startPoint x: 519, startPoint y: 179, endPoint x: 571, endPoint y: 179, distance: 52.7
click at [571, 179] on div "Section: Interpreting Information In 1839 the English scientist Charles Darwin …" at bounding box center [540, 244] width 502 height 313
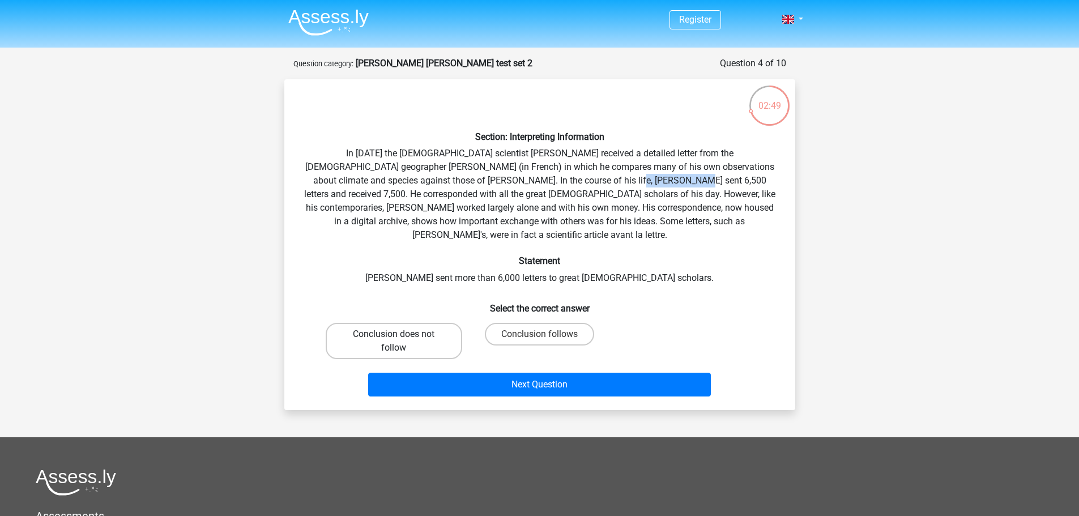
click at [431, 324] on label "Conclusion does not follow" at bounding box center [394, 341] width 136 height 36
click at [401, 334] on input "Conclusion does not follow" at bounding box center [397, 337] width 7 height 7
radio input "true"
click at [610, 364] on div "Next Question" at bounding box center [539, 382] width 474 height 37
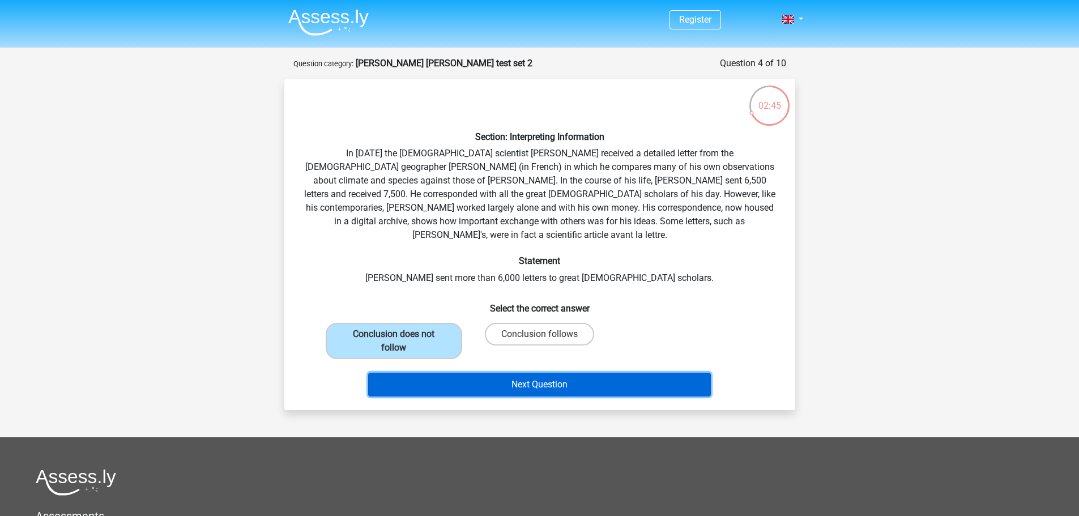
click at [602, 375] on button "Next Question" at bounding box center [539, 385] width 343 height 24
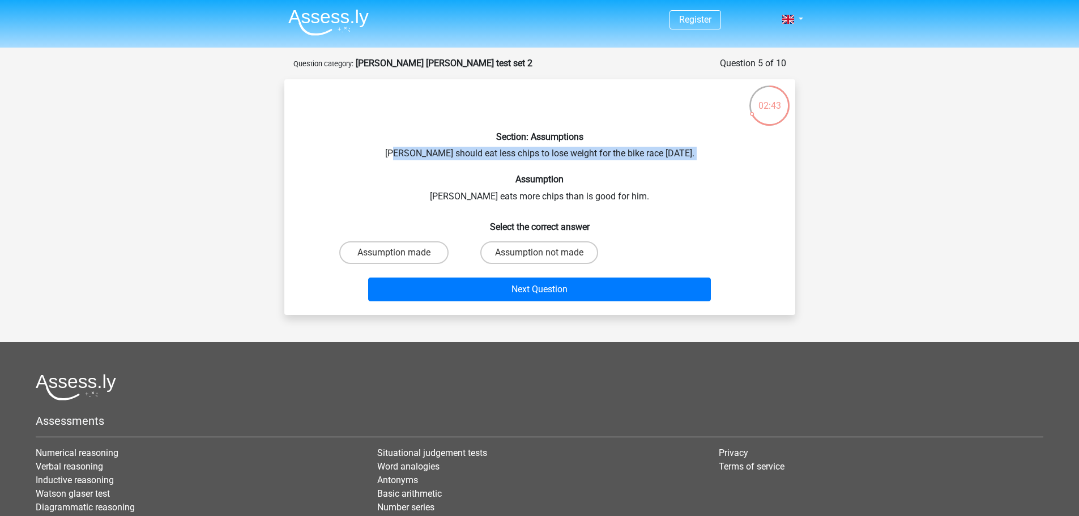
drag, startPoint x: 401, startPoint y: 149, endPoint x: 583, endPoint y: 157, distance: 181.9
click at [568, 161] on div "Section: Assumptions Chris should eat less chips to lose weight for the bike ra…" at bounding box center [540, 196] width 502 height 217
click at [621, 190] on div "Section: Assumptions Chris should eat less chips to lose weight for the bike ra…" at bounding box center [540, 196] width 502 height 217
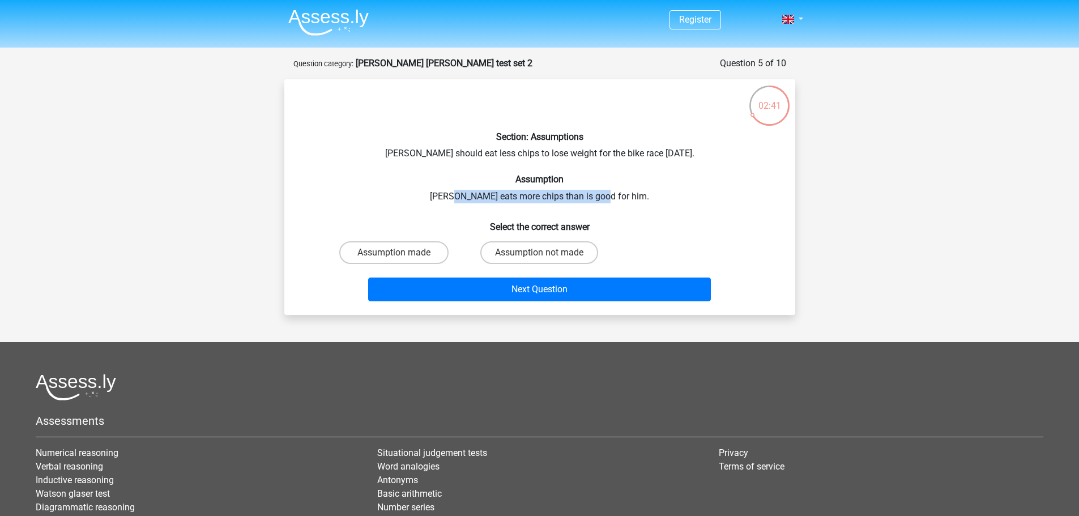
drag, startPoint x: 617, startPoint y: 198, endPoint x: 474, endPoint y: 199, distance: 142.1
click at [474, 199] on div "Section: Assumptions Chris should eat less chips to lose weight for the bike ra…" at bounding box center [540, 196] width 502 height 217
click at [425, 245] on label "Assumption made" at bounding box center [393, 252] width 109 height 23
click at [401, 253] on input "Assumption made" at bounding box center [397, 256] width 7 height 7
radio input "true"
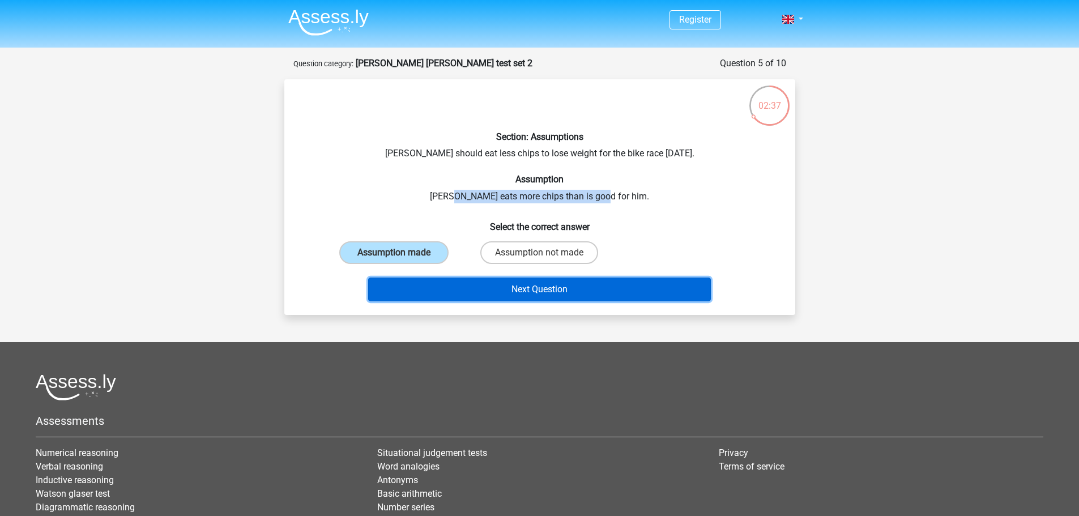
click at [515, 295] on button "Next Question" at bounding box center [539, 289] width 343 height 24
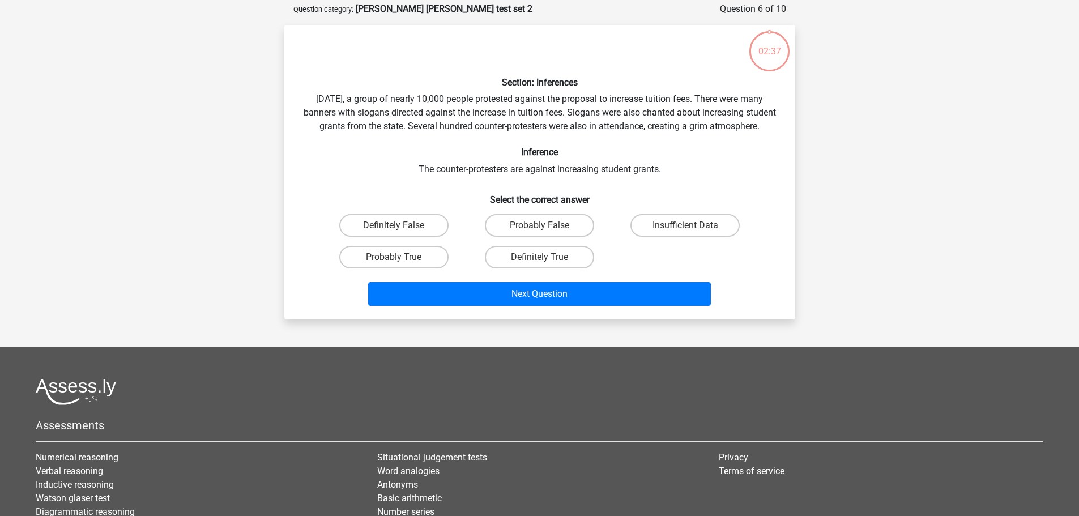
scroll to position [57, 0]
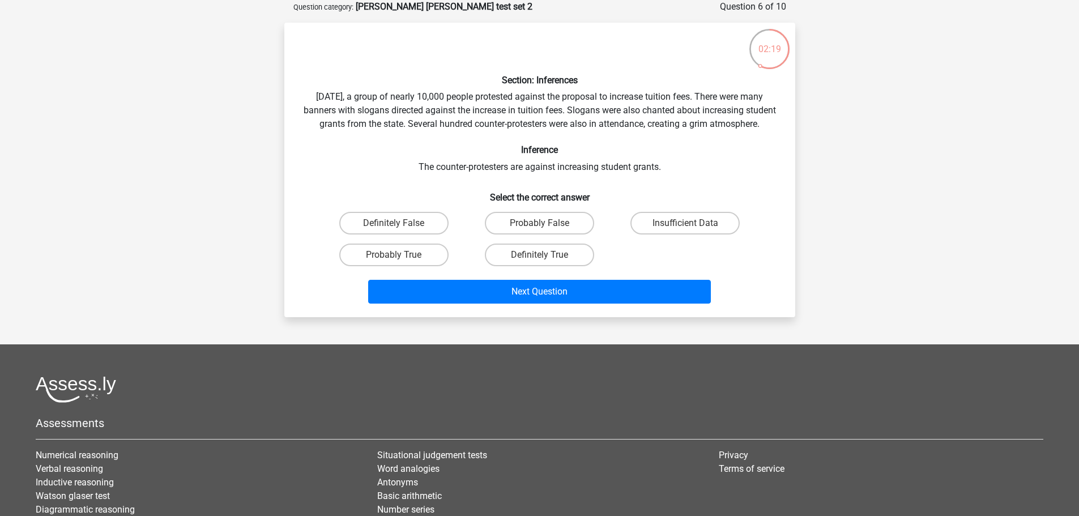
drag, startPoint x: 546, startPoint y: 97, endPoint x: 638, endPoint y: 138, distance: 99.9
click at [638, 138] on div "Section: Inferences Last Saturday, a group of nearly 10,000 people protested ag…" at bounding box center [540, 170] width 502 height 276
click at [637, 139] on div "Section: Inferences Last Saturday, a group of nearly 10,000 people protested ag…" at bounding box center [540, 170] width 502 height 276
drag, startPoint x: 429, startPoint y: 178, endPoint x: 674, endPoint y: 182, distance: 245.2
click at [674, 182] on div "Section: Inferences Last Saturday, a group of nearly 10,000 people protested ag…" at bounding box center [540, 170] width 502 height 276
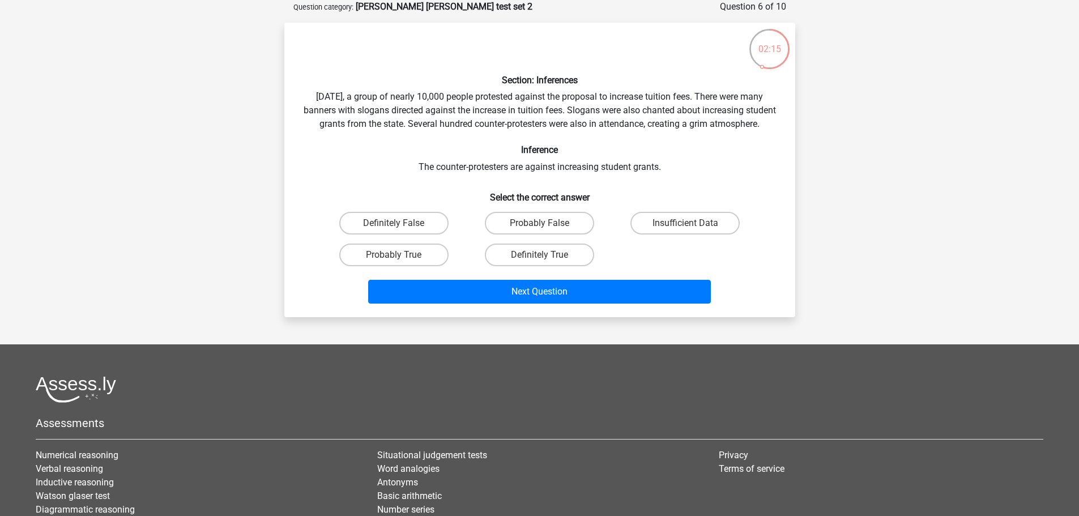
click at [554, 101] on div "Section: Inferences Last Saturday, a group of nearly 10,000 people protested ag…" at bounding box center [540, 170] width 502 height 276
click at [413, 264] on label "Probably True" at bounding box center [393, 254] width 109 height 23
click at [401, 262] on input "Probably True" at bounding box center [397, 258] width 7 height 7
radio input "true"
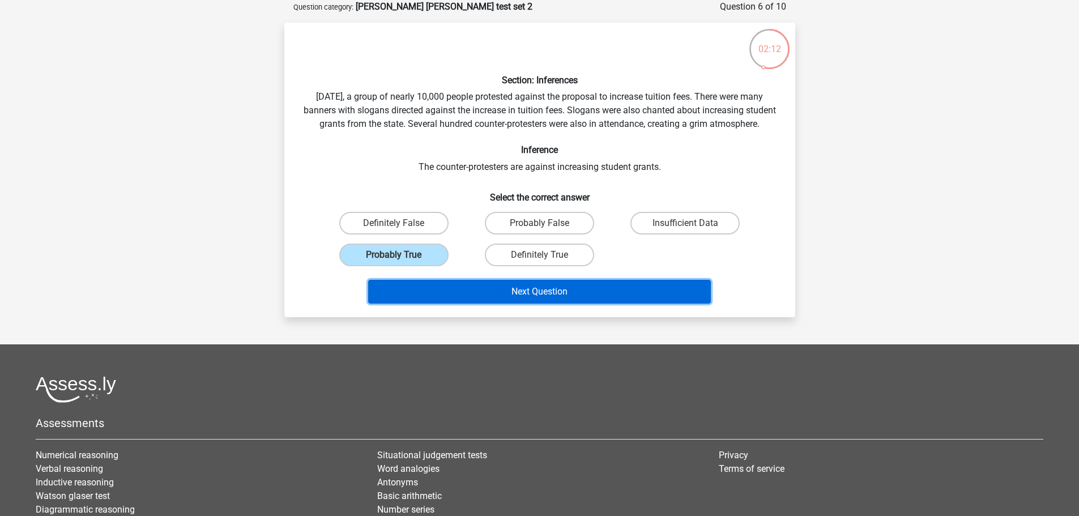
click at [467, 303] on button "Next Question" at bounding box center [539, 292] width 343 height 24
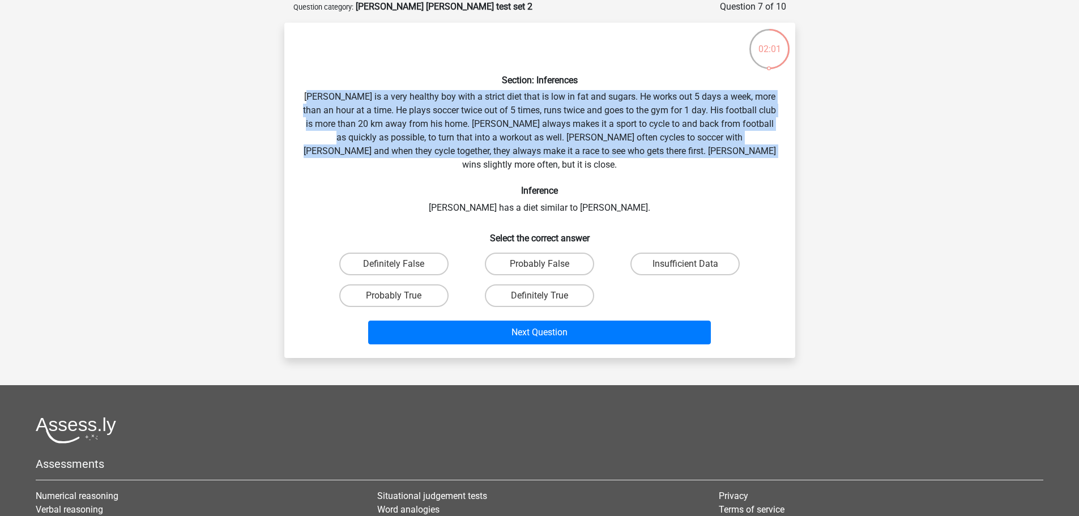
drag, startPoint x: 313, startPoint y: 98, endPoint x: 766, endPoint y: 149, distance: 455.8
click at [766, 149] on div "Section: Inferences Rowan is a very healthy boy with a strict diet that is low …" at bounding box center [540, 190] width 502 height 317
click at [678, 253] on label "Insufficient Data" at bounding box center [684, 264] width 109 height 23
click at [685, 264] on input "Insufficient Data" at bounding box center [688, 267] width 7 height 7
radio input "true"
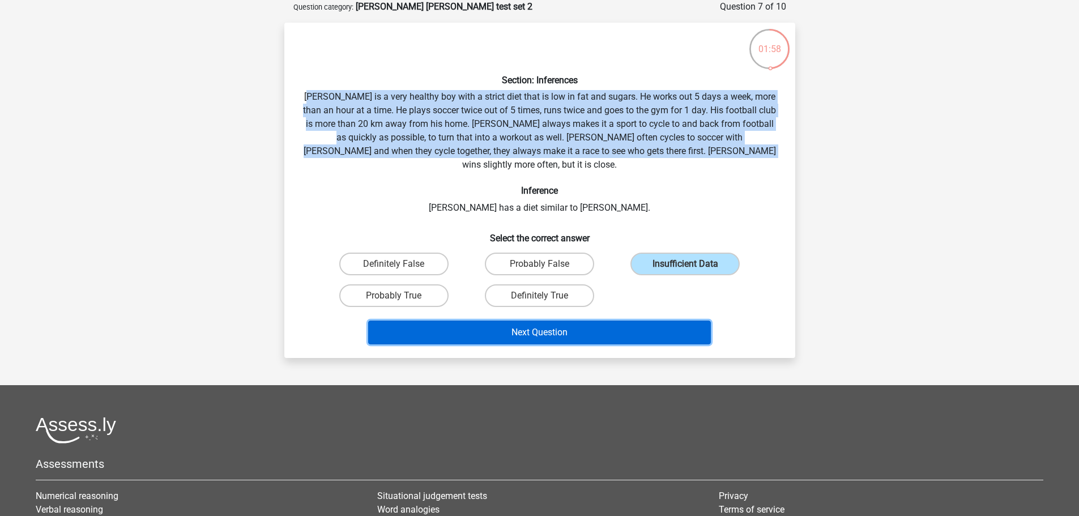
click at [643, 320] on button "Next Question" at bounding box center [539, 332] width 343 height 24
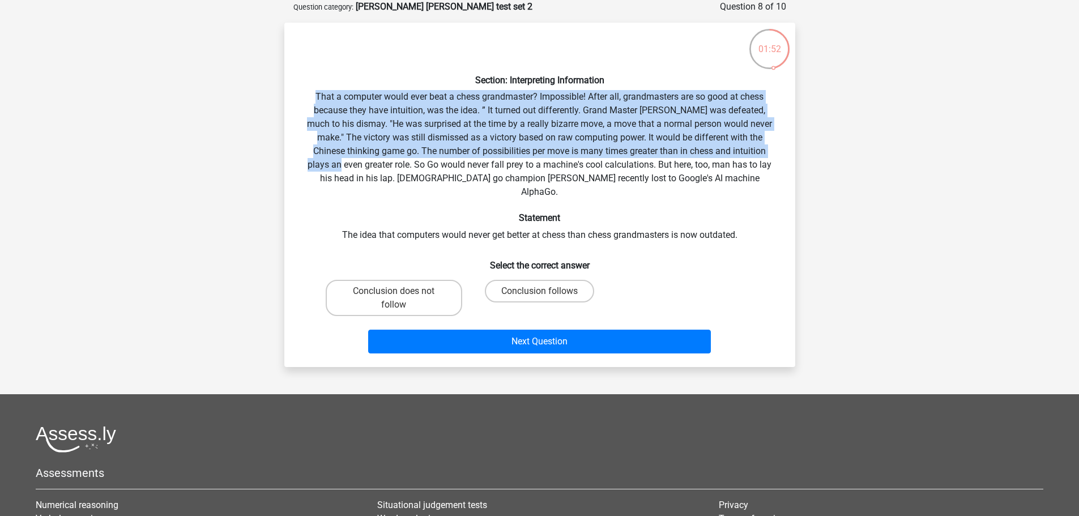
drag, startPoint x: 303, startPoint y: 90, endPoint x: 746, endPoint y: 153, distance: 446.7
click at [746, 153] on div "Section: Interpreting Information That a computer would ever beat a chess grand…" at bounding box center [540, 195] width 502 height 326
click at [676, 157] on div "Section: Interpreting Information That a computer would ever beat a chess grand…" at bounding box center [540, 195] width 502 height 326
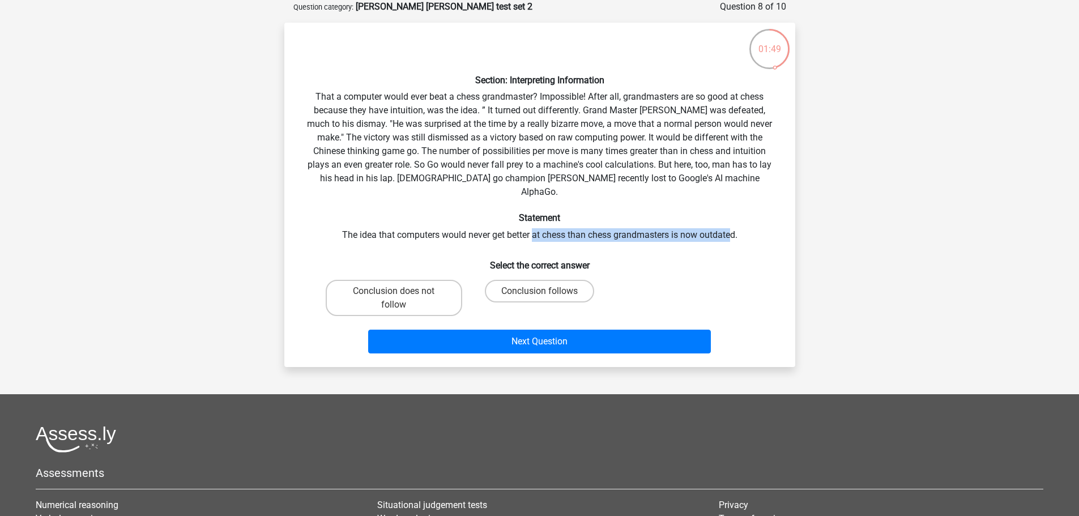
drag, startPoint x: 578, startPoint y: 212, endPoint x: 733, endPoint y: 226, distance: 155.2
click at [733, 226] on div "Section: Interpreting Information That a computer would ever beat a chess grand…" at bounding box center [540, 195] width 502 height 326
click at [505, 280] on label "Conclusion follows" at bounding box center [539, 291] width 109 height 23
click at [539, 291] on input "Conclusion follows" at bounding box center [542, 294] width 7 height 7
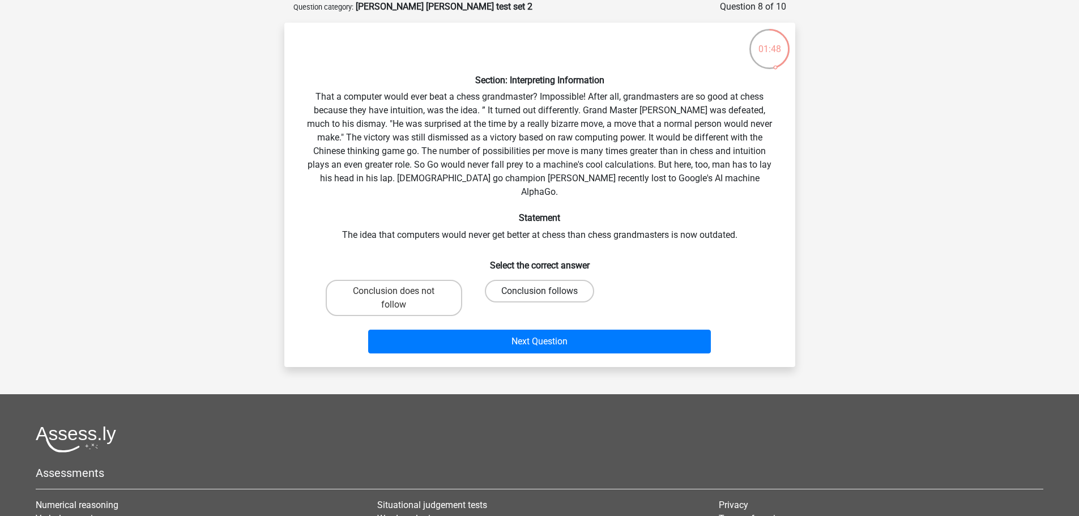
radio input "true"
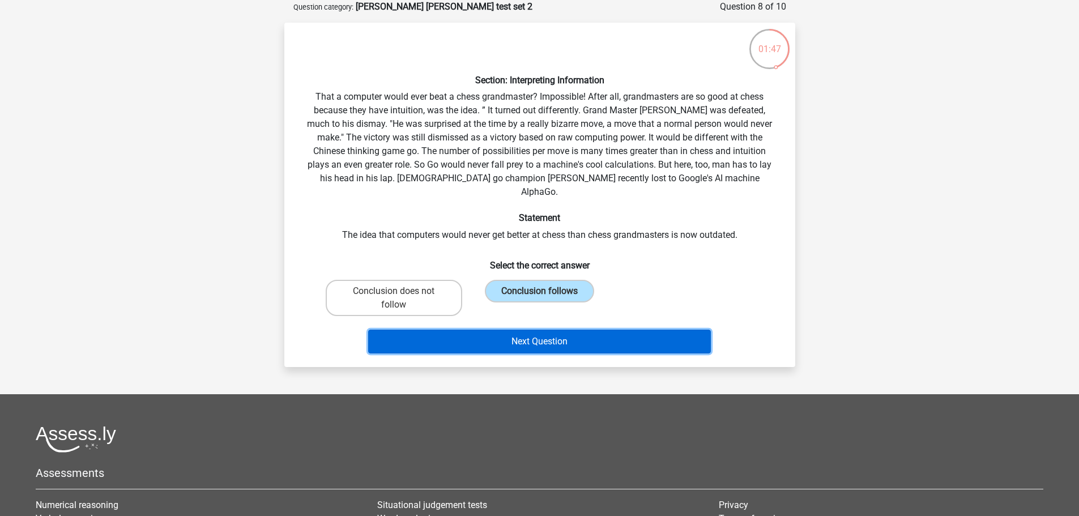
click at [503, 330] on button "Next Question" at bounding box center [539, 342] width 343 height 24
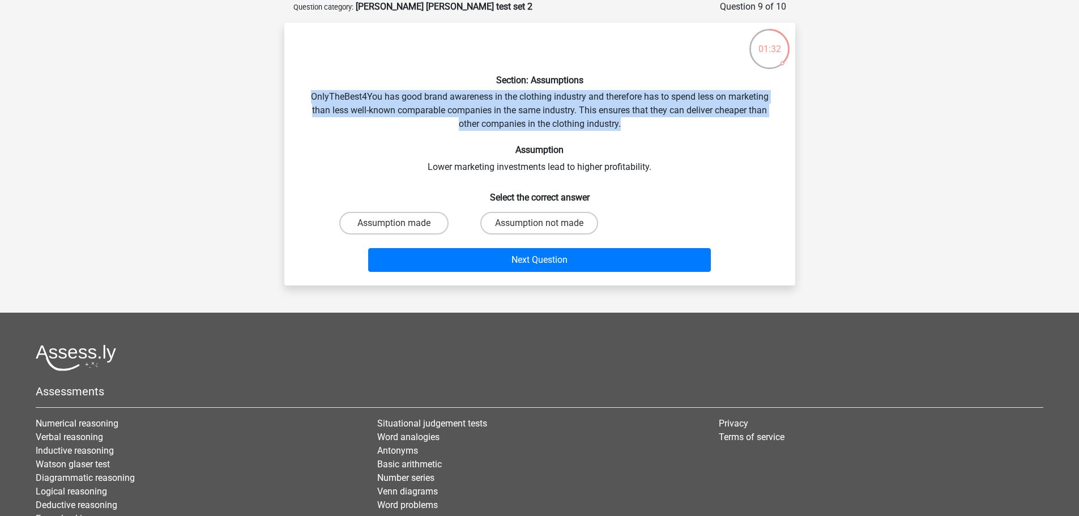
drag, startPoint x: 309, startPoint y: 99, endPoint x: 623, endPoint y: 126, distance: 315.4
click at [623, 126] on div "Section: Assumptions OnlyTheBest4You has good brand awareness in the clothing i…" at bounding box center [540, 154] width 502 height 245
click at [412, 96] on div "Section: Assumptions OnlyTheBest4You has good brand awareness in the clothing i…" at bounding box center [540, 154] width 502 height 245
drag, startPoint x: 412, startPoint y: 84, endPoint x: 779, endPoint y: 125, distance: 368.6
click at [779, 125] on div "Section: Assumptions OnlyTheBest4You has good brand awareness in the clothing i…" at bounding box center [540, 154] width 502 height 245
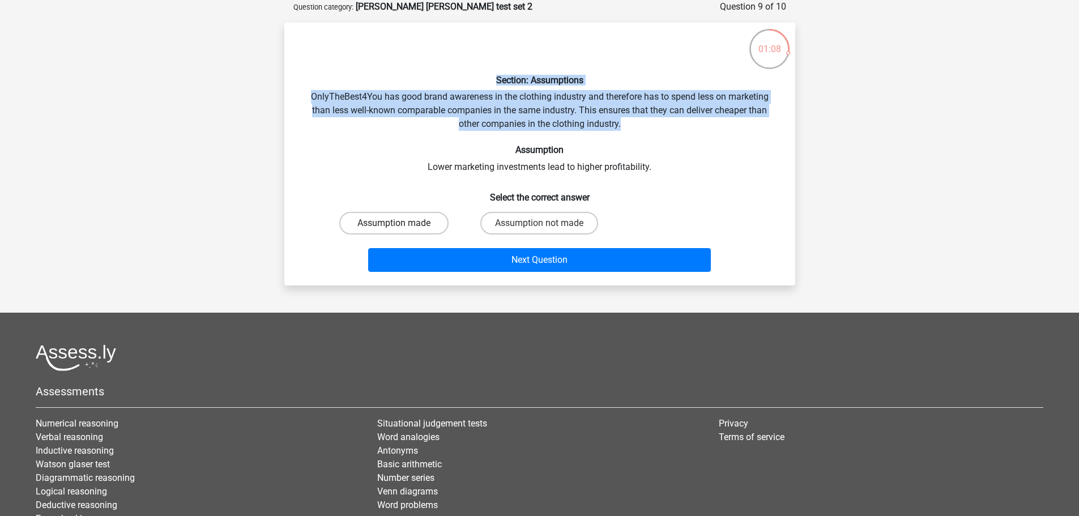
click at [419, 218] on label "Assumption made" at bounding box center [393, 223] width 109 height 23
click at [401, 223] on input "Assumption made" at bounding box center [397, 226] width 7 height 7
radio input "true"
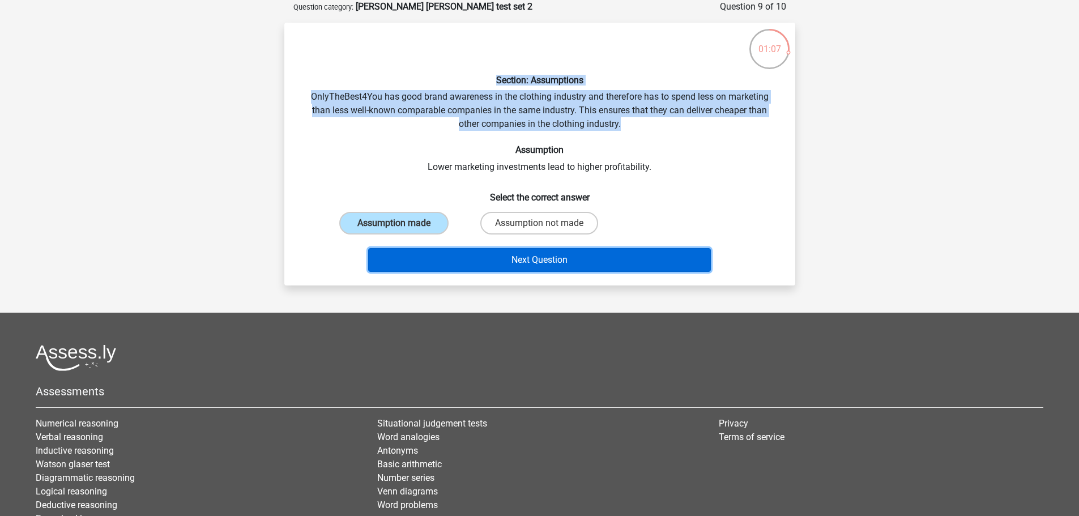
click at [491, 261] on button "Next Question" at bounding box center [539, 260] width 343 height 24
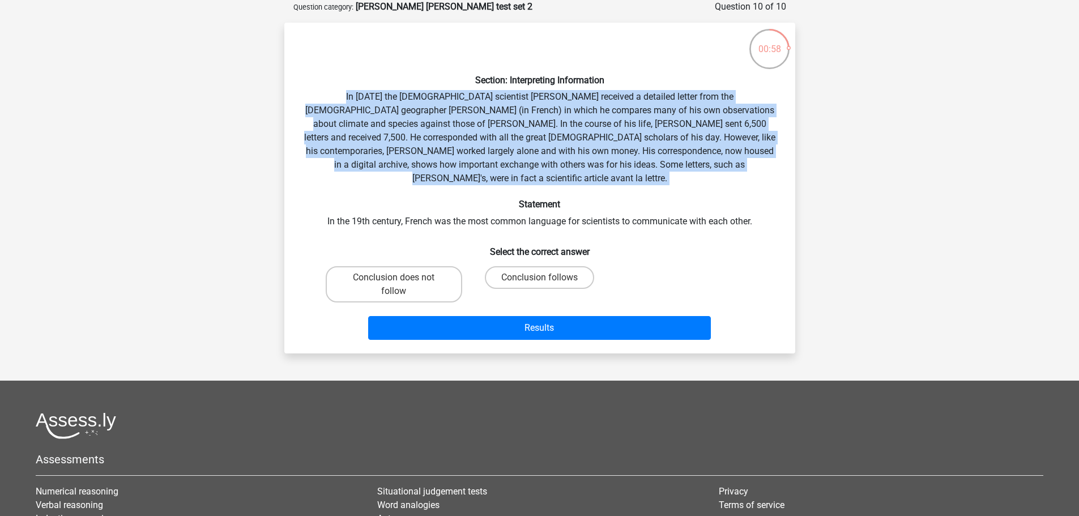
drag, startPoint x: 309, startPoint y: 92, endPoint x: 702, endPoint y: 180, distance: 402.6
click at [702, 180] on div "Section: Interpreting Information In 1839 the English scientist Charles Darwin …" at bounding box center [540, 188] width 502 height 313
click at [699, 178] on div "Section: Interpreting Information In 1839 the English scientist Charles Darwin …" at bounding box center [540, 188] width 502 height 313
click at [605, 166] on div "Section: Interpreting Information In 1839 the English scientist Charles Darwin …" at bounding box center [540, 188] width 502 height 313
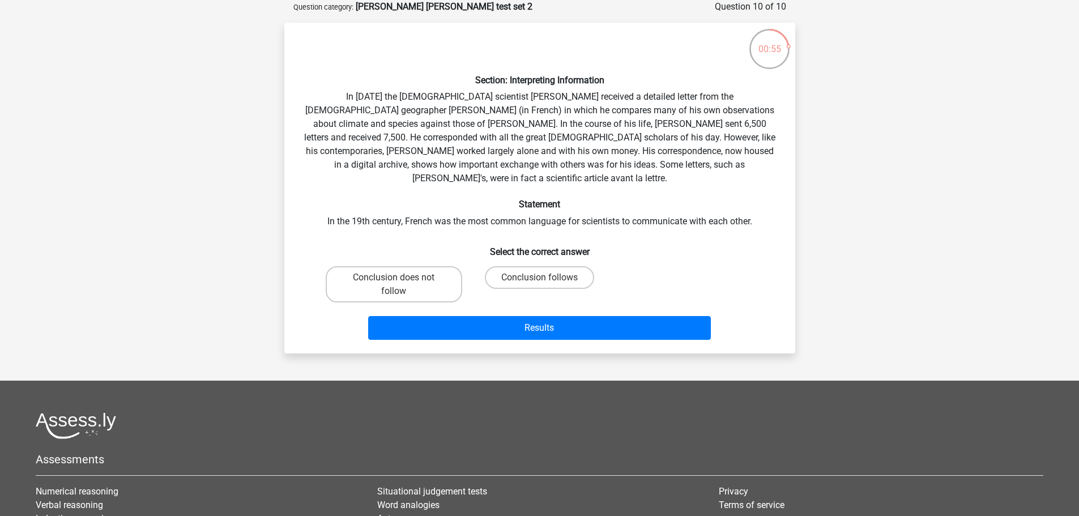
drag, startPoint x: 431, startPoint y: 273, endPoint x: 467, endPoint y: 283, distance: 37.6
click at [435, 273] on label "Conclusion does not follow" at bounding box center [394, 284] width 136 height 36
click at [401, 277] on input "Conclusion does not follow" at bounding box center [397, 280] width 7 height 7
radio input "true"
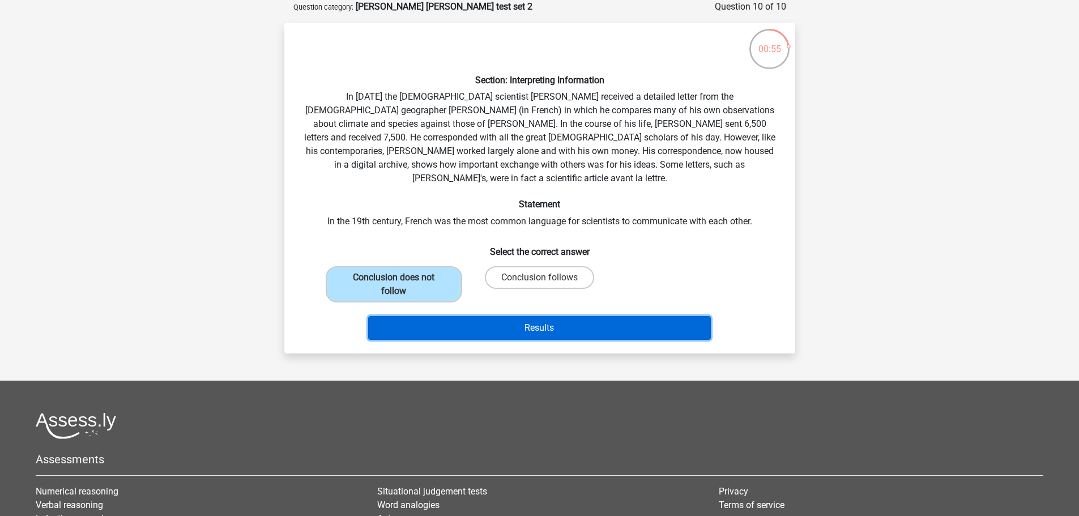
click at [509, 317] on button "Results" at bounding box center [539, 328] width 343 height 24
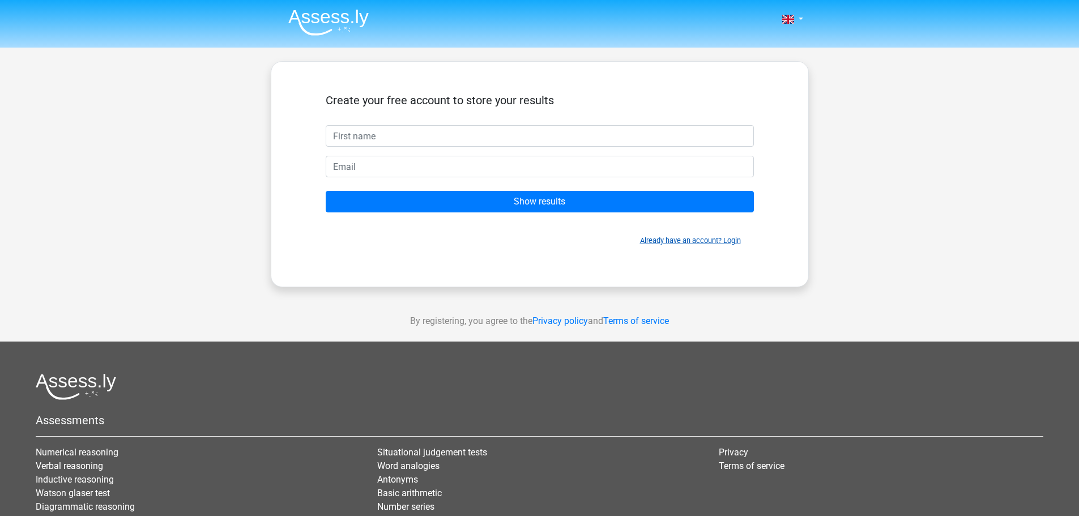
click at [733, 243] on link "Already have an account? Login" at bounding box center [690, 240] width 101 height 8
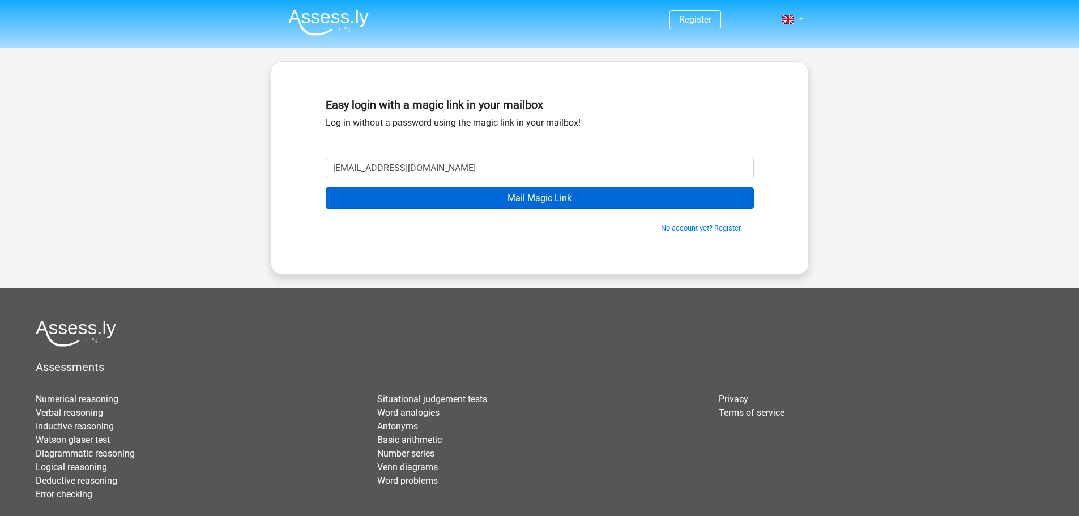
type input "mollymatheron@gmail.com"
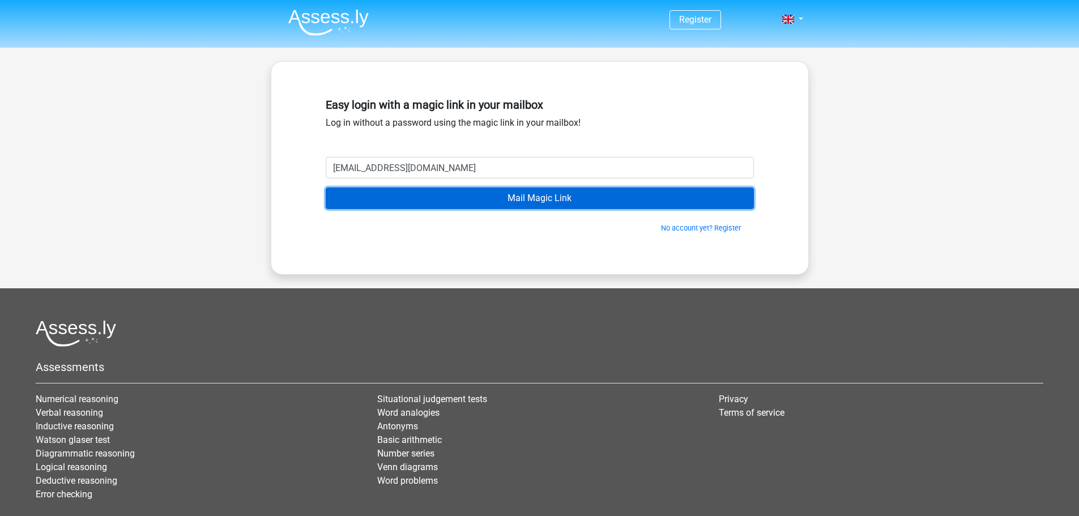
click at [583, 198] on input "Mail Magic Link" at bounding box center [540, 198] width 428 height 22
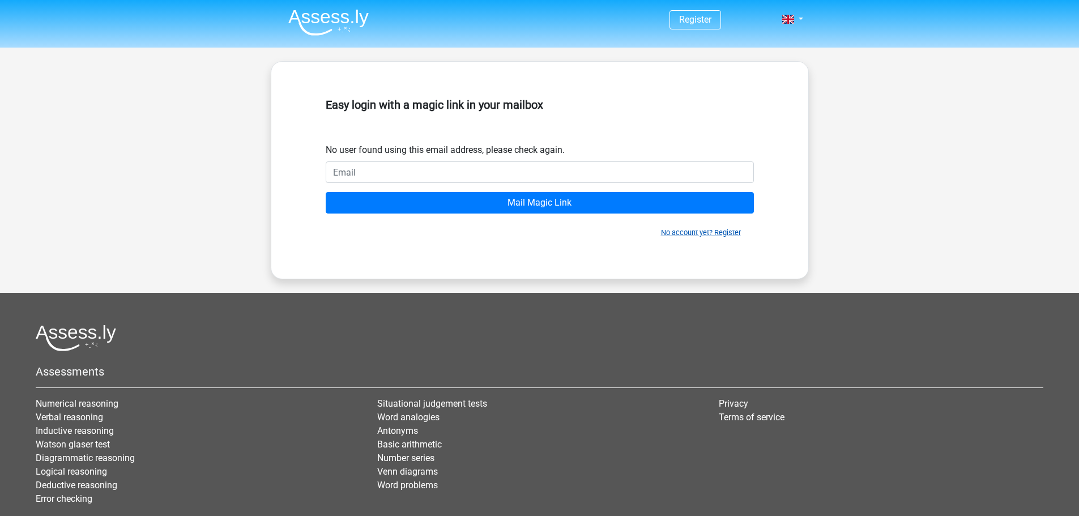
click at [716, 233] on link "No account yet? Register" at bounding box center [701, 232] width 80 height 8
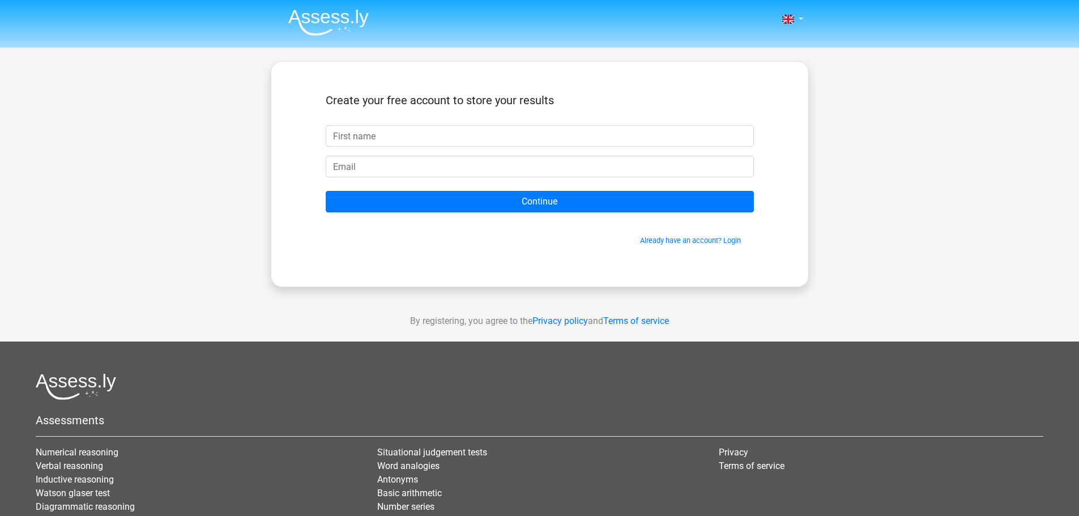
type input "m"
type input "[PERSON_NAME]"
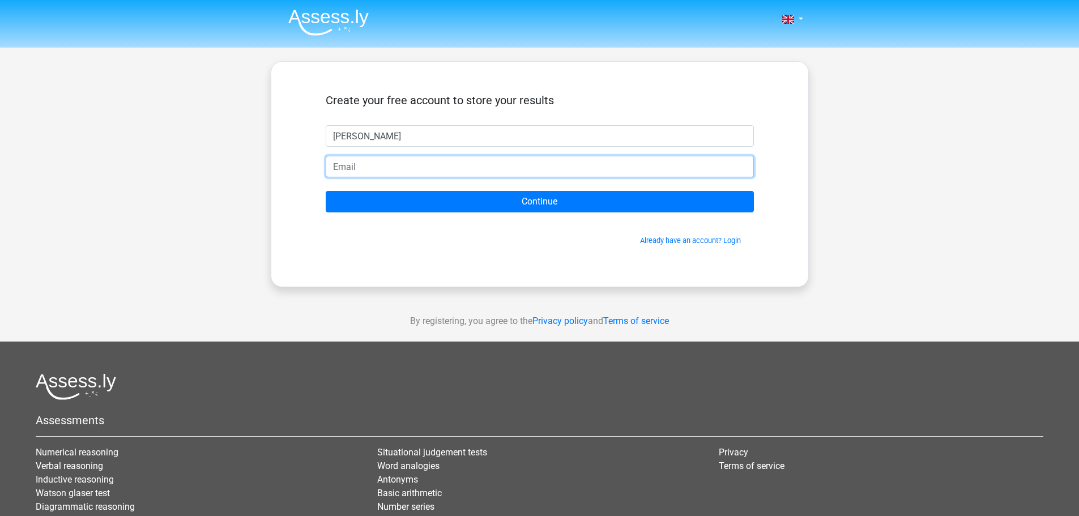
click at [536, 172] on input "email" at bounding box center [540, 167] width 428 height 22
type input "[EMAIL_ADDRESS][DOMAIN_NAME]"
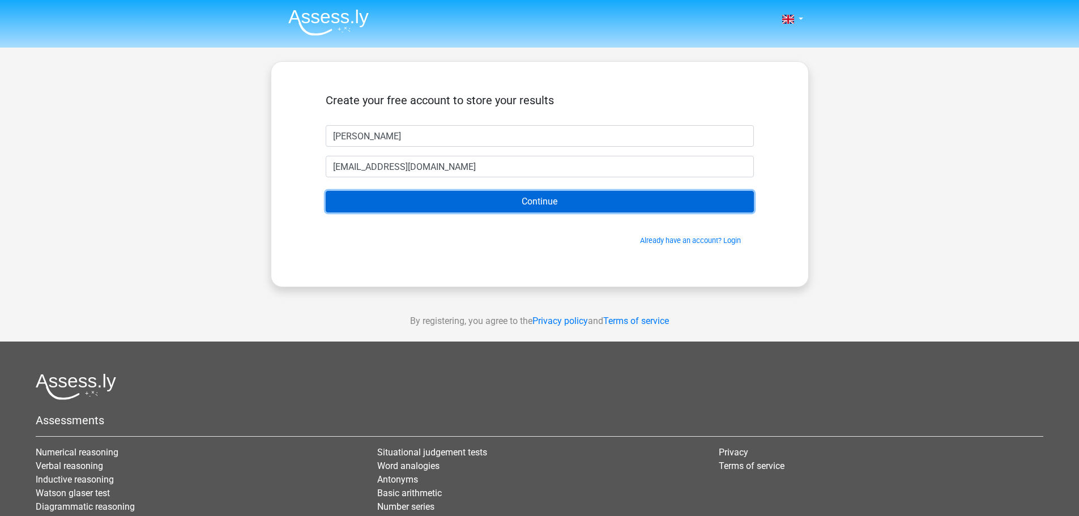
click at [460, 204] on input "Continue" at bounding box center [540, 202] width 428 height 22
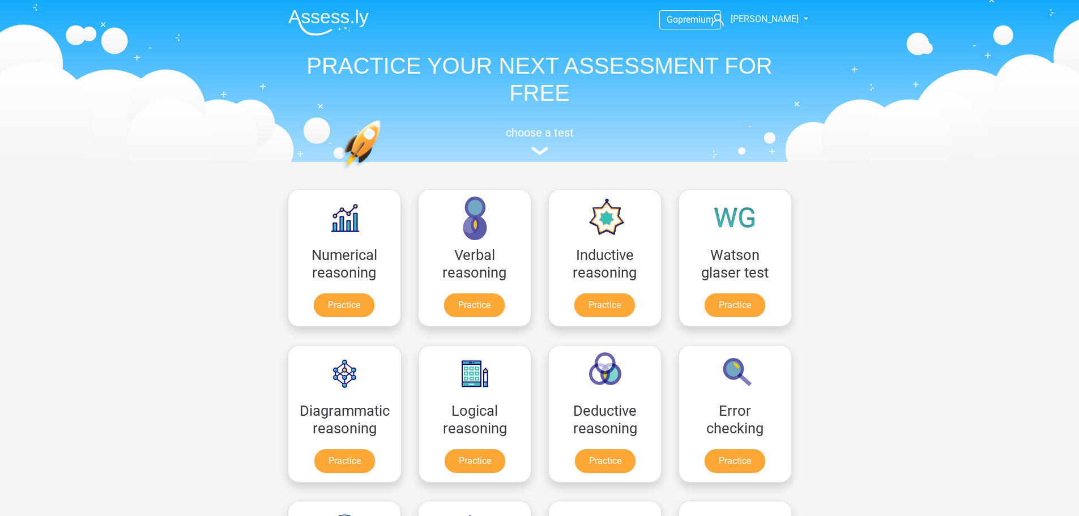
click at [536, 144] on div "choose a test" at bounding box center [539, 138] width 521 height 37
click at [546, 150] on img at bounding box center [539, 151] width 17 height 8
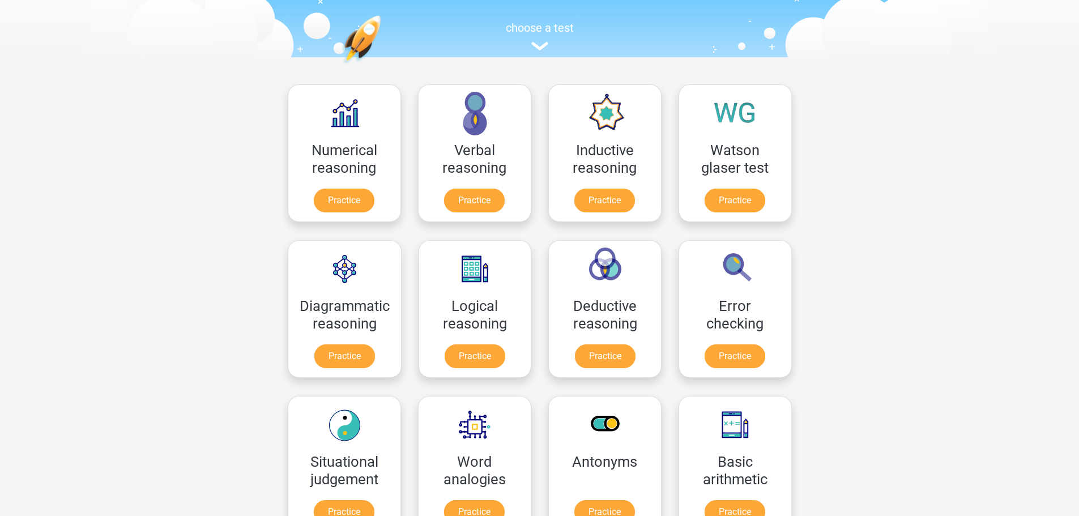
scroll to position [113, 0]
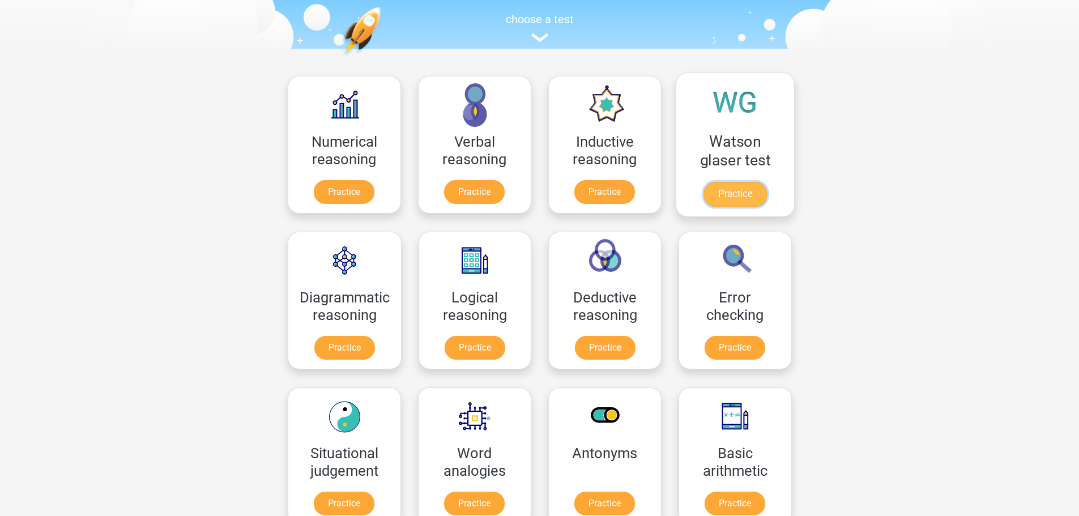
click at [735, 193] on link "Practice" at bounding box center [734, 194] width 63 height 25
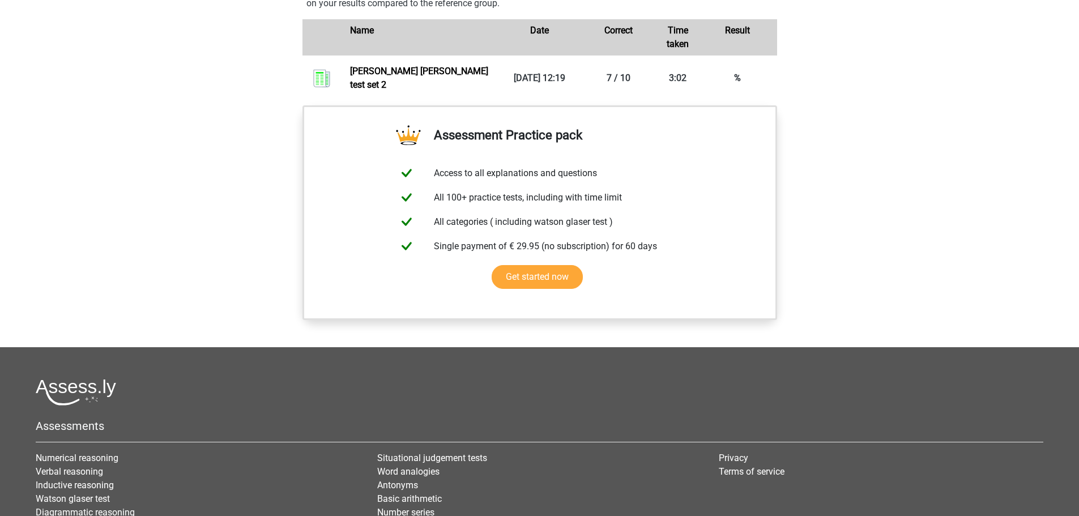
scroll to position [849, 0]
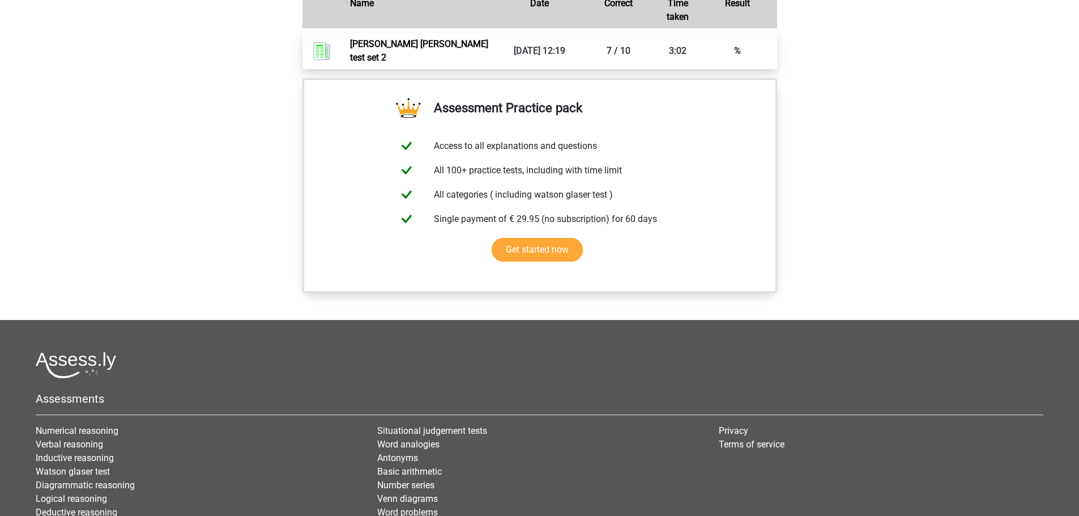
click at [418, 62] on link "[PERSON_NAME] [PERSON_NAME] test set 2" at bounding box center [419, 51] width 138 height 24
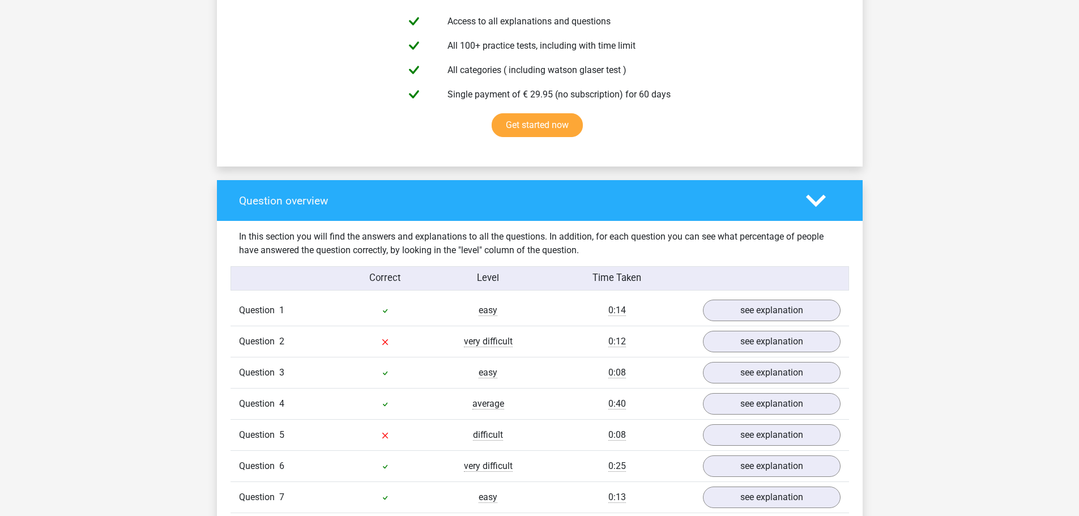
scroll to position [679, 0]
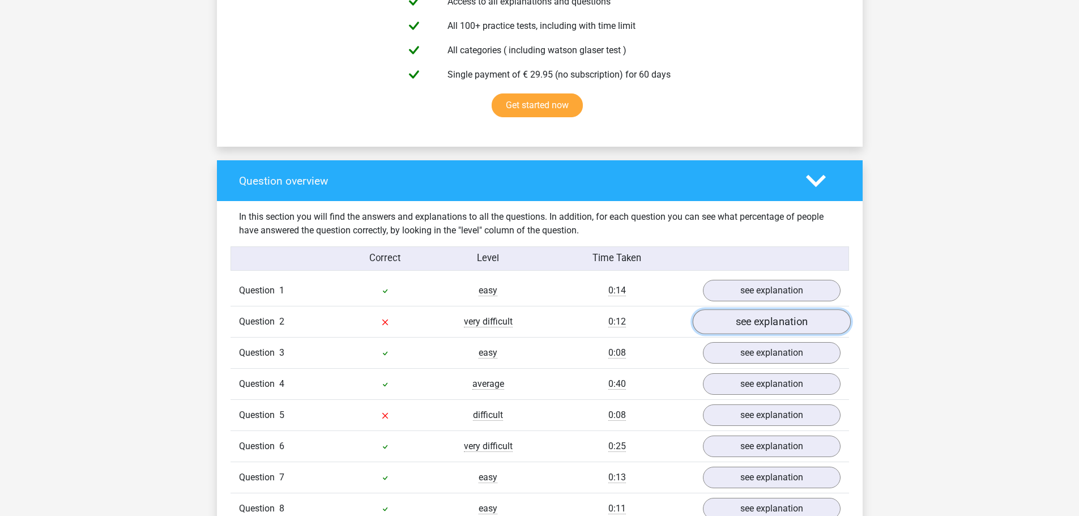
click at [780, 311] on link "see explanation" at bounding box center [771, 322] width 158 height 25
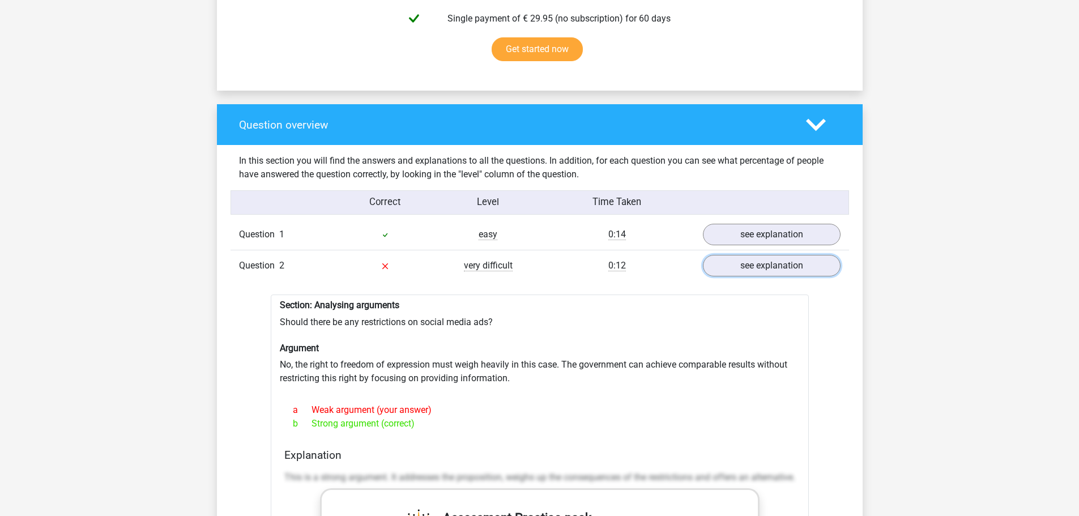
scroll to position [736, 0]
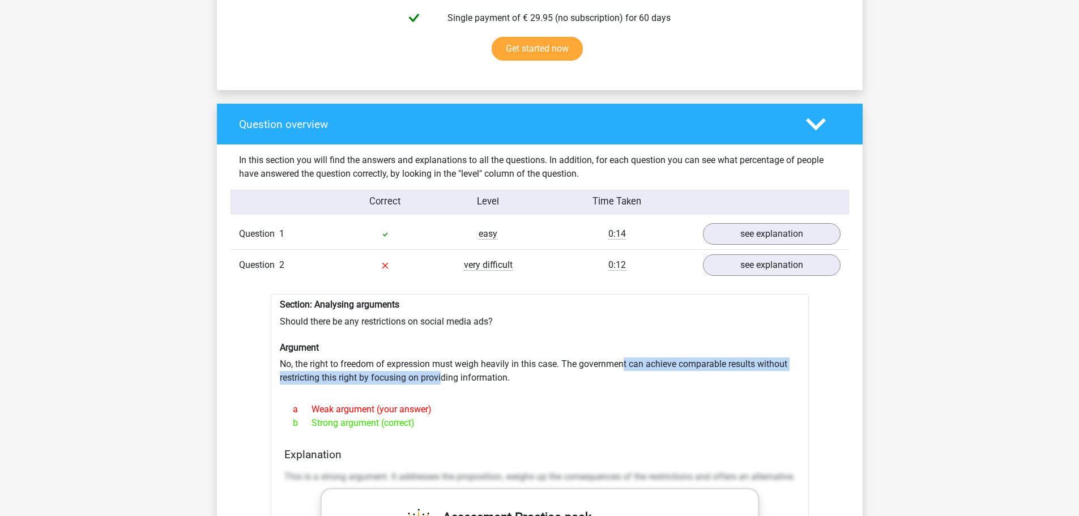
drag, startPoint x: 627, startPoint y: 362, endPoint x: 438, endPoint y: 379, distance: 189.4
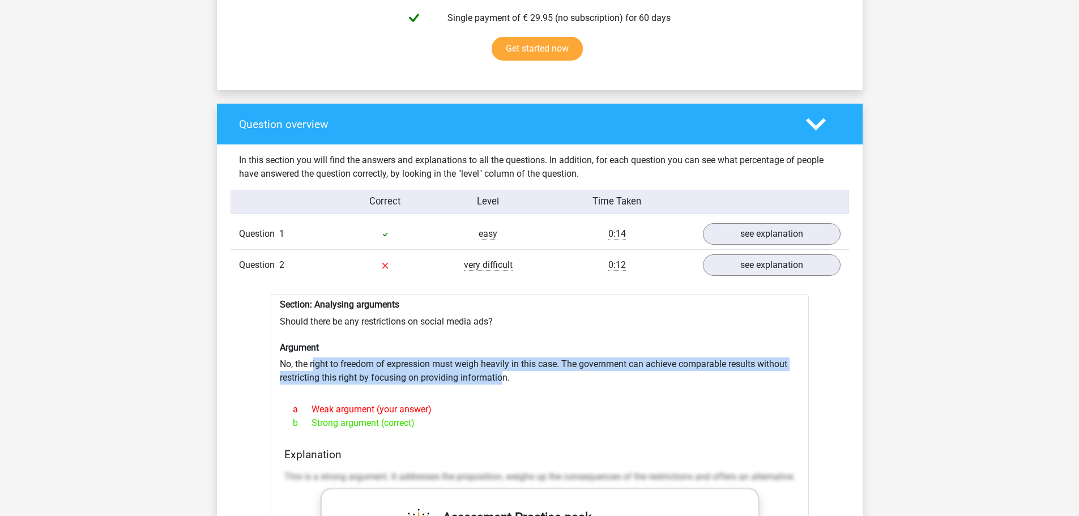
drag, startPoint x: 314, startPoint y: 363, endPoint x: 511, endPoint y: 376, distance: 198.0
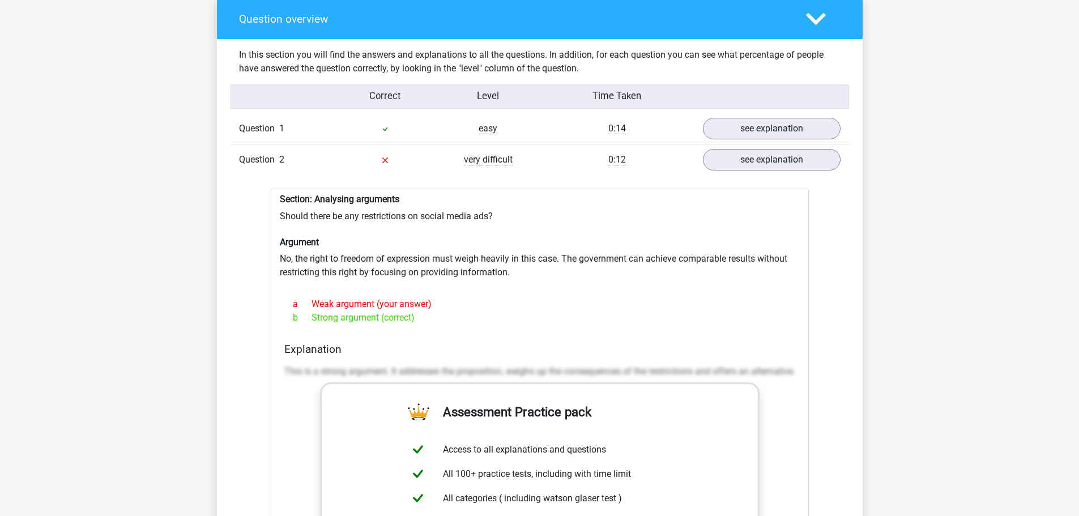
scroll to position [849, 0]
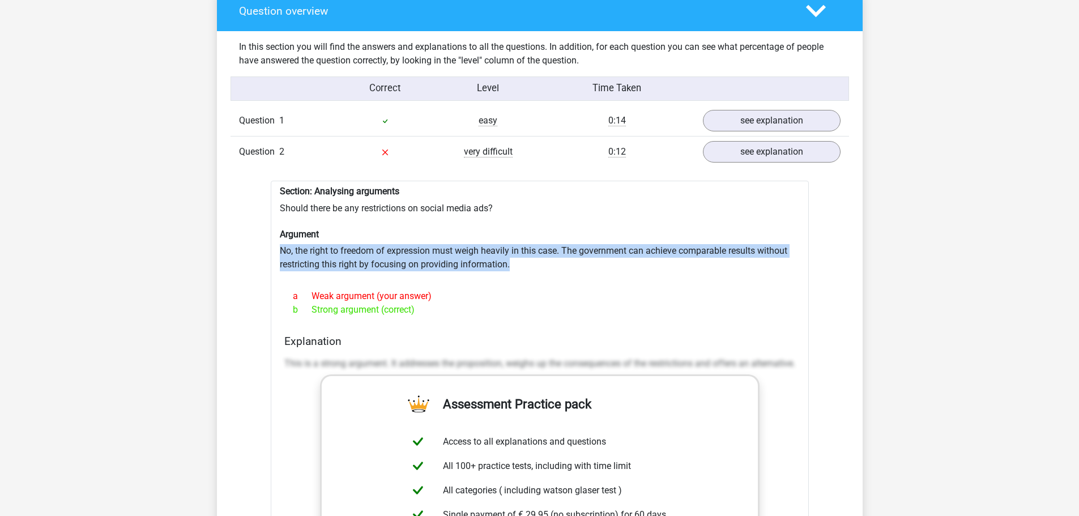
drag, startPoint x: 280, startPoint y: 249, endPoint x: 527, endPoint y: 262, distance: 247.8
click at [527, 262] on div "Section: Analysing arguments Should there be any restrictions on social media a…" at bounding box center [540, 462] width 538 height 563
click at [529, 262] on div "Section: Analysing arguments Should there be any restrictions on social media a…" at bounding box center [540, 462] width 538 height 563
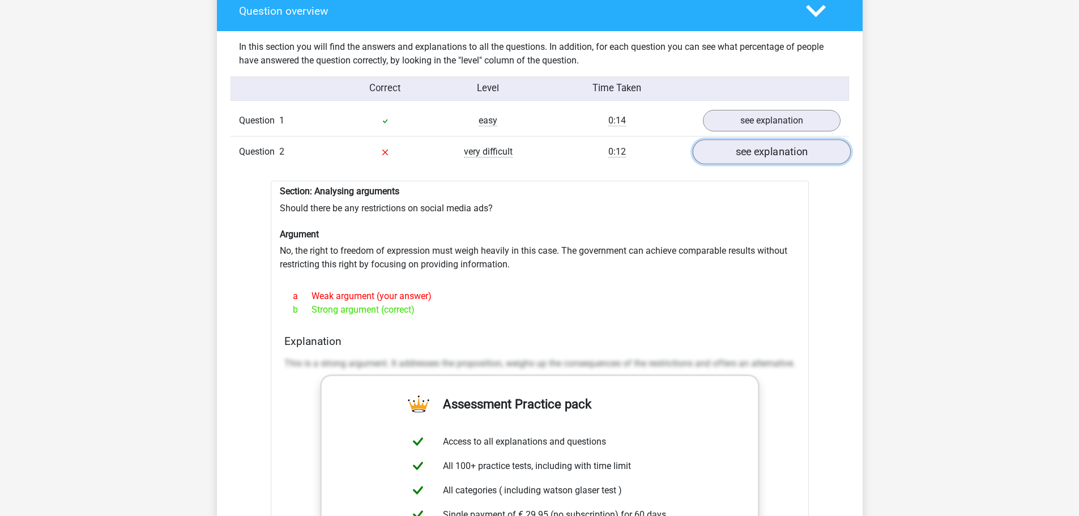
click at [783, 155] on link "see explanation" at bounding box center [771, 152] width 158 height 25
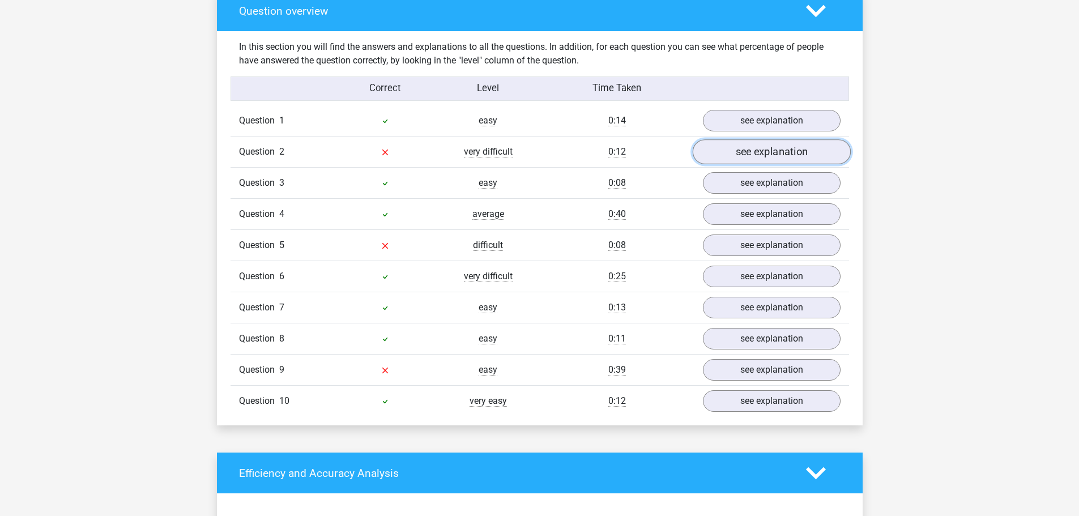
click at [783, 155] on link "see explanation" at bounding box center [771, 152] width 158 height 25
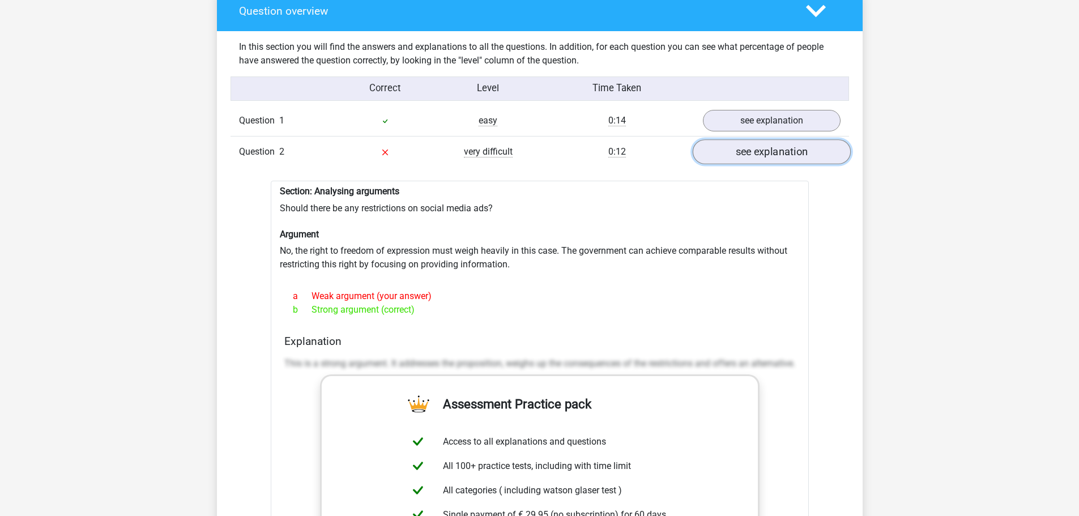
click at [783, 155] on link "see explanation" at bounding box center [771, 152] width 158 height 25
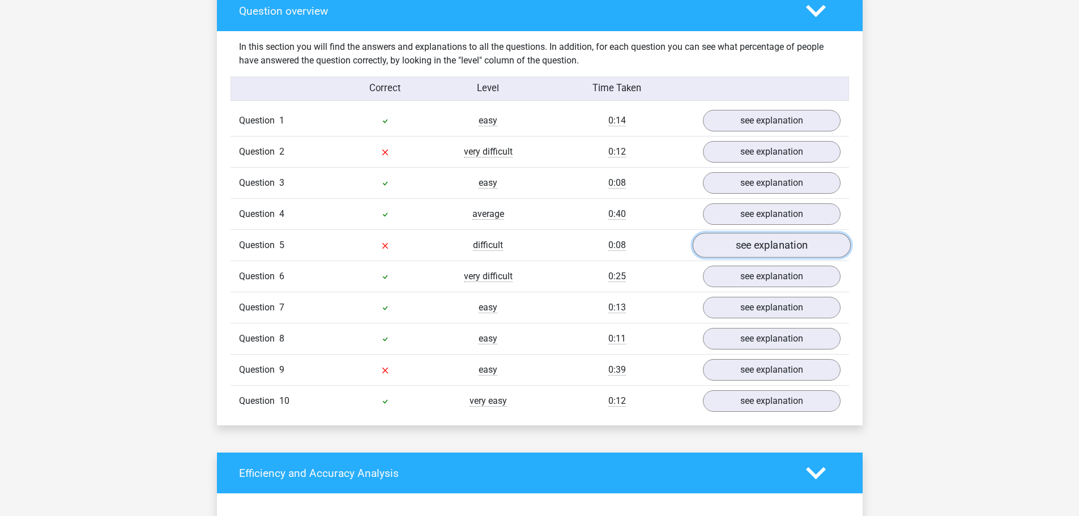
click at [743, 250] on link "see explanation" at bounding box center [771, 245] width 158 height 25
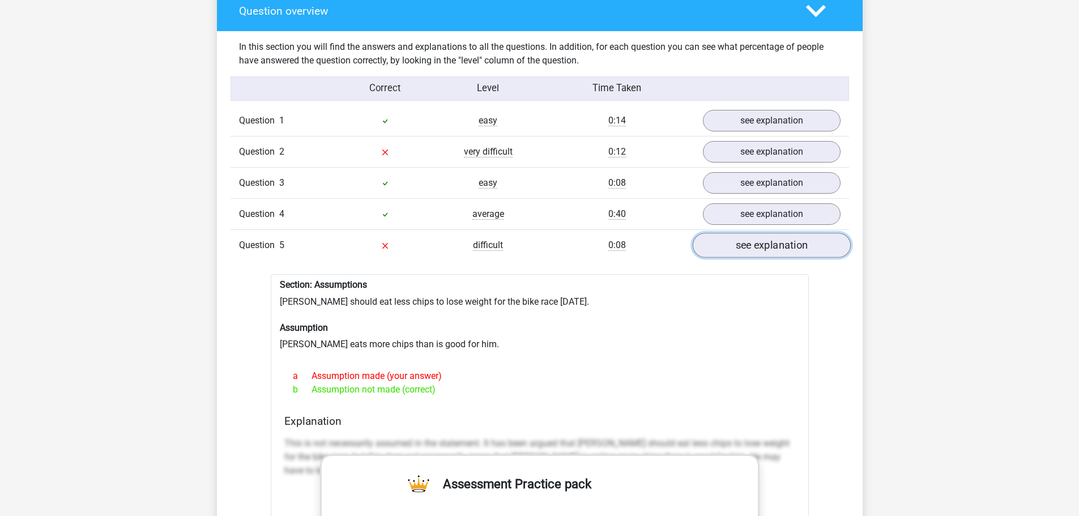
click at [771, 250] on link "see explanation" at bounding box center [771, 245] width 158 height 25
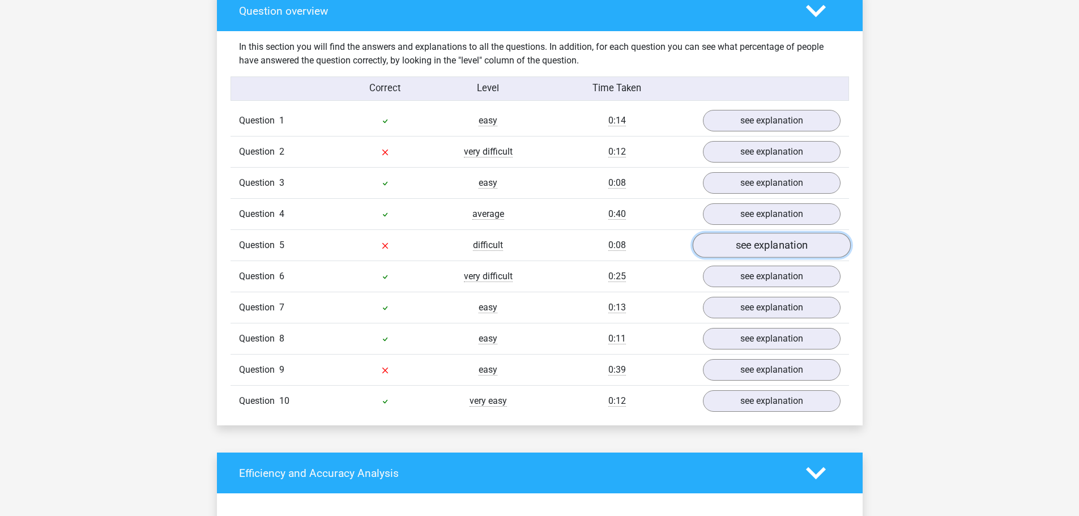
click at [771, 250] on link "see explanation" at bounding box center [771, 245] width 158 height 25
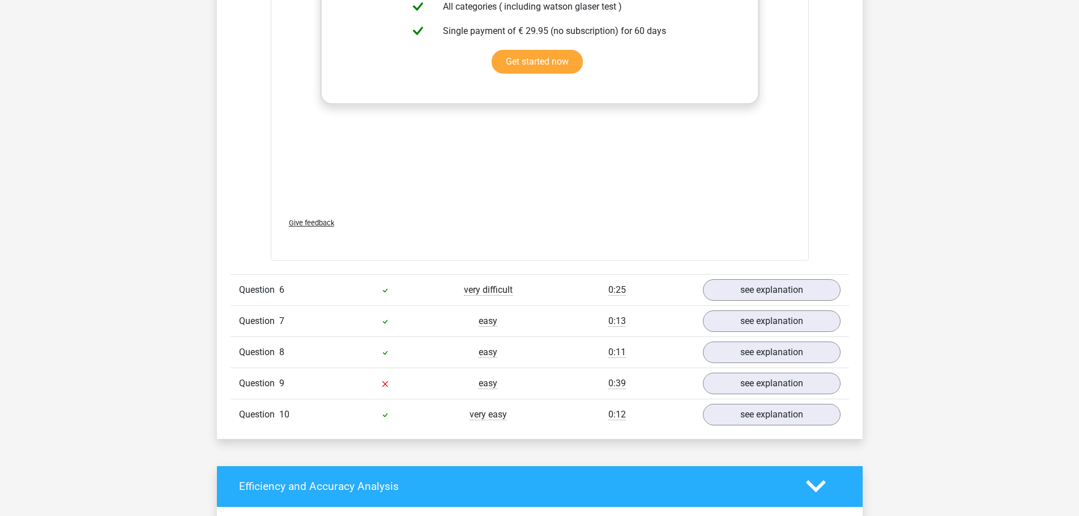
scroll to position [1416, 0]
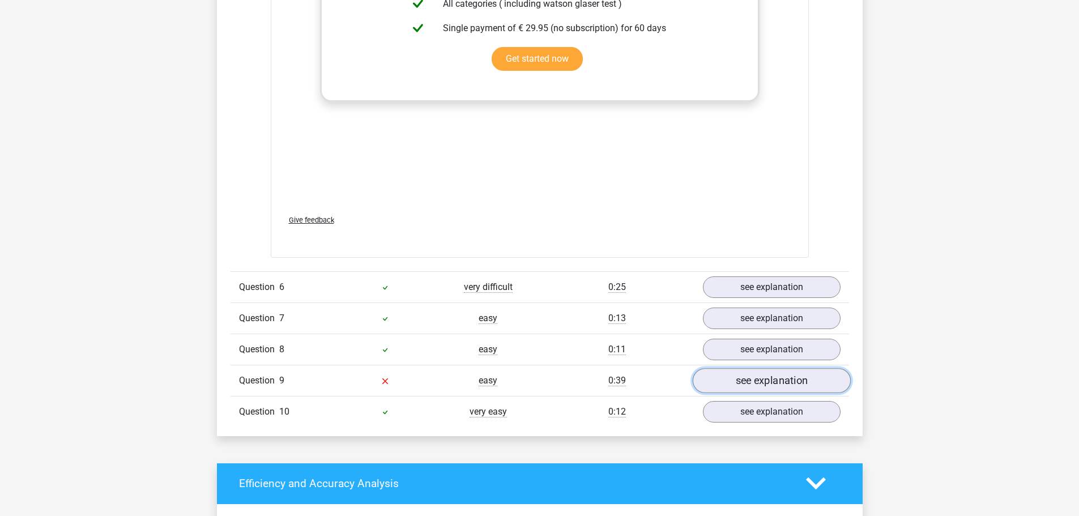
click at [717, 382] on link "see explanation" at bounding box center [771, 380] width 158 height 25
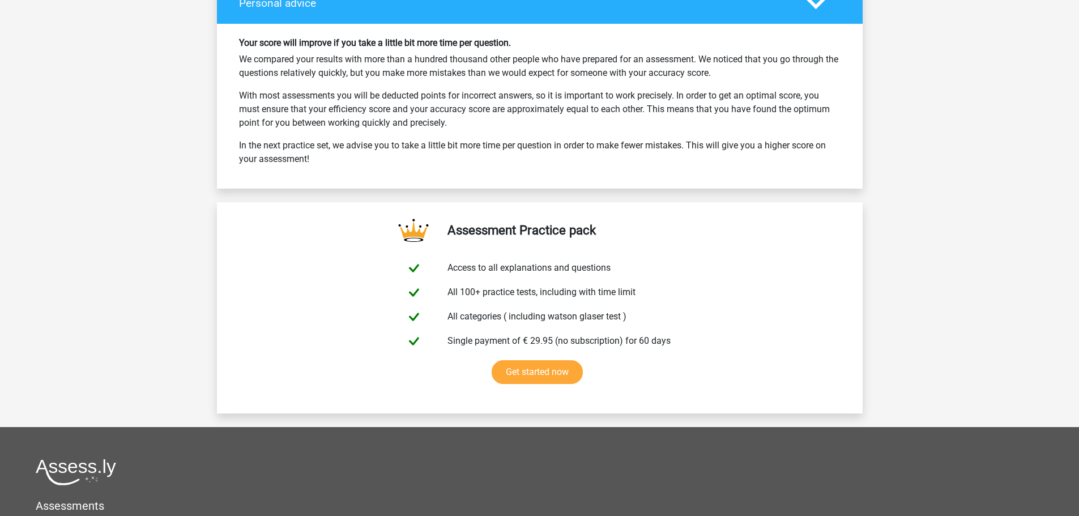
scroll to position [3090, 0]
